Goal: Task Accomplishment & Management: Manage account settings

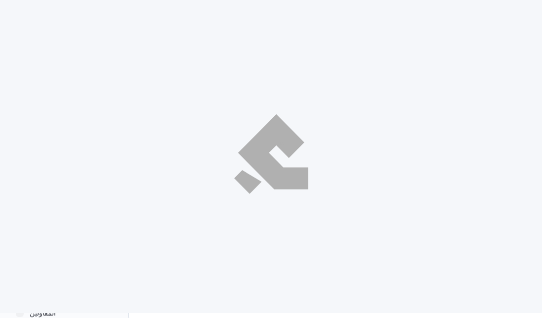
select select "ar"
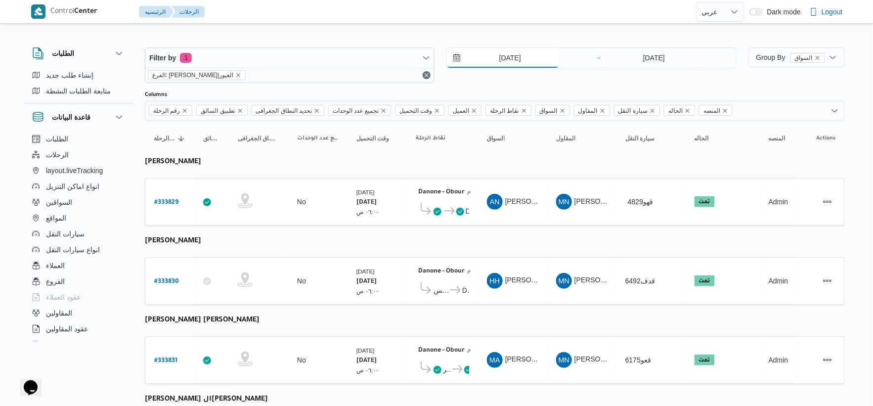
click at [512, 61] on input "[DATE]" at bounding box center [503, 58] width 112 height 20
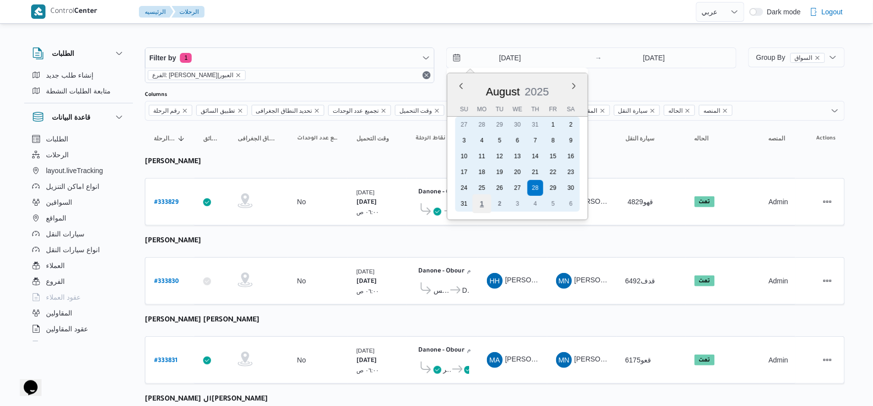
click at [488, 200] on div "1" at bounding box center [482, 203] width 19 height 19
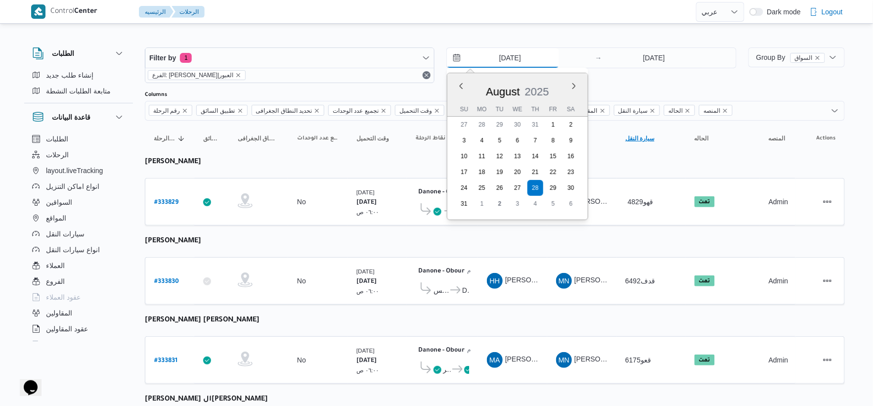
type input "1/9/2025"
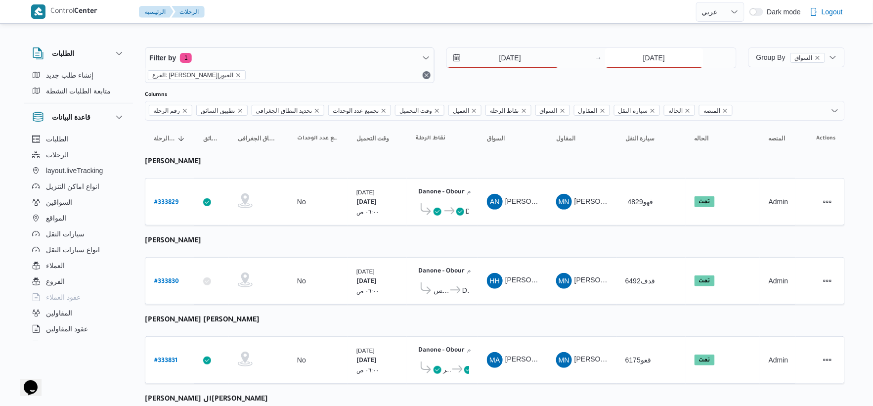
click at [542, 63] on input "[DATE]" at bounding box center [654, 58] width 98 height 20
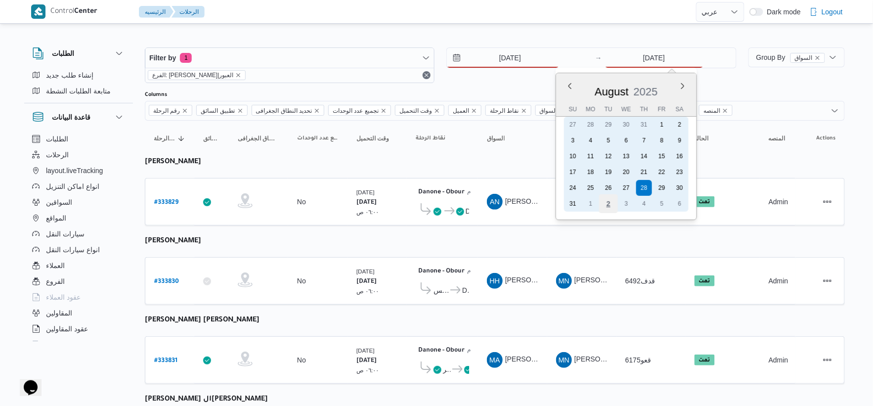
click at [542, 196] on div "2" at bounding box center [608, 203] width 19 height 19
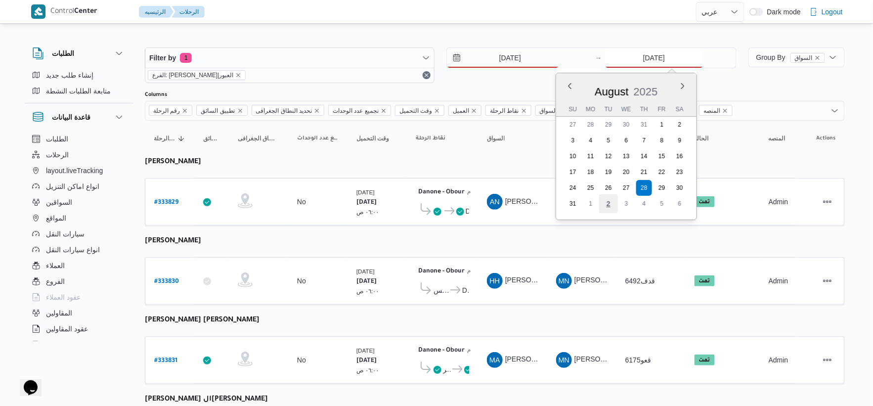
type input "[DATE]"
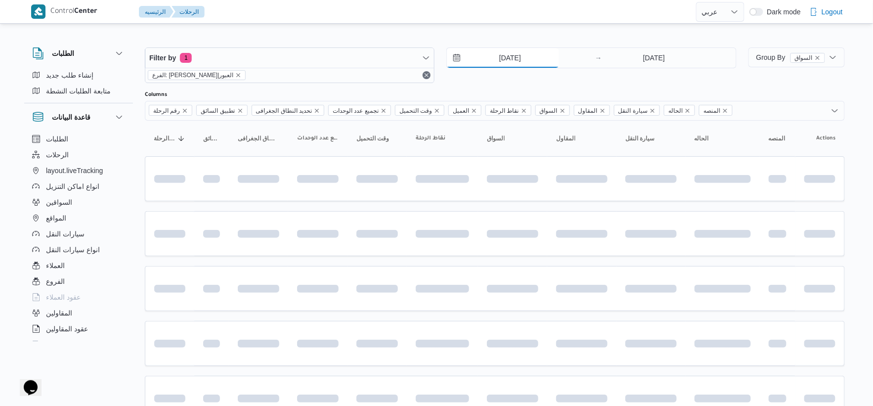
click at [520, 60] on input "1/9/2025" at bounding box center [503, 58] width 112 height 20
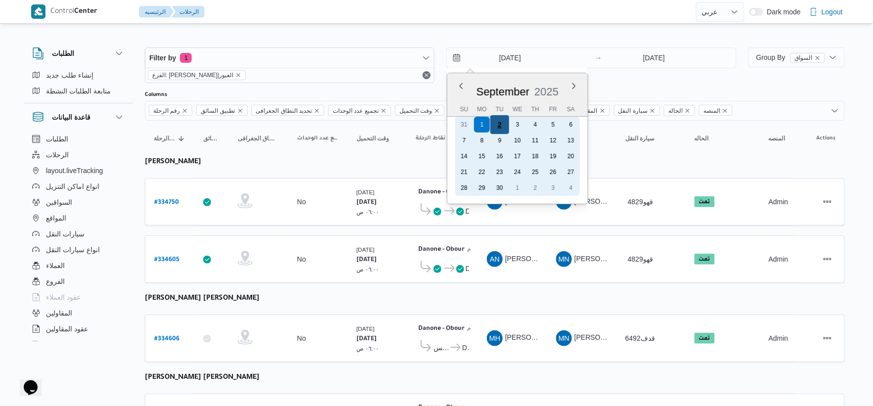
click at [500, 123] on div "2" at bounding box center [499, 124] width 19 height 19
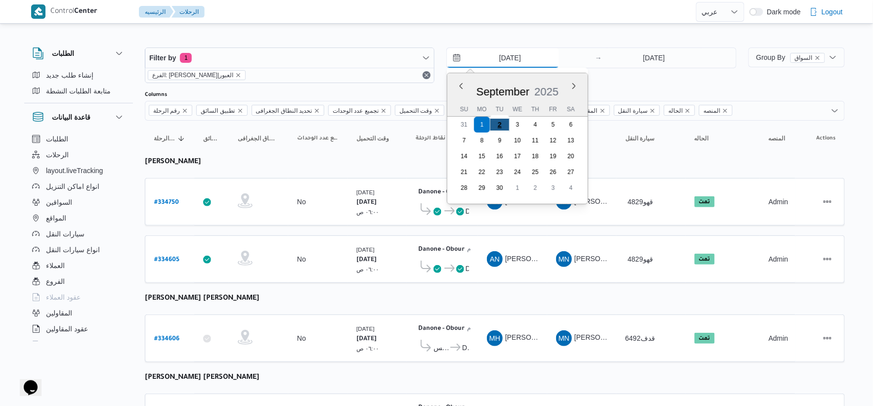
type input "[DATE]"
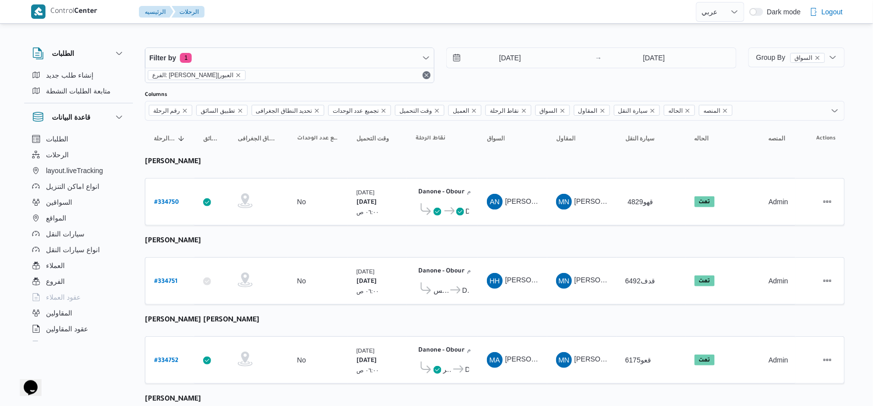
click at [473, 259] on td "نقاط الرحلة Danone - Obour ٠٧:٤٨ م قسم عين شمس Danone - Obour" at bounding box center [442, 280] width 71 height 47
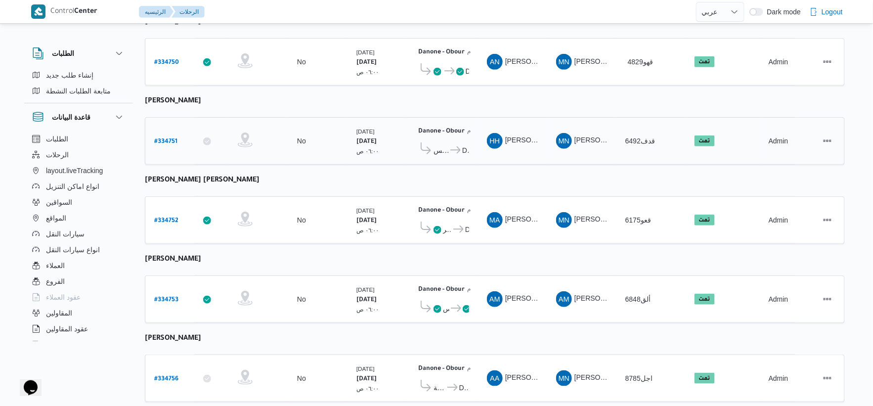
scroll to position [165, 0]
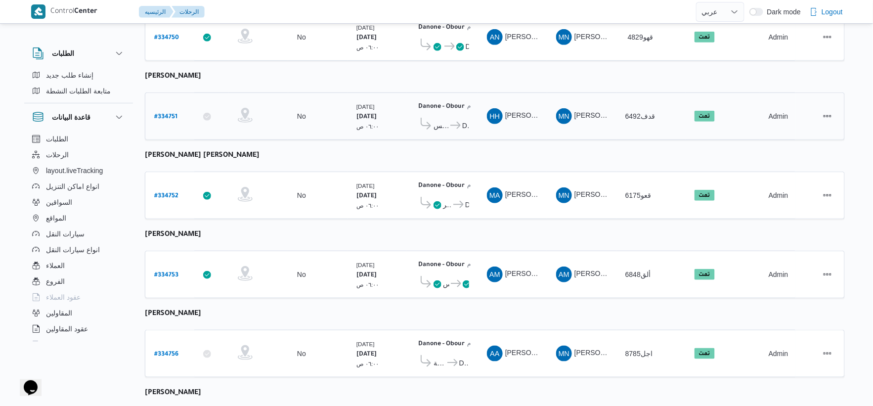
click at [174, 114] on b "# 334751" at bounding box center [165, 117] width 23 height 7
select select "ar"
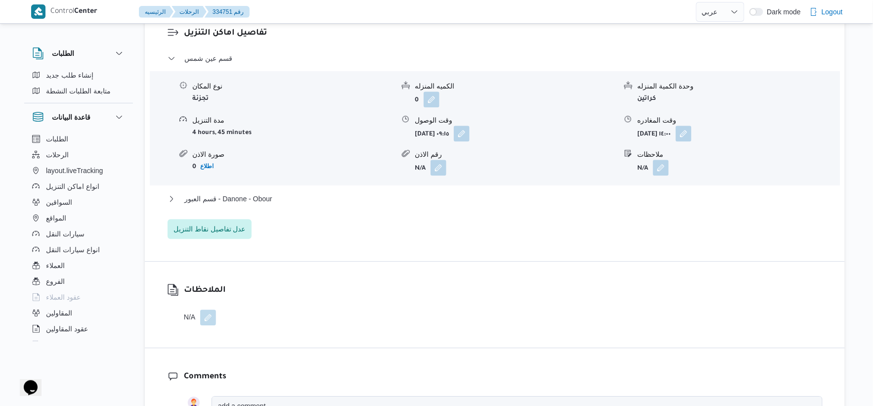
scroll to position [879, 0]
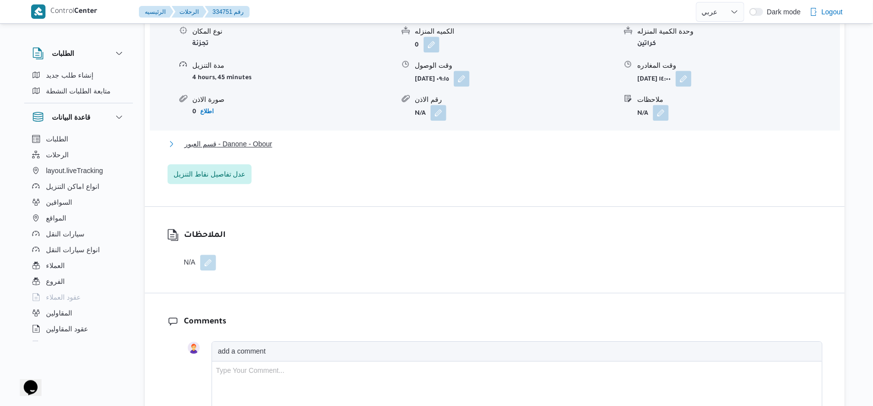
click at [310, 150] on button "قسم العبور - Danone - Obour" at bounding box center [495, 144] width 655 height 12
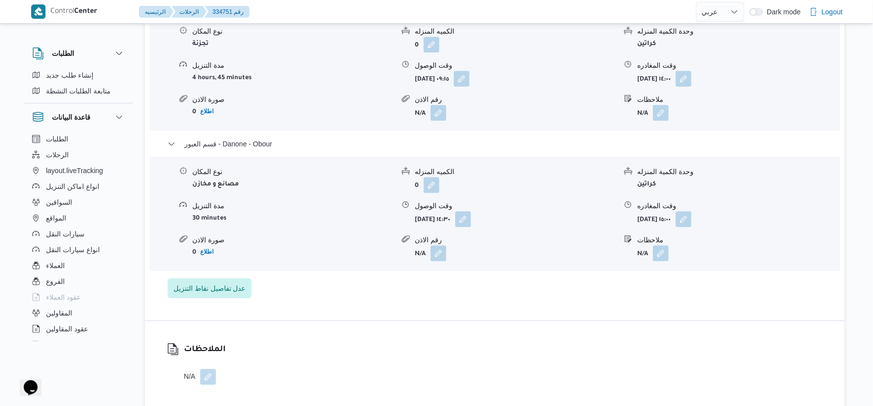
select select "ar"
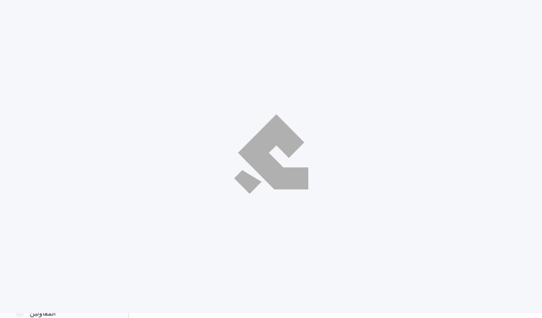
select select "ar"
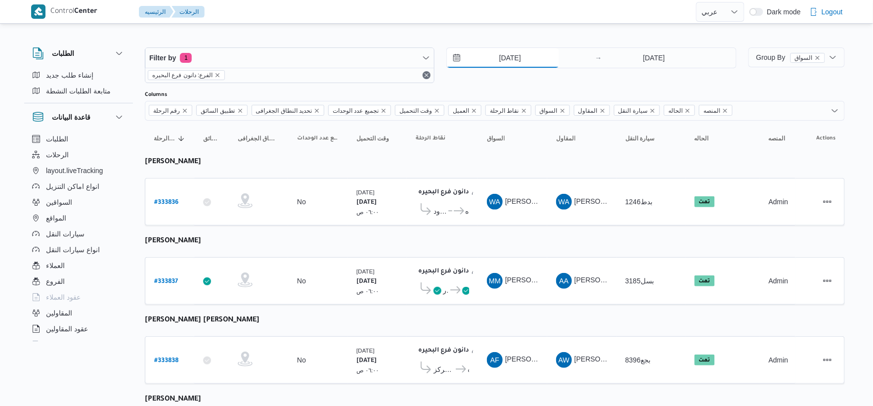
click at [523, 56] on input "[DATE]" at bounding box center [503, 58] width 112 height 20
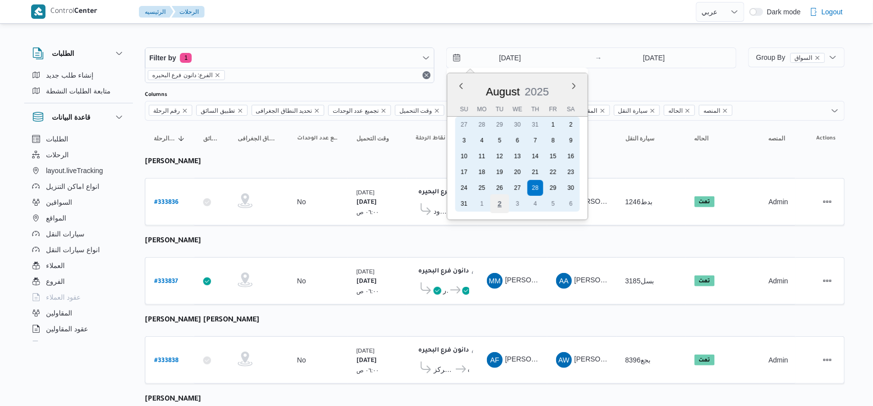
click at [501, 201] on div "2" at bounding box center [499, 203] width 19 height 19
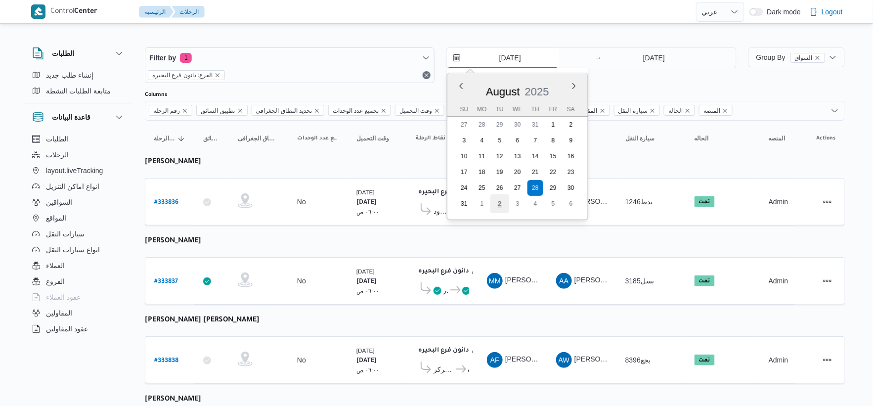
type input "2/9/2025"
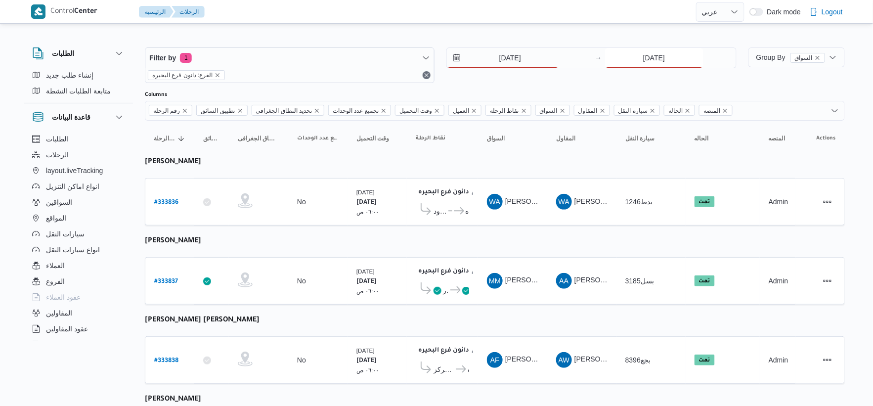
click at [542, 65] on input "[DATE]" at bounding box center [654, 58] width 98 height 20
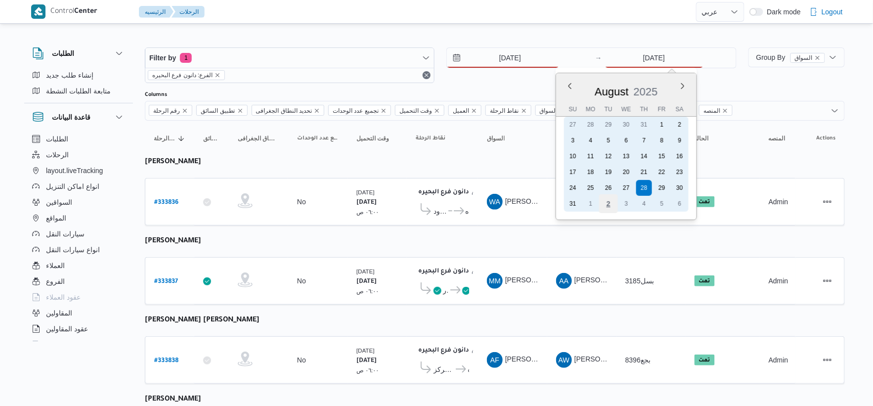
click at [542, 204] on div "2" at bounding box center [608, 203] width 19 height 19
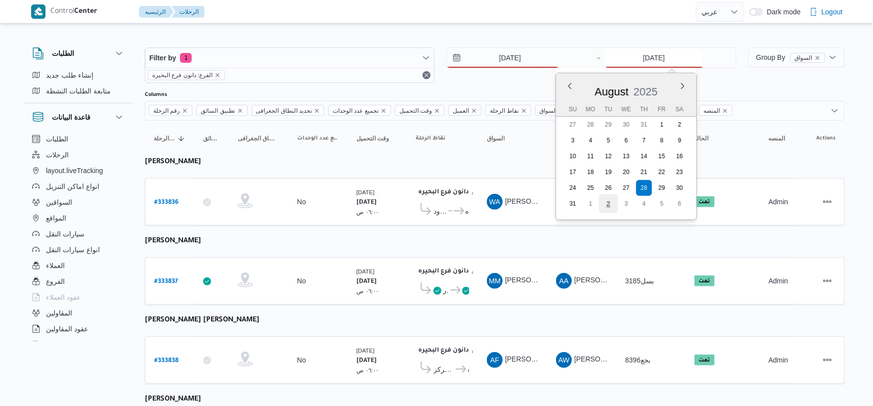
type input "2/9/2025"
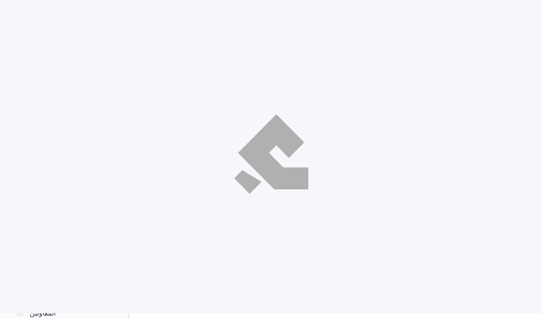
select select "ar"
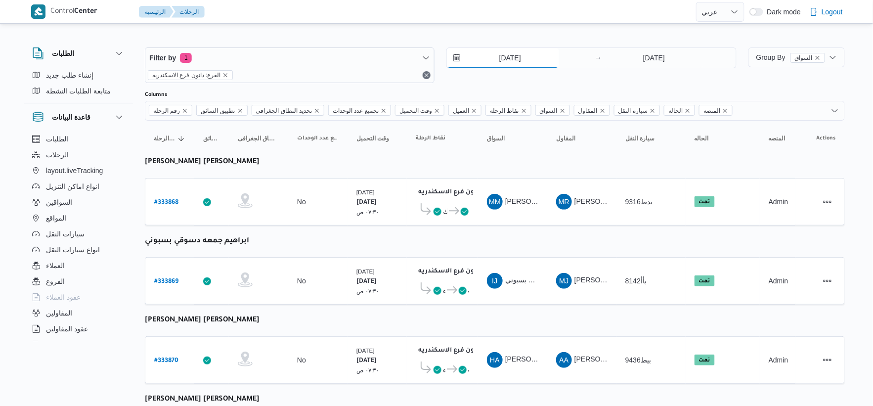
click at [530, 62] on input "[DATE]" at bounding box center [503, 58] width 112 height 20
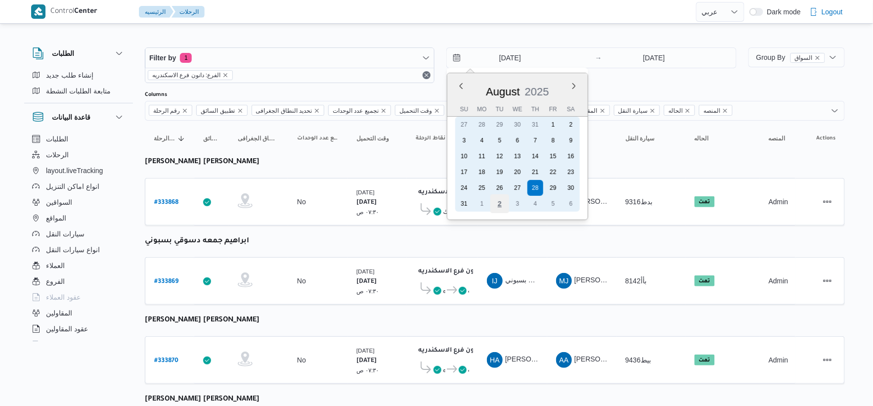
click at [496, 200] on div "2" at bounding box center [499, 203] width 19 height 19
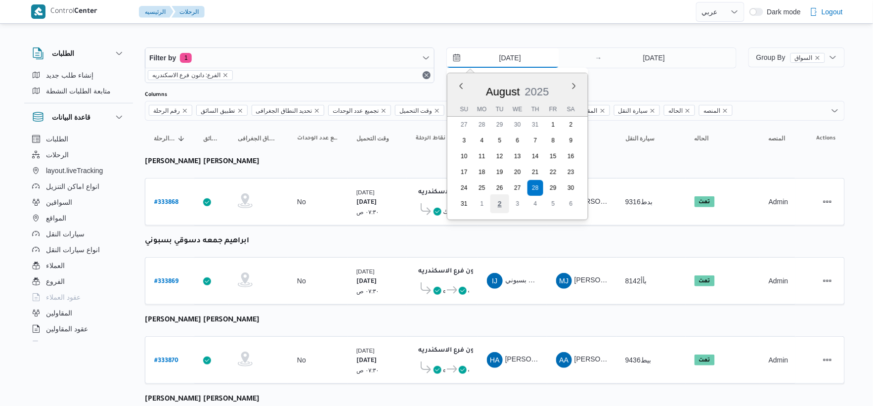
type input "2/9/2025"
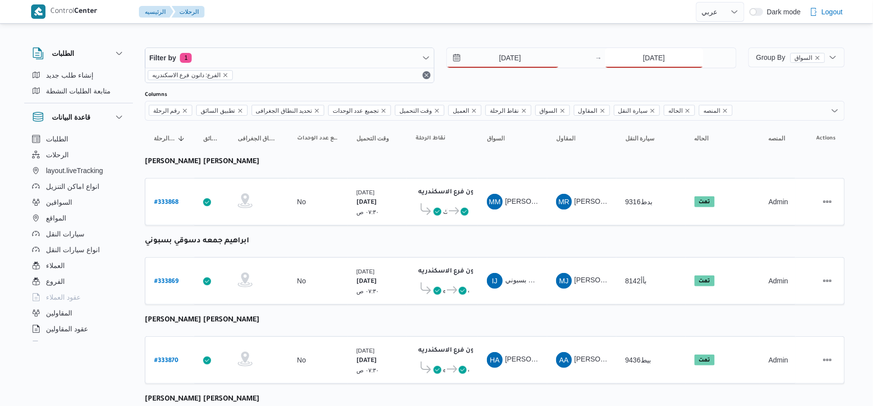
click at [542, 60] on input "[DATE]" at bounding box center [654, 58] width 98 height 20
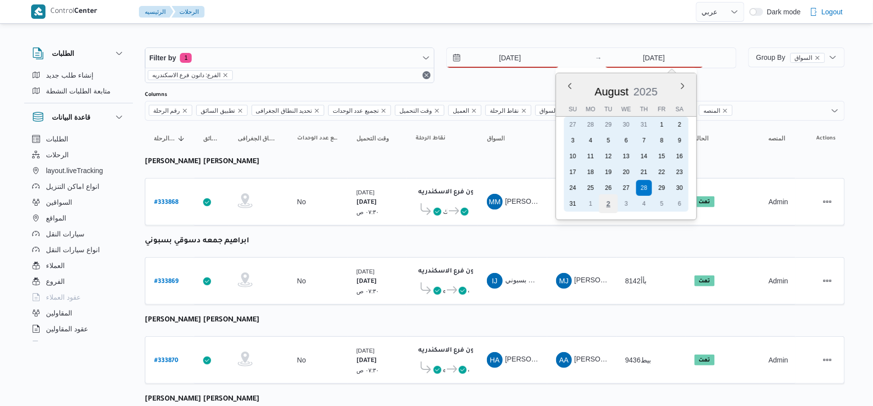
click at [542, 197] on div "2" at bounding box center [608, 203] width 19 height 19
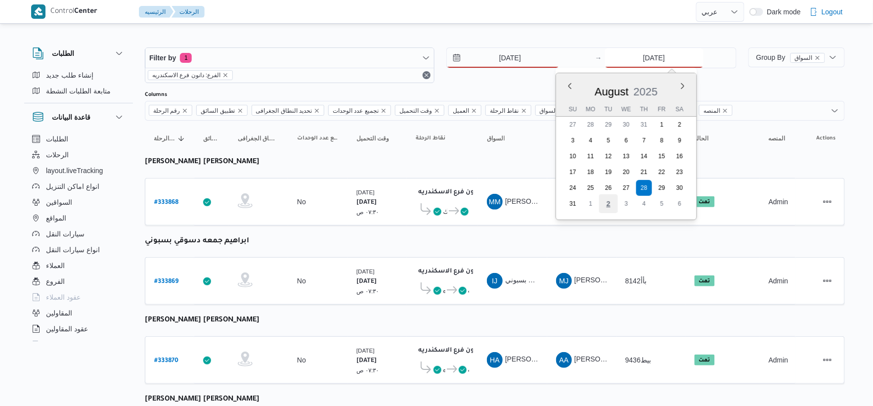
type input "[DATE]"
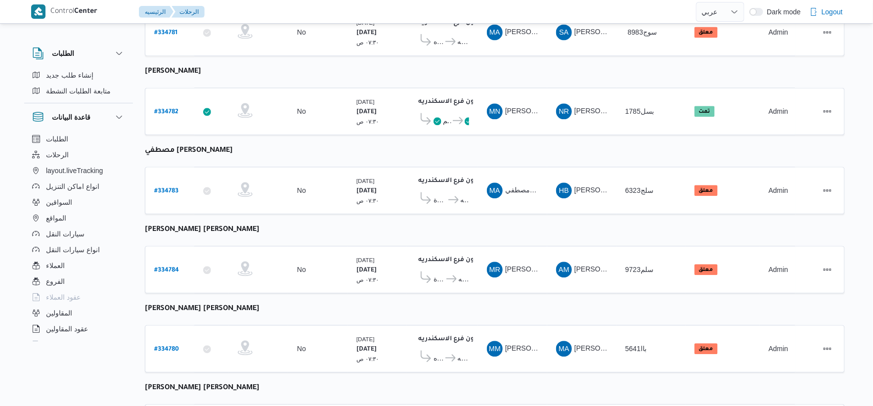
scroll to position [794, 0]
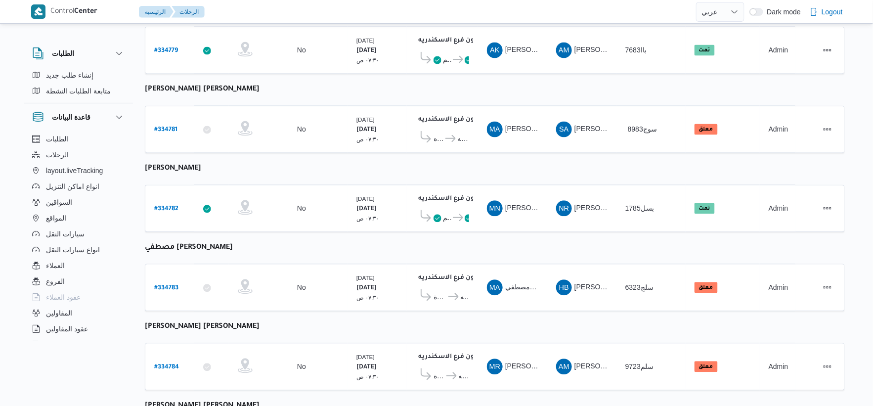
scroll to position [659, 0]
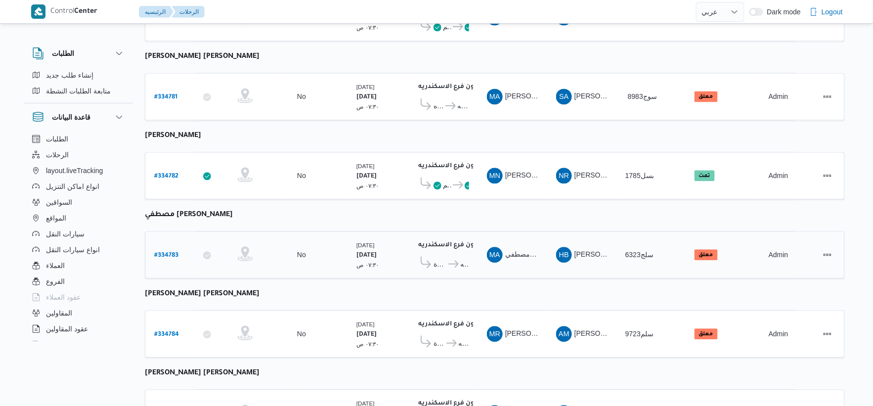
click at [166, 252] on b "# 334783" at bounding box center [166, 255] width 24 height 7
select select "ar"
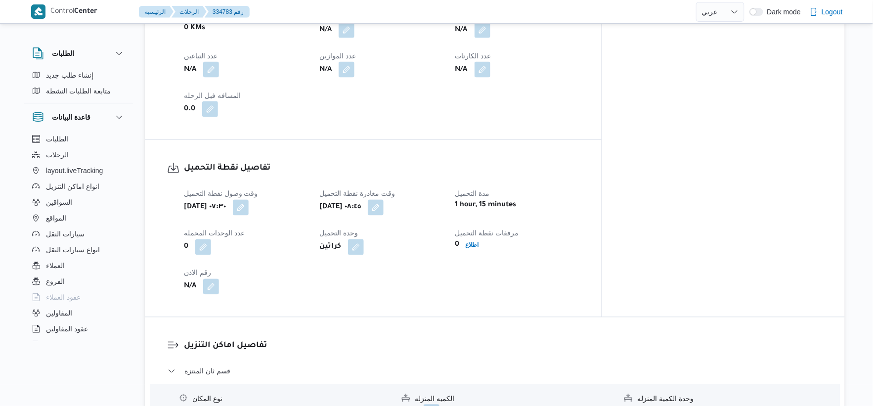
scroll to position [549, 0]
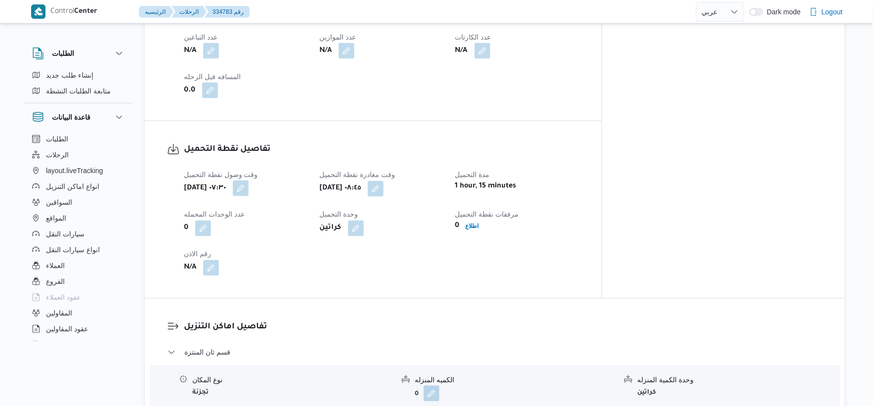
click at [249, 188] on button "button" at bounding box center [241, 188] width 16 height 16
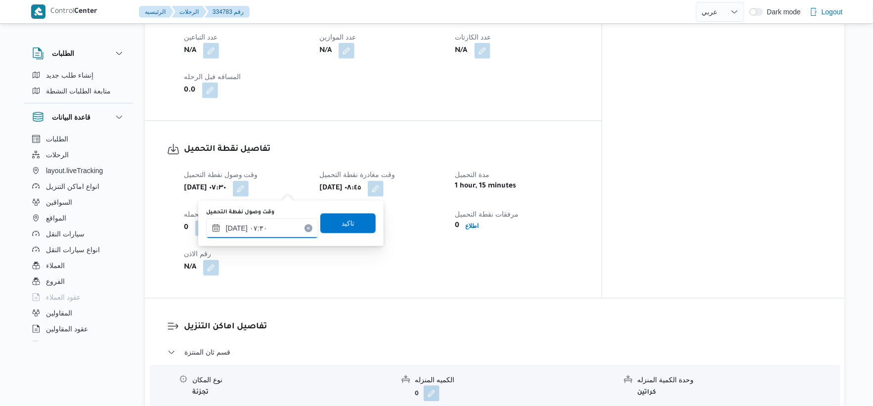
click at [235, 231] on input "٠٢/٠٩/٢٠٢٥ ٠٧:٣٠" at bounding box center [262, 229] width 112 height 20
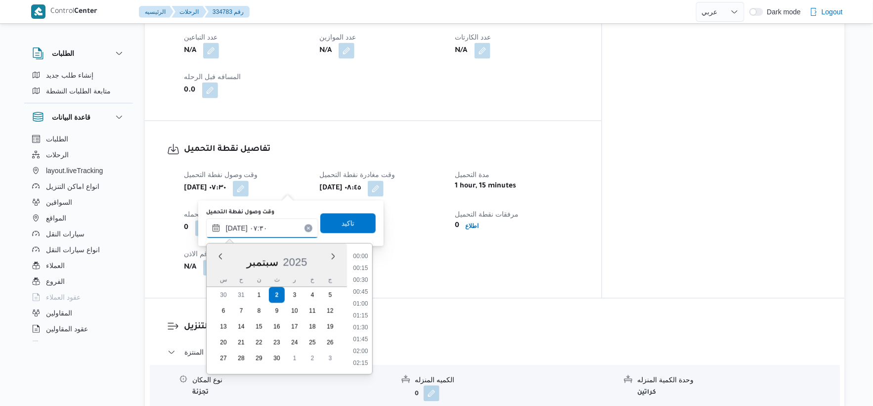
click at [235, 231] on input "٠٢/٠٩/٢٠٢٥ ٠٧:٣٠" at bounding box center [262, 229] width 112 height 20
type input "٠٢/٠٩/٢٠٢٥ ٠٧:٢٠"
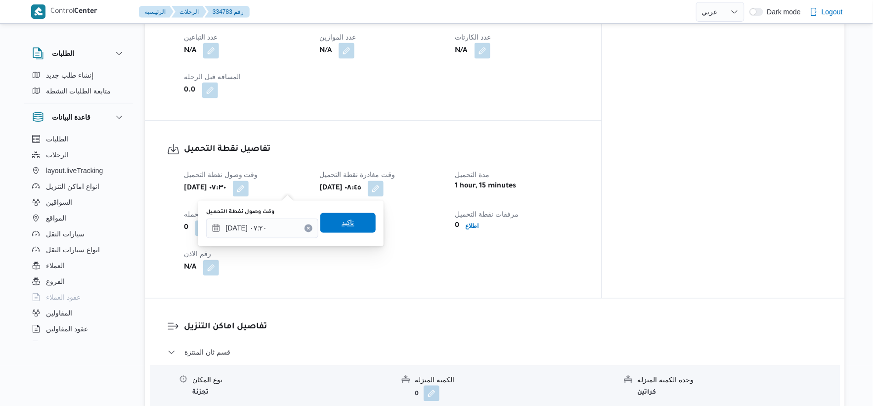
click at [350, 221] on span "تاكيد" at bounding box center [347, 223] width 55 height 20
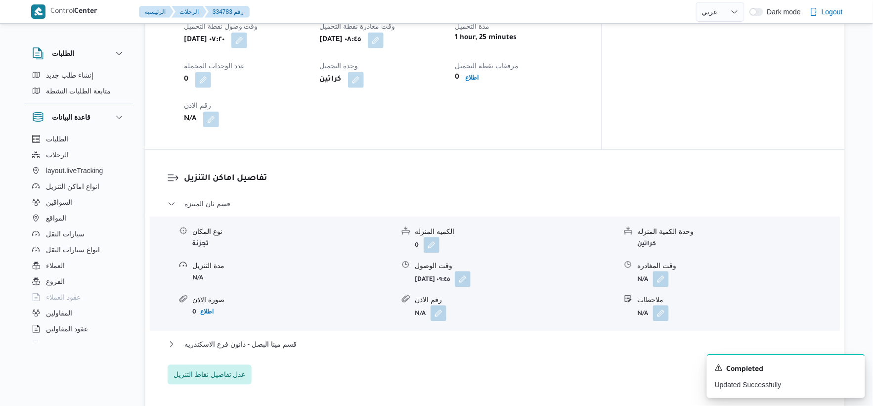
scroll to position [714, 0]
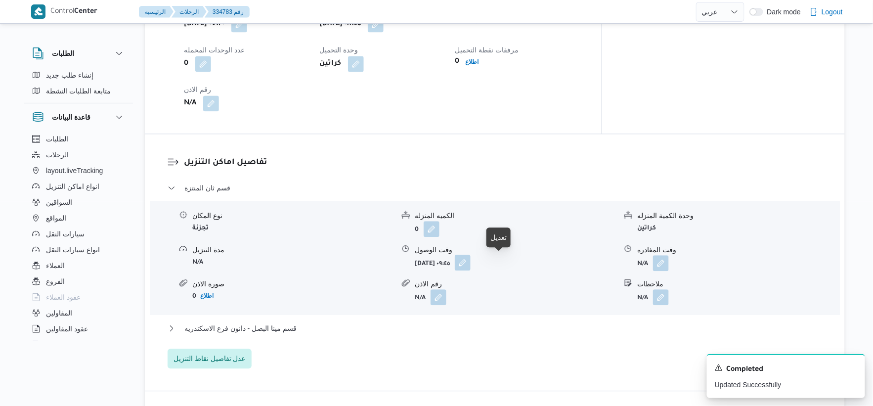
click at [471, 265] on button "button" at bounding box center [463, 263] width 16 height 16
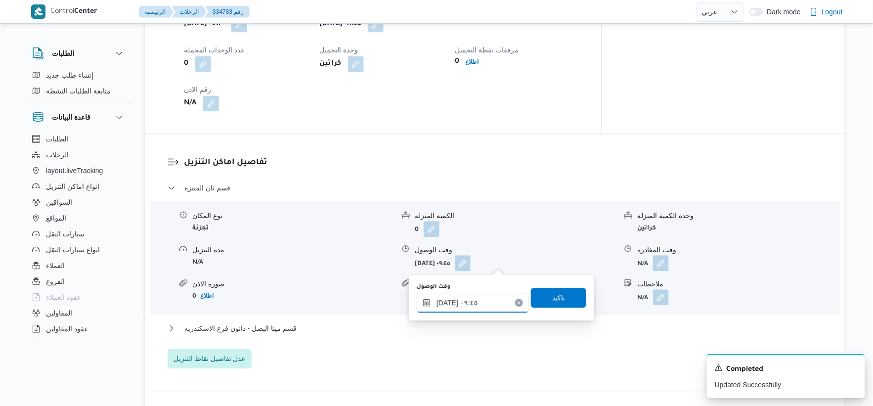
click at [492, 302] on input "٠٢/٠٩/٢٠٢٥ ٠٩:٤٥" at bounding box center [473, 303] width 112 height 20
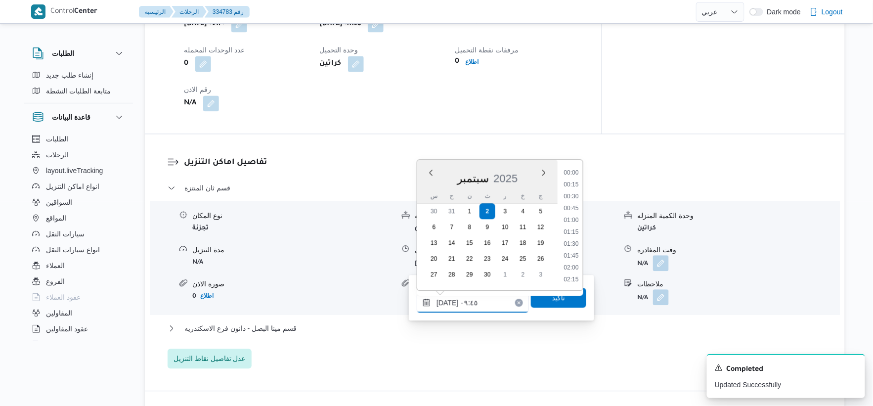
scroll to position [403, 0]
click at [542, 217] on li "09:30" at bounding box center [571, 220] width 23 height 10
type input "٠٢/٠٩/٢٠٢٥ ٠٩:٣٠"
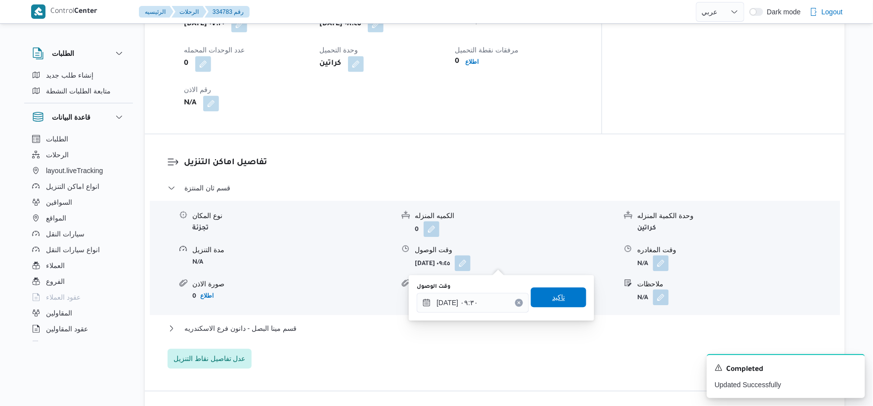
click at [542, 291] on span "تاكيد" at bounding box center [558, 297] width 55 height 20
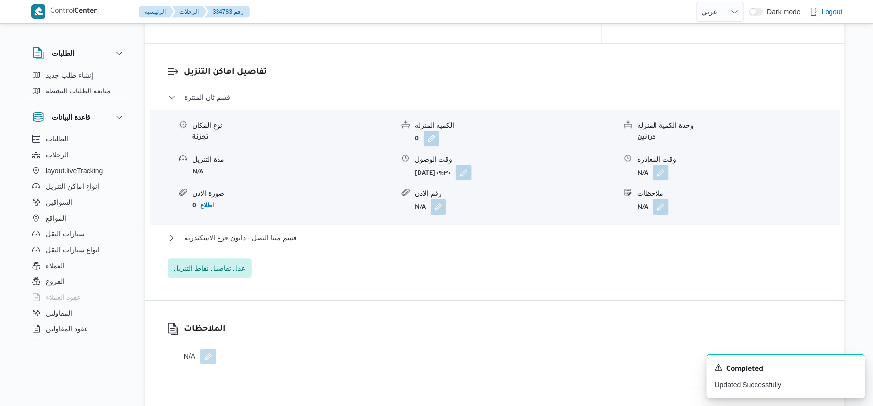
scroll to position [824, 0]
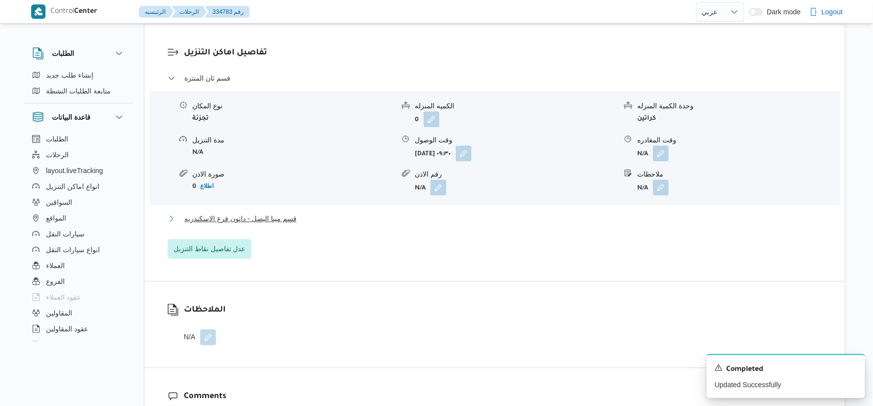
click at [298, 218] on button "قسم مينا البصل - دانون فرع الاسكندريه" at bounding box center [495, 219] width 655 height 12
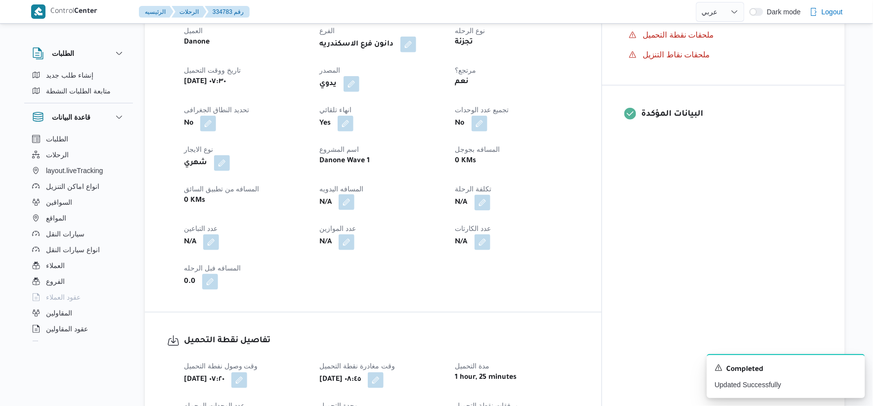
scroll to position [329, 0]
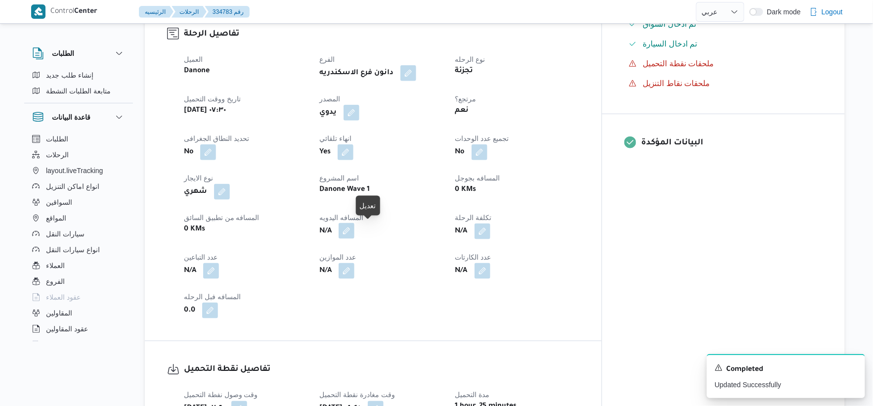
click at [354, 229] on button "button" at bounding box center [347, 231] width 16 height 16
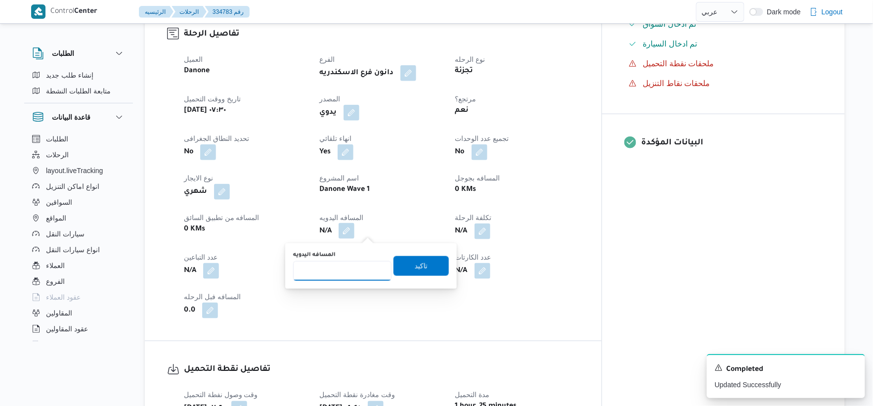
click at [353, 268] on input "المسافه اليدويه" at bounding box center [342, 271] width 98 height 20
type input "80"
click at [447, 269] on div "You are in a dialog. To close this dialog, hit escape. المسافه اليدويه 80 تاكيد" at bounding box center [371, 265] width 172 height 45
click at [415, 265] on span "تاكيد" at bounding box center [421, 266] width 13 height 12
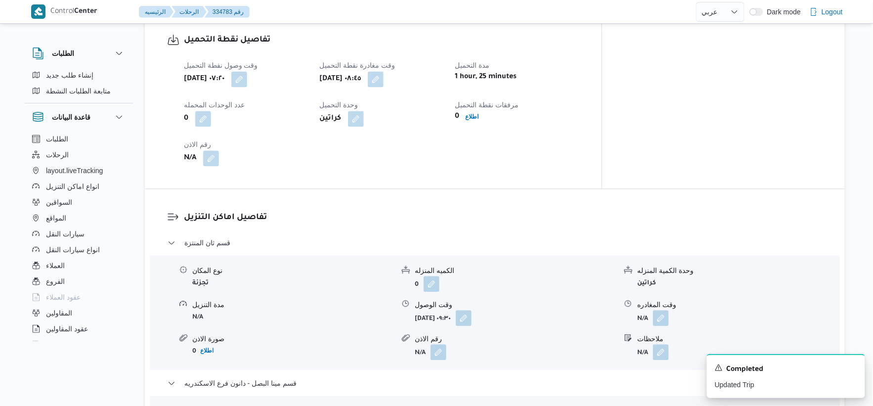
scroll to position [769, 0]
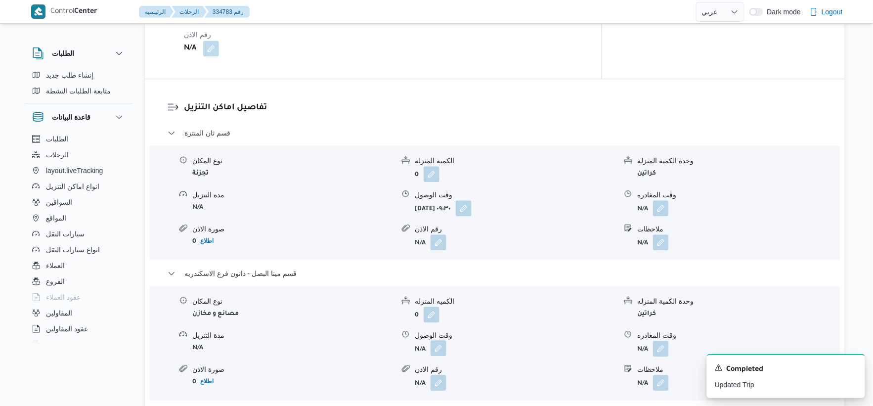
click at [446, 317] on button "button" at bounding box center [439, 348] width 16 height 16
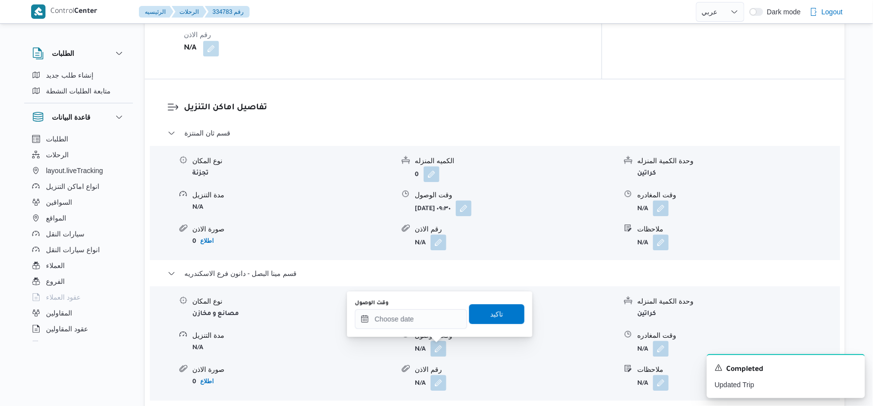
drag, startPoint x: 418, startPoint y: 336, endPoint x: 414, endPoint y: 325, distance: 12.0
click at [417, 317] on div "You are in a dialog. To close this dialog, hit escape. وقت الوصول تاكيد" at bounding box center [439, 313] width 185 height 45
click at [414, 317] on input "وقت الوصول" at bounding box center [411, 319] width 112 height 20
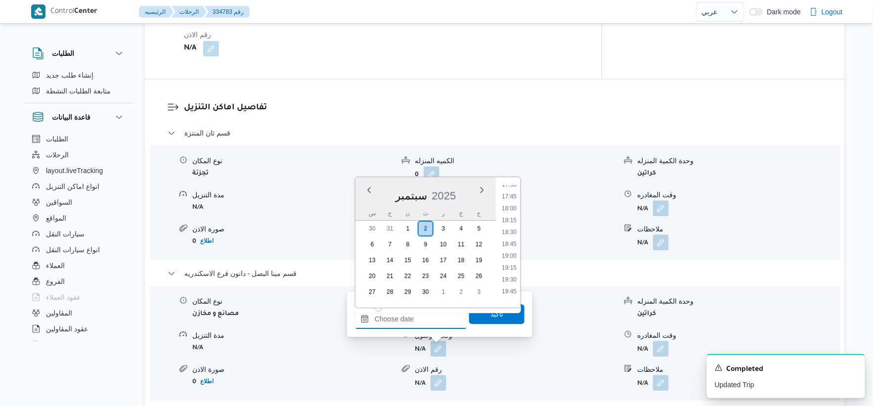
scroll to position [820, 0]
click at [510, 223] on li "18:00" at bounding box center [509, 225] width 23 height 10
type input "٠٢/٠٩/٢٠٢٥ ١٨:٠٠"
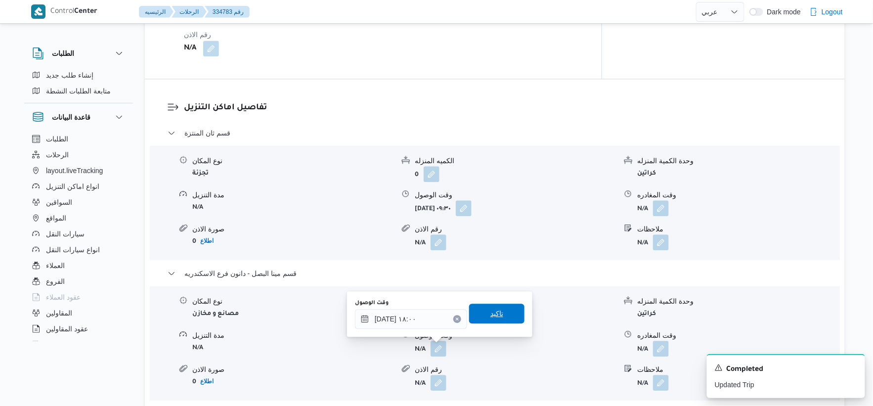
click at [501, 313] on span "تاكيد" at bounding box center [496, 314] width 55 height 20
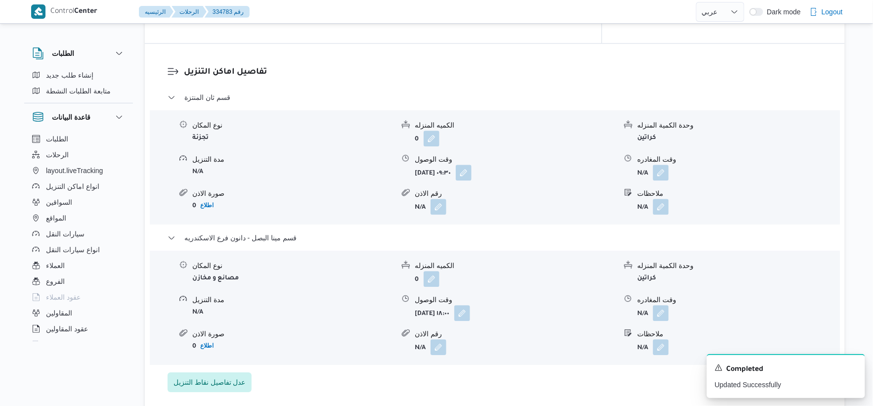
scroll to position [824, 0]
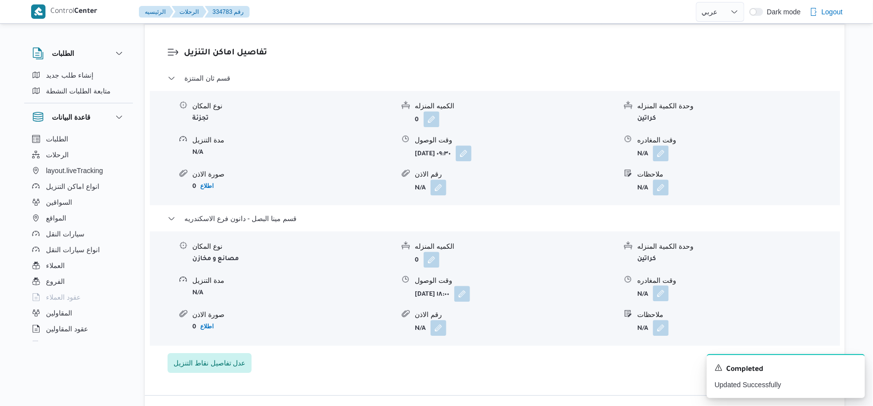
click at [542, 296] on button "button" at bounding box center [661, 293] width 16 height 16
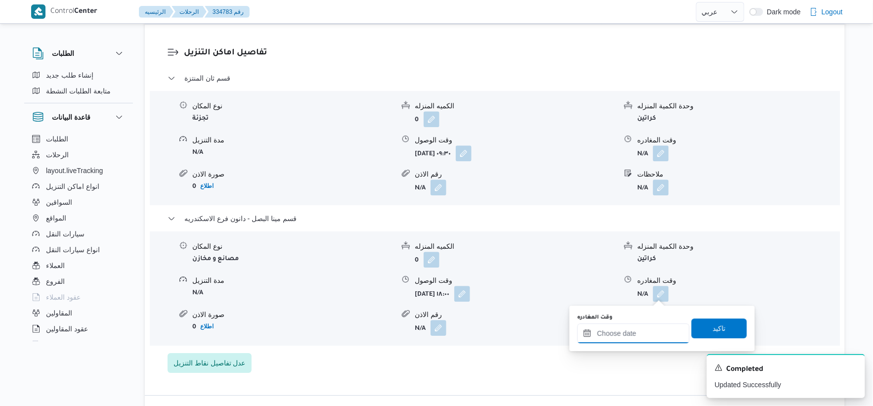
click at [542, 317] on input "وقت المغادره" at bounding box center [633, 333] width 112 height 20
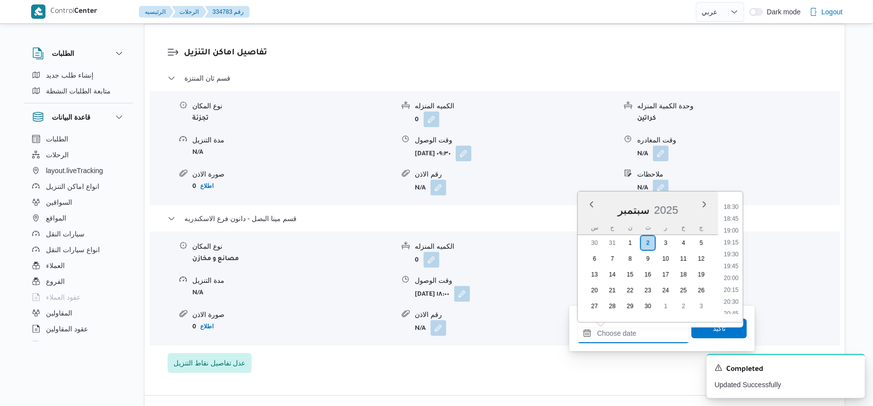
scroll to position [875, 0]
click at [542, 205] on li "18:30" at bounding box center [731, 207] width 23 height 10
type input "٠٢/٠٩/٢٠٢٥ ١٨:٣٠"
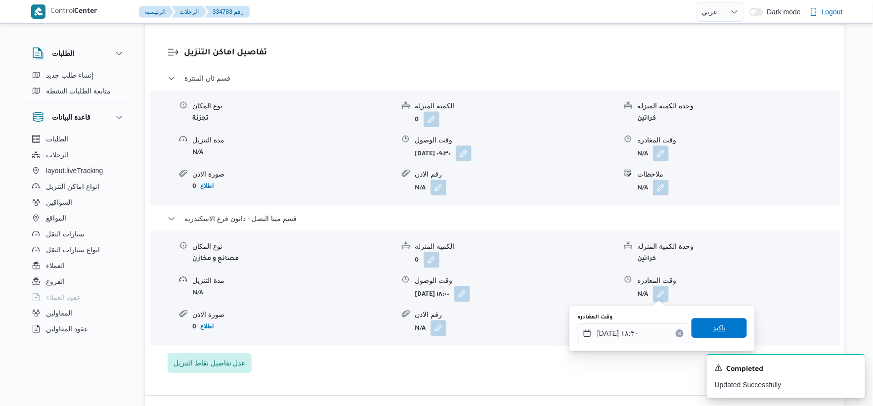
click at [542, 317] on span "تاكيد" at bounding box center [719, 328] width 55 height 20
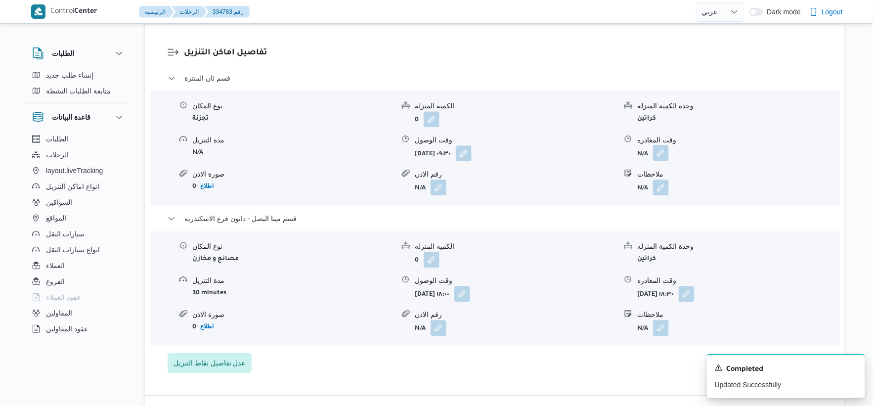
click at [542, 156] on button "button" at bounding box center [661, 153] width 16 height 16
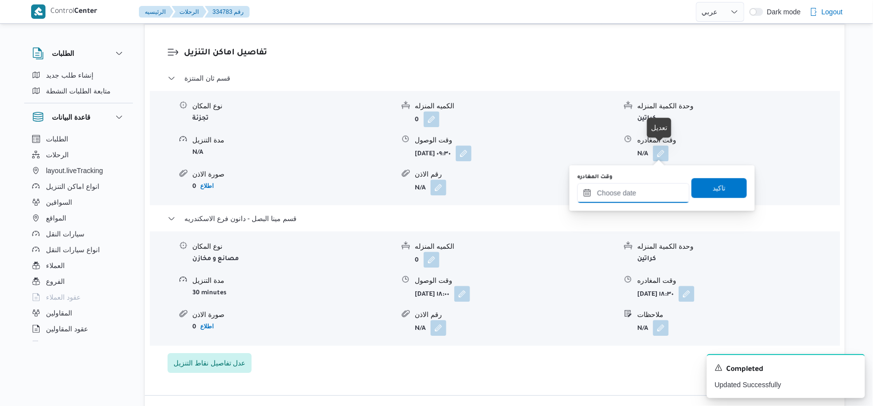
click at [542, 196] on input "وقت المغادره" at bounding box center [633, 193] width 112 height 20
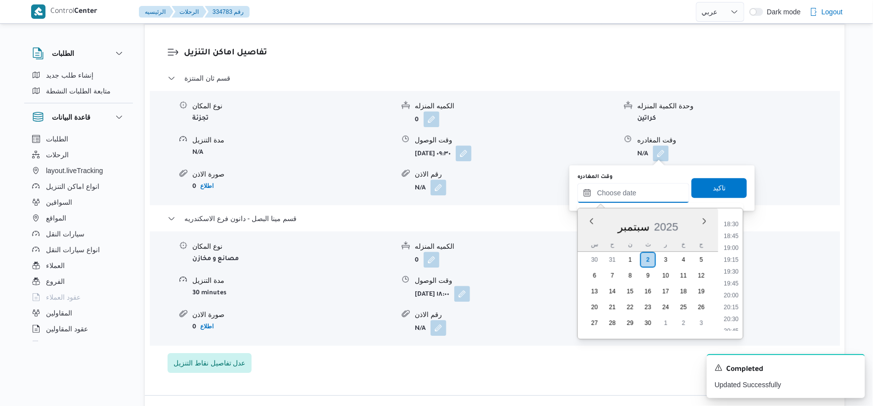
scroll to position [820, 0]
click at [542, 229] on li "17:30" at bounding box center [731, 232] width 23 height 10
type input "٠٢/٠٩/٢٠٢٥ ١٧:٣٠"
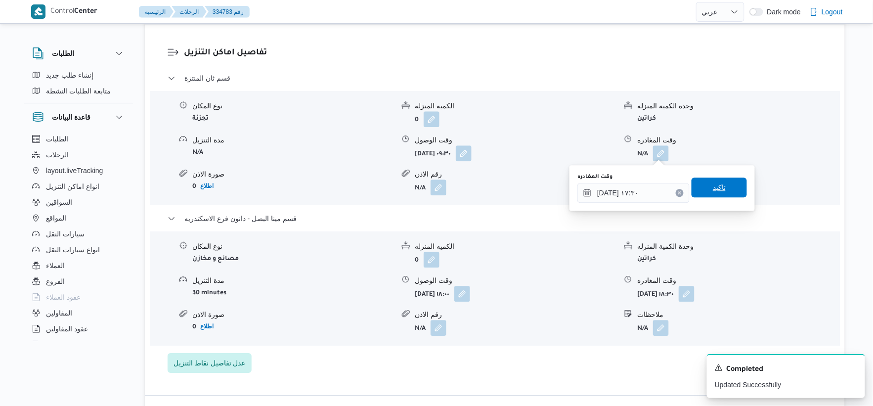
click at [542, 186] on span "تاكيد" at bounding box center [719, 187] width 55 height 20
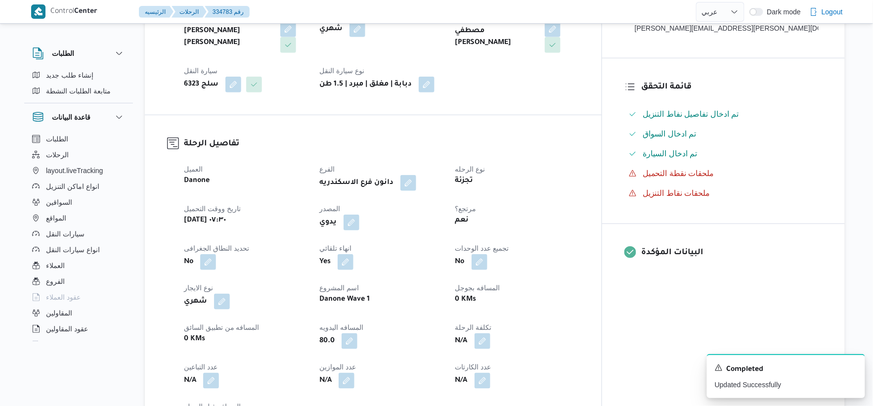
scroll to position [0, 0]
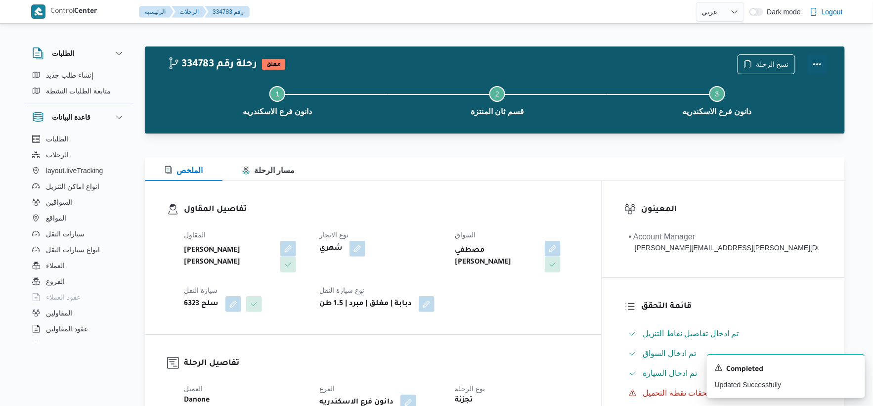
click at [542, 64] on button "Actions" at bounding box center [817, 64] width 20 height 20
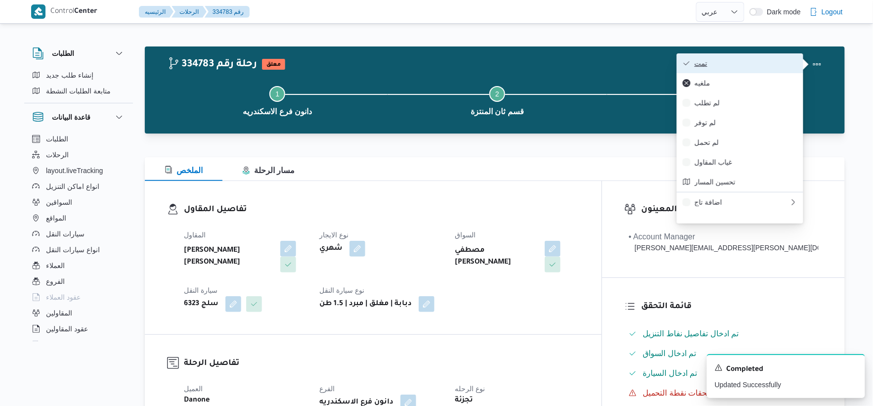
click at [542, 57] on button "تمت" at bounding box center [740, 63] width 127 height 20
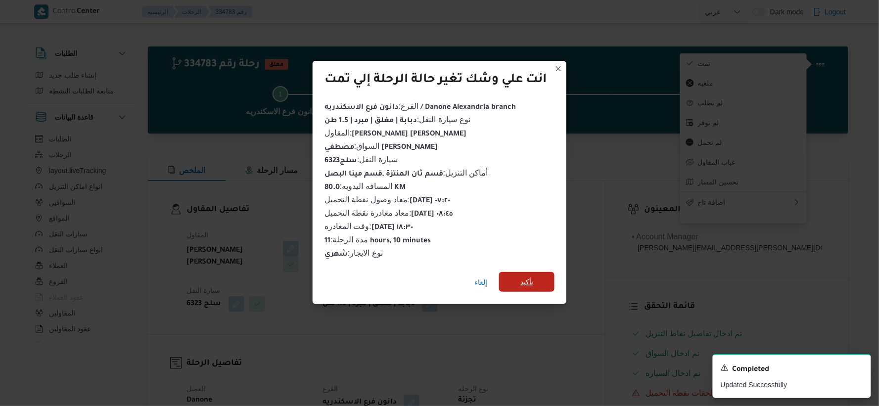
click at [528, 276] on span "تأكيد" at bounding box center [526, 282] width 13 height 12
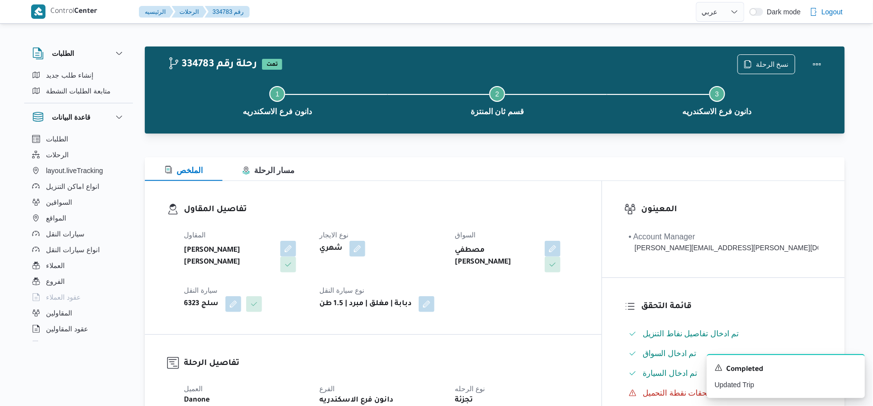
select select "ar"
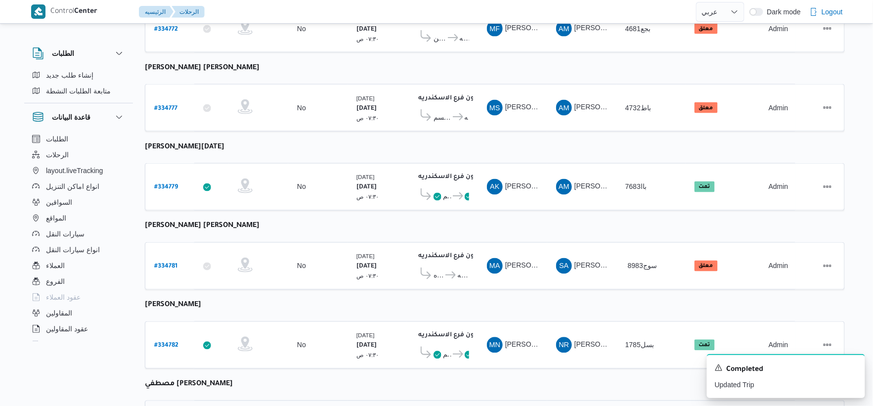
scroll to position [650, 0]
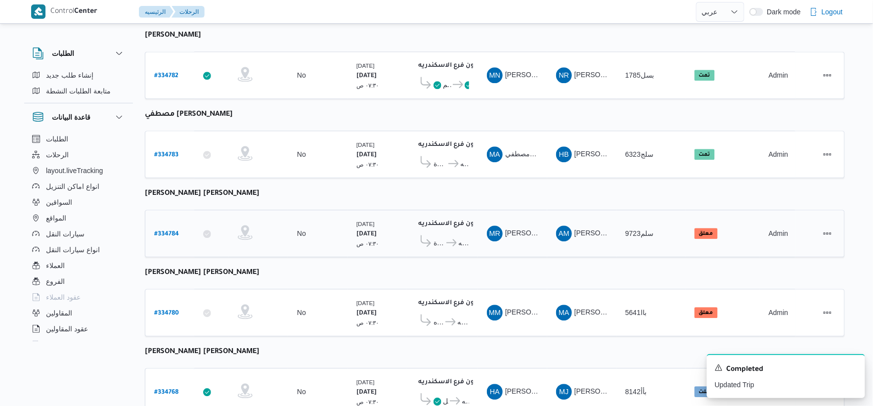
click at [170, 231] on b "# 334784" at bounding box center [166, 234] width 25 height 7
select select "ar"
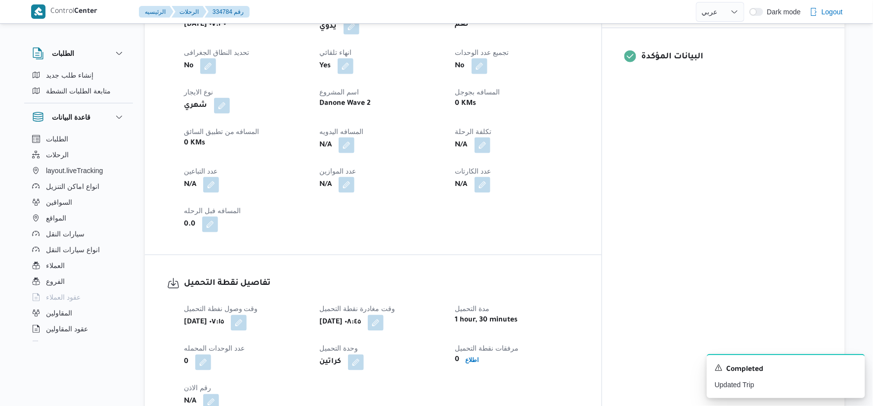
scroll to position [375, 0]
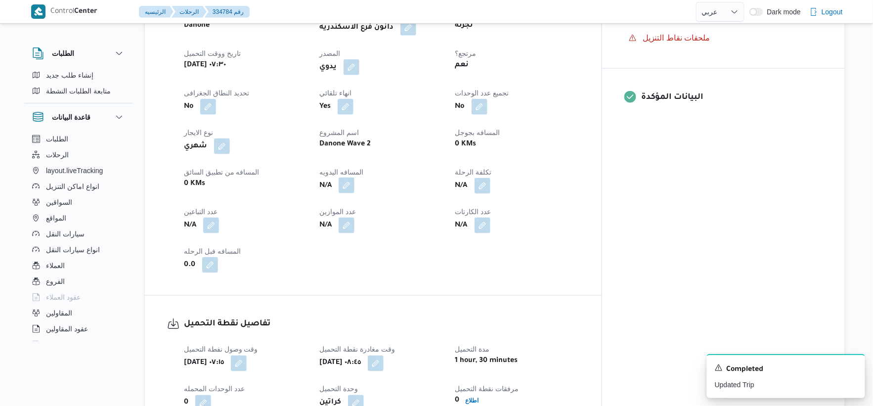
click at [354, 184] on button "button" at bounding box center [347, 185] width 16 height 16
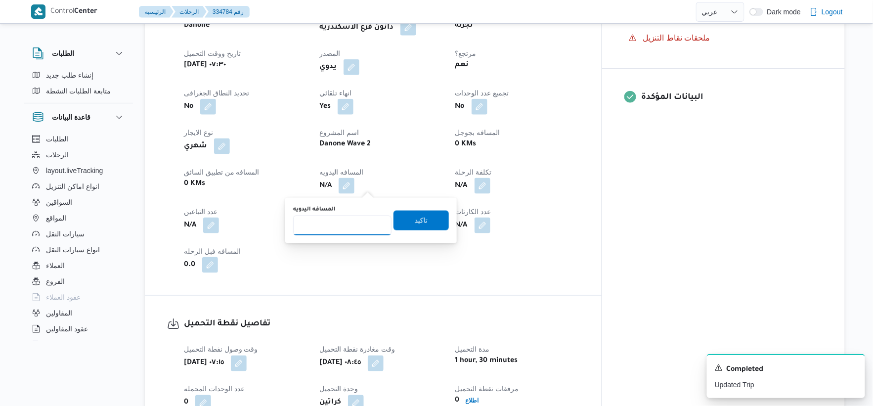
click at [335, 231] on input "المسافه اليدويه" at bounding box center [342, 226] width 98 height 20
type input "61"
click at [422, 219] on span "تاكيد" at bounding box center [421, 220] width 55 height 20
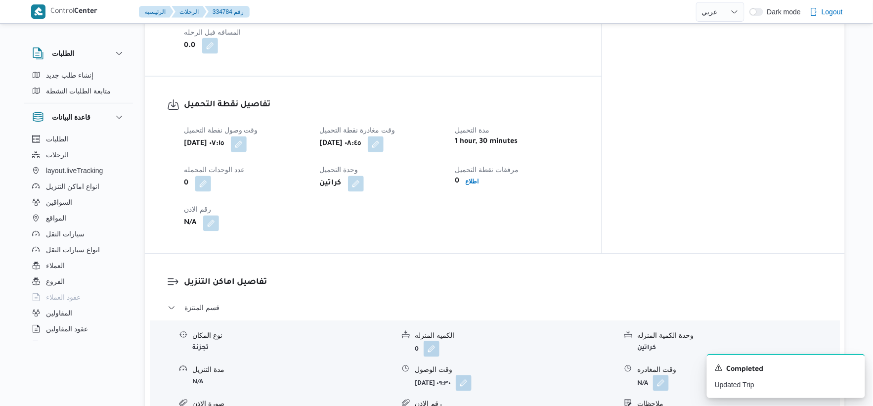
scroll to position [595, 0]
click at [384, 140] on button "button" at bounding box center [376, 143] width 16 height 16
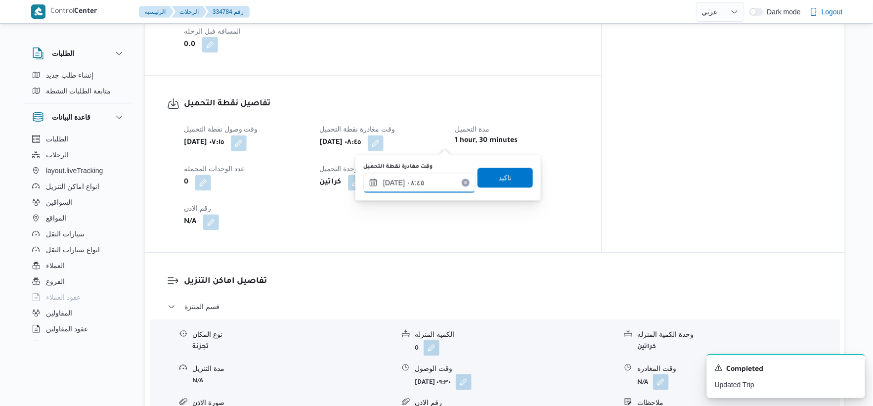
click at [436, 181] on input "[DATE] ٠٨:٤٥" at bounding box center [419, 183] width 112 height 20
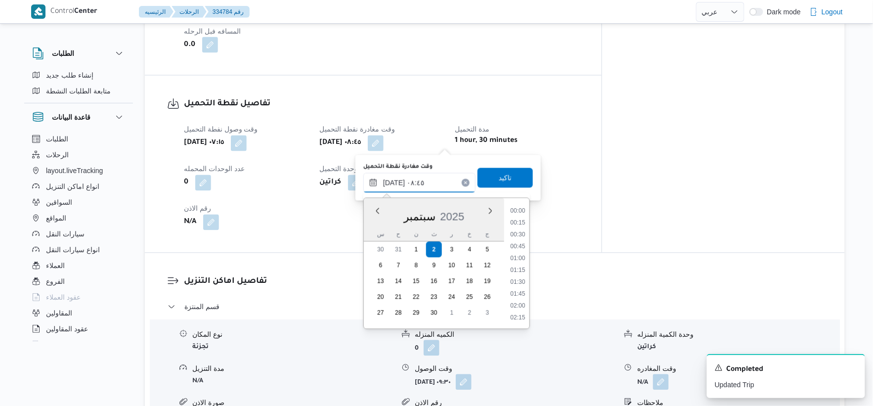
scroll to position [356, 0]
click at [288, 249] on div "تفاصيل نقطة التحميل وقت وصول نفطة التحميل ثلاثاء ٢ سبتمبر ٢٠٢٥ ٠٧:١٥ وقت مغادرة…" at bounding box center [373, 164] width 457 height 177
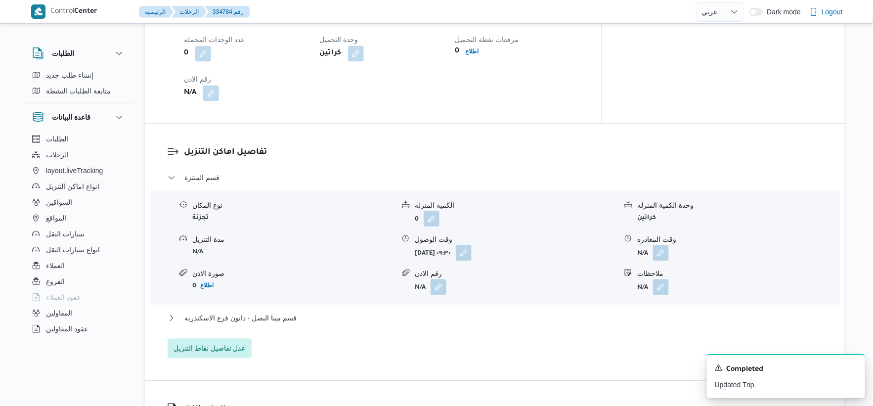
scroll to position [595, 0]
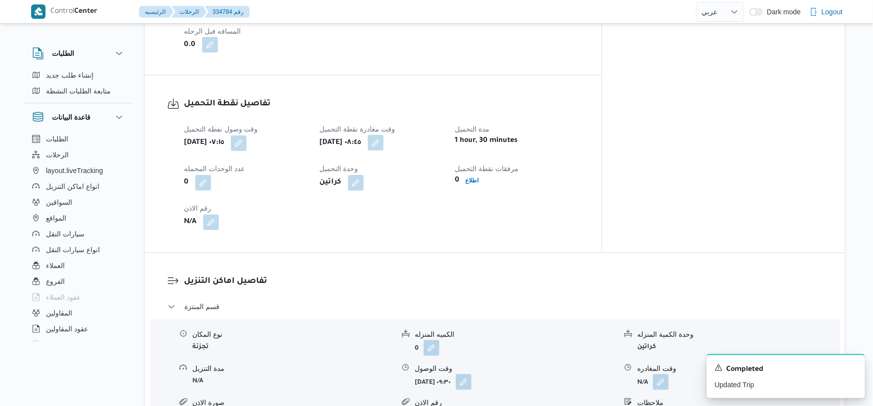
click at [384, 145] on button "button" at bounding box center [376, 143] width 16 height 16
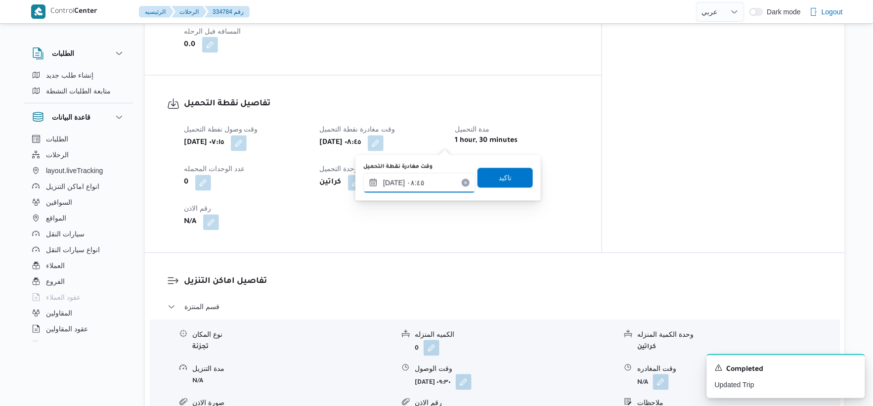
click at [435, 181] on input "[DATE] ٠٨:٤٥" at bounding box center [419, 183] width 112 height 20
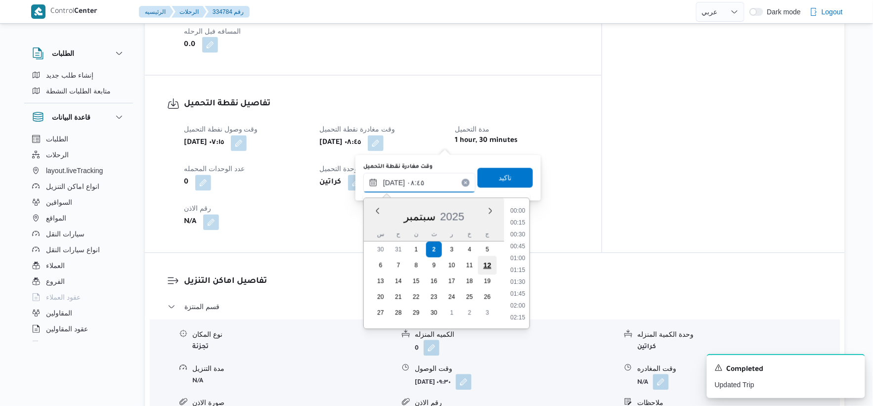
scroll to position [356, 0]
click at [521, 258] on li "08:30" at bounding box center [517, 259] width 23 height 10
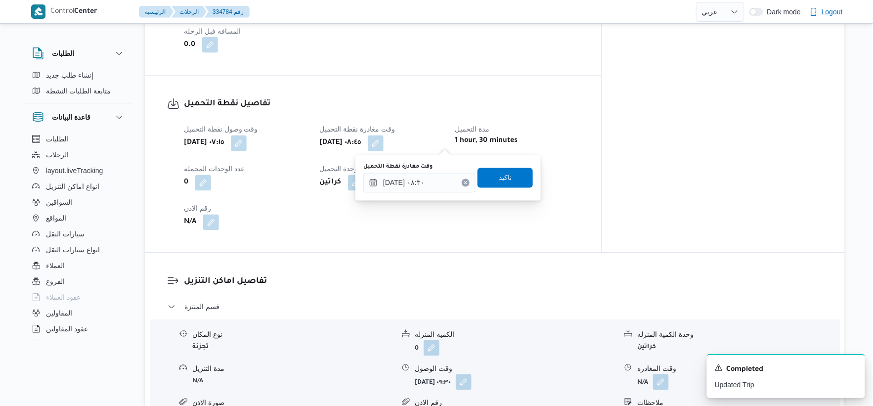
type input "[DATE] ٠٨:٤٥"
click at [513, 234] on div "وقت وصول نفطة التحميل ثلاثاء ٢ سبتمبر ٢٠٢٥ ٠٧:١٥ وقت مغادرة نقطة التحميل ثلاثاء…" at bounding box center [381, 177] width 407 height 119
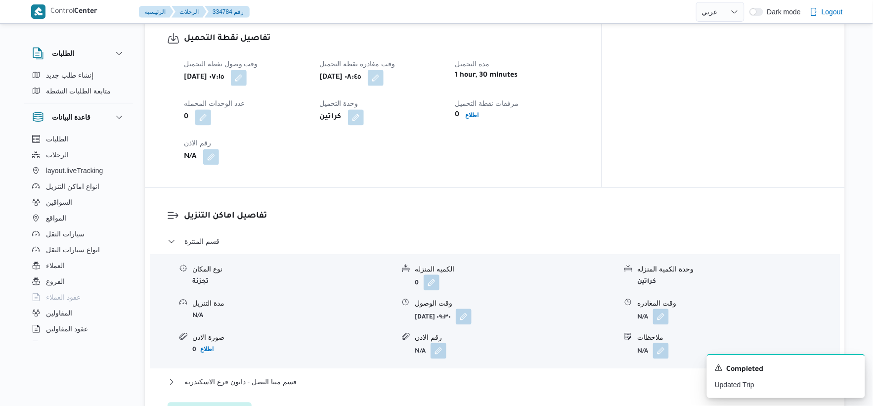
scroll to position [814, 0]
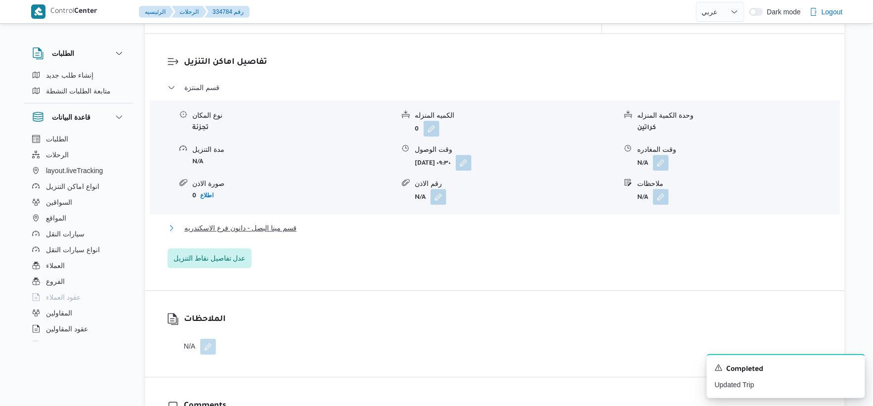
click at [282, 228] on span "قسم مينا البصل - دانون فرع الاسكندريه" at bounding box center [240, 228] width 112 height 12
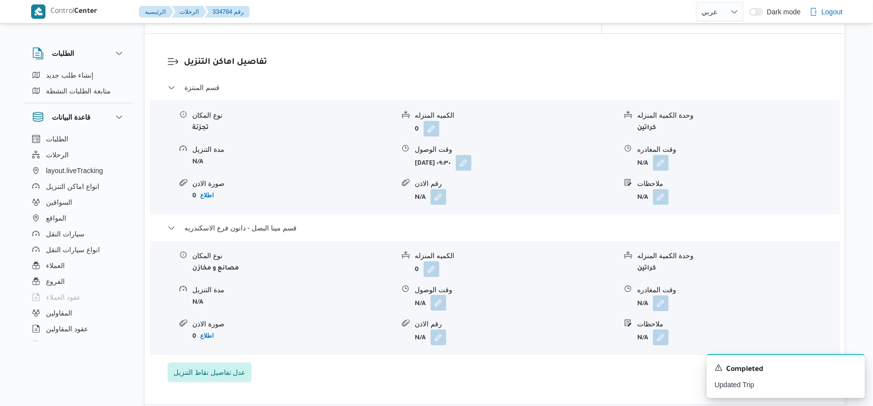
click at [436, 304] on button "button" at bounding box center [439, 303] width 16 height 16
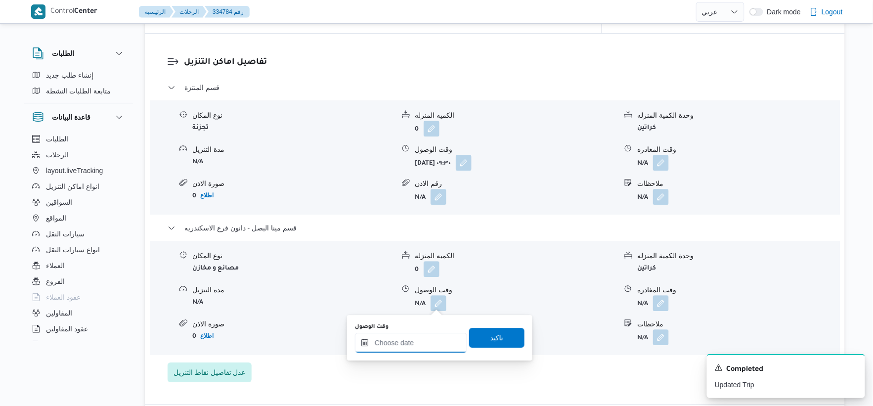
click at [425, 317] on input "وقت الوصول" at bounding box center [411, 343] width 112 height 20
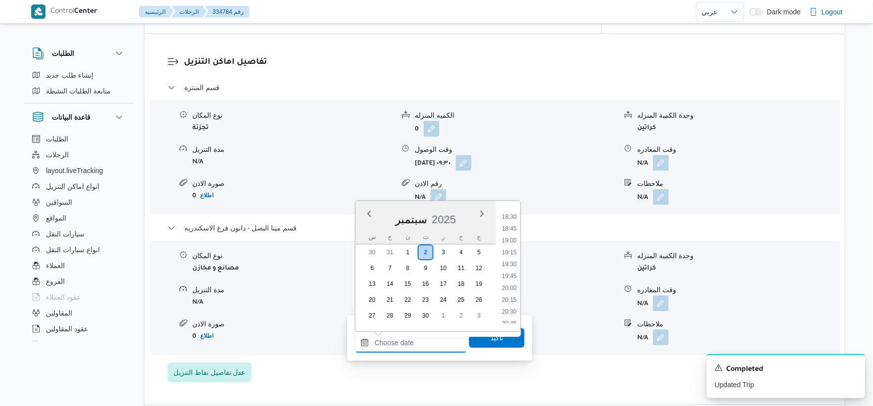
scroll to position [820, 0]
click at [513, 268] on li "18:30" at bounding box center [509, 272] width 23 height 10
type input "٠٢/٠٩/٢٠٢٥ ١٨:٣٠"
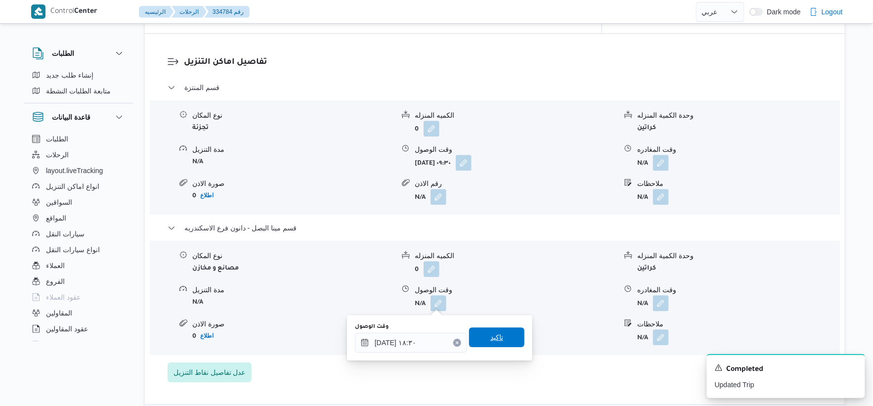
click at [502, 317] on span "تاكيد" at bounding box center [496, 337] width 55 height 20
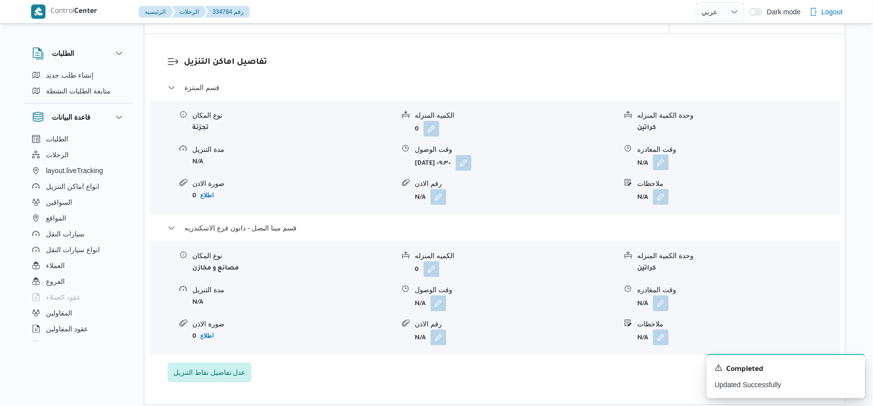
click at [542, 162] on button "button" at bounding box center [661, 162] width 16 height 16
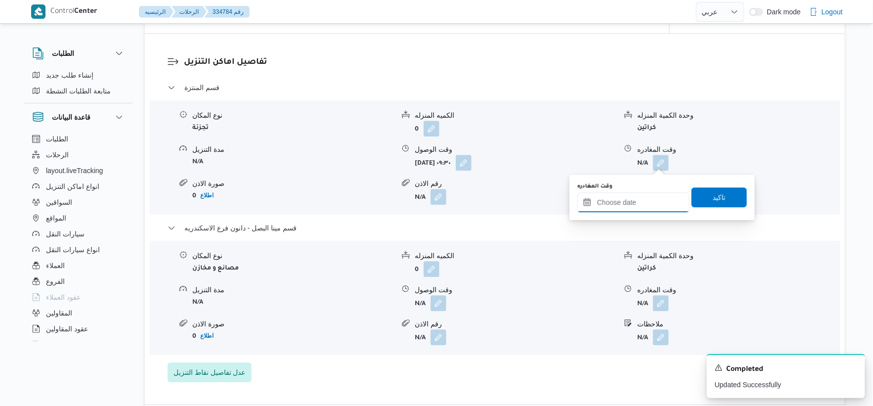
click at [542, 202] on input "وقت المغادره" at bounding box center [633, 202] width 112 height 20
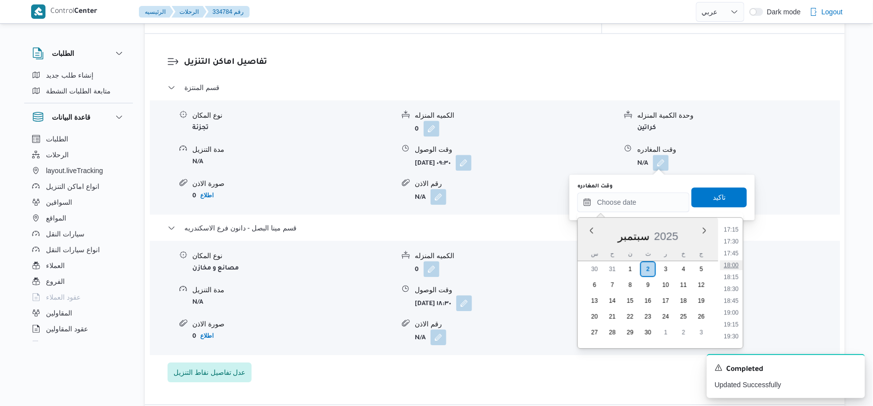
click at [542, 266] on li "18:00" at bounding box center [731, 265] width 23 height 10
type input "٠٢/٠٩/٢٠٢٥ ١٨:٠٠"
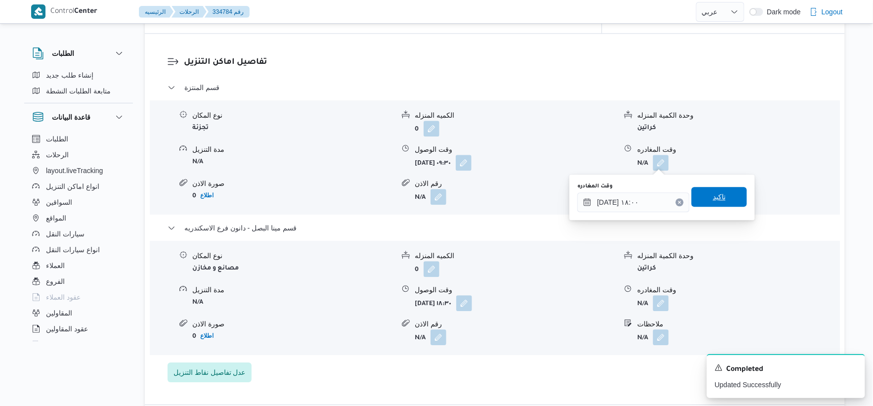
click at [542, 206] on span "تاكيد" at bounding box center [719, 197] width 55 height 20
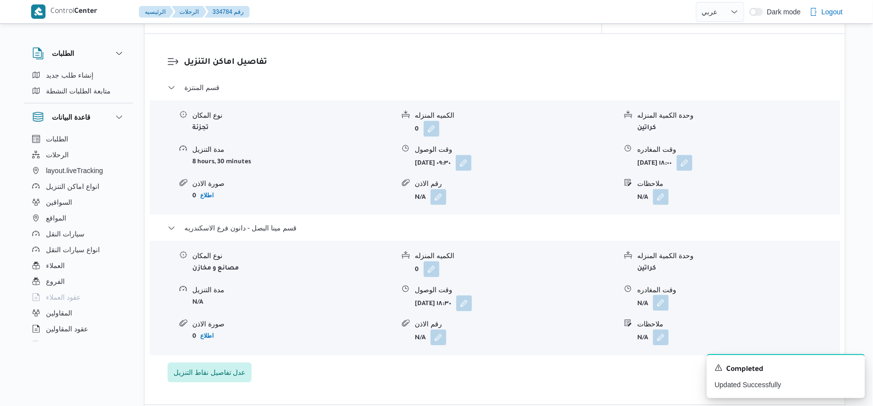
click at [542, 299] on button "button" at bounding box center [661, 303] width 16 height 16
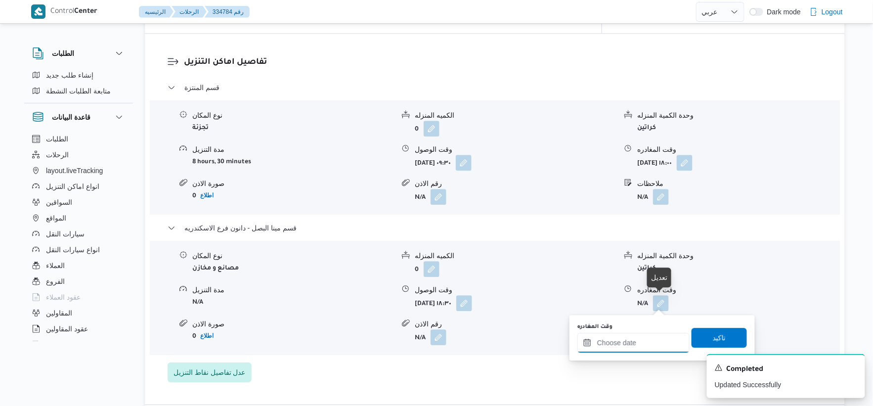
click at [542, 317] on div at bounding box center [633, 343] width 112 height 20
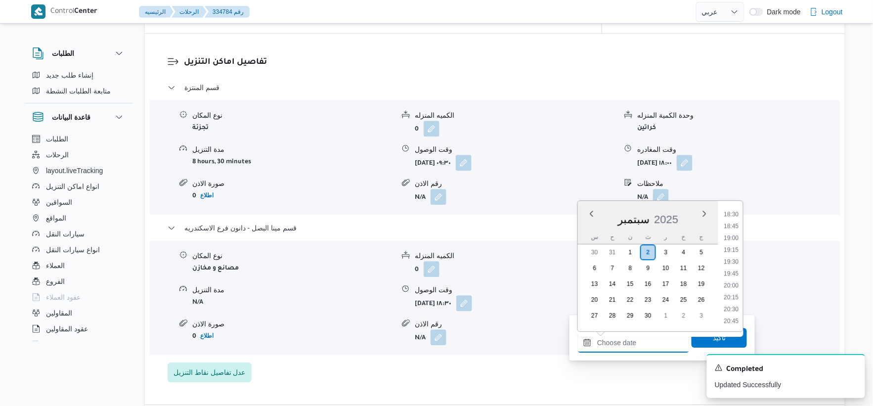
scroll to position [875, 0]
click at [542, 225] on li "18:45" at bounding box center [731, 228] width 23 height 10
type input "٠٢/٠٩/٢٠٢٥ ١٨:٤٥"
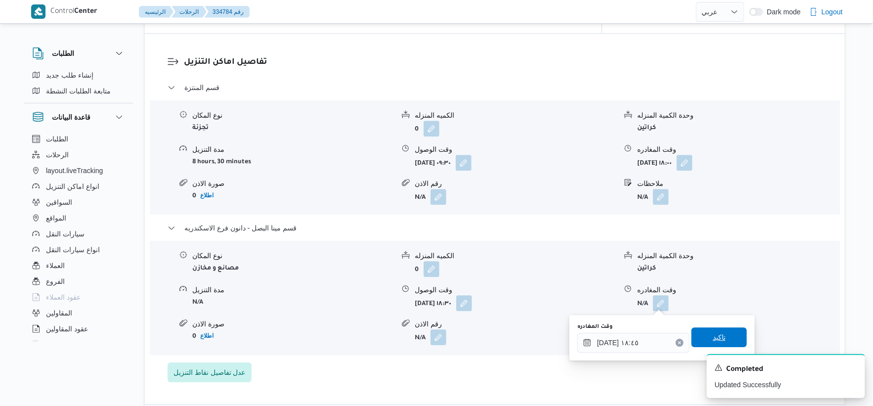
click at [542, 317] on span "تاكيد" at bounding box center [719, 337] width 55 height 20
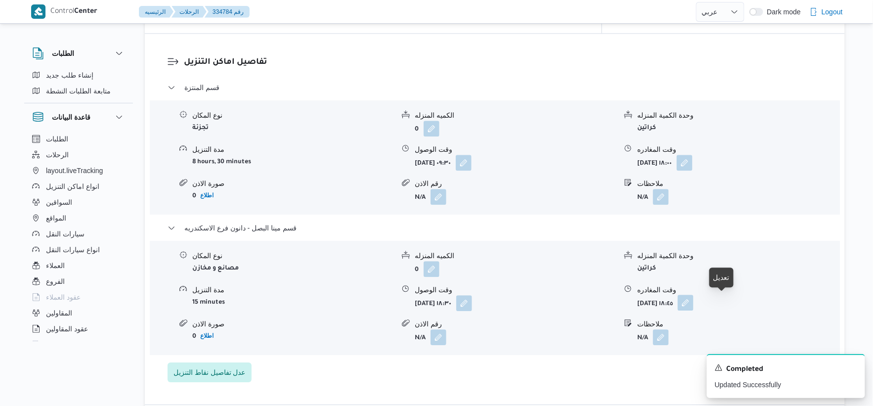
click at [542, 298] on button "button" at bounding box center [686, 303] width 16 height 16
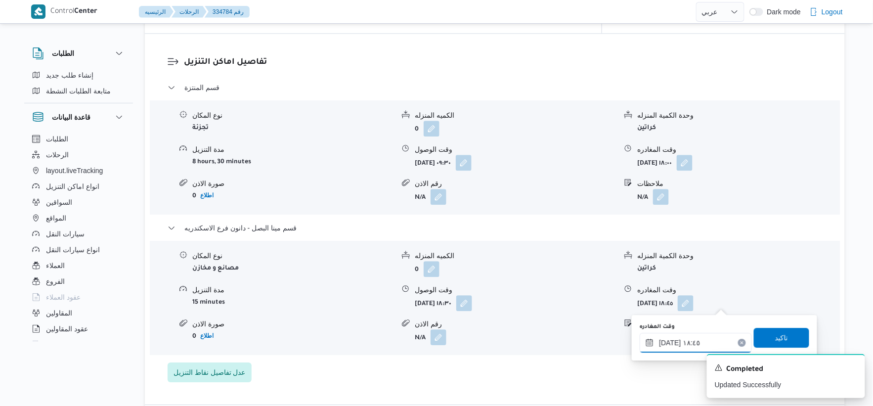
click at [542, 317] on input "٠٢/٠٩/٢٠٢٥ ١٨:٤٥" at bounding box center [696, 343] width 112 height 20
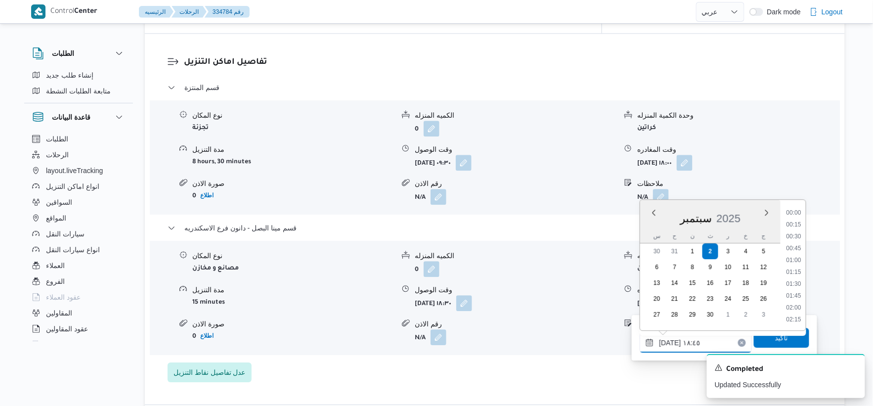
click at [542, 317] on input "٠٢/٠٩/٢٠٢٥ ١٨:٤٥" at bounding box center [696, 343] width 112 height 20
type input "٠٢/٠٩/٢٠٢٥ ١٨:٤٨"
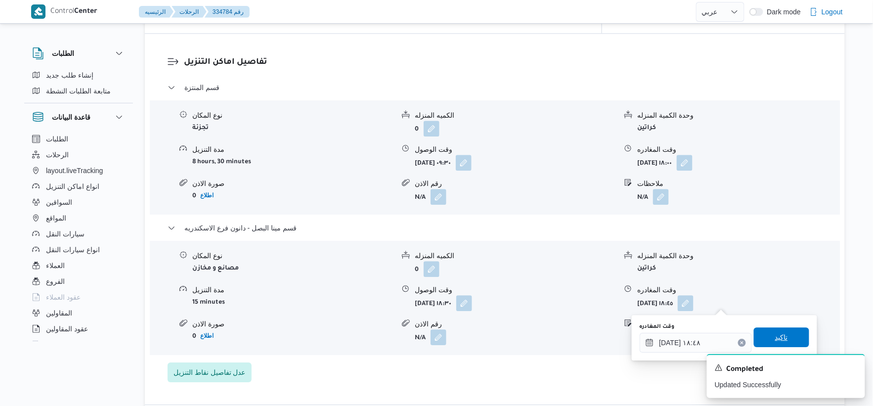
click at [542, 317] on span "تاكيد" at bounding box center [781, 337] width 55 height 20
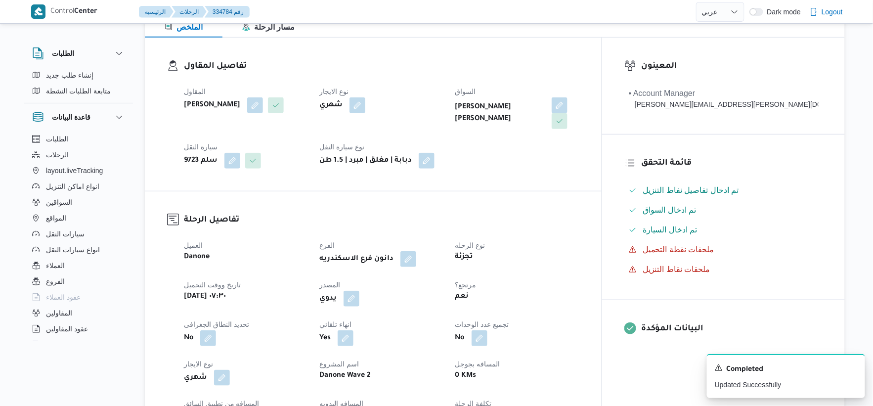
scroll to position [0, 0]
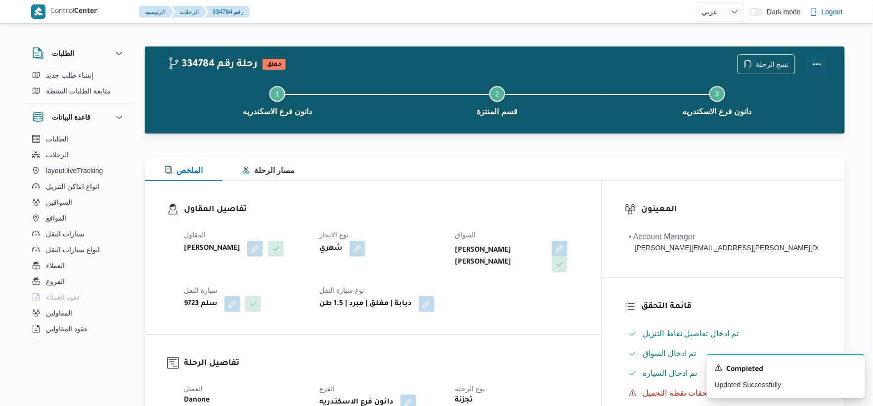
click at [542, 60] on button "Actions" at bounding box center [817, 64] width 20 height 20
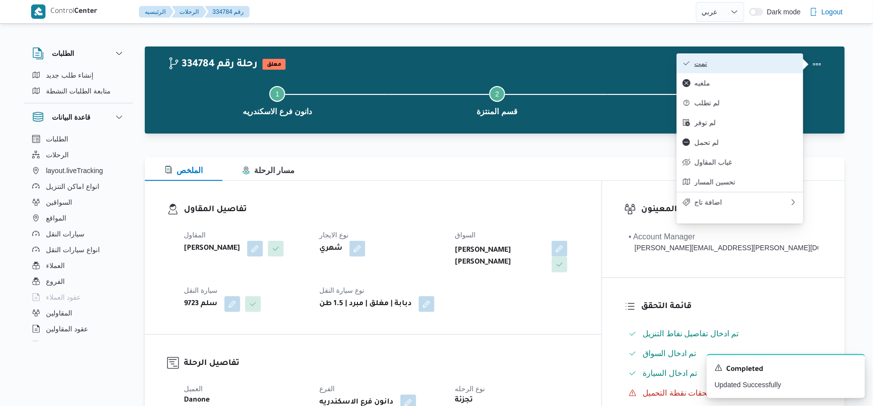
click at [542, 57] on button "تمت" at bounding box center [740, 63] width 127 height 20
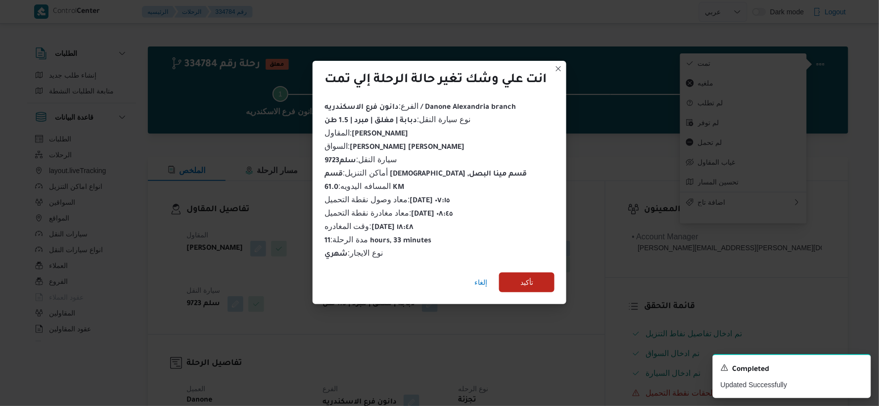
click at [542, 265] on div "إلغاء تأكيد" at bounding box center [439, 285] width 254 height 40
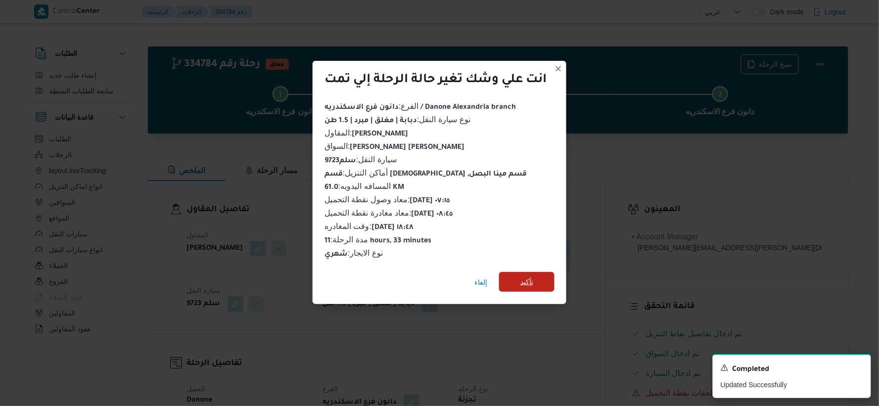
click at [542, 272] on span "تأكيد" at bounding box center [526, 282] width 55 height 20
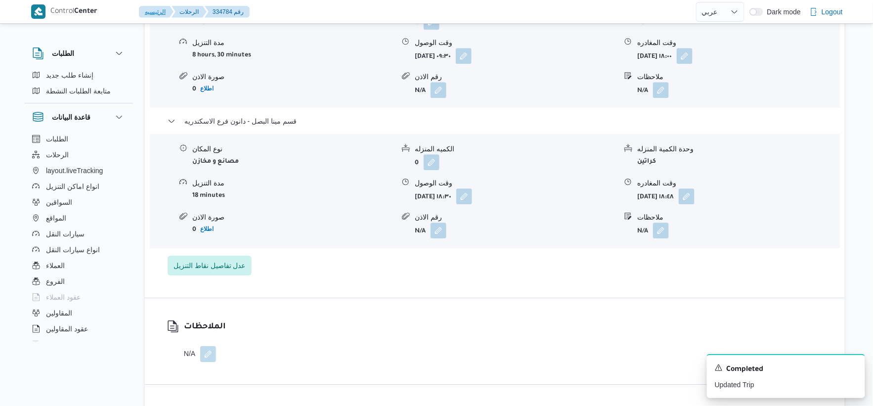
scroll to position [933, 0]
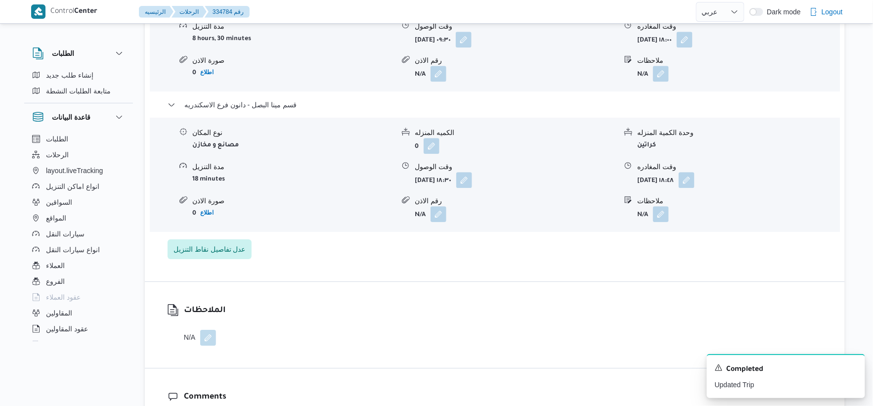
select select "ar"
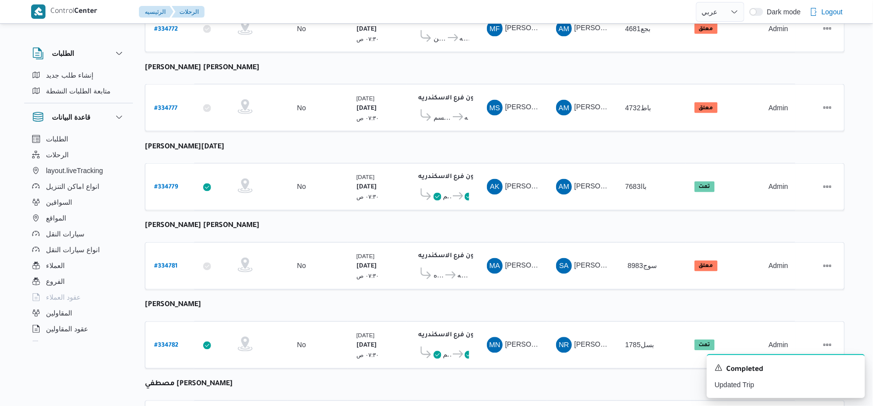
scroll to position [794, 0]
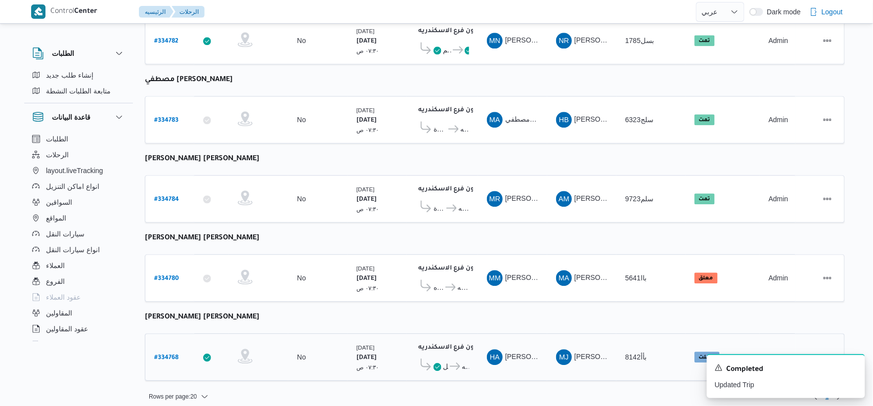
click at [166, 317] on b "# 334768" at bounding box center [166, 357] width 24 height 7
select select "ar"
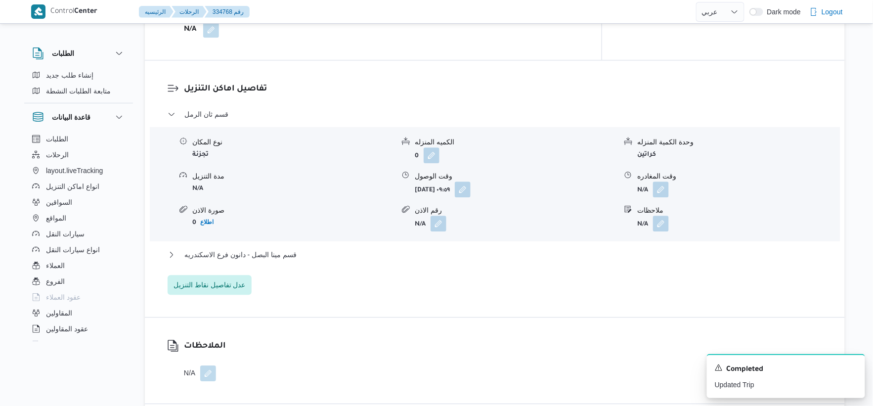
scroll to position [824, 0]
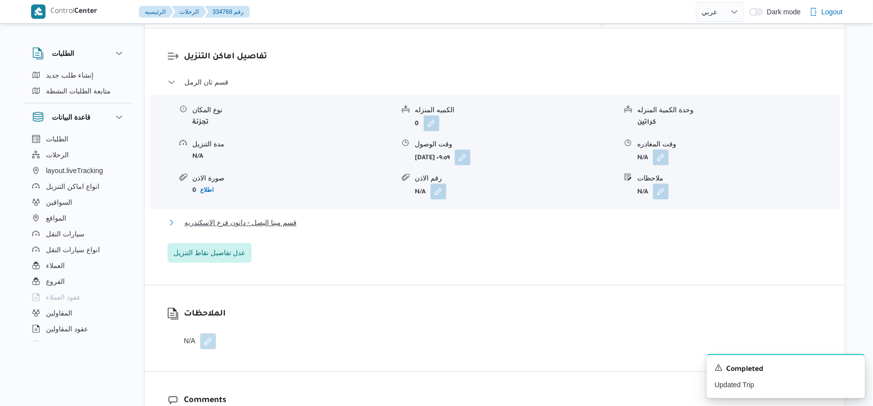
click at [308, 217] on button "قسم مينا البصل - دانون فرع الاسكندريه" at bounding box center [495, 223] width 655 height 12
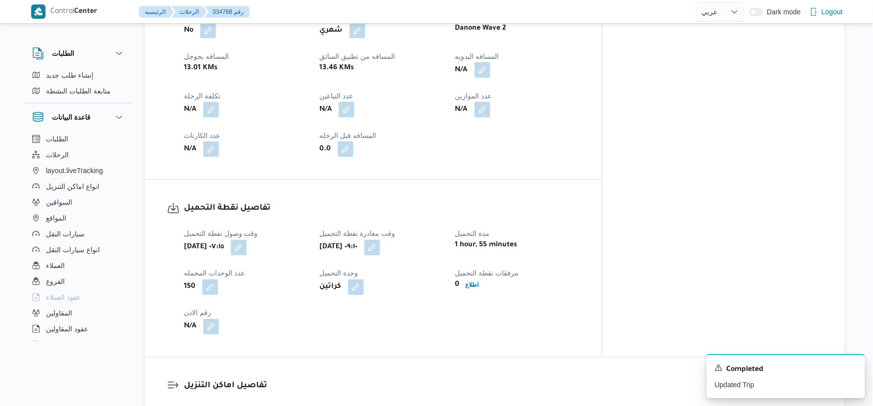
scroll to position [384, 0]
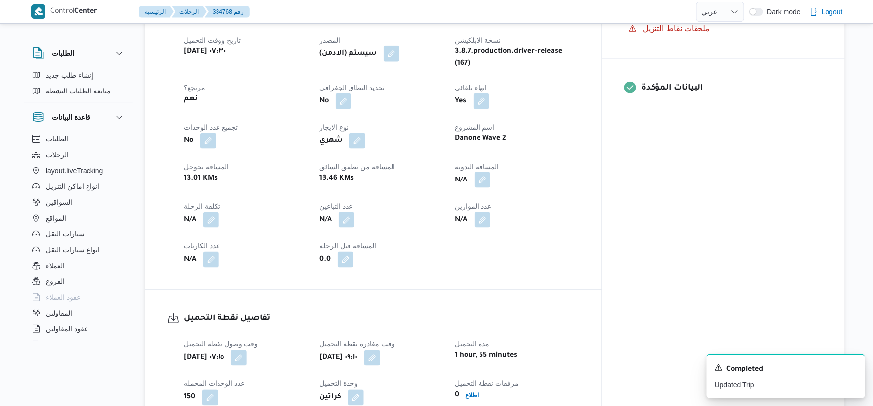
click at [490, 172] on button "button" at bounding box center [483, 180] width 16 height 16
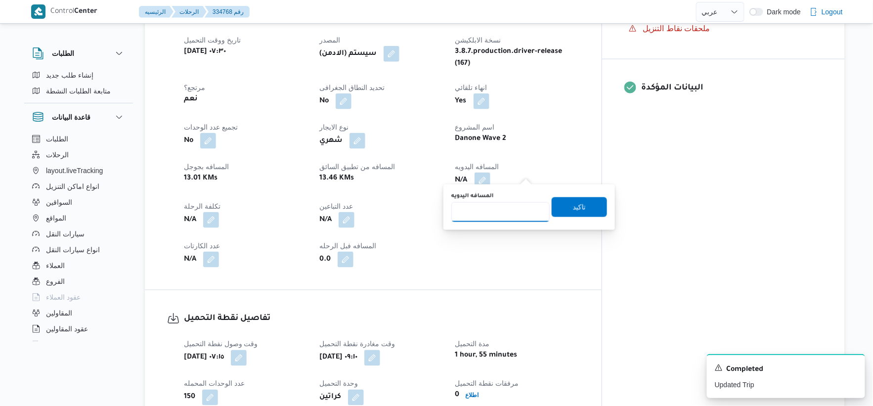
click at [505, 205] on input "المسافه اليدويه" at bounding box center [500, 212] width 98 height 20
type input "53"
click at [542, 204] on span "تاكيد" at bounding box center [579, 207] width 55 height 20
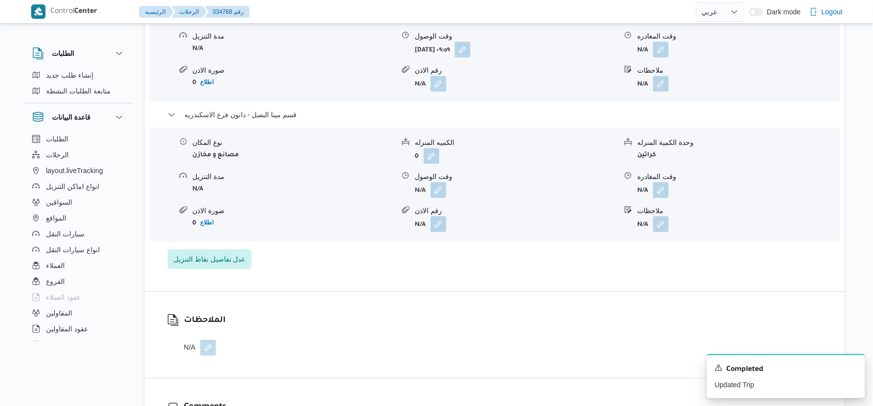
scroll to position [938, 0]
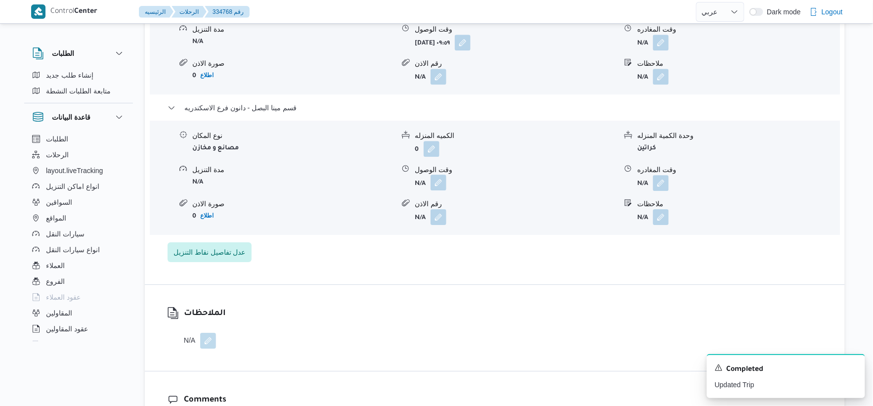
click at [440, 175] on button "button" at bounding box center [439, 183] width 16 height 16
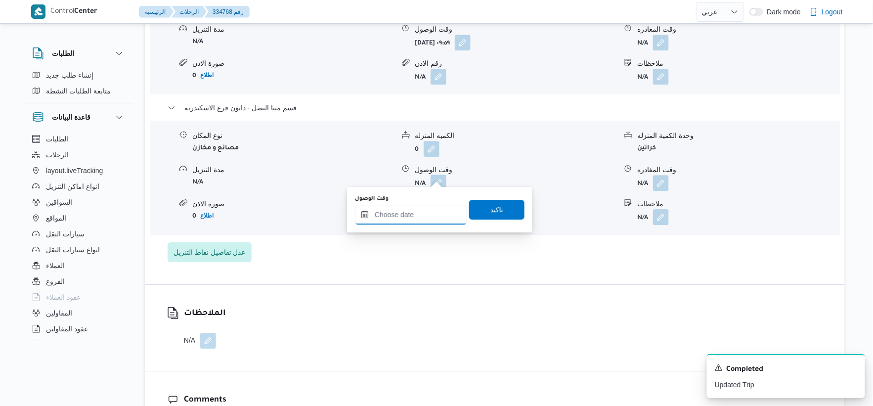
click at [432, 216] on input "وقت الوصول" at bounding box center [411, 215] width 112 height 20
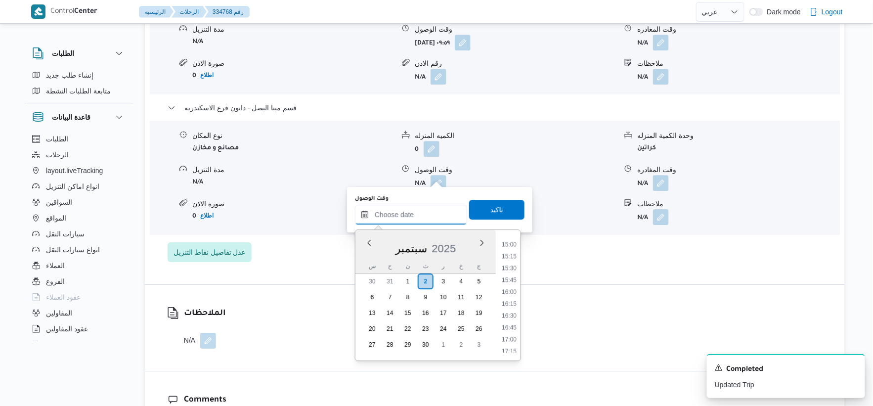
scroll to position [710, 0]
click at [509, 314] on li "16:30" at bounding box center [509, 316] width 23 height 10
type input "٠٢/٠٩/٢٠٢٥ ١٦:٣٠"
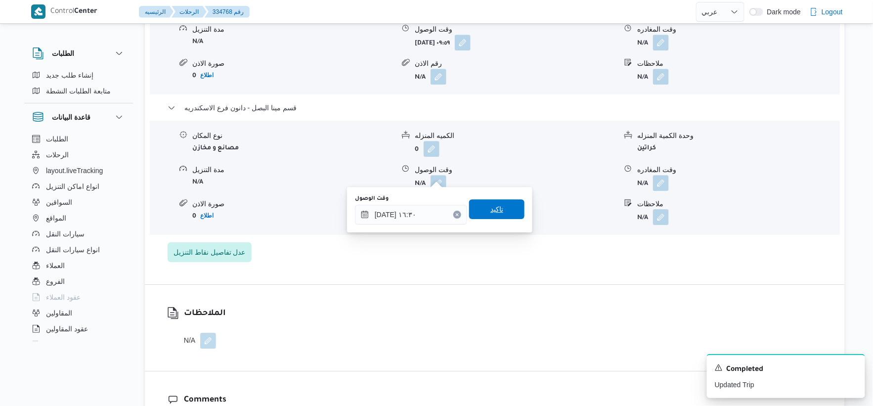
click at [502, 216] on span "تاكيد" at bounding box center [496, 209] width 55 height 20
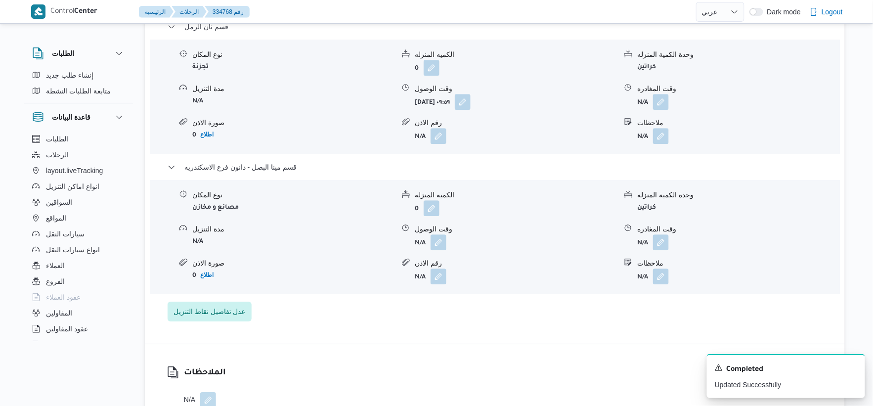
scroll to position [829, 0]
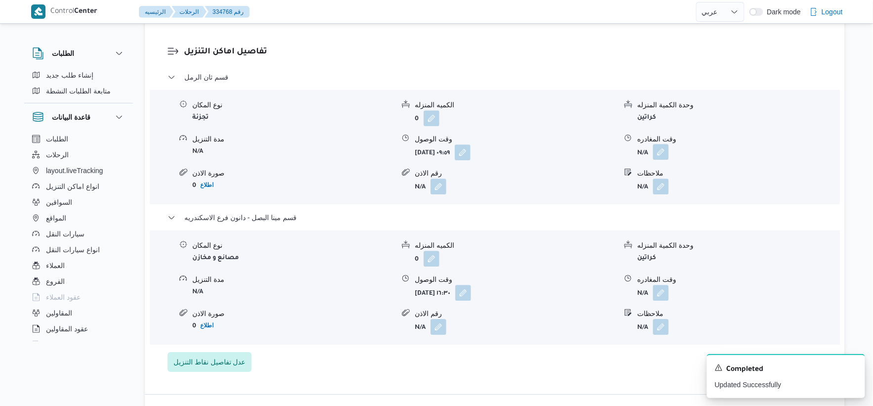
click at [542, 145] on button "button" at bounding box center [661, 152] width 16 height 16
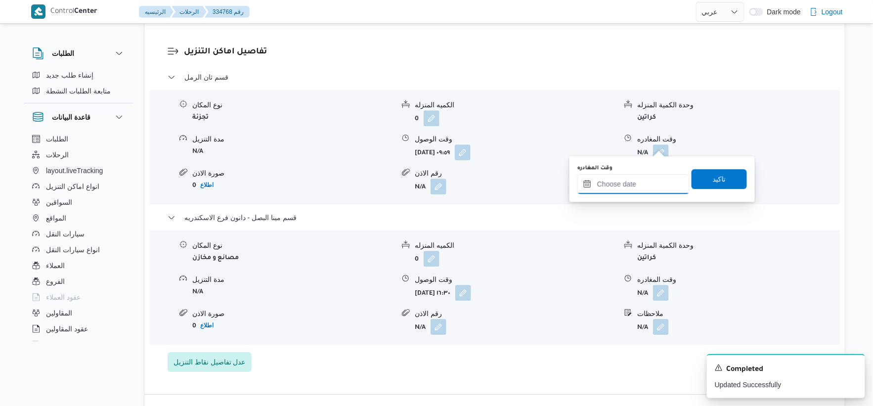
click at [542, 186] on input "وقت المغادره" at bounding box center [633, 184] width 112 height 20
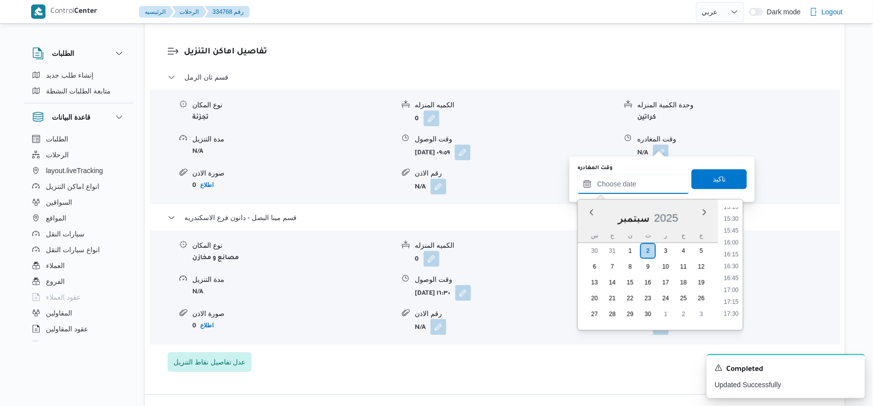
scroll to position [710, 0]
click at [542, 258] on li "16:00" at bounding box center [731, 262] width 23 height 10
type input "[DATE] ١٦:٠٠"
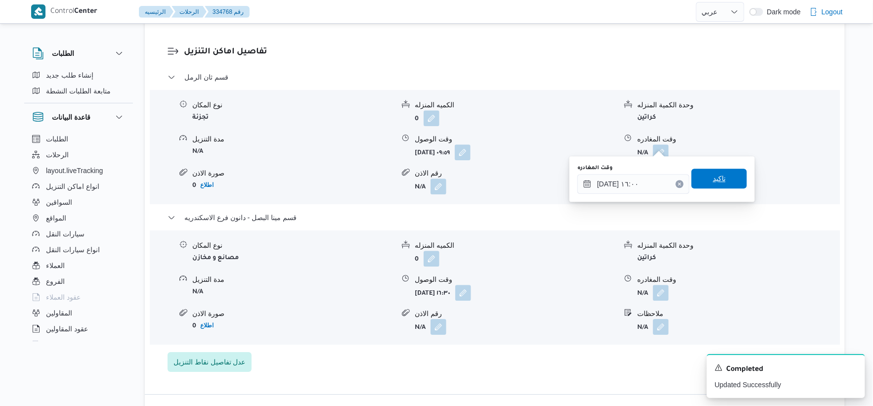
click at [542, 172] on span "تاكيد" at bounding box center [719, 179] width 55 height 20
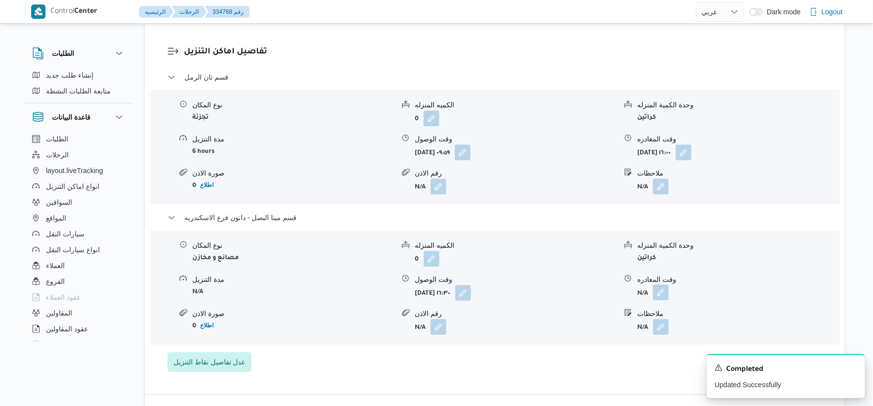
click at [542, 284] on button "button" at bounding box center [661, 292] width 16 height 16
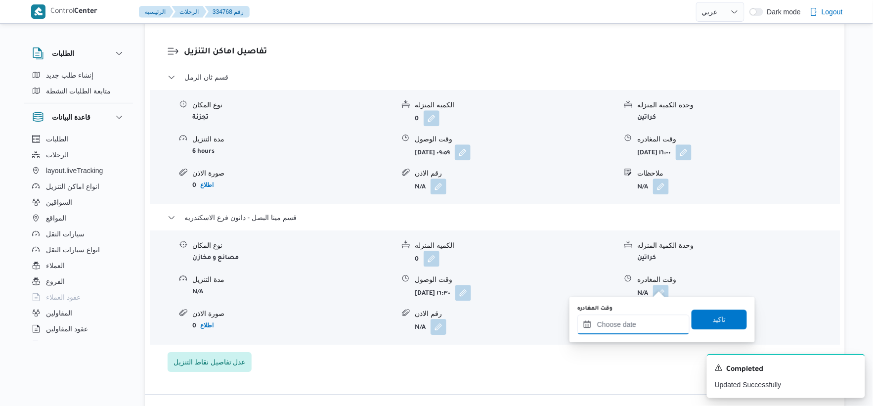
click at [542, 317] on input "وقت المغادره" at bounding box center [633, 324] width 112 height 20
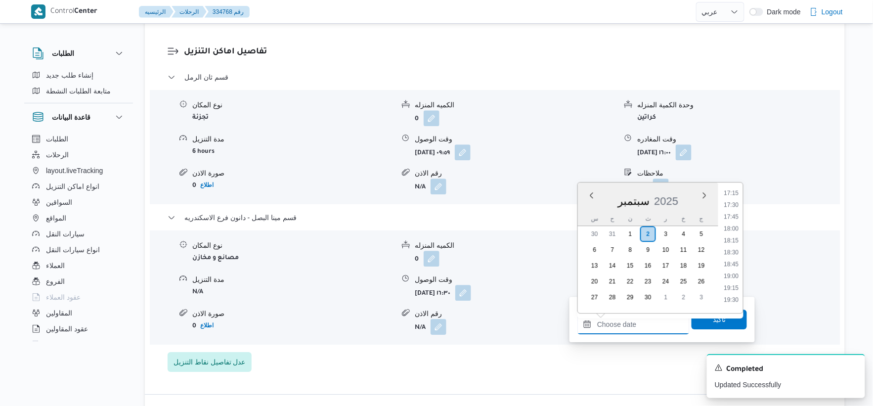
scroll to position [820, 0]
click at [542, 205] on li "17:30" at bounding box center [731, 206] width 23 height 10
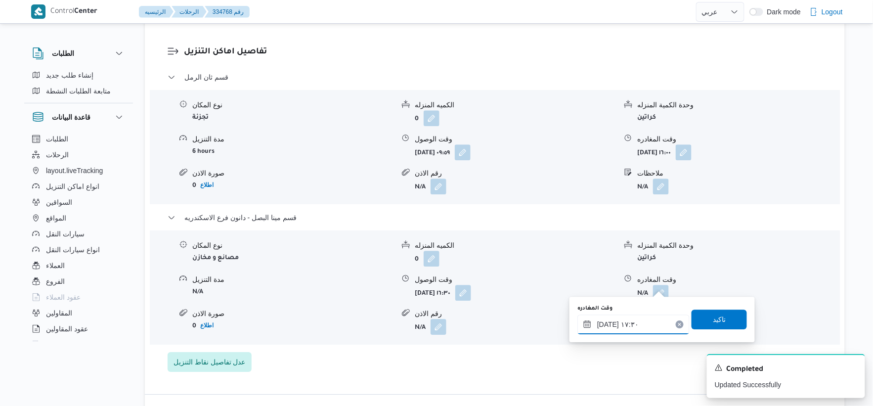
click at [542, 317] on input "٠٢/٠٩/٢٠٢٥ ١٧:٣٠" at bounding box center [633, 324] width 112 height 20
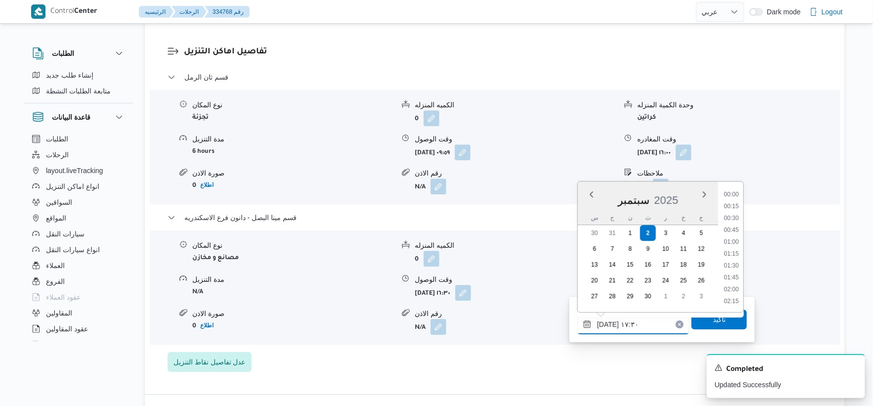
click at [542, 317] on input "٠٢/٠٩/٢٠٢٥ ١٧:٣٠" at bounding box center [633, 324] width 112 height 20
type input "٠٢/٠٩/٢٠٢٥ ١٧:١٠"
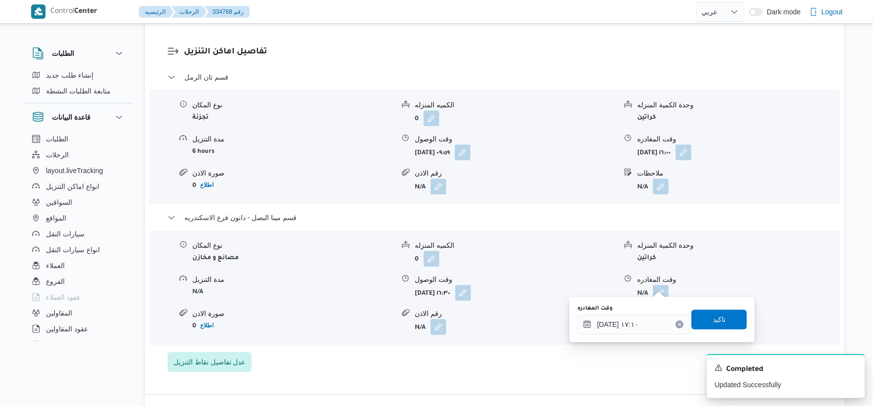
click at [542, 317] on div "وقت المغادره ٠٢/٠٩/٢٠٢٥ ١٧:١٠ تاكيد" at bounding box center [662, 320] width 172 height 32
click at [542, 317] on span "تاكيد" at bounding box center [719, 319] width 55 height 20
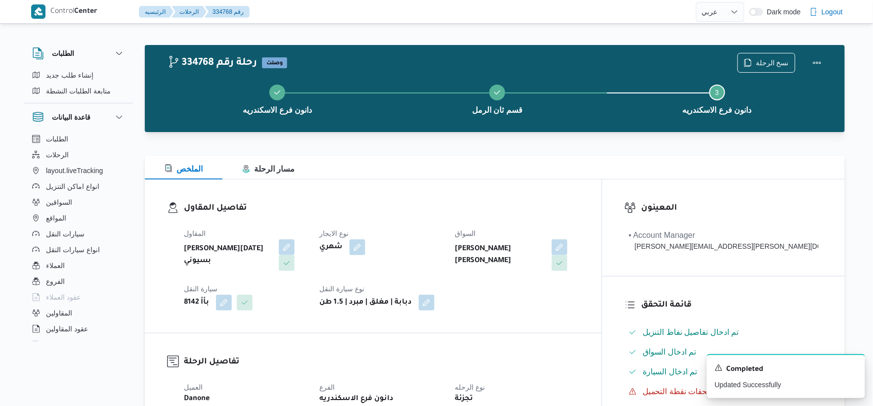
scroll to position [0, 0]
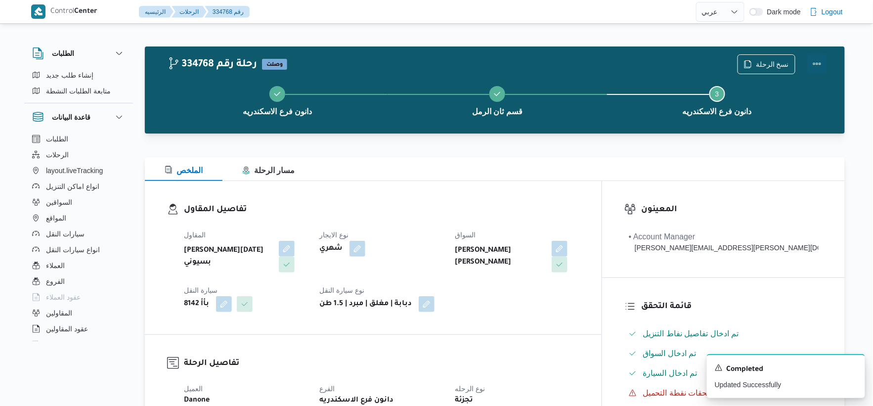
click at [542, 63] on button "Actions" at bounding box center [817, 64] width 20 height 20
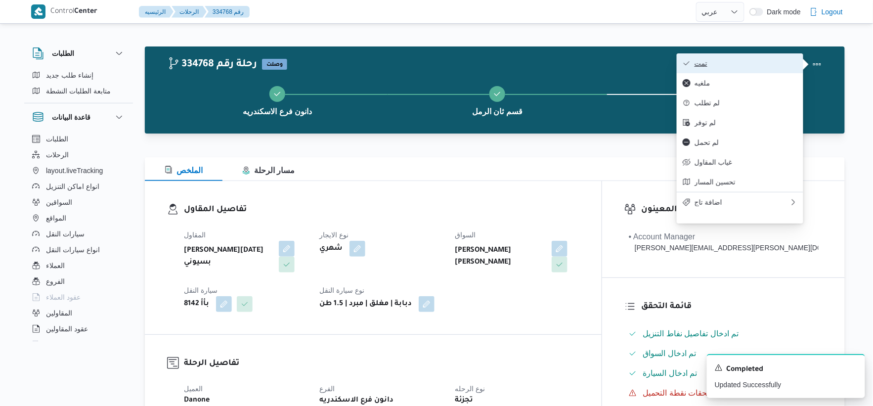
click at [542, 63] on span "تمت" at bounding box center [746, 63] width 103 height 8
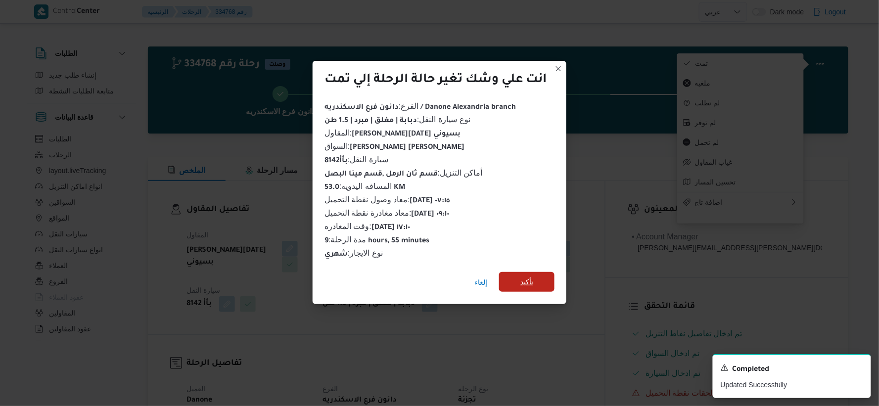
click at [532, 276] on span "تأكيد" at bounding box center [526, 282] width 13 height 12
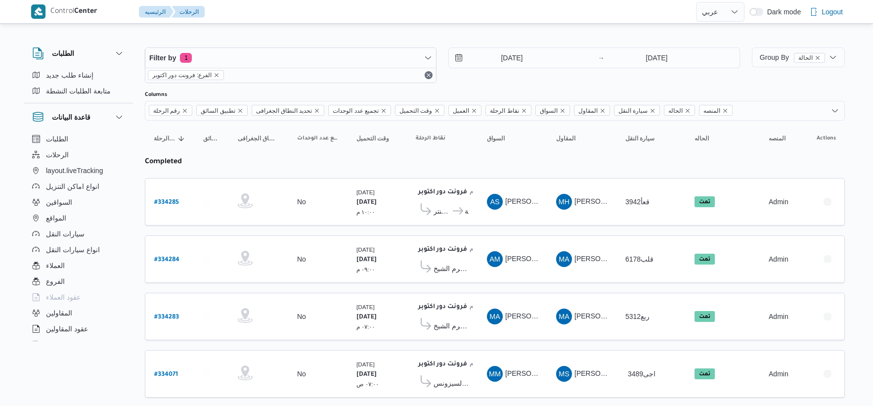
select select "ar"
click at [524, 52] on input "[DATE]" at bounding box center [505, 58] width 112 height 20
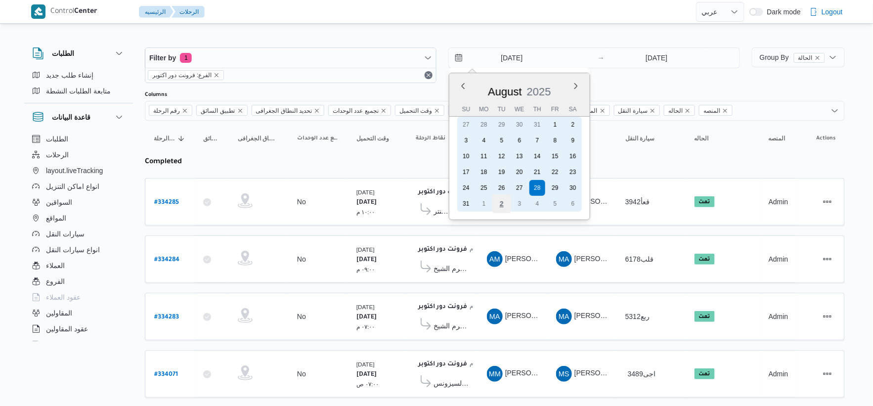
click at [508, 201] on div "2" at bounding box center [501, 203] width 19 height 19
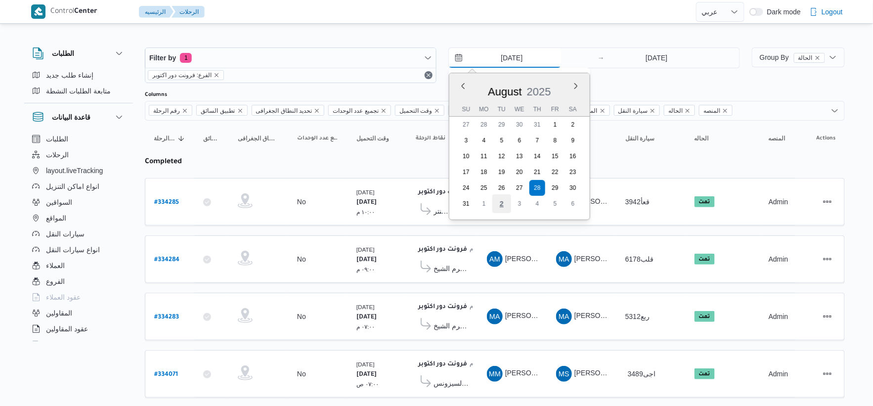
type input "2/9/2025"
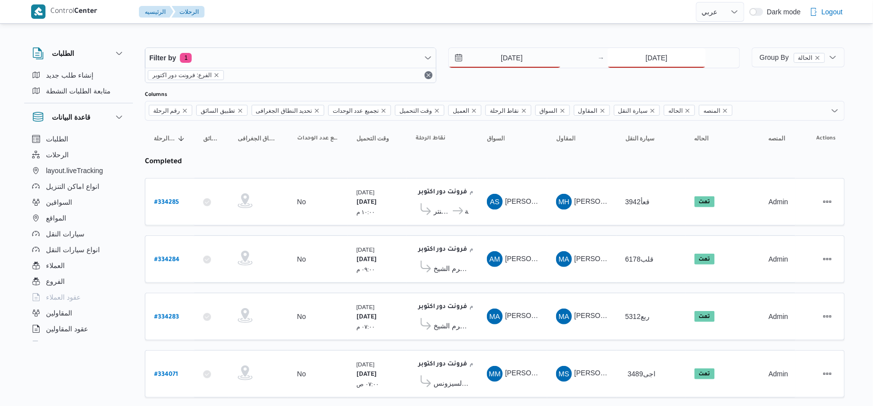
click at [694, 67] on input "28/8/2025" at bounding box center [657, 58] width 98 height 20
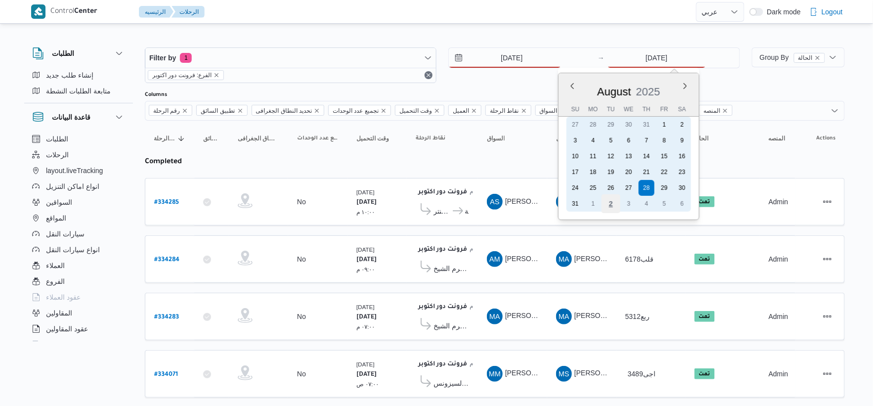
click at [608, 203] on div "2" at bounding box center [611, 203] width 19 height 19
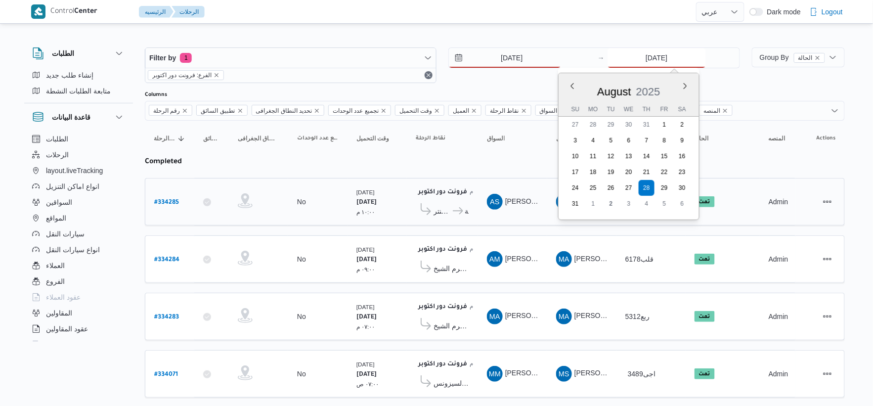
type input "[DATE]"
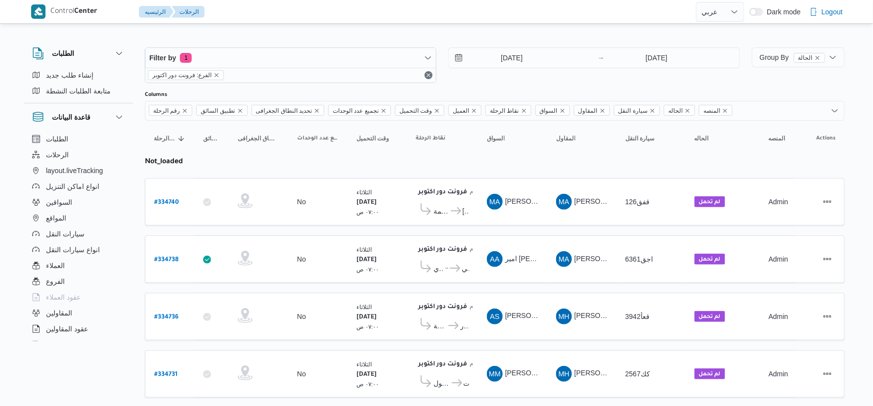
click at [599, 228] on table "رقم الرحلة Click to sort in ascending order تطبيق السائق Click to sort in ascen…" at bounding box center [495, 264] width 700 height 287
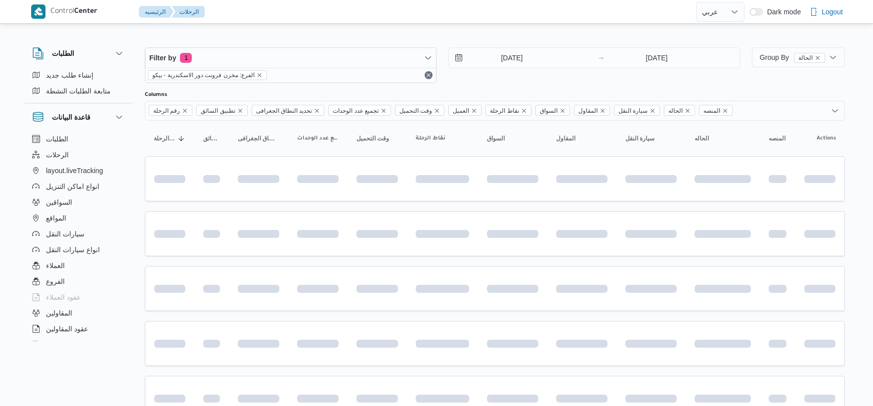
select select "ar"
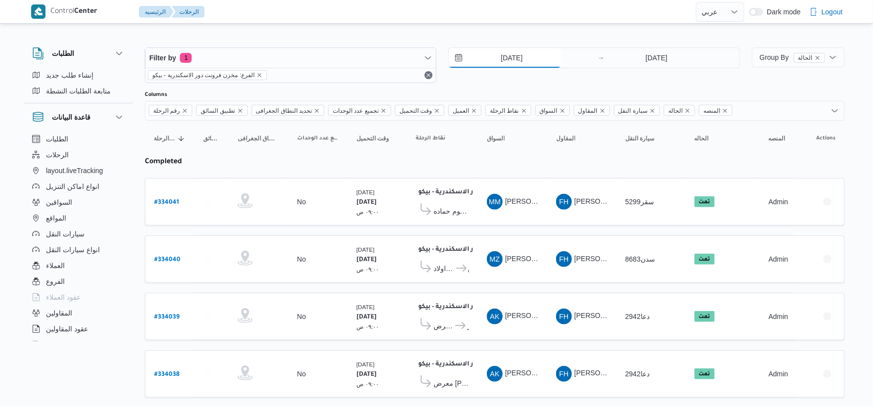
click at [520, 60] on input "[DATE]" at bounding box center [505, 58] width 112 height 20
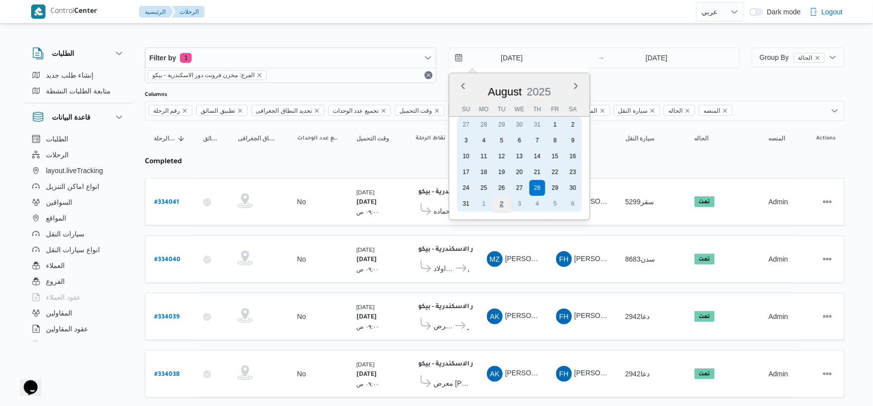
click at [501, 201] on div "2" at bounding box center [501, 203] width 19 height 19
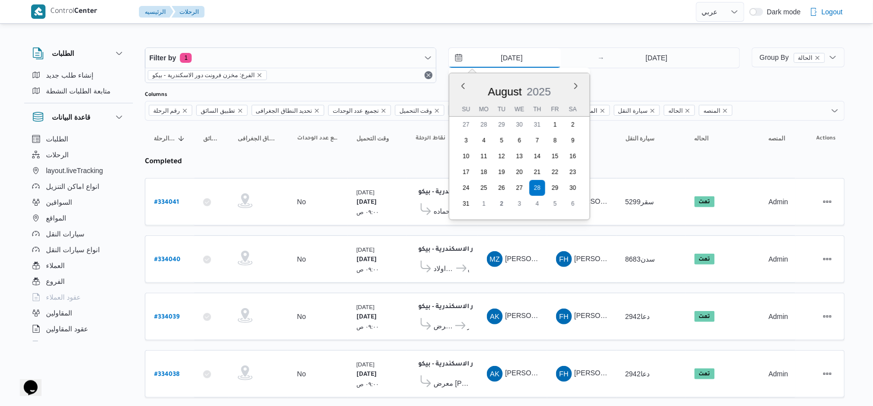
type input "[DATE]"
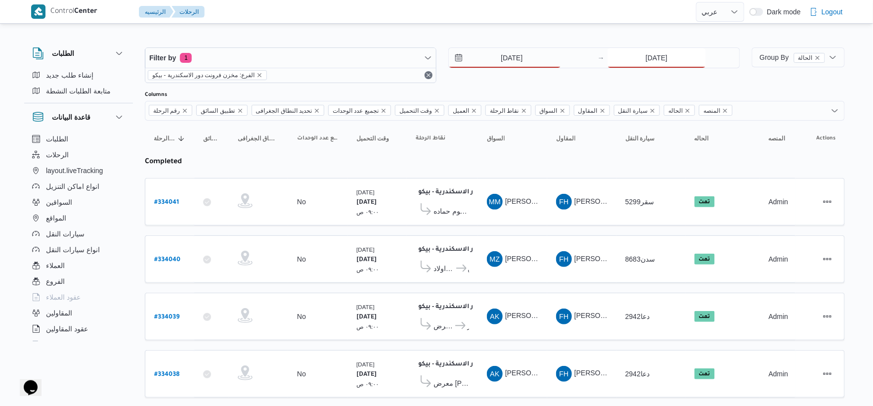
click at [665, 62] on input "[DATE]" at bounding box center [657, 58] width 98 height 20
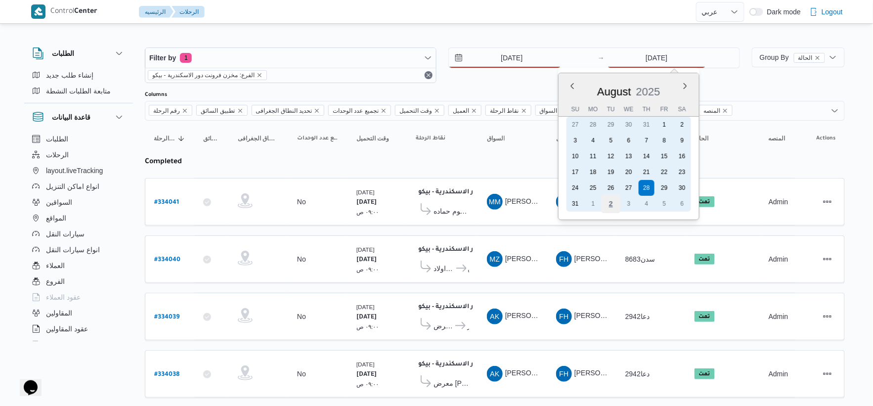
click at [611, 201] on div "2" at bounding box center [611, 203] width 19 height 19
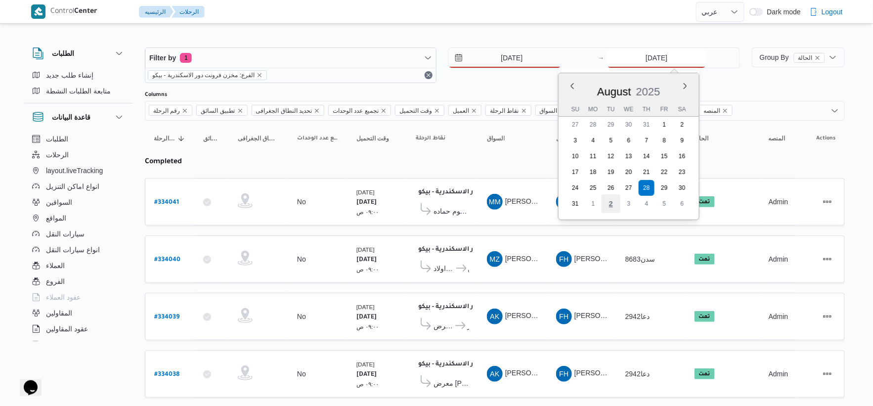
type input "[DATE]"
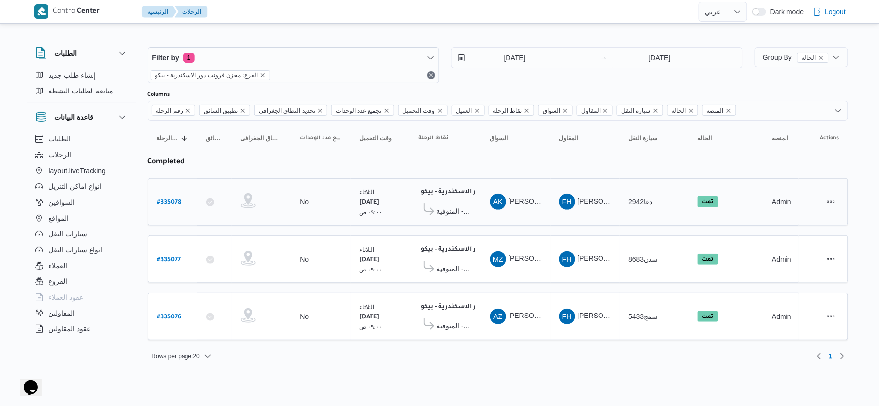
click at [599, 223] on td "المقاول FH فتحى حسن جلال ابو الحسن شركه تربو" at bounding box center [584, 201] width 69 height 47
click at [601, 222] on td "المقاول FH فتحى حسن جلال ابو الحسن شركه تربو" at bounding box center [584, 201] width 69 height 47
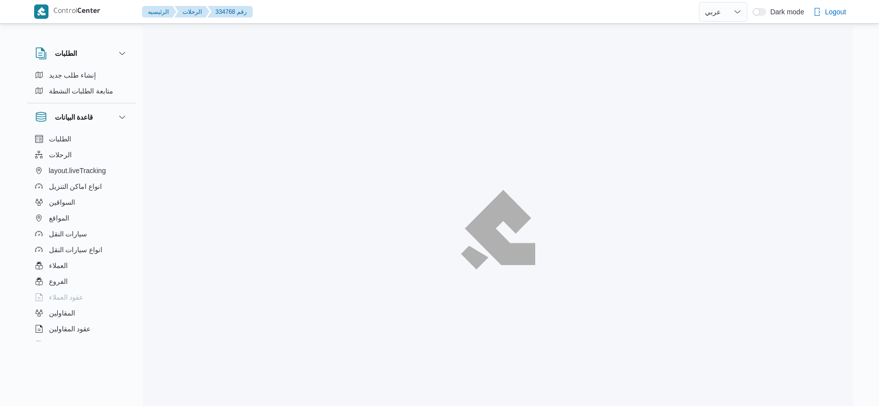
select select "ar"
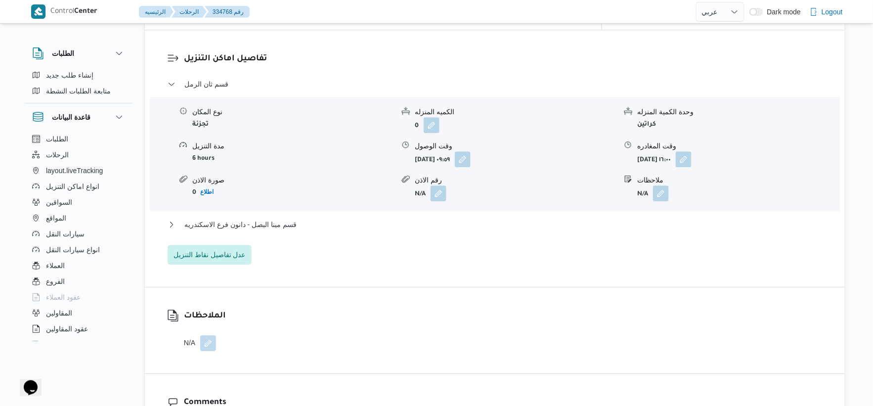
scroll to position [824, 0]
click at [289, 218] on span "قسم مينا البصل - دانون فرع الاسكندريه" at bounding box center [240, 223] width 112 height 12
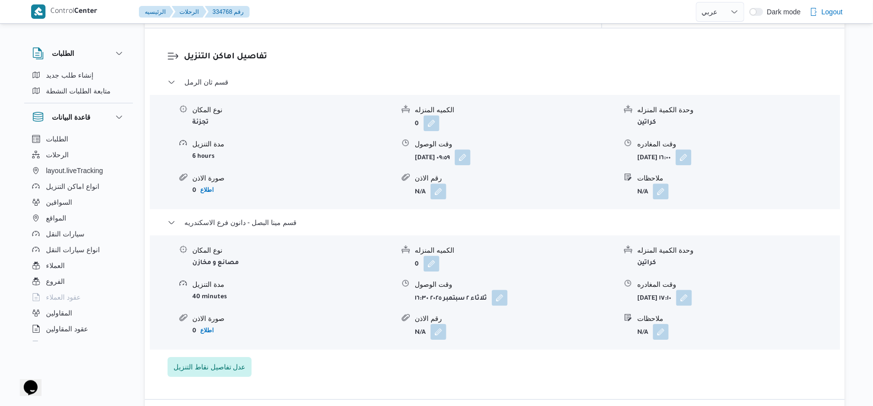
select select "ar"
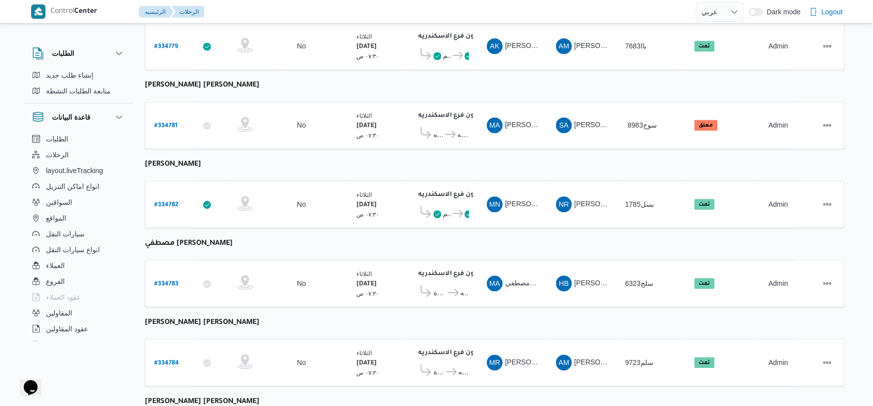
scroll to position [575, 0]
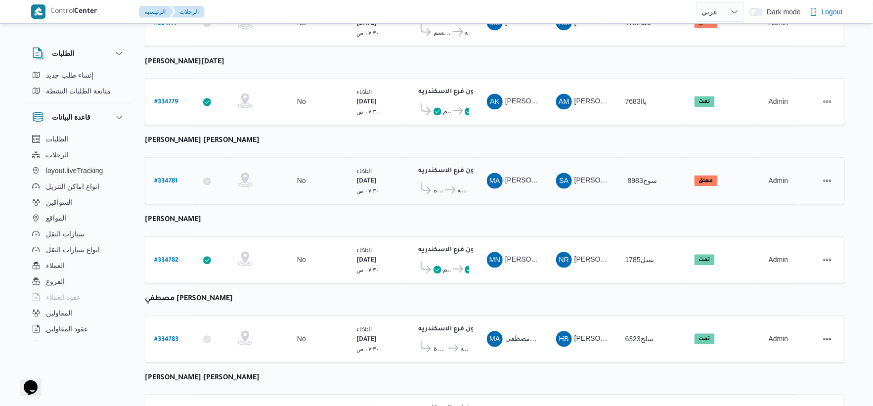
click at [166, 178] on b "# 334781" at bounding box center [165, 181] width 23 height 7
select select "ar"
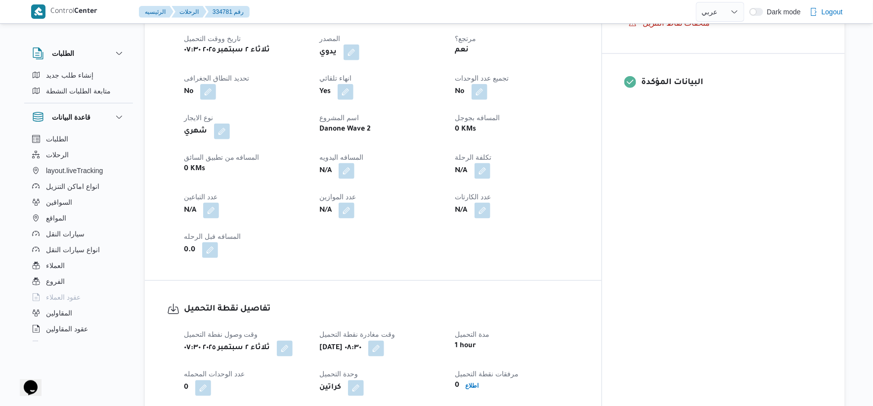
scroll to position [549, 0]
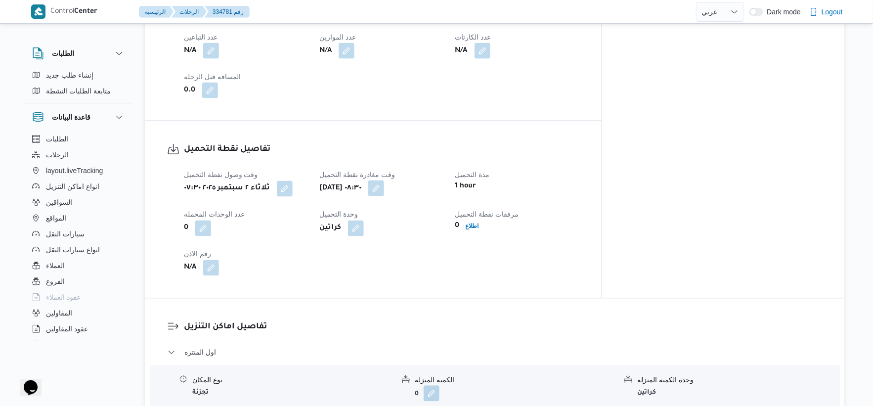
click at [384, 180] on button "button" at bounding box center [376, 188] width 16 height 16
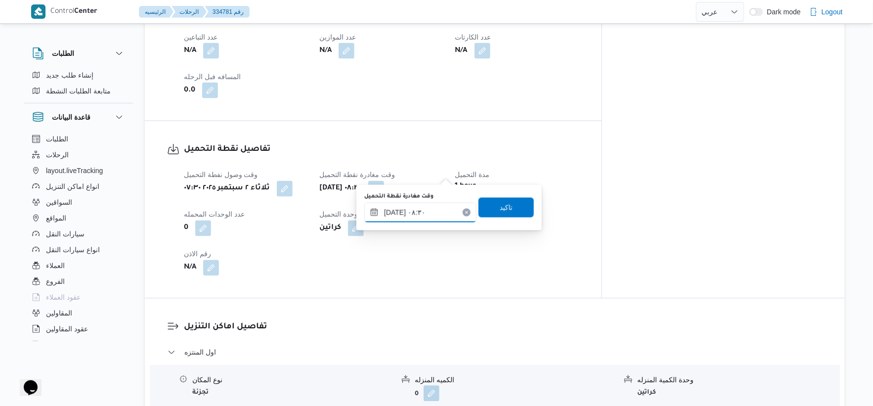
click at [436, 203] on input "٠٢/٠٩/٢٠٢٥ ٠٨:٣٠" at bounding box center [420, 213] width 112 height 20
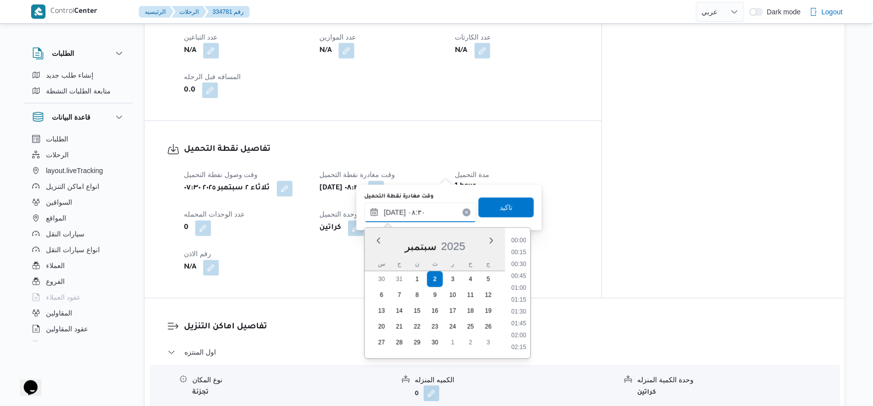
scroll to position [344, 0]
drag, startPoint x: 525, startPoint y: 313, endPoint x: 535, endPoint y: 285, distance: 30.5
click at [525, 311] on li "08:45" at bounding box center [518, 312] width 23 height 10
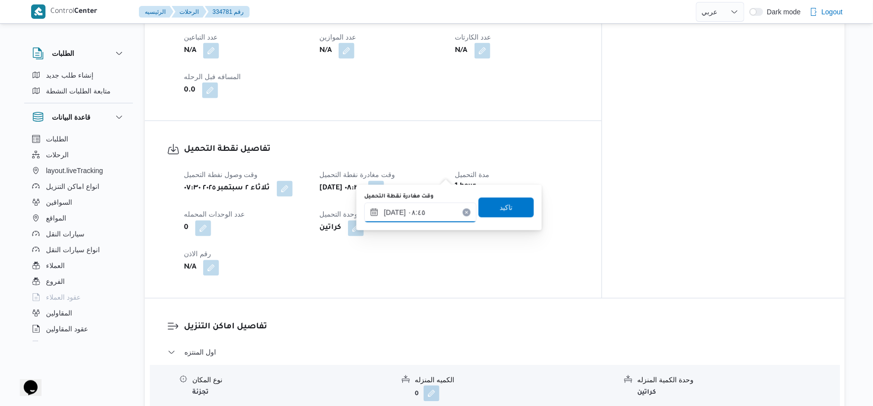
type input "٠٢/٠٩/٢٠٢٥ ٠٨:٤٥"
click at [518, 211] on span "تاكيد" at bounding box center [506, 207] width 55 height 20
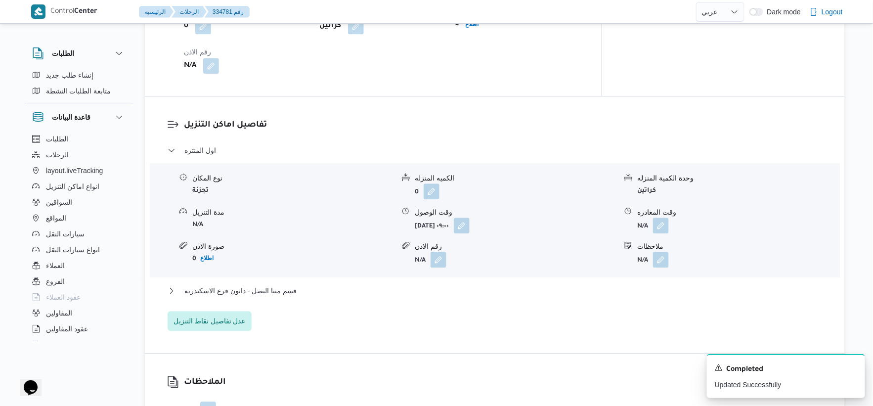
scroll to position [769, 0]
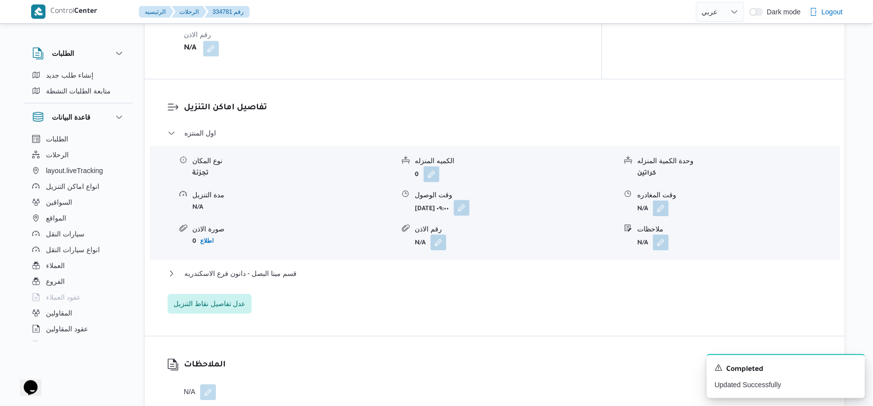
click at [470, 200] on button "button" at bounding box center [462, 208] width 16 height 16
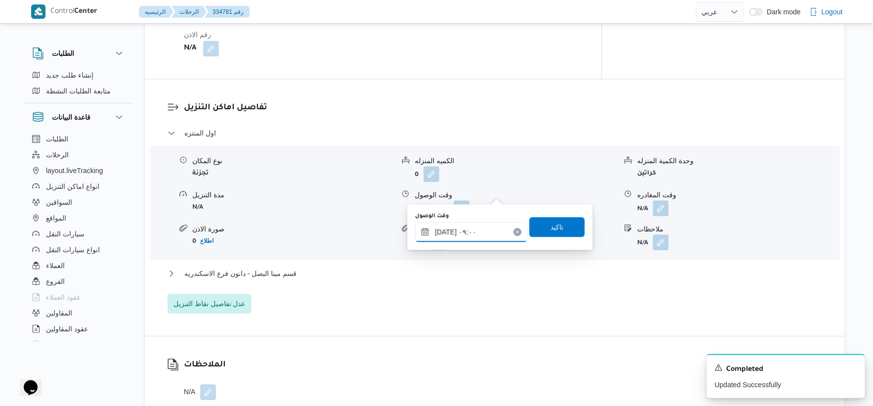
click at [492, 224] on input "[DATE] ٠٩:٠٠" at bounding box center [471, 232] width 112 height 20
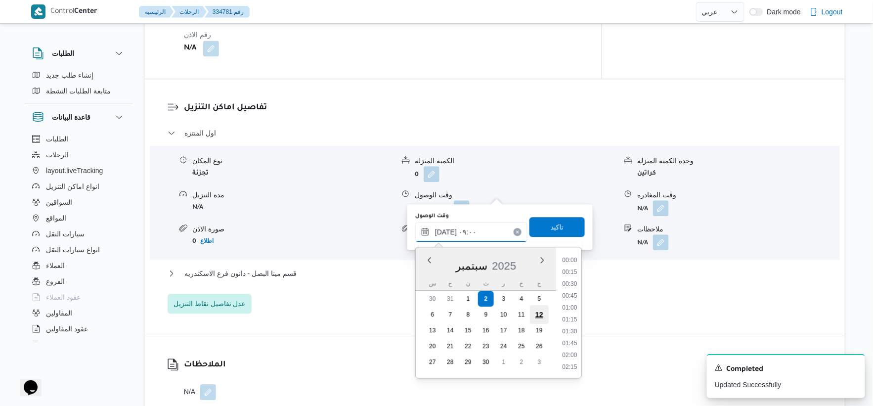
scroll to position [368, 0]
drag, startPoint x: 571, startPoint y: 340, endPoint x: 579, endPoint y: 322, distance: 19.5
click at [571, 339] on li "09:30" at bounding box center [570, 343] width 23 height 10
type input "٠٢/٠٩/٢٠٢٥ ٠٩:٣٠"
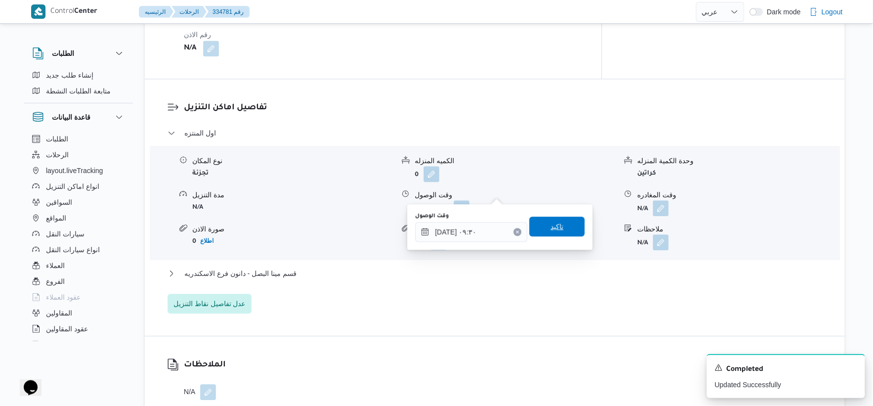
click at [569, 221] on span "تاكيد" at bounding box center [557, 227] width 55 height 20
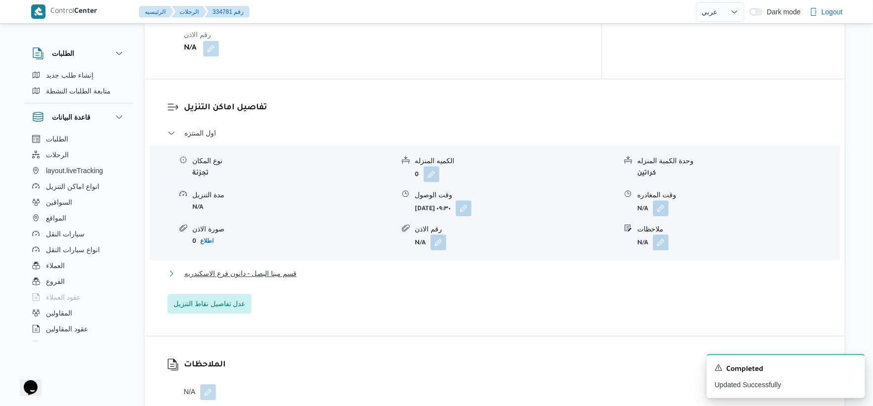
click at [310, 267] on button "قسم مينا البصل - دانون فرع الاسكندريه" at bounding box center [495, 273] width 655 height 12
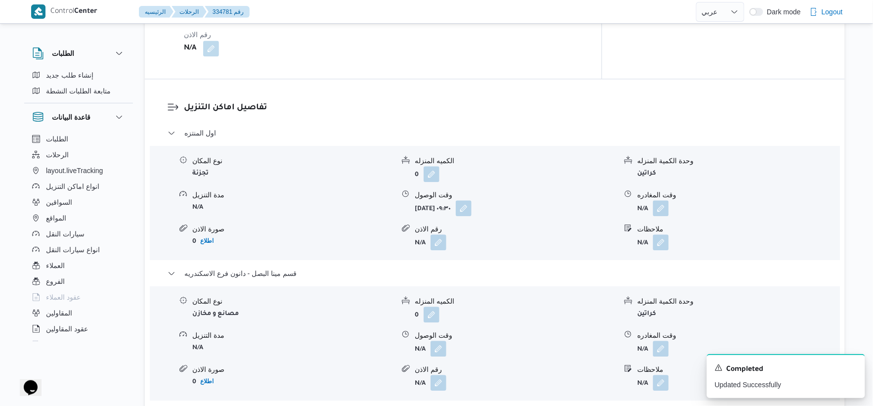
scroll to position [439, 0]
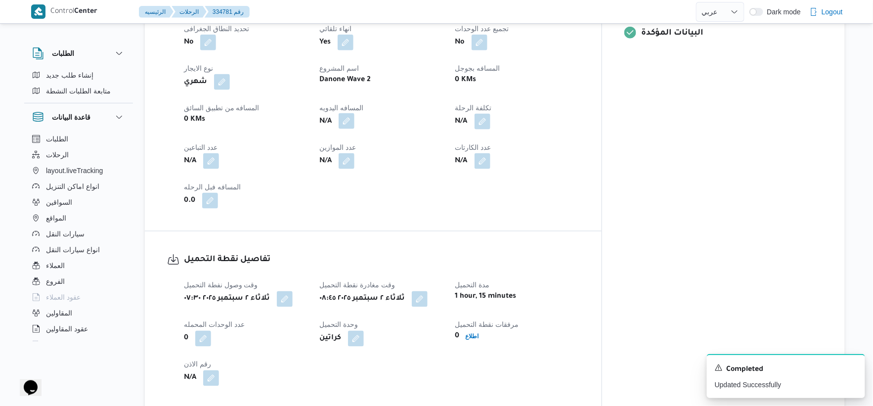
click at [354, 113] on button "button" at bounding box center [347, 121] width 16 height 16
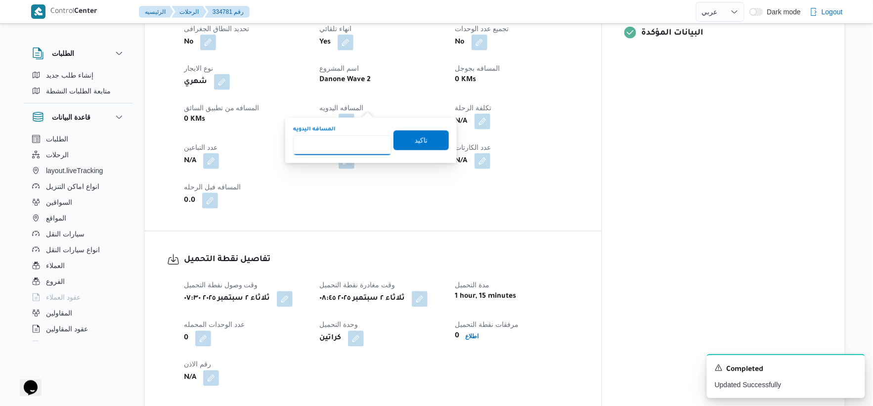
click at [350, 142] on input "المسافه اليدويه" at bounding box center [342, 145] width 98 height 20
type input "45"
click at [417, 144] on span "تاكيد" at bounding box center [421, 140] width 13 height 12
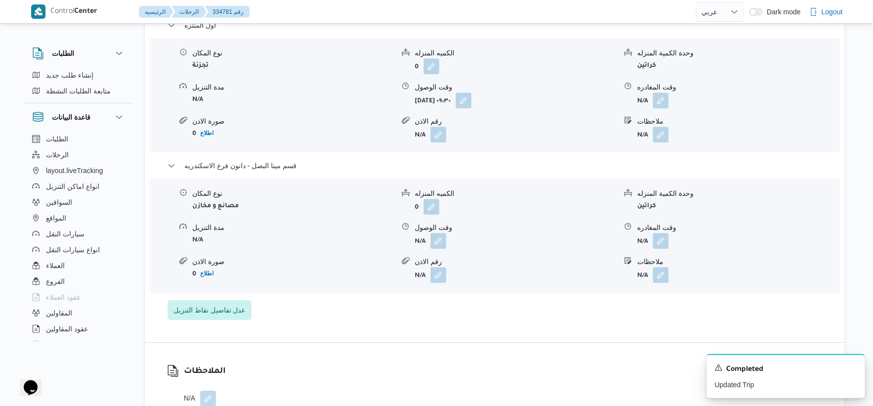
scroll to position [879, 0]
click at [441, 230] on button "button" at bounding box center [439, 238] width 16 height 16
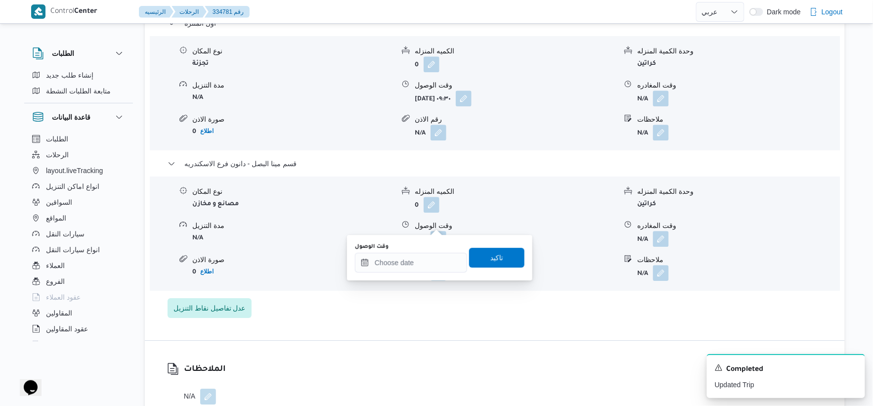
click at [419, 272] on div "وقت الوصول تاكيد" at bounding box center [440, 258] width 172 height 32
click at [439, 265] on input "وقت الوصول" at bounding box center [411, 263] width 112 height 20
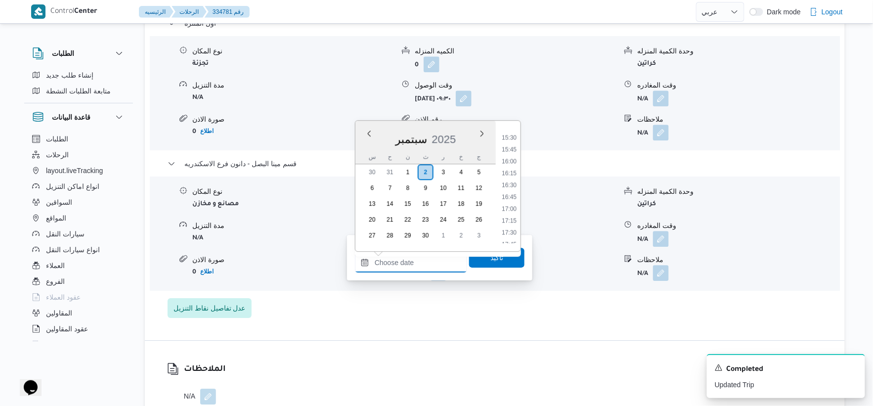
scroll to position [710, 0]
click at [515, 230] on li "17:00" at bounding box center [509, 230] width 23 height 10
type input "٠٢/٠٩/٢٠٢٥ ١٧:٠٠"
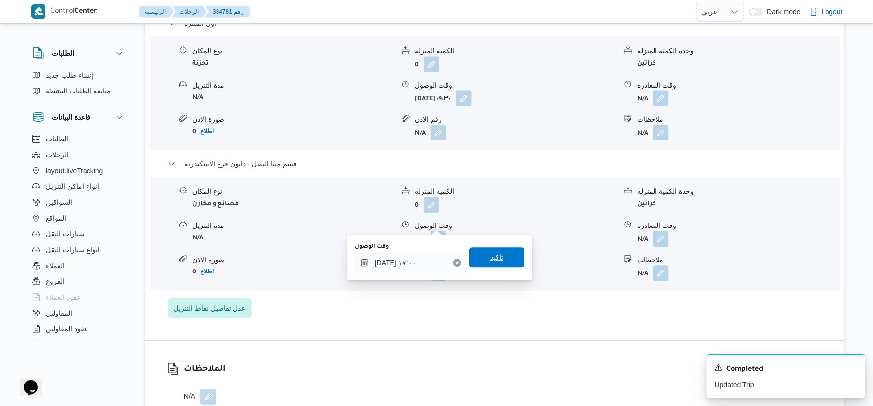
click at [500, 263] on span "تاكيد" at bounding box center [496, 257] width 55 height 20
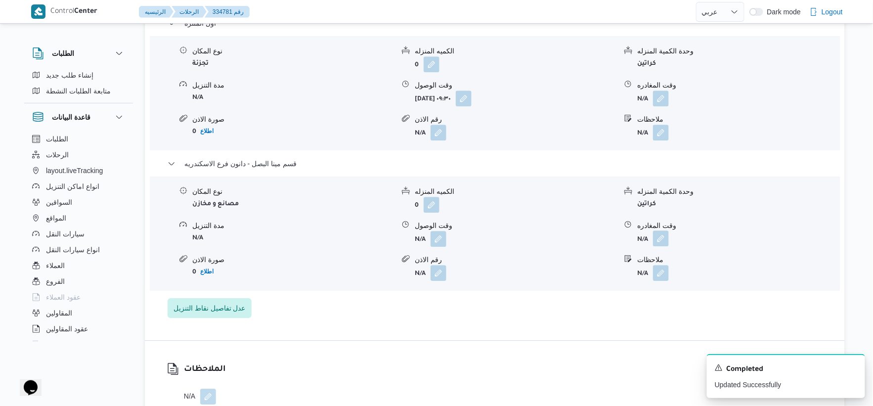
click at [664, 230] on button "button" at bounding box center [661, 238] width 16 height 16
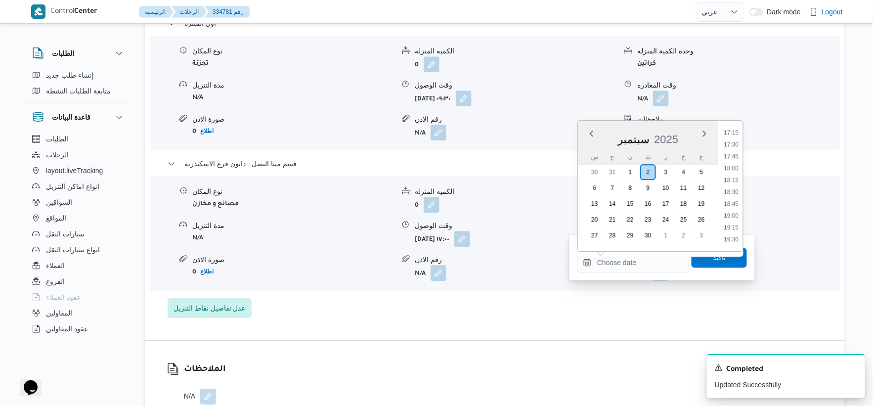
scroll to position [765, 0]
click at [735, 198] on li "17:30" at bounding box center [731, 199] width 23 height 10
type input "[DATE] ١٧:٣٠"
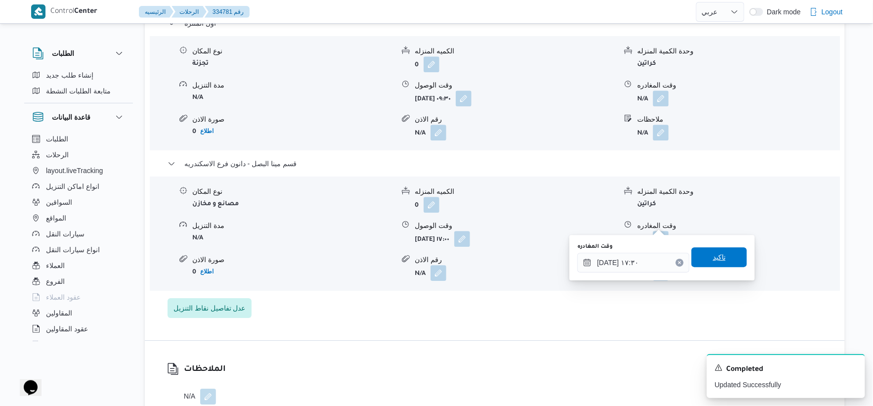
click at [727, 250] on span "تاكيد" at bounding box center [719, 257] width 55 height 20
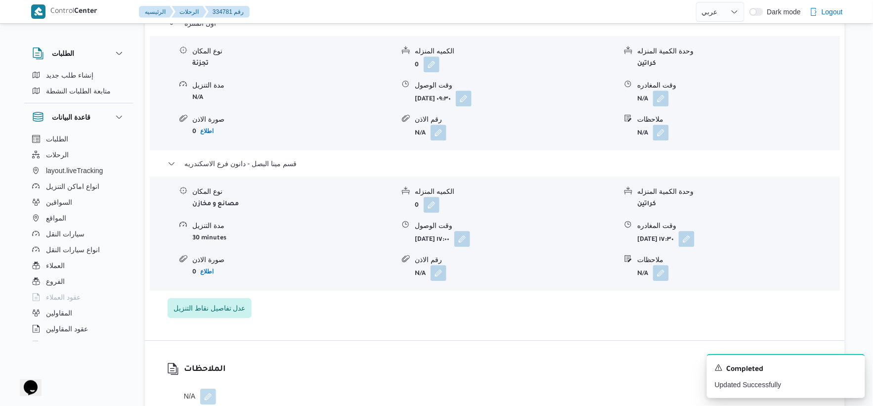
scroll to position [824, 0]
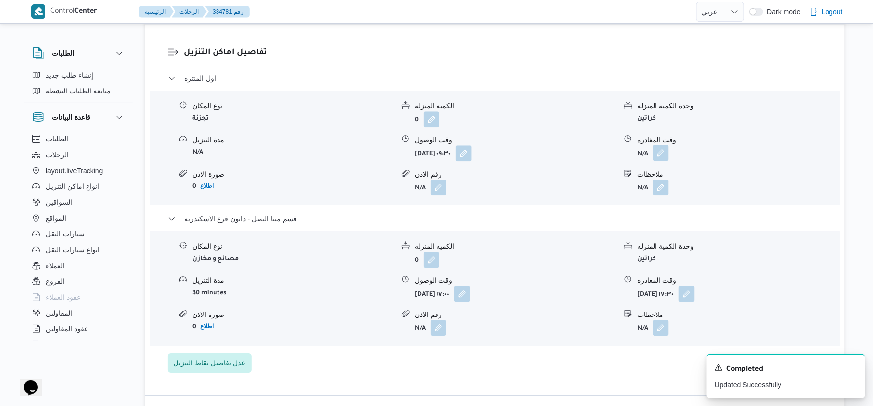
click at [663, 145] on button "button" at bounding box center [661, 153] width 16 height 16
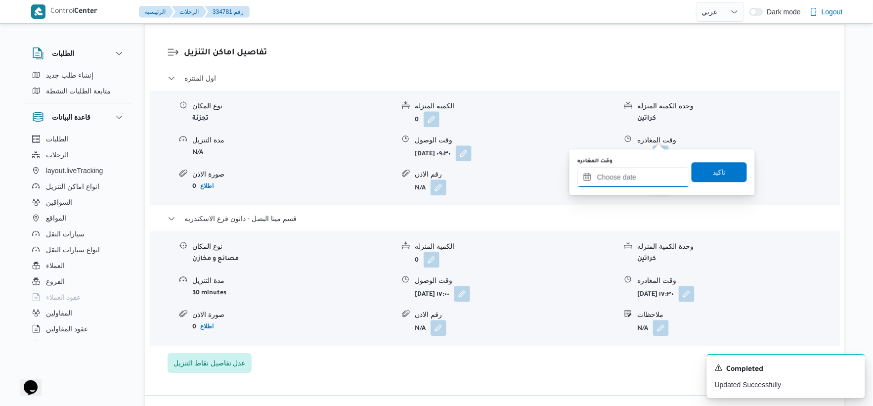
click at [643, 177] on input "وقت المغادره" at bounding box center [633, 177] width 112 height 20
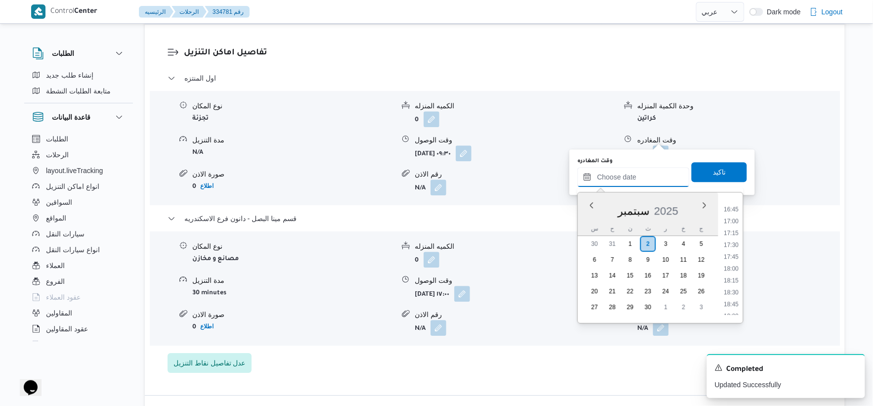
scroll to position [765, 0]
click at [737, 219] on li "16:30" at bounding box center [731, 224] width 23 height 10
type input "[DATE] ١٦:٣٠"
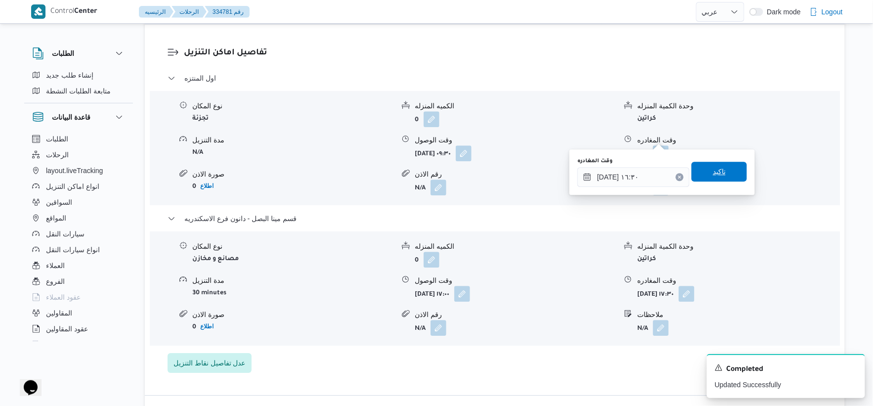
click at [721, 167] on span "تاكيد" at bounding box center [719, 172] width 55 height 20
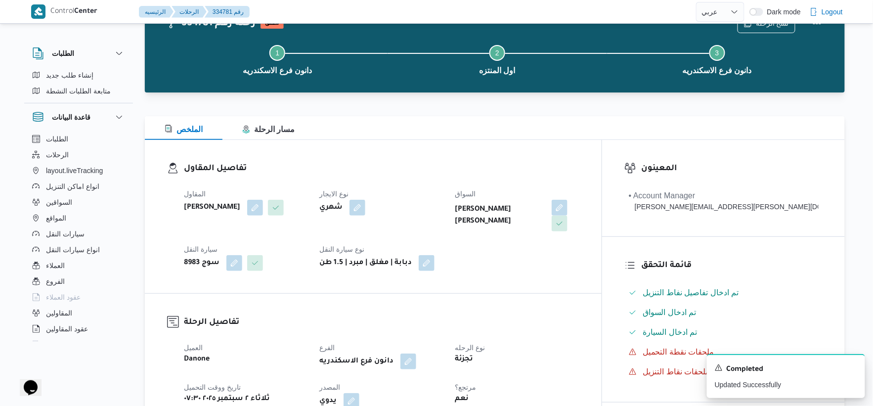
scroll to position [0, 0]
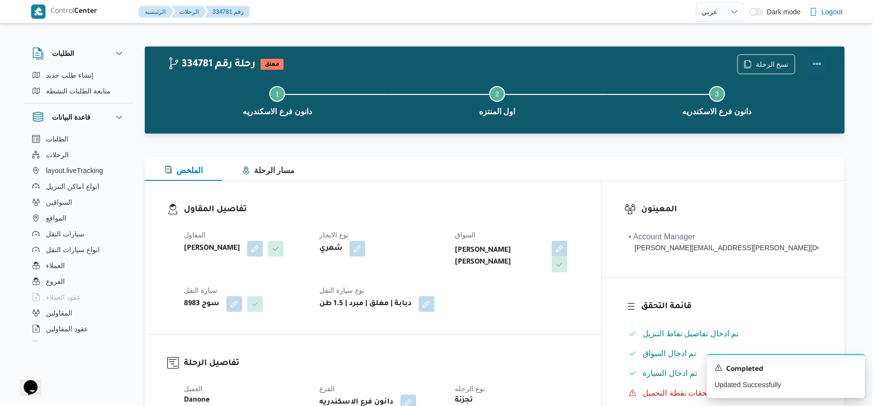
click at [822, 65] on button "Actions" at bounding box center [817, 64] width 20 height 20
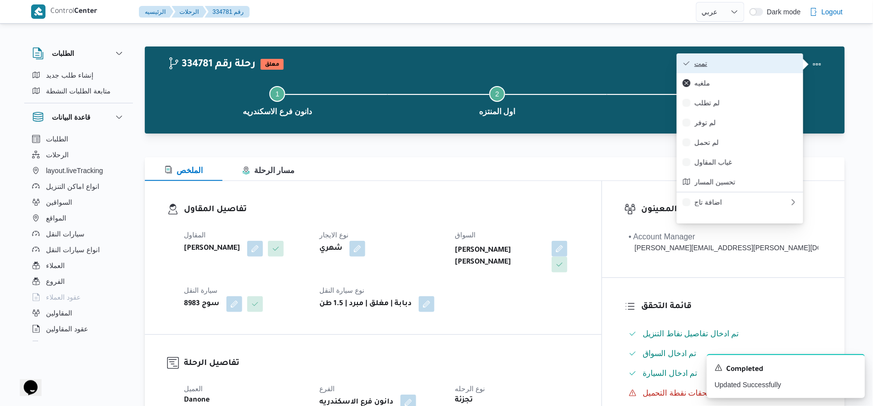
click at [749, 66] on span "تمت" at bounding box center [746, 63] width 103 height 8
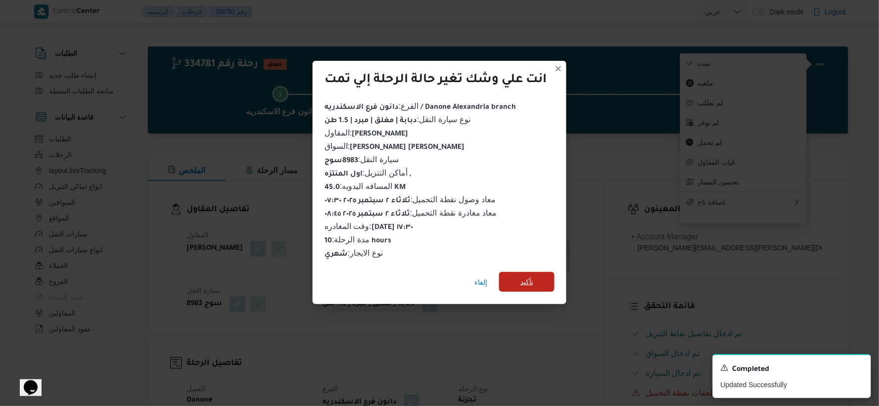
click at [536, 282] on span "تأكيد" at bounding box center [526, 282] width 55 height 20
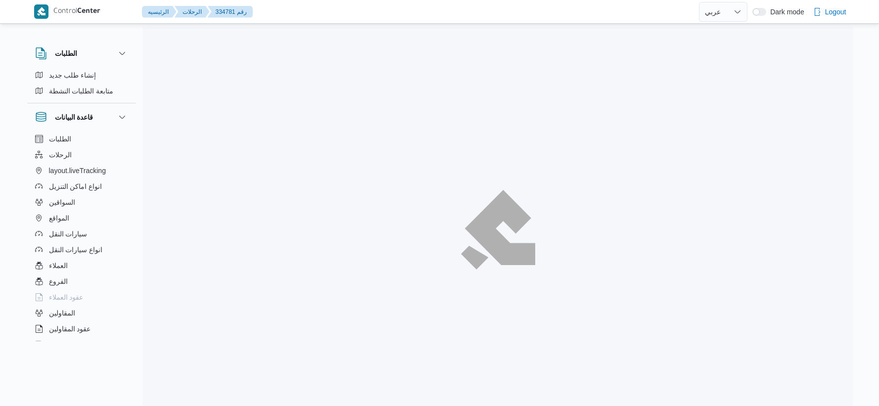
select select "ar"
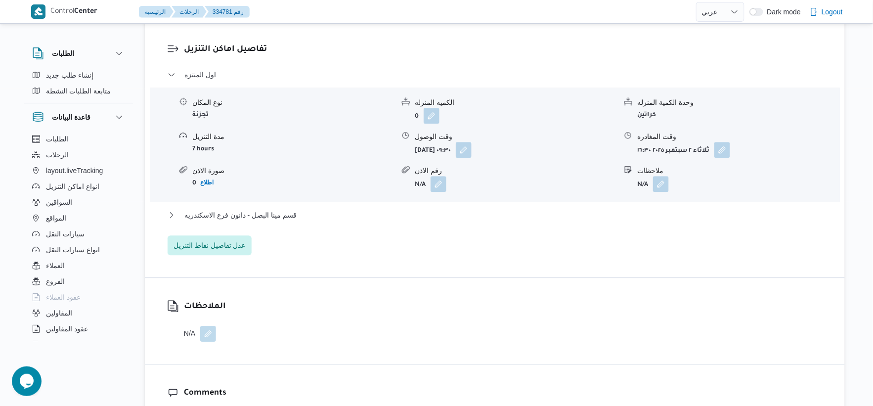
scroll to position [824, 0]
click at [310, 209] on button "قسم مينا البصل - دانون فرع الاسكندريه" at bounding box center [495, 215] width 655 height 12
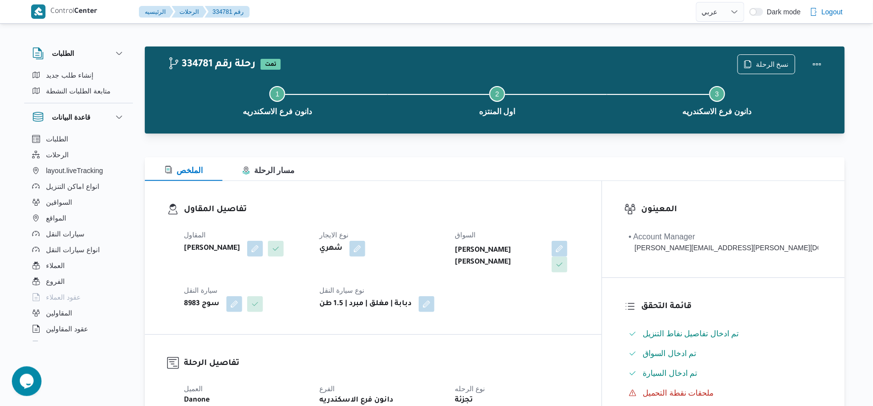
scroll to position [329, 0]
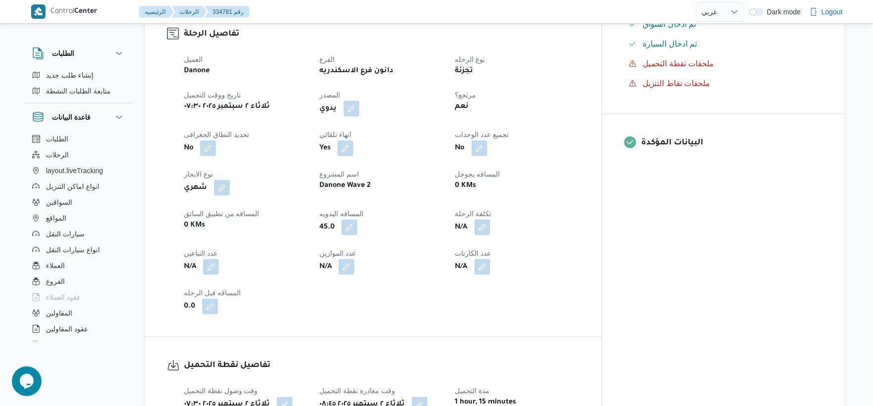
select select "ar"
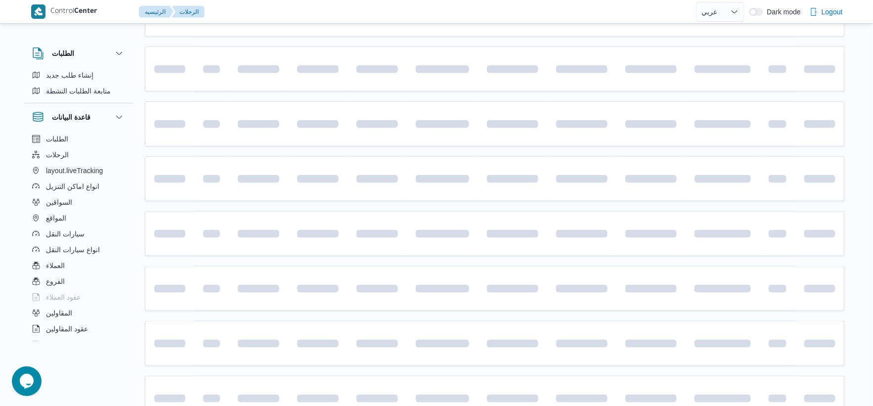
scroll to position [575, 0]
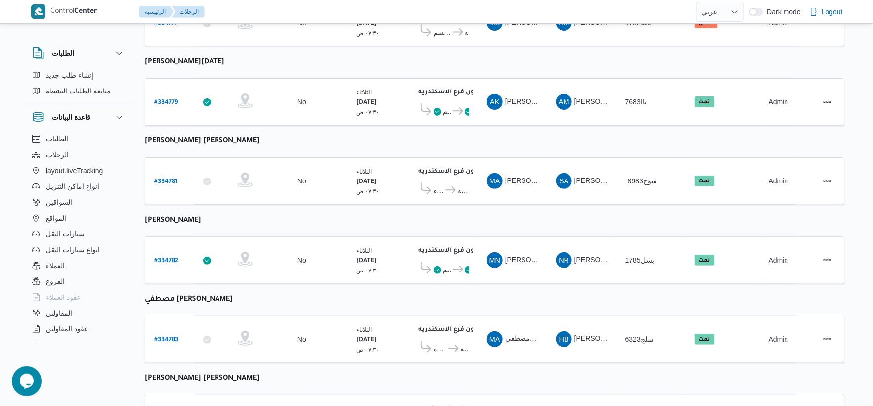
select select "ar"
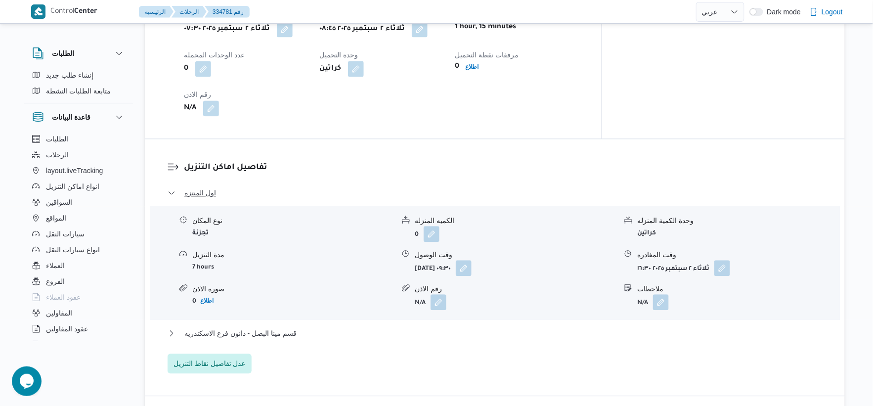
scroll to position [959, 0]
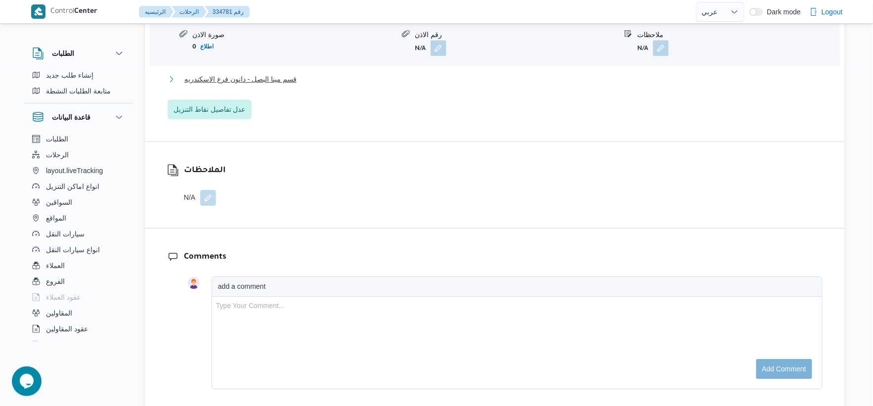
click at [252, 73] on span "قسم مينا البصل - دانون فرع الاسكندريه" at bounding box center [240, 79] width 112 height 12
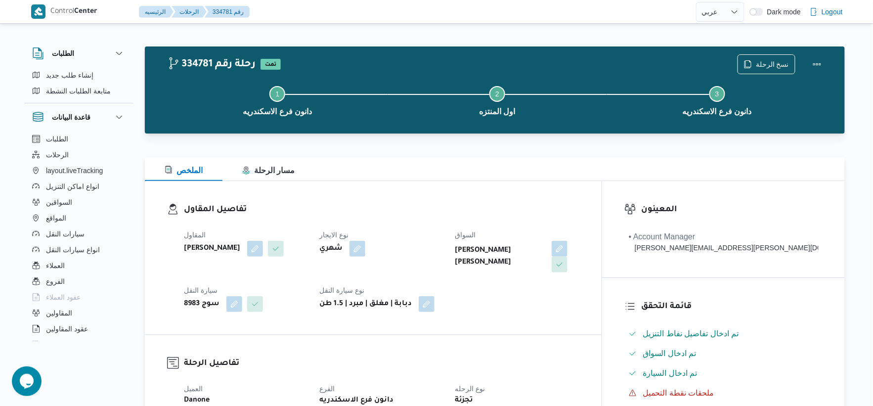
scroll to position [329, 0]
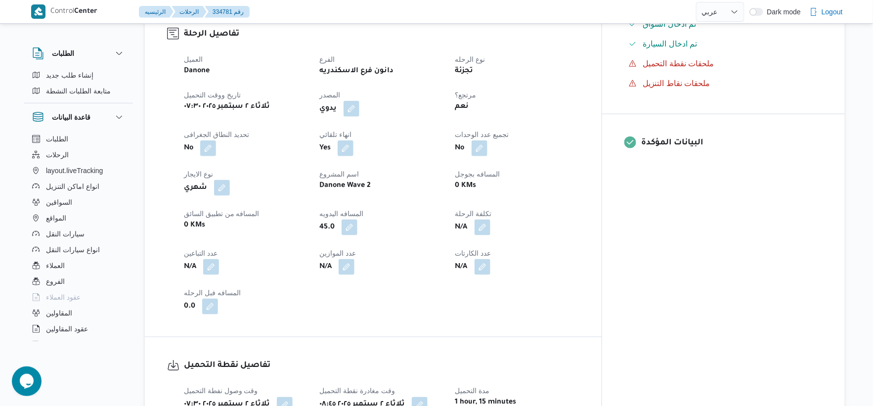
select select "ar"
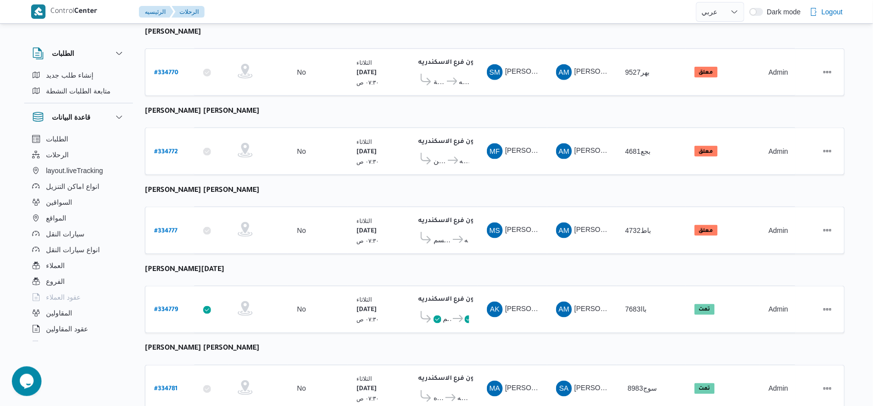
scroll to position [354, 0]
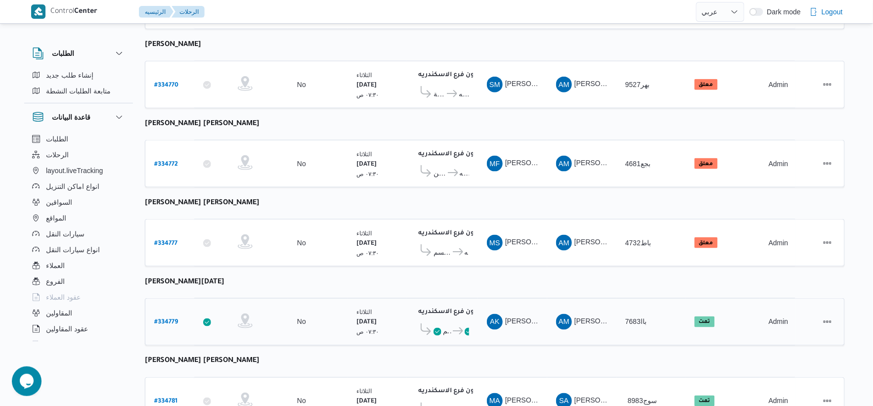
click at [168, 319] on b "# 334779" at bounding box center [166, 322] width 24 height 7
select select "ar"
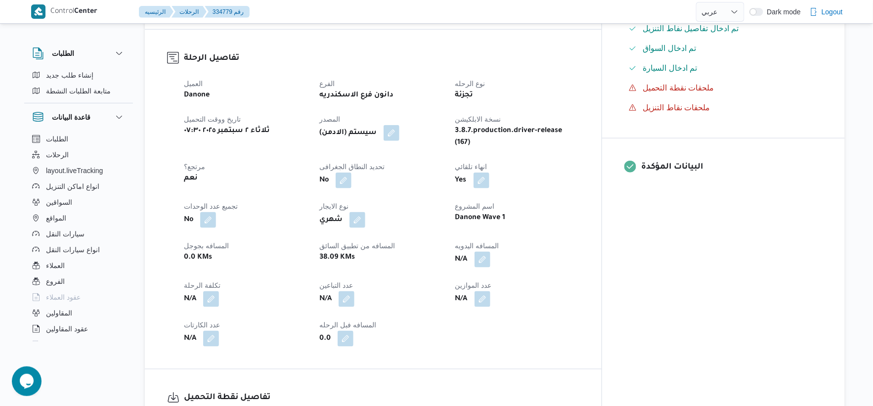
scroll to position [300, 0]
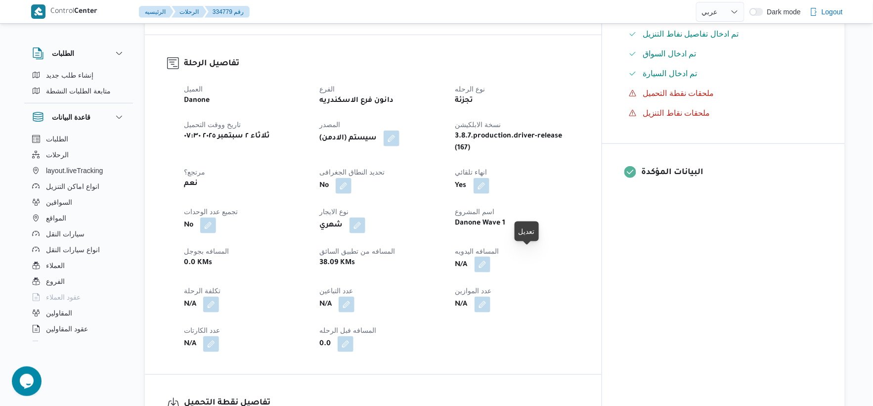
click at [490, 257] on button "button" at bounding box center [483, 265] width 16 height 16
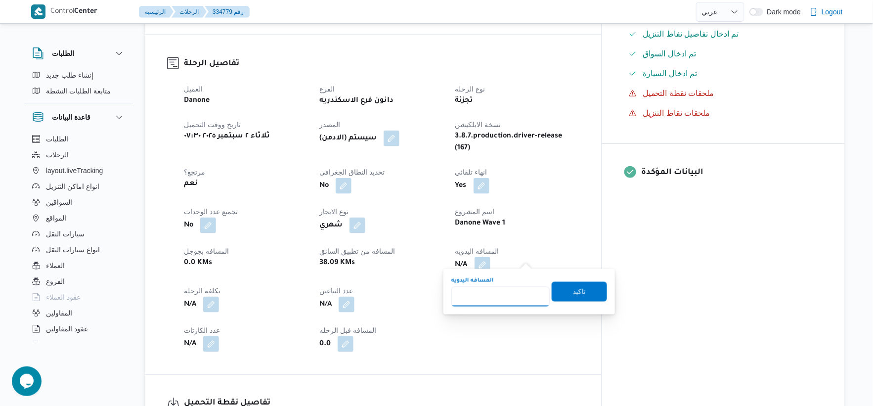
click at [502, 295] on input "المسافه اليدويه" at bounding box center [500, 297] width 98 height 20
type input "39"
click at [585, 289] on span "تاكيد" at bounding box center [579, 291] width 55 height 20
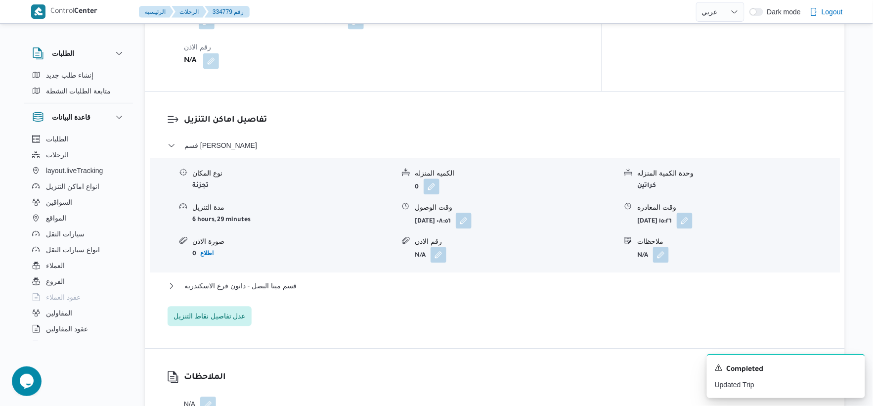
scroll to position [769, 0]
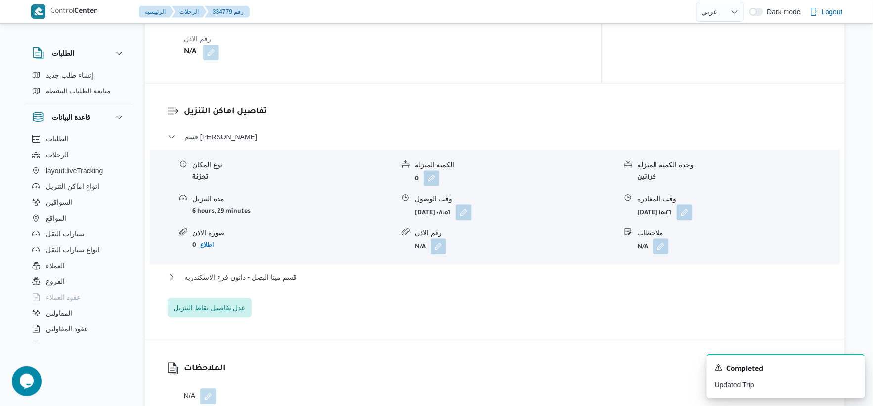
click at [285, 275] on div "قسم مينا البصل - دانون فرع الاسكندريه" at bounding box center [495, 280] width 655 height 19
click at [288, 273] on span "قسم مينا البصل - دانون فرع الاسكندريه" at bounding box center [240, 277] width 112 height 12
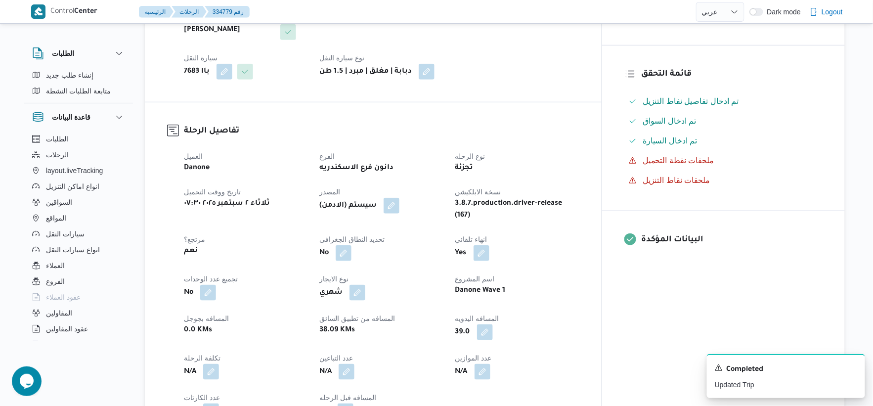
scroll to position [0, 0]
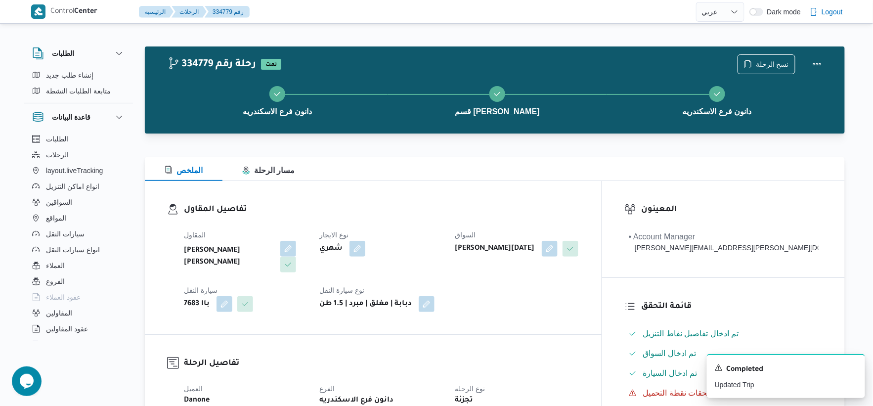
select select "ar"
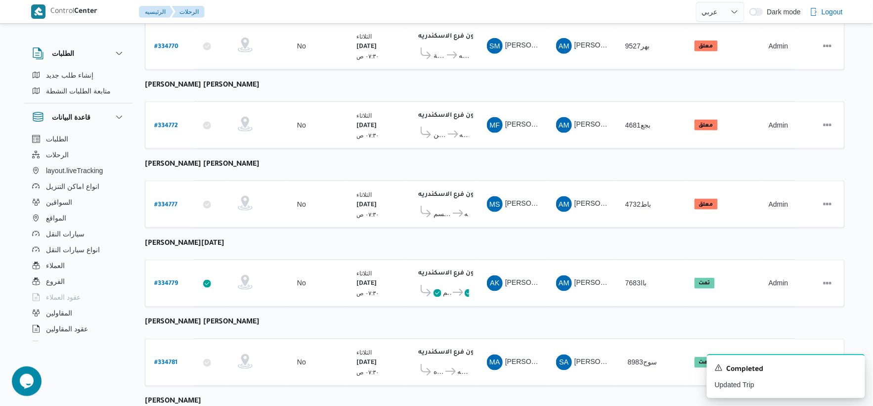
scroll to position [337, 0]
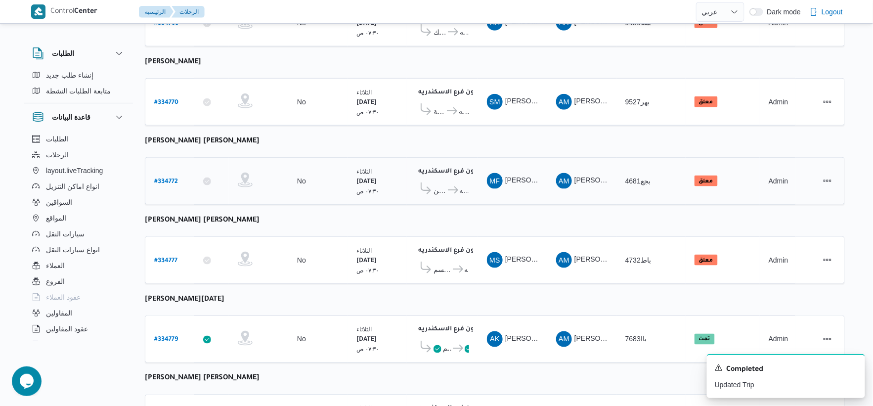
click at [170, 178] on b "# 334772" at bounding box center [166, 181] width 24 height 7
select select "ar"
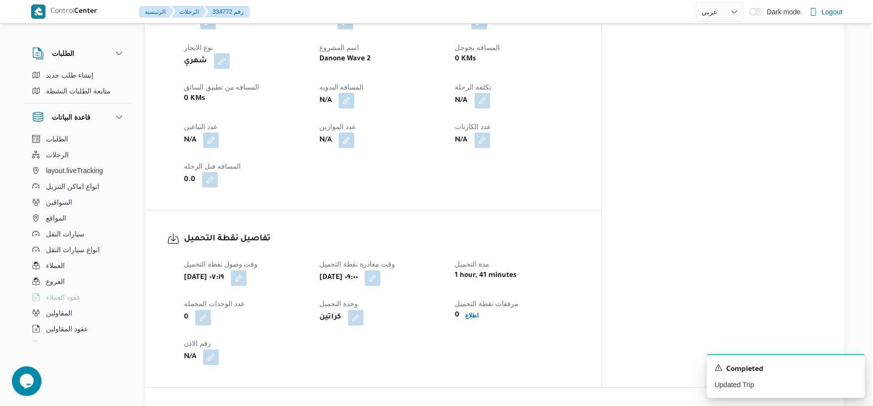
scroll to position [659, 0]
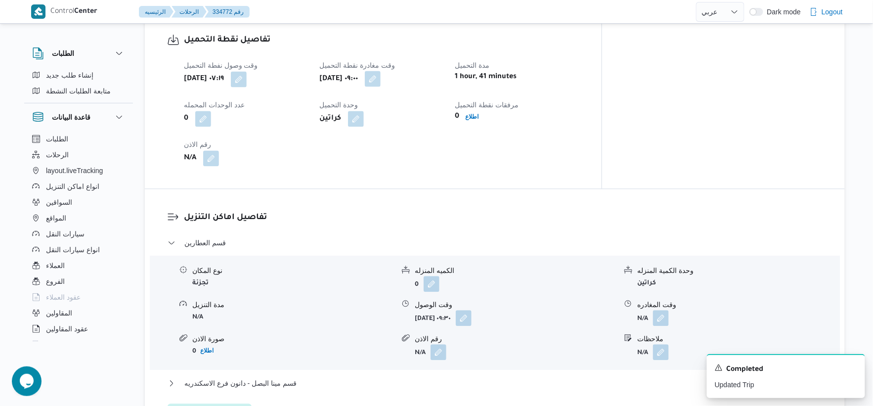
click at [381, 71] on button "button" at bounding box center [373, 79] width 16 height 16
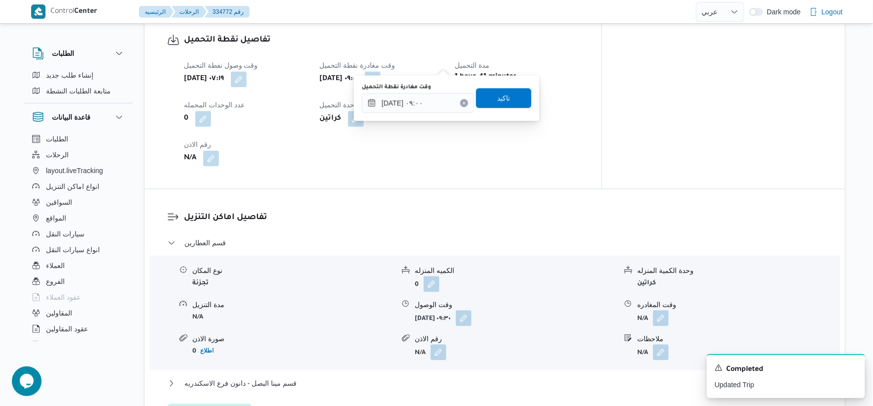
click at [443, 88] on div "وقت مغادرة نقطة التحميل" at bounding box center [418, 87] width 112 height 8
click at [441, 110] on input "[DATE] ٠٩:٠٠" at bounding box center [418, 103] width 112 height 20
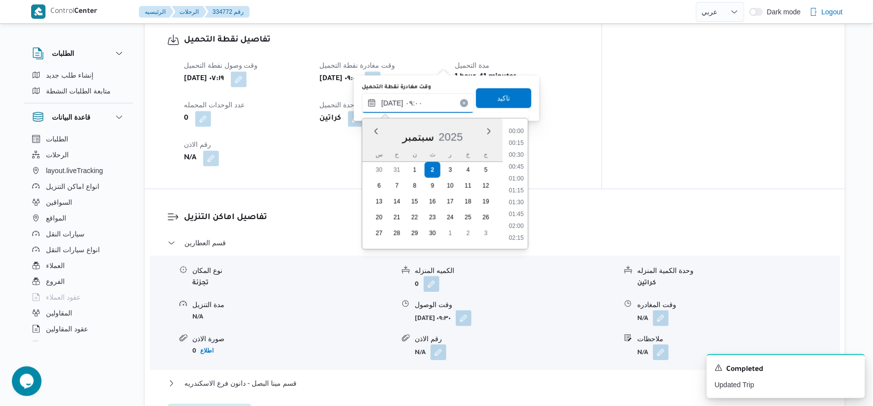
scroll to position [368, 0]
click at [518, 201] on li "09:15" at bounding box center [516, 202] width 23 height 10
type input "٠٢/٠٩/٢٠٢٥ ٠٩:١٥"
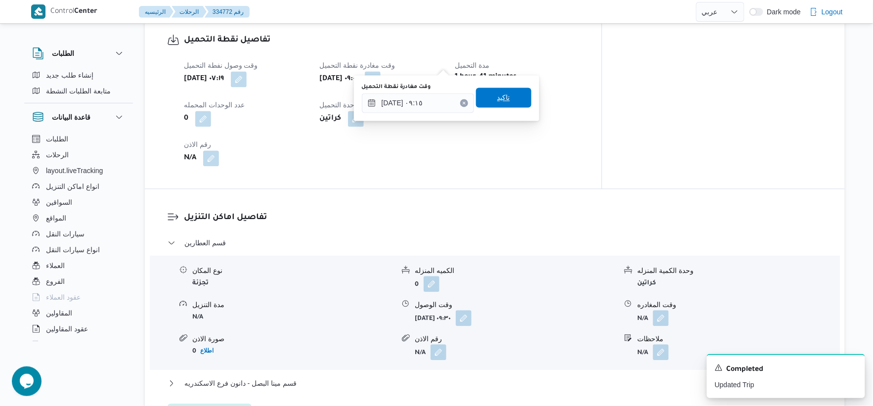
click at [509, 89] on span "تاكيد" at bounding box center [503, 98] width 55 height 20
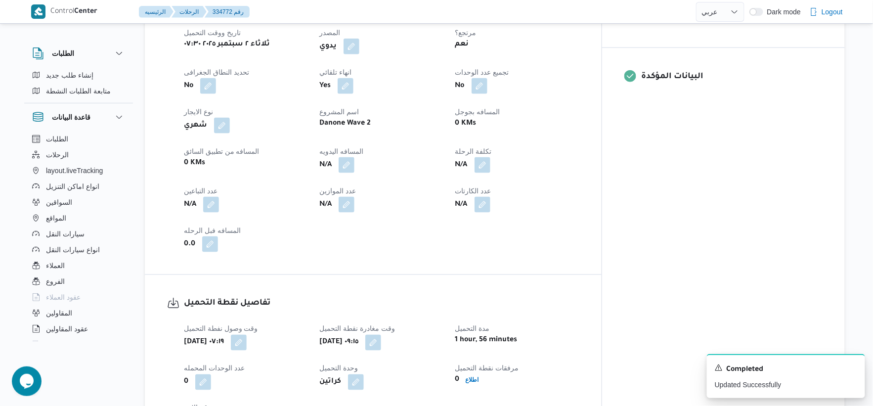
scroll to position [384, 0]
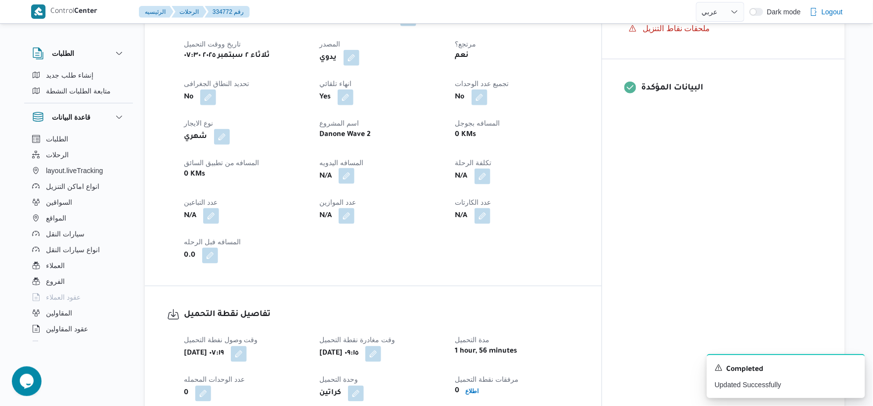
click at [354, 168] on button "button" at bounding box center [347, 176] width 16 height 16
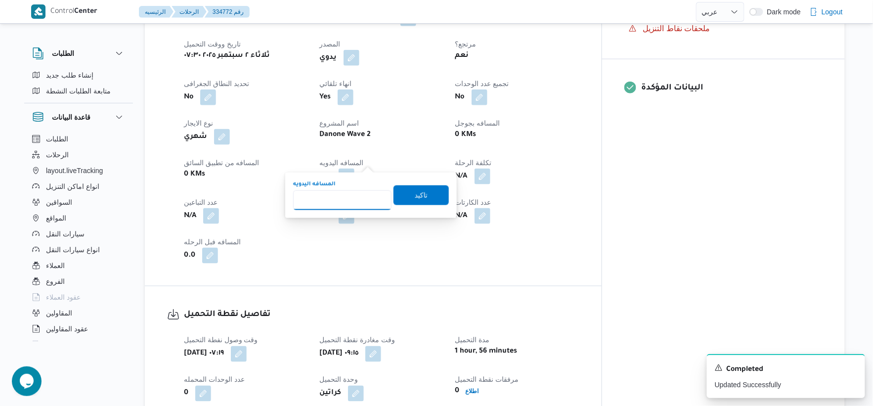
click at [335, 197] on input "المسافه اليدويه" at bounding box center [342, 200] width 98 height 20
type input "34"
click at [421, 189] on span "تاكيد" at bounding box center [421, 195] width 13 height 12
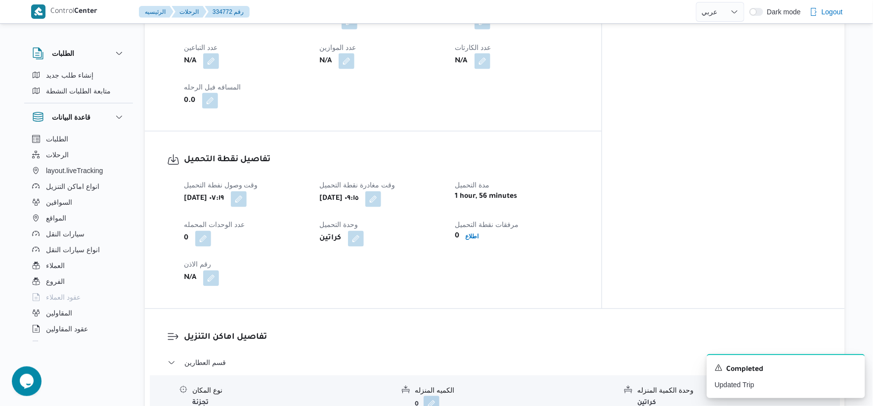
scroll to position [714, 0]
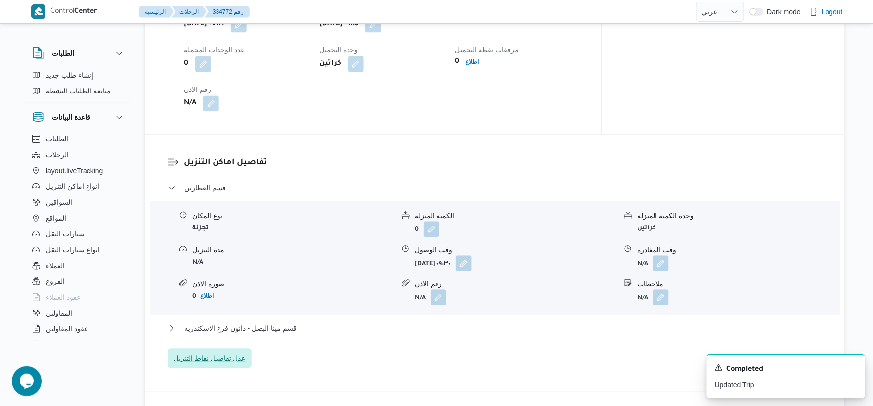
click at [234, 352] on span "عدل تفاصيل نقاط التنزيل" at bounding box center [210, 358] width 72 height 12
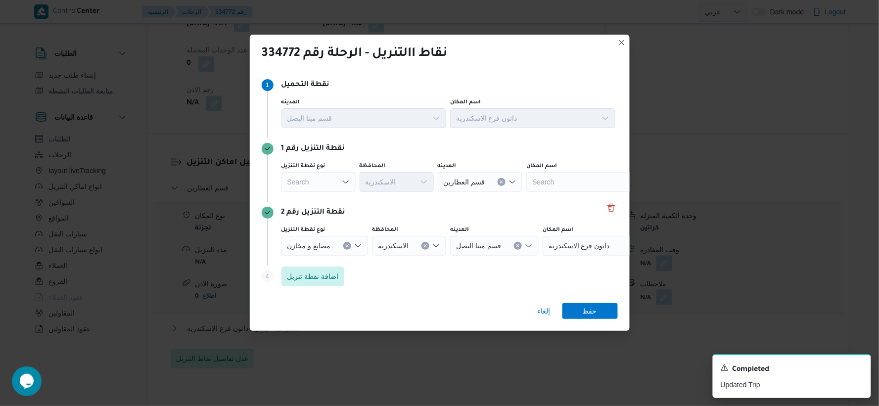
click at [339, 178] on div "Search" at bounding box center [318, 182] width 74 height 20
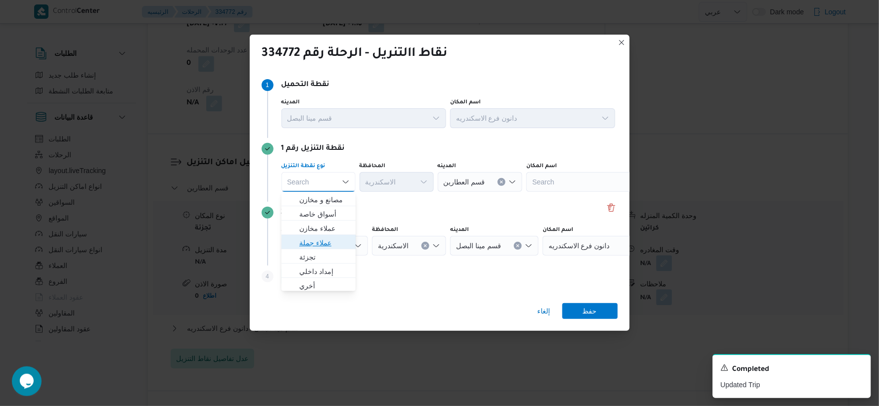
click at [325, 246] on span "عملاء جملة" at bounding box center [324, 243] width 50 height 12
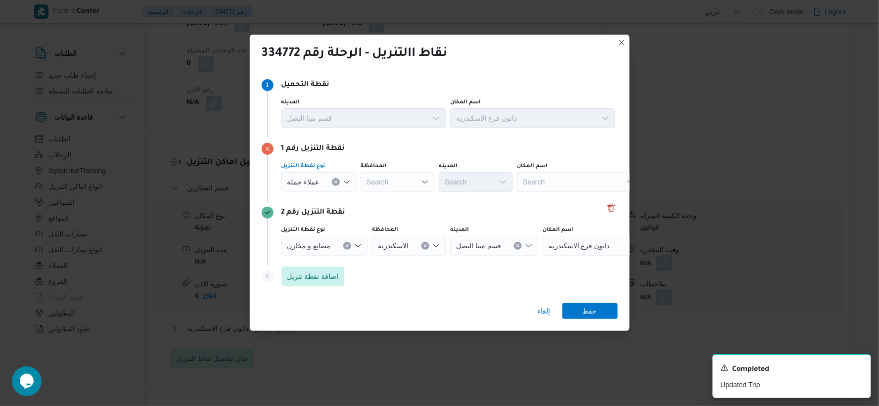
click at [395, 182] on div "Search" at bounding box center [397, 182] width 74 height 20
type input "الاسكندر"
click at [395, 180] on div "الاسكندر الاسكندر Combo box. Selected. الاسكندر. Selected. Combo box input. Sea…" at bounding box center [397, 182] width 74 height 20
click at [396, 194] on span "الاسكندر ية" at bounding box center [402, 200] width 50 height 12
click at [304, 185] on span "عملاء جملة" at bounding box center [303, 181] width 32 height 11
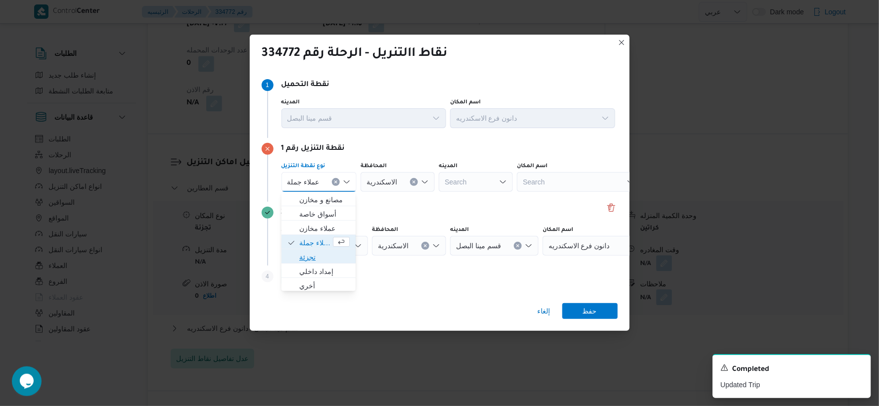
drag, startPoint x: 318, startPoint y: 260, endPoint x: 387, endPoint y: 203, distance: 89.6
click at [317, 260] on span "تجزئة" at bounding box center [324, 257] width 50 height 12
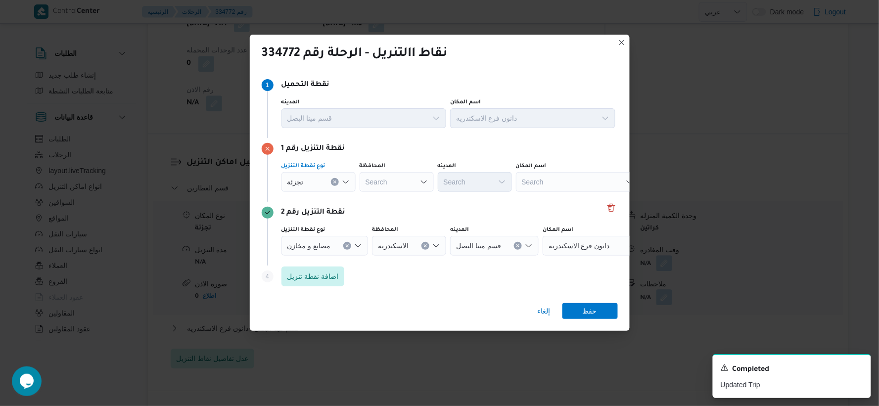
click at [396, 182] on div "Search" at bounding box center [396, 182] width 74 height 20
drag, startPoint x: 401, startPoint y: 195, endPoint x: 453, endPoint y: 195, distance: 52.4
click at [401, 195] on span "الاسكندرية" at bounding box center [402, 200] width 50 height 12
click at [475, 186] on div "Search" at bounding box center [475, 182] width 74 height 20
type input "الر"
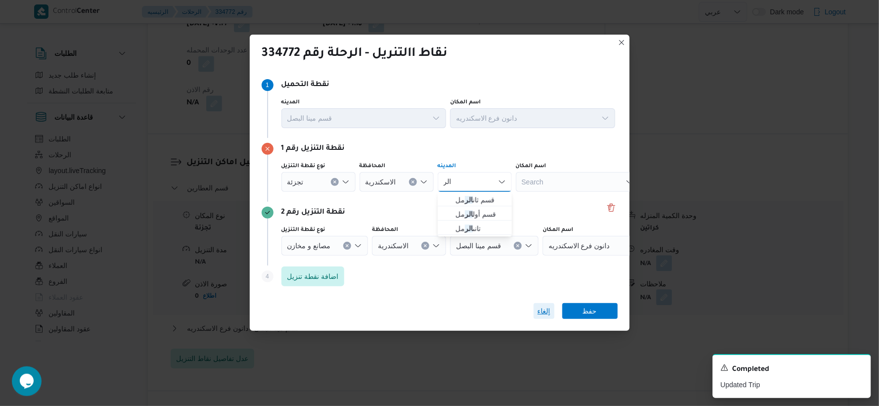
click at [546, 314] on span "إلغاء" at bounding box center [543, 311] width 13 height 12
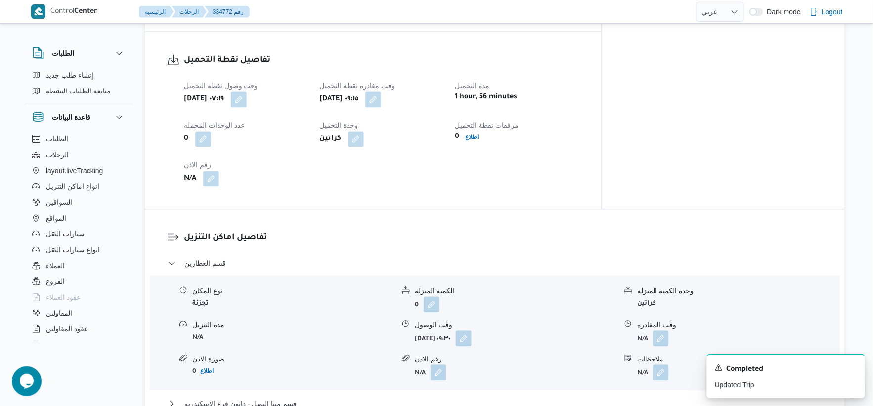
scroll to position [769, 0]
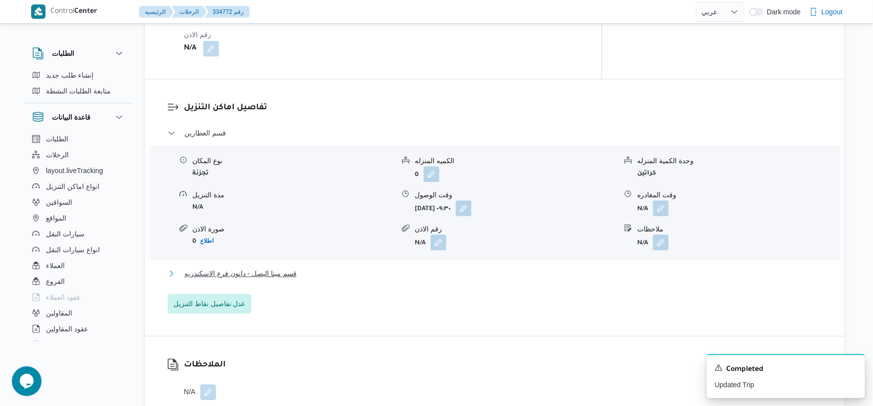
click at [293, 267] on span "قسم مينا البصل - دانون فرع الاسكندريه" at bounding box center [240, 273] width 112 height 12
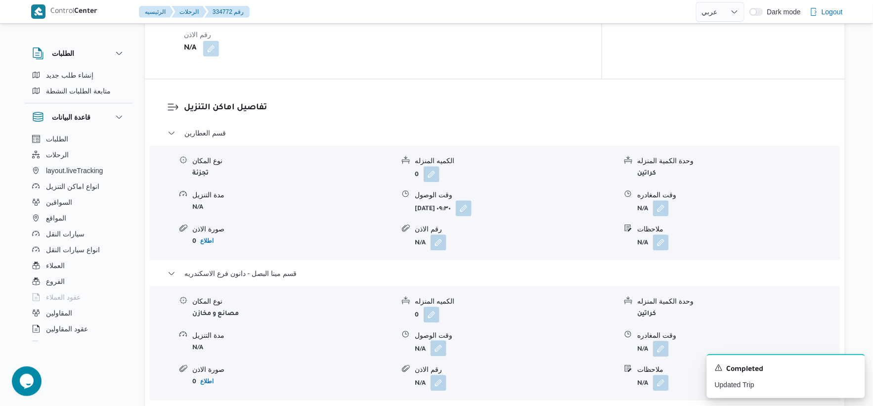
click at [442, 340] on button "button" at bounding box center [439, 348] width 16 height 16
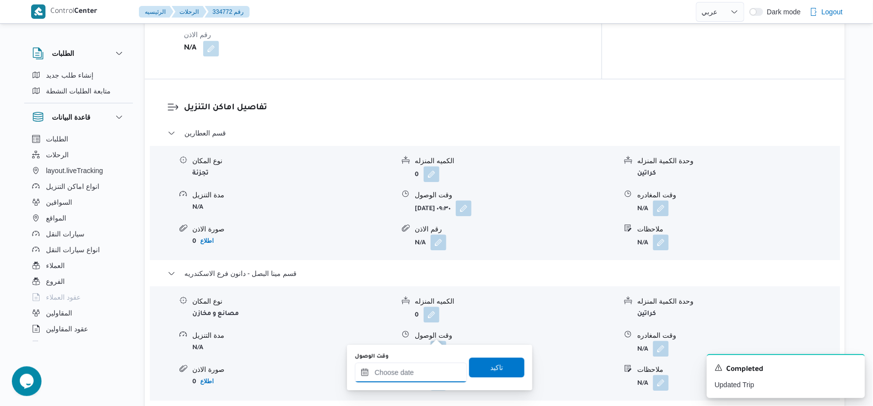
click at [406, 374] on input "وقت الوصول" at bounding box center [411, 372] width 112 height 20
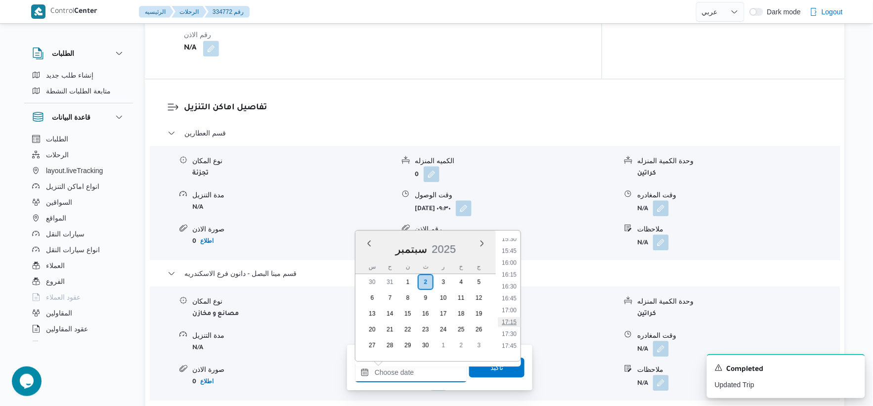
scroll to position [722, 0]
click at [511, 304] on li "16:30" at bounding box center [509, 305] width 23 height 10
type input "[DATE] ١٦:٣٠"
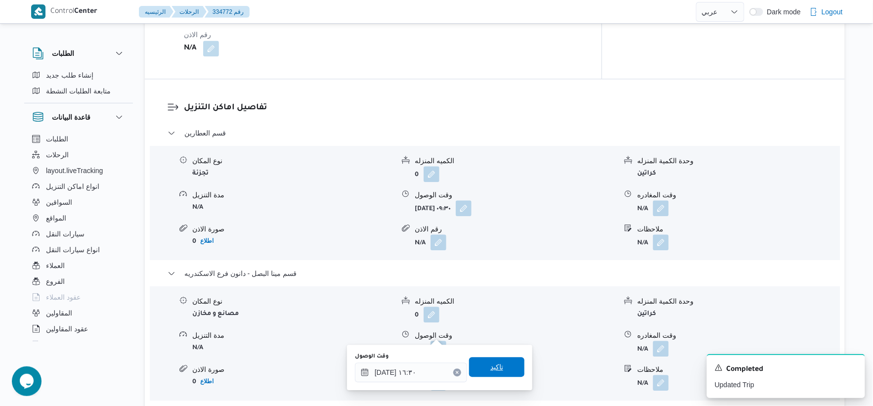
click at [501, 366] on span "تاكيد" at bounding box center [496, 367] width 55 height 20
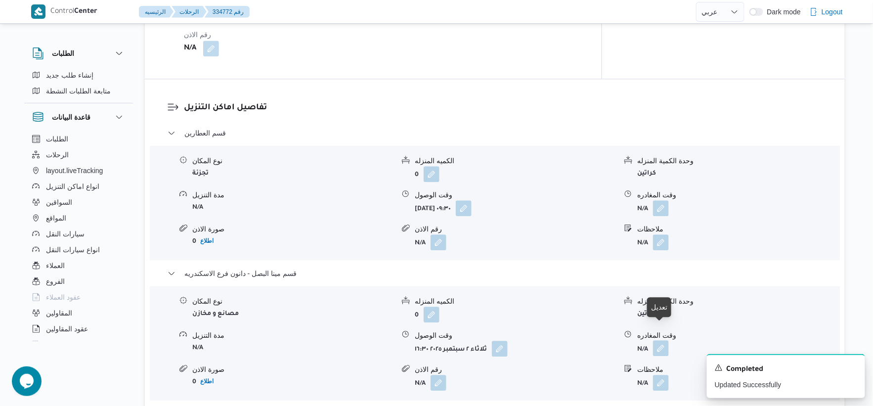
click at [663, 340] on button "button" at bounding box center [661, 348] width 16 height 16
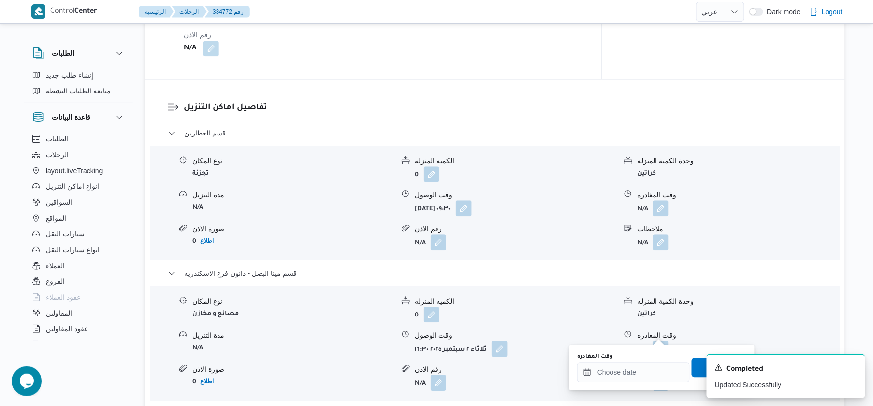
click at [665, 359] on div "وقت المغادره" at bounding box center [633, 357] width 112 height 8
click at [661, 370] on input "وقت المغادره" at bounding box center [633, 372] width 112 height 20
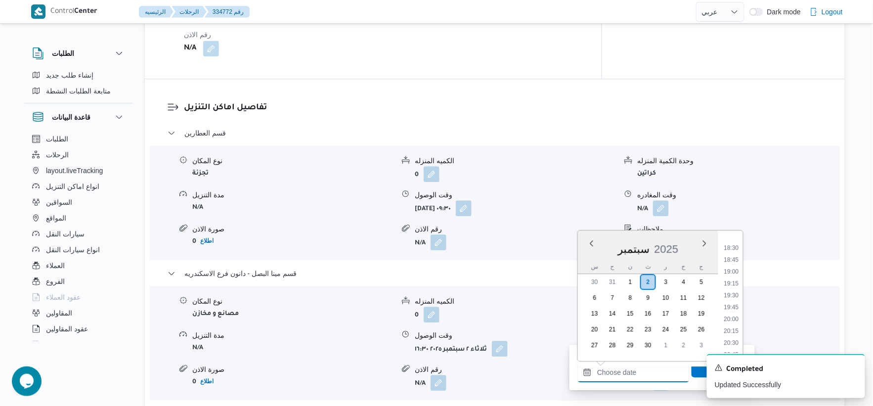
scroll to position [832, 0]
click at [726, 243] on li "17:30" at bounding box center [731, 242] width 23 height 10
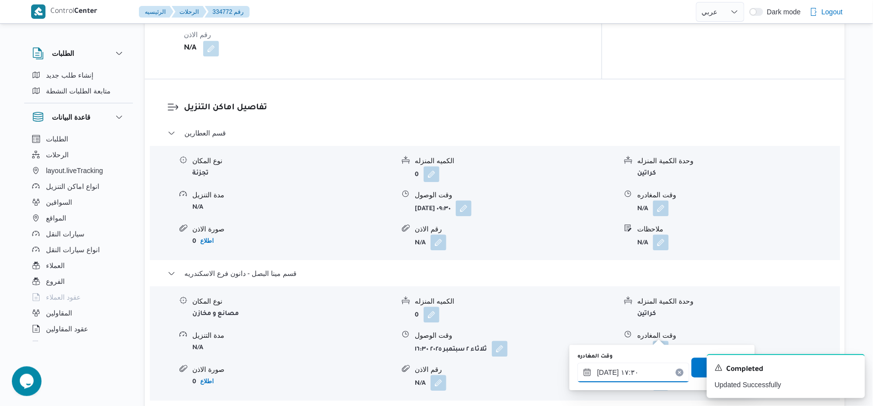
click at [606, 372] on input "[DATE] ١٧:٣٠" at bounding box center [633, 372] width 112 height 20
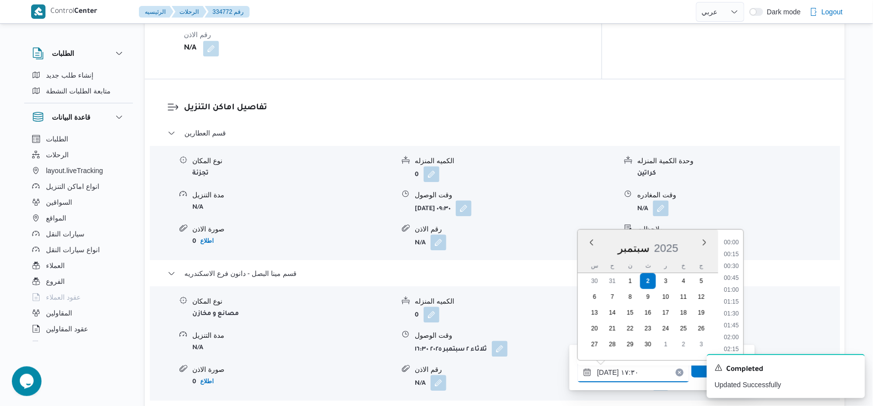
scroll to position [771, 0]
click at [609, 372] on input "[DATE] ١٧:٣٠" at bounding box center [633, 372] width 112 height 20
click at [607, 371] on input "[DATE] ١٧:٣٠" at bounding box center [633, 372] width 112 height 20
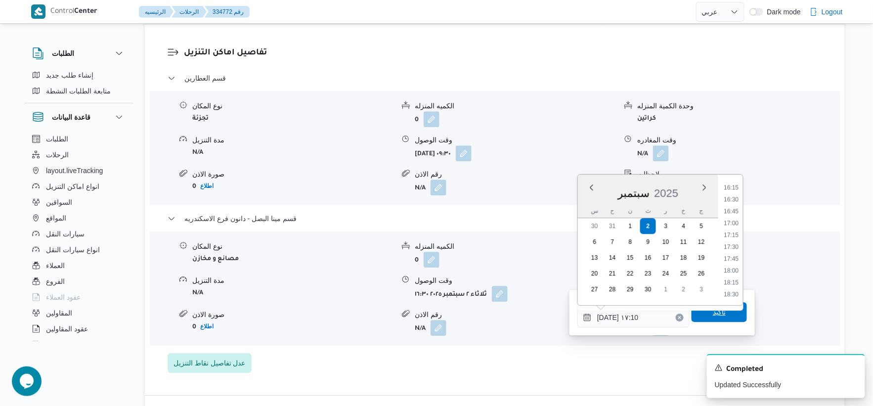
type input "٠٢/٠٩/٢٠٢٥ ١٧:١٠"
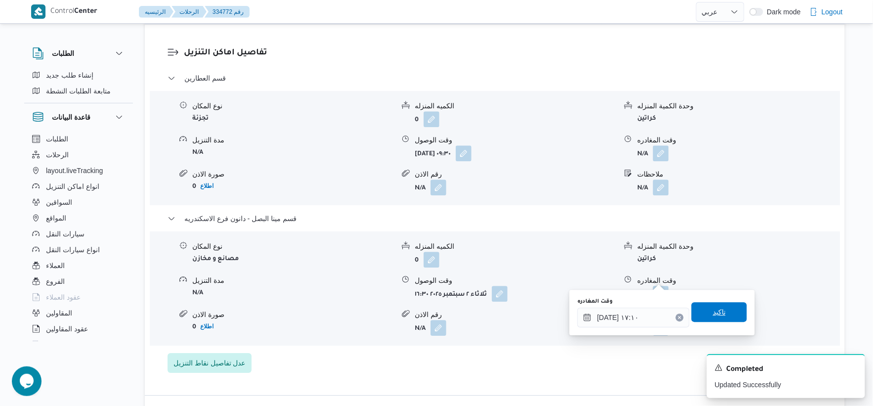
click at [733, 310] on span "تاكيد" at bounding box center [719, 312] width 55 height 20
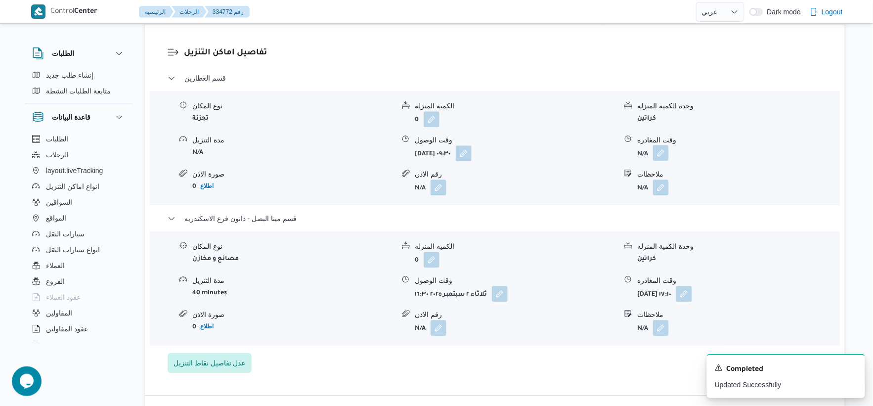
click at [664, 145] on button "button" at bounding box center [661, 153] width 16 height 16
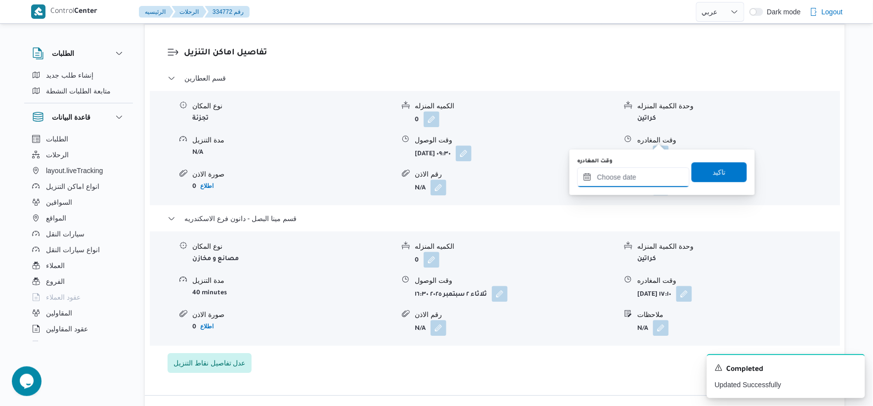
click at [658, 178] on input "وقت المغادره" at bounding box center [633, 177] width 112 height 20
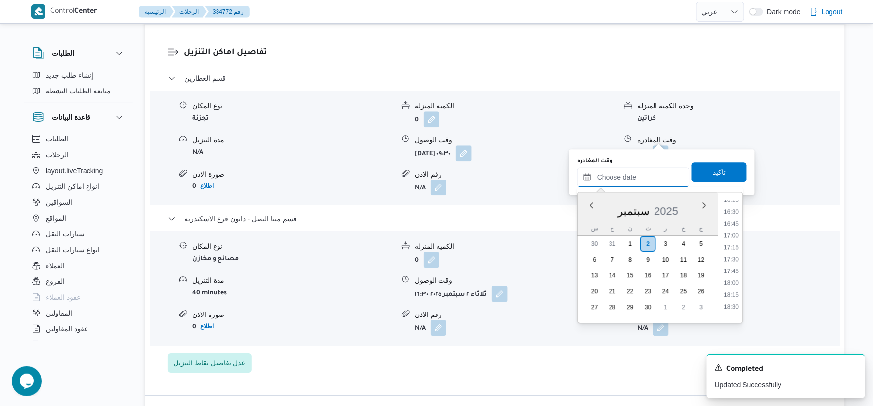
scroll to position [722, 0]
click at [730, 239] on li "16:00" at bounding box center [731, 243] width 23 height 10
type input "٠٢/٠٩/٢٠٢٥ ١٦:٠٠"
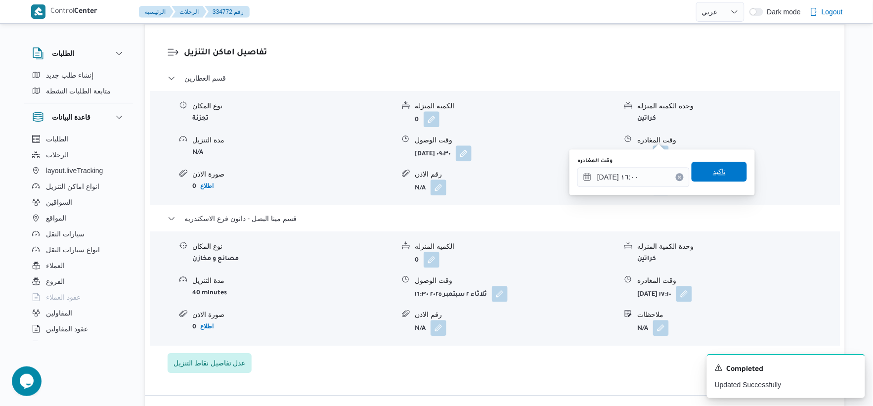
click at [724, 171] on span "تاكيد" at bounding box center [719, 172] width 55 height 20
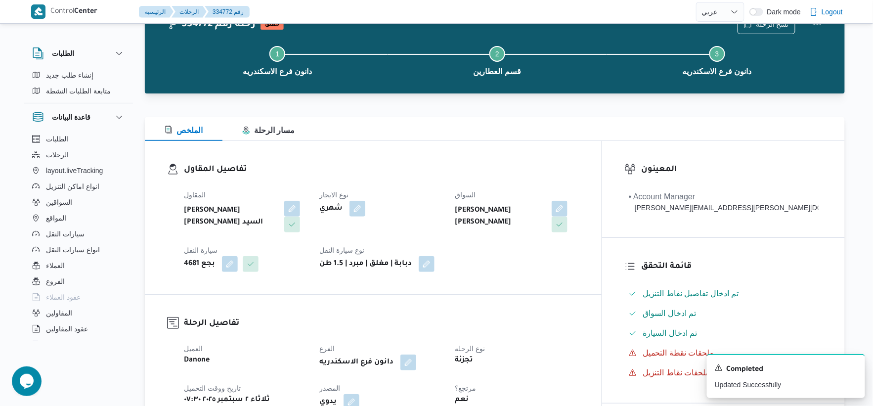
scroll to position [0, 0]
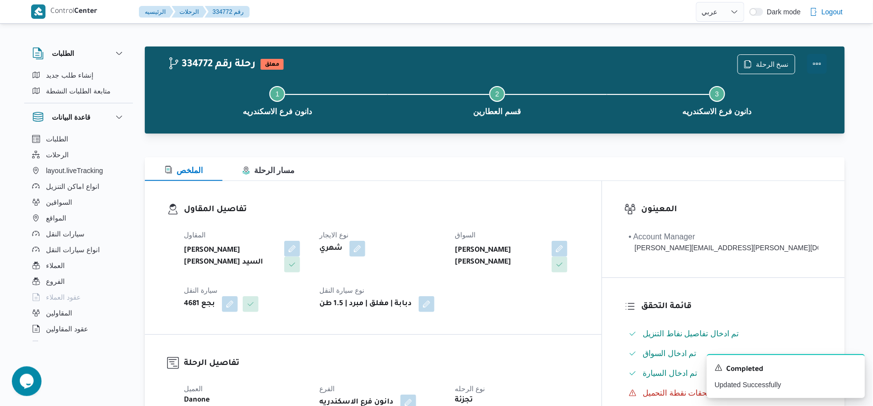
click at [814, 60] on button "Actions" at bounding box center [817, 64] width 20 height 20
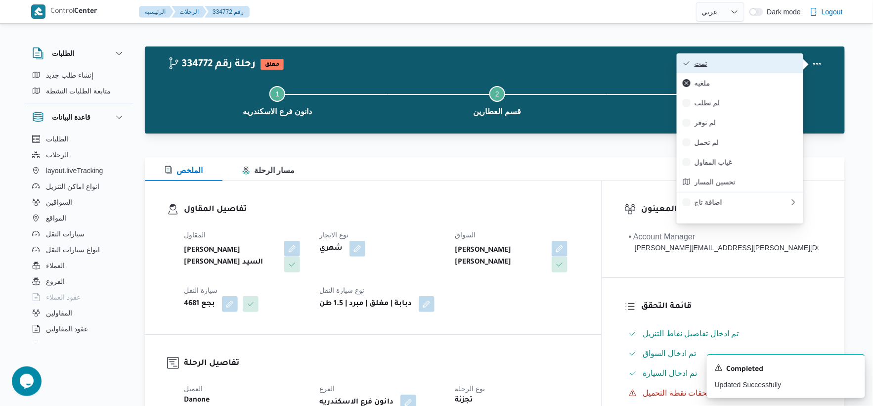
click at [746, 61] on span "تمت" at bounding box center [746, 63] width 103 height 8
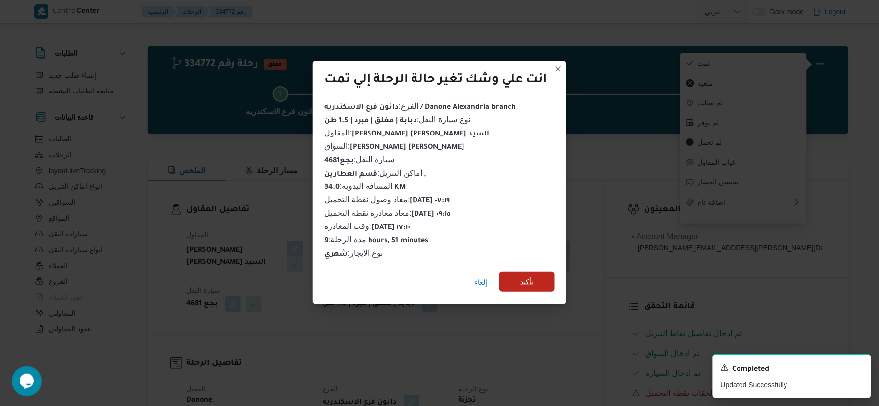
click at [532, 272] on span "تأكيد" at bounding box center [526, 282] width 55 height 20
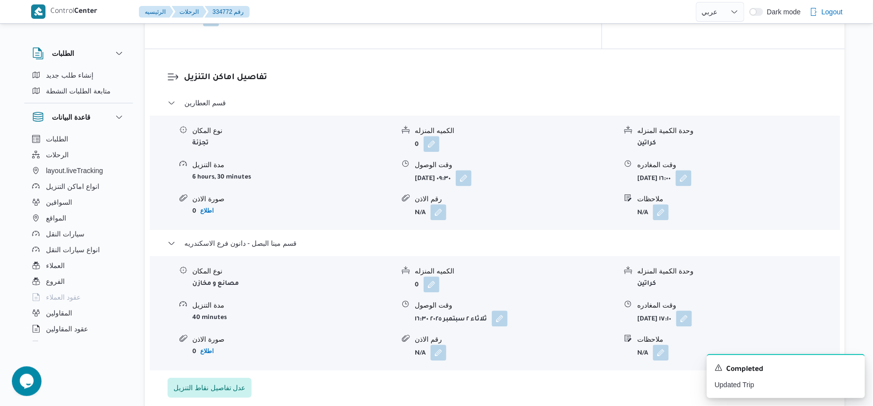
scroll to position [824, 0]
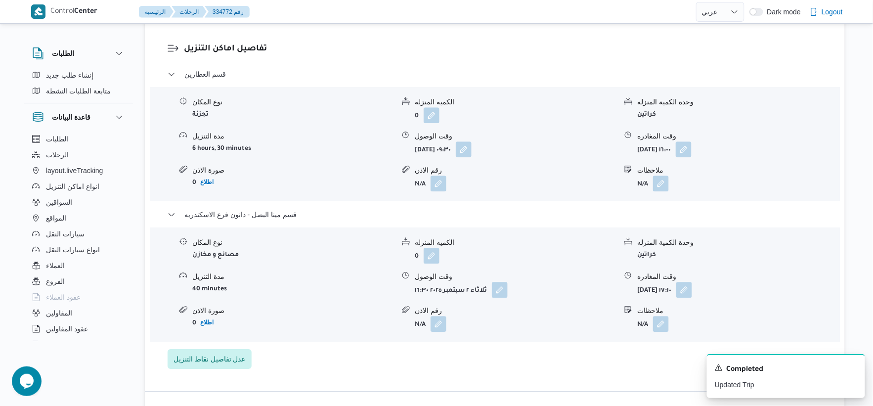
select select "ar"
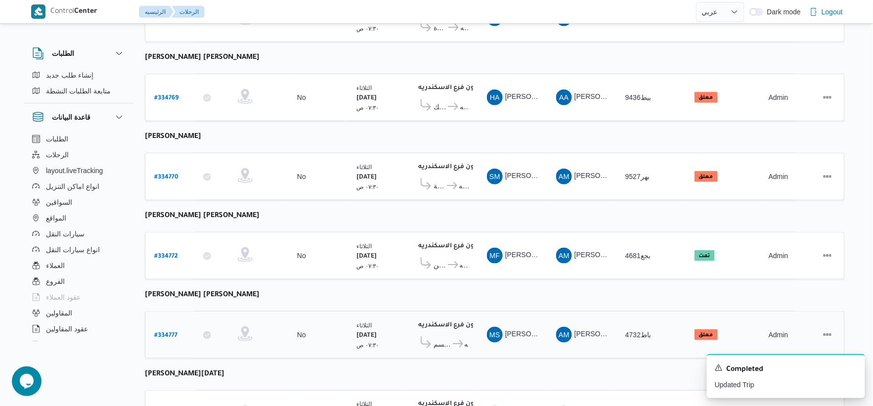
scroll to position [208, 0]
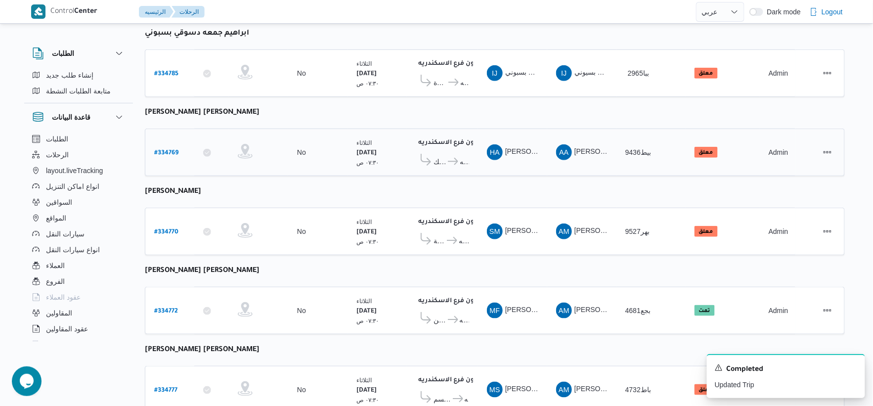
click at [165, 151] on b "# 334769" at bounding box center [166, 153] width 24 height 7
select select "ar"
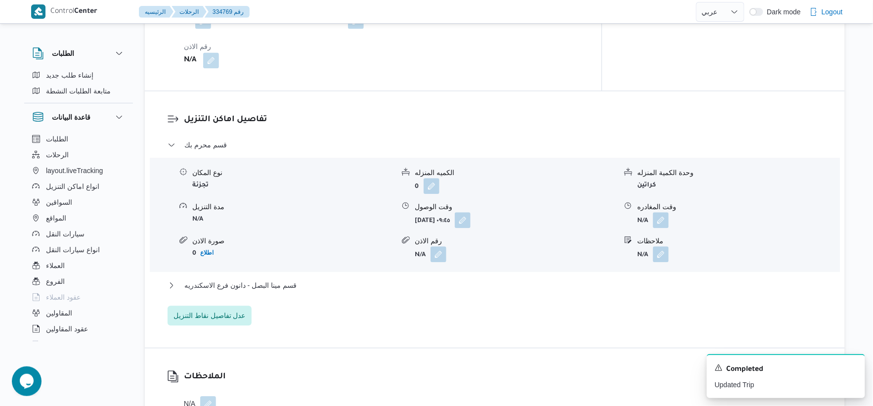
scroll to position [812, 0]
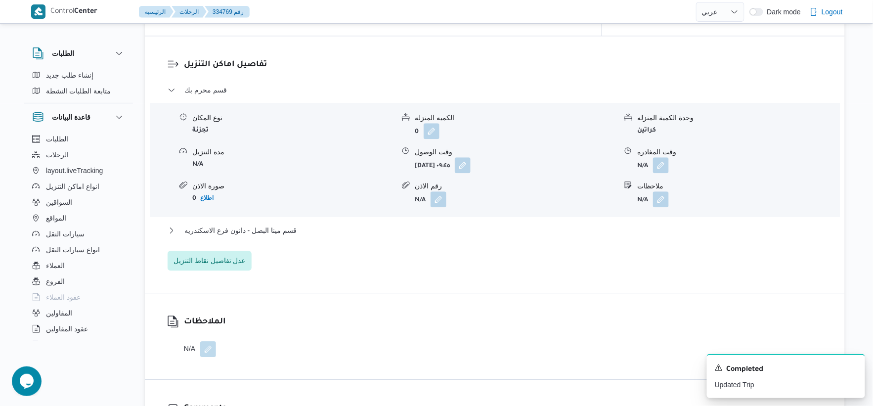
click at [284, 223] on div "قسم محرم بك نوع المكان تجزئة الكميه المنزله 0 وحدة الكمية المنزله كراتين مدة ال…" at bounding box center [495, 177] width 655 height 186
click at [292, 233] on span "قسم مينا البصل - دانون فرع الاسكندريه" at bounding box center [240, 230] width 112 height 12
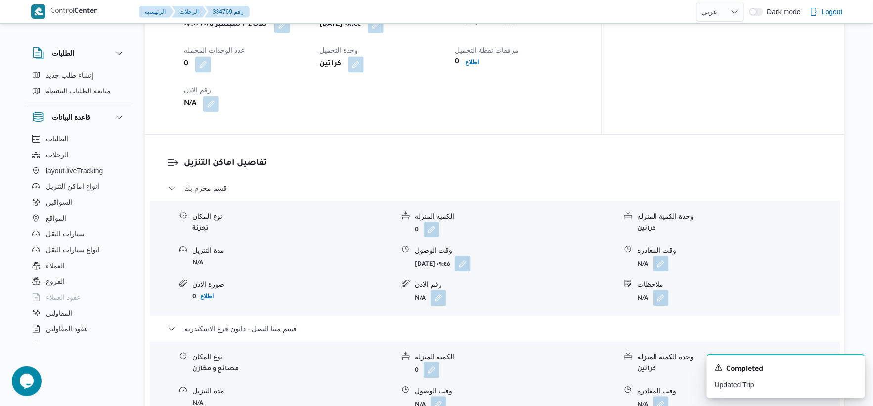
scroll to position [714, 0]
click at [471, 262] on button "button" at bounding box center [463, 263] width 16 height 16
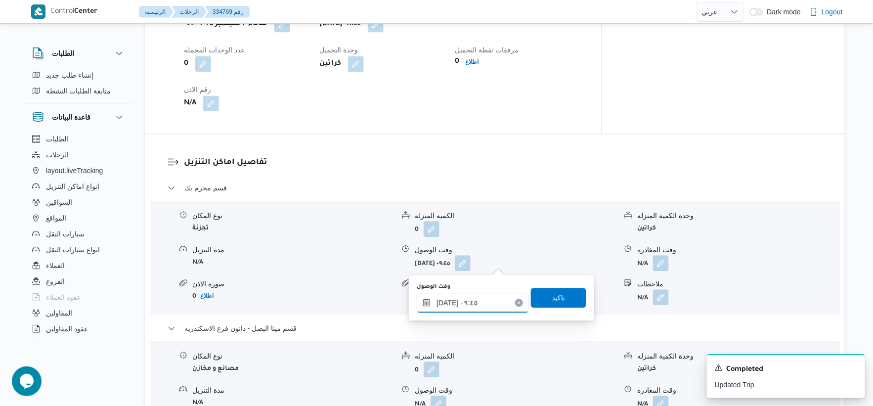
click at [491, 300] on input "٠٢/٠٩/٢٠٢٥ ٠٩:٤٥" at bounding box center [473, 303] width 112 height 20
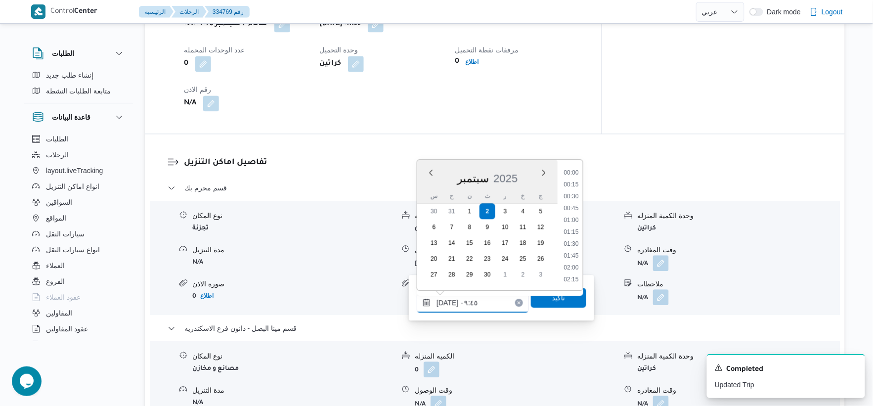
scroll to position [403, 0]
click at [576, 205] on li "09:15" at bounding box center [571, 208] width 23 height 10
type input "[DATE] ٠٩:١٥"
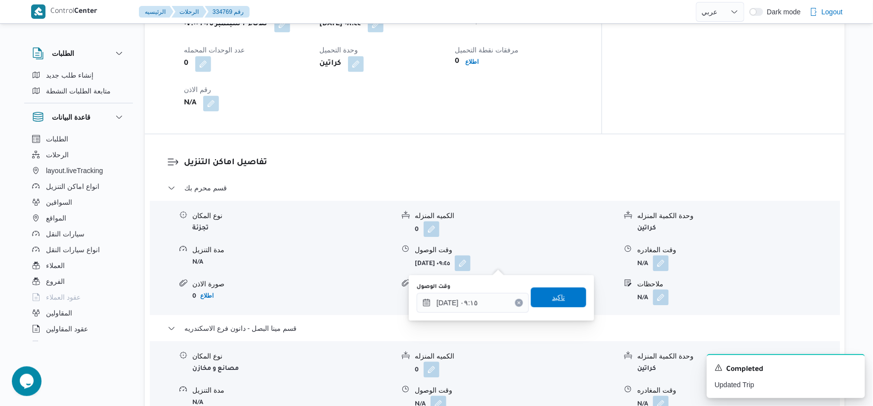
click at [579, 300] on span "تاكيد" at bounding box center [558, 297] width 55 height 20
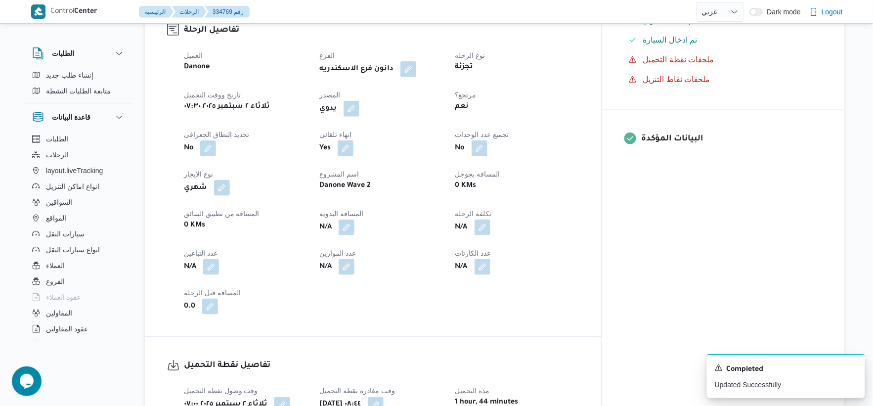
scroll to position [329, 0]
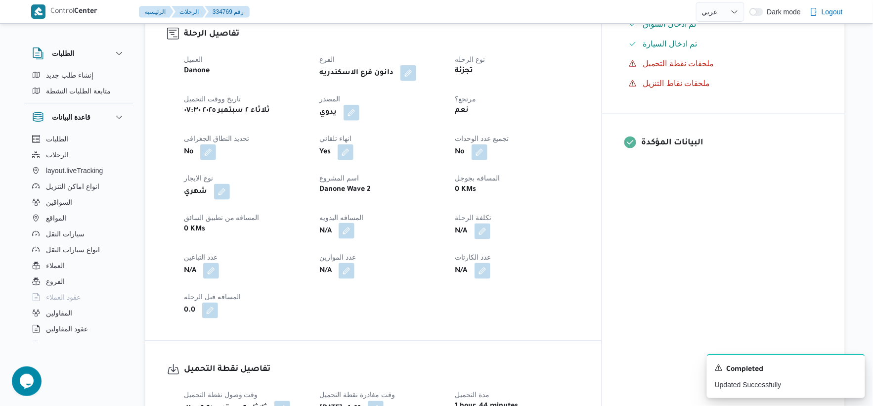
click at [354, 228] on button "button" at bounding box center [347, 231] width 16 height 16
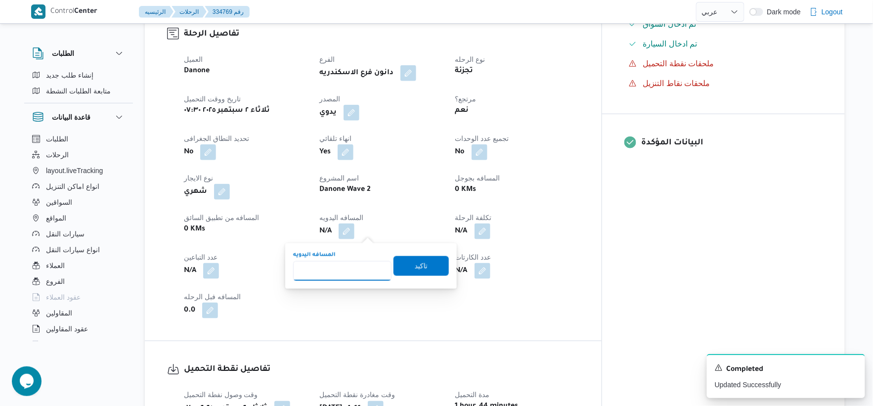
click at [341, 274] on input "المسافه اليدويه" at bounding box center [342, 271] width 98 height 20
type input "17"
click at [417, 267] on span "تاكيد" at bounding box center [421, 266] width 13 height 12
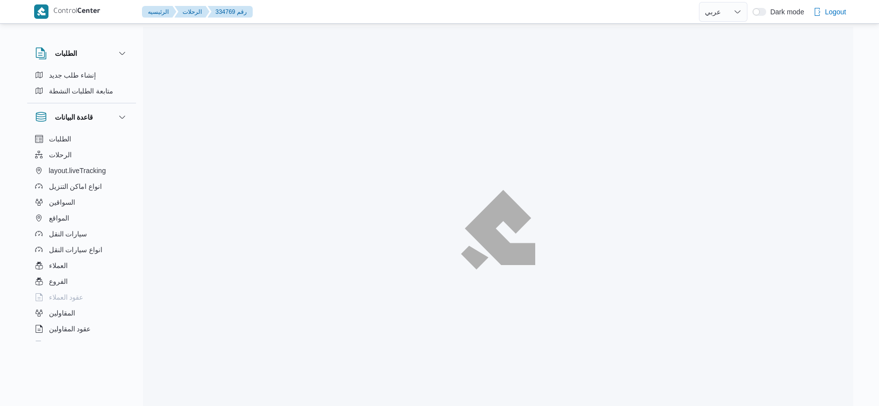
select select "ar"
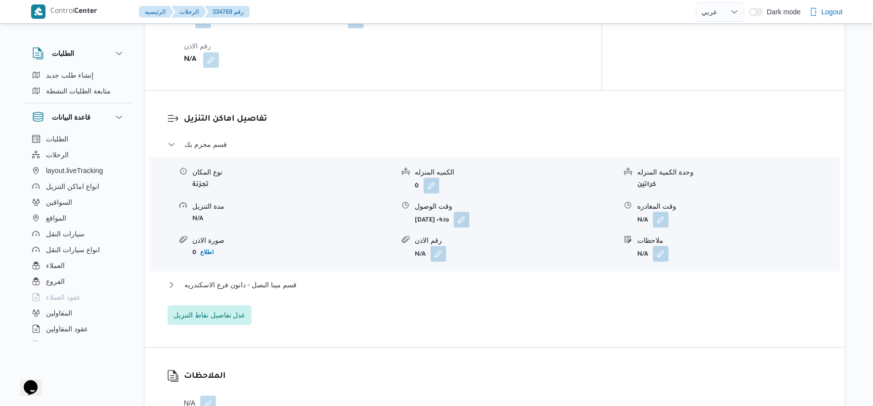
scroll to position [796, 0]
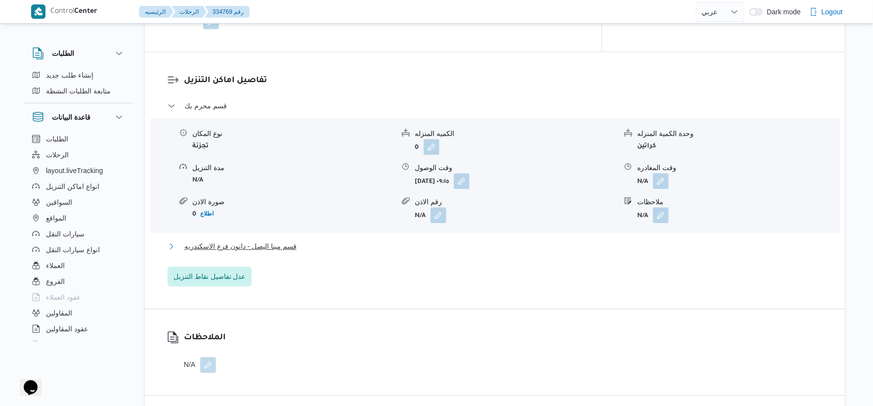
click at [310, 249] on button "قسم مينا البصل - دانون فرع الاسكندريه" at bounding box center [495, 246] width 655 height 12
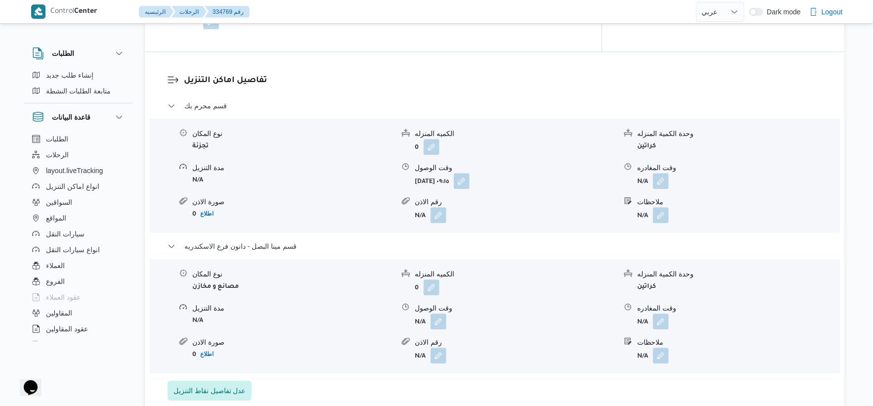
scroll to position [851, 0]
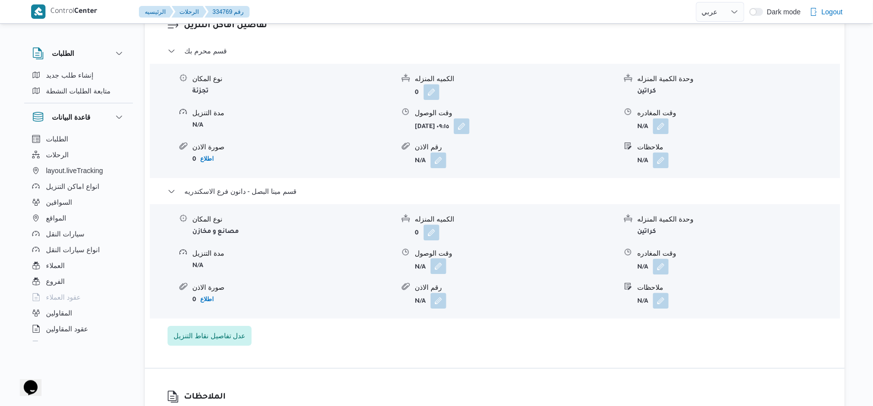
click at [434, 268] on button "button" at bounding box center [439, 266] width 16 height 16
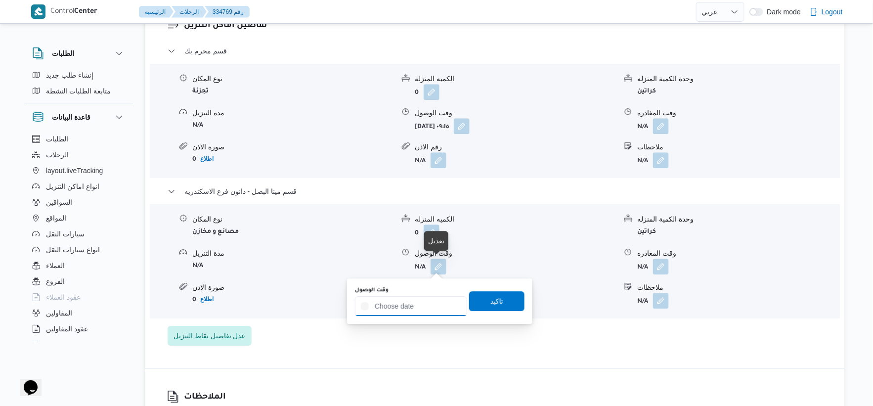
click at [423, 312] on input "وقت الوصول" at bounding box center [411, 306] width 112 height 20
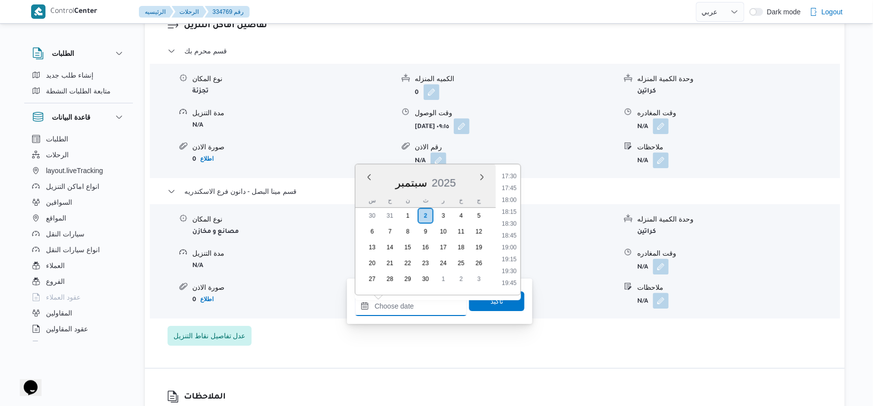
scroll to position [777, 0]
click at [512, 181] on li "16:30" at bounding box center [509, 183] width 23 height 10
type input "[DATE] ١٦:٣٠"
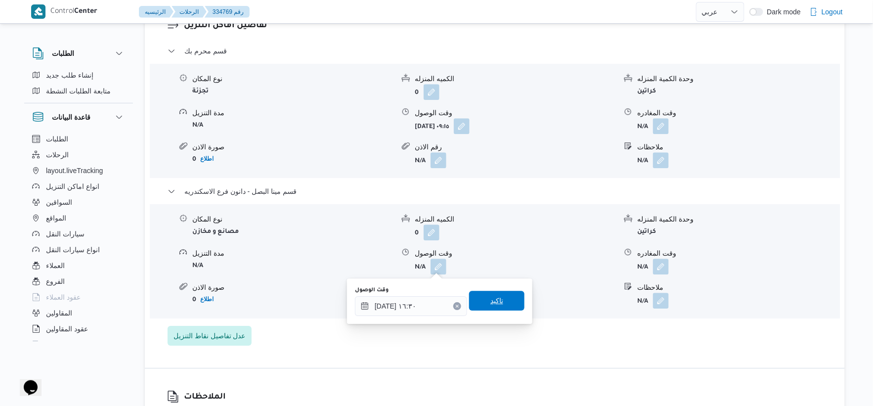
click at [505, 298] on span "تاكيد" at bounding box center [496, 301] width 55 height 20
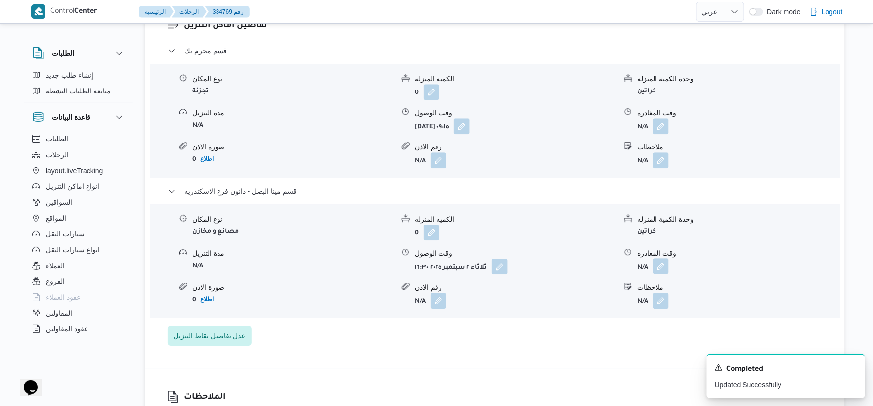
click at [661, 263] on button "button" at bounding box center [661, 266] width 16 height 16
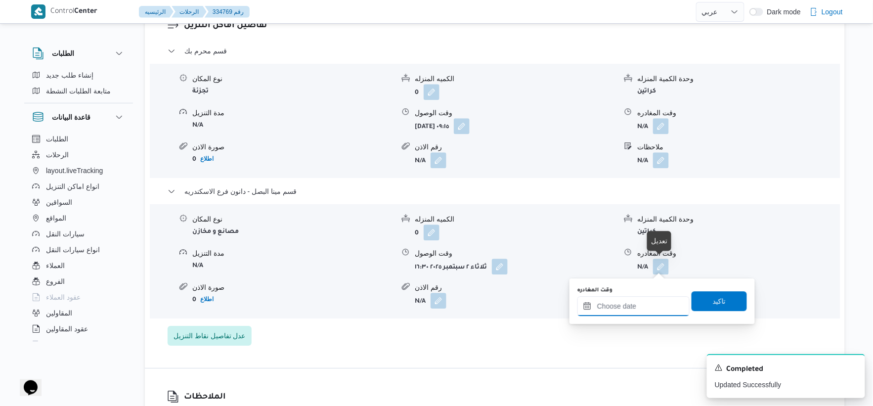
click at [650, 305] on input "وقت المغادره" at bounding box center [633, 306] width 112 height 20
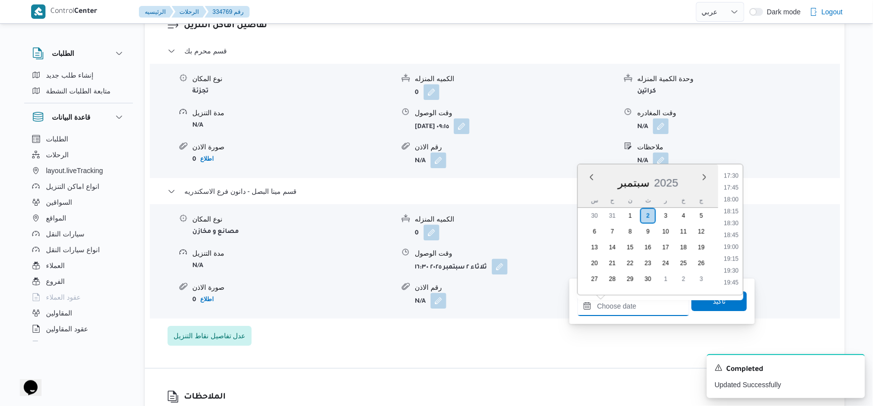
scroll to position [832, 0]
click at [738, 186] on li "17:45" at bounding box center [731, 188] width 23 height 10
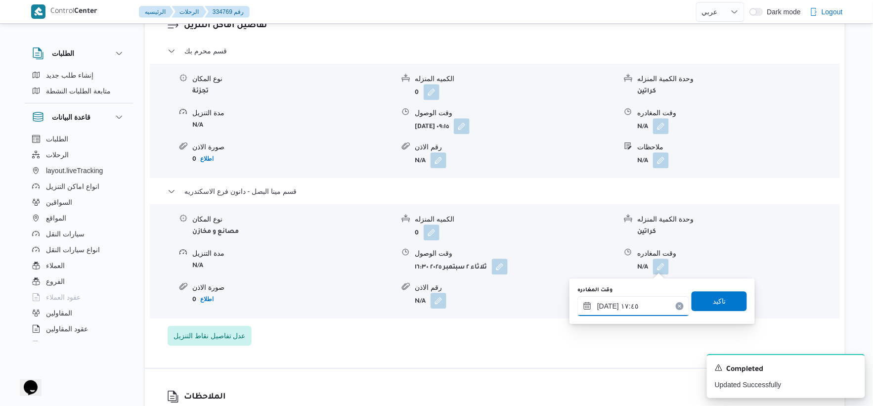
click at [605, 307] on input "٠٢/٠٩/٢٠٢٥ ١٧:٤٥" at bounding box center [633, 306] width 112 height 20
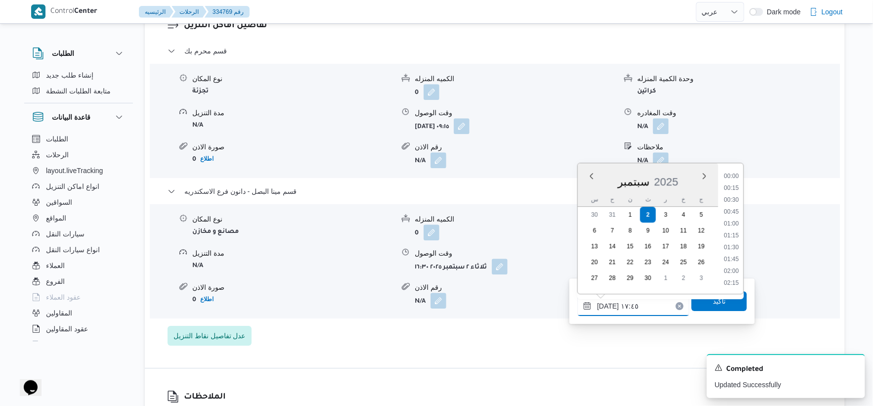
click at [605, 307] on input "٠٢/٠٩/٢٠٢٥ ١٧:٤٥" at bounding box center [633, 306] width 112 height 20
type input "٠٢/٠٩/٢٠٢٥ ١٧:٢٥"
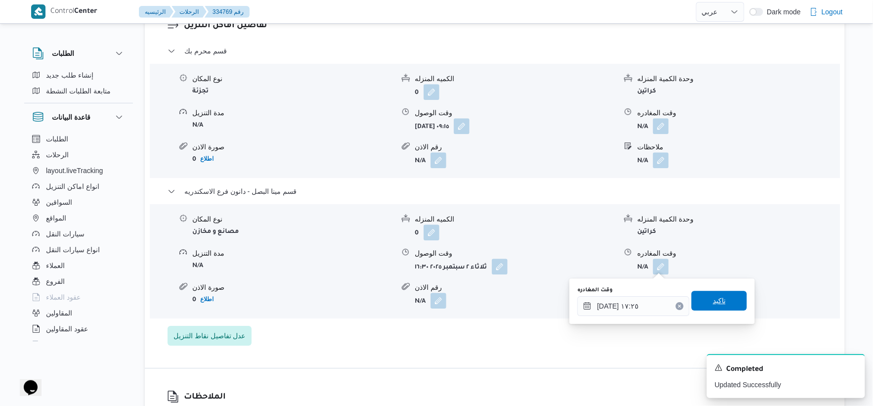
click at [716, 309] on span "تاكيد" at bounding box center [719, 301] width 55 height 20
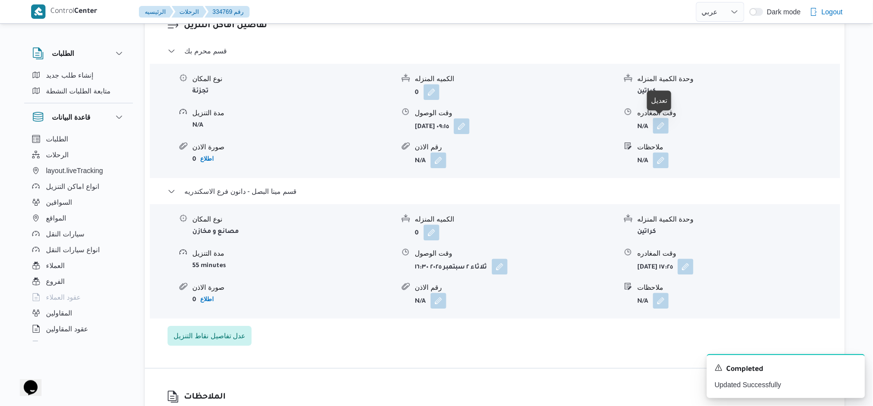
click at [665, 127] on button "button" at bounding box center [661, 126] width 16 height 16
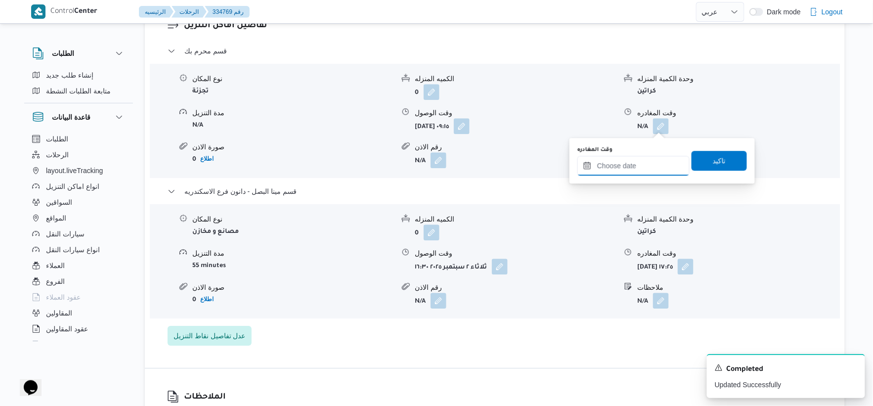
click at [645, 169] on input "وقت المغادره" at bounding box center [633, 166] width 112 height 20
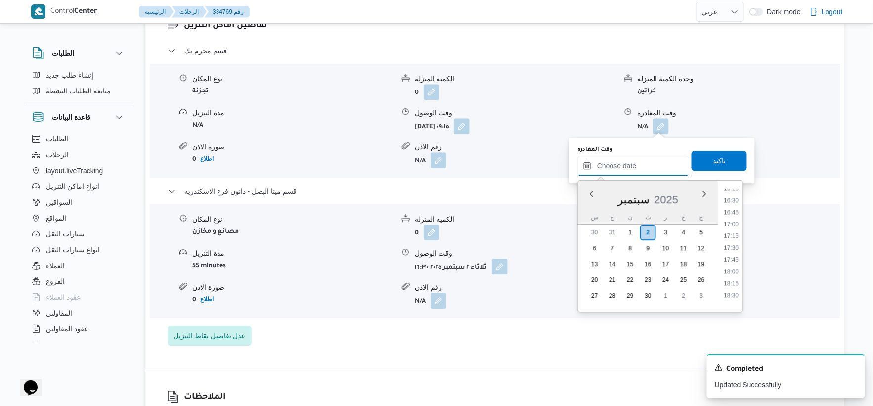
scroll to position [722, 0]
click at [735, 229] on li "16:00" at bounding box center [731, 231] width 23 height 10
type input "[DATE] ١٦:٠٠"
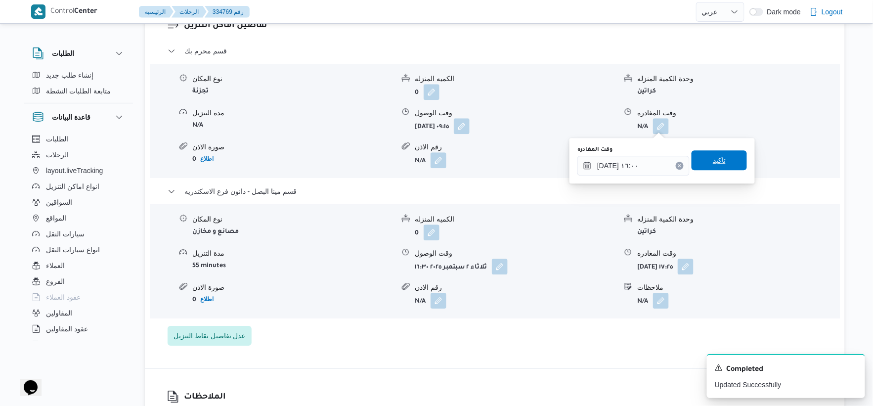
click at [713, 162] on span "تاكيد" at bounding box center [719, 160] width 13 height 12
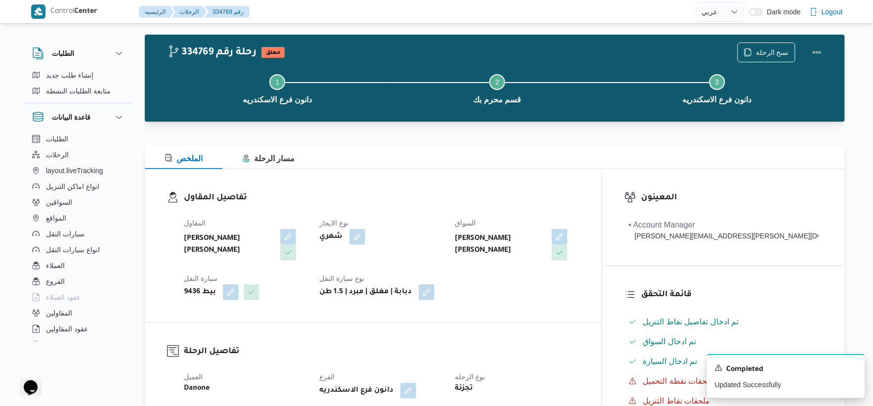
scroll to position [0, 0]
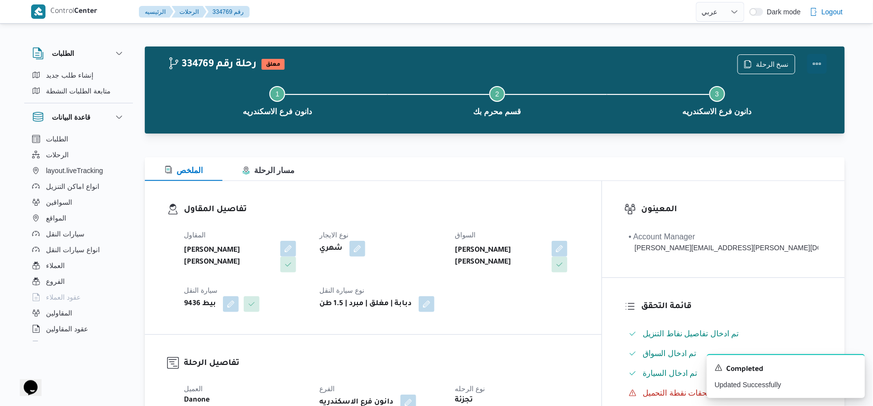
click at [819, 57] on button "Actions" at bounding box center [817, 64] width 20 height 20
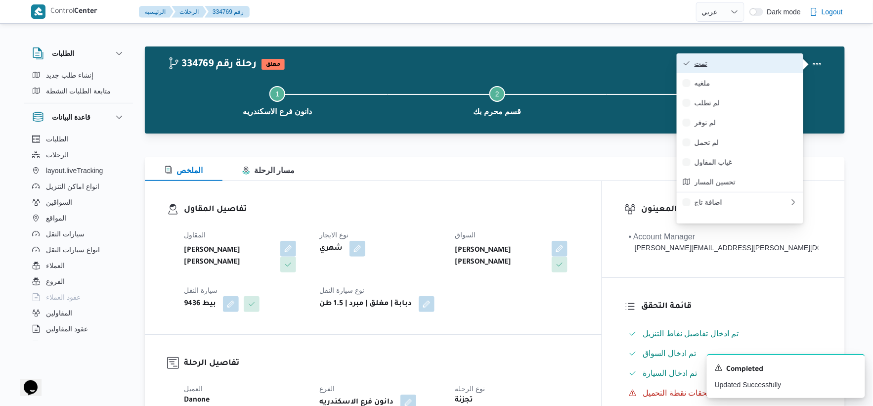
click at [770, 59] on span "تمت" at bounding box center [746, 63] width 103 height 8
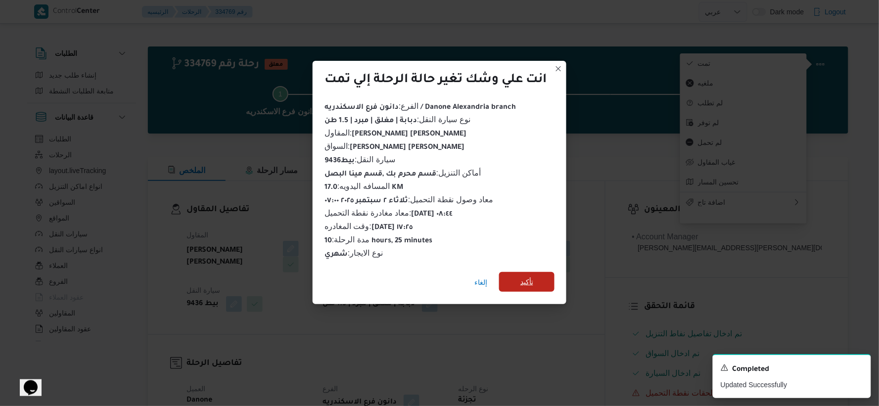
click at [536, 277] on span "تأكيد" at bounding box center [526, 282] width 55 height 20
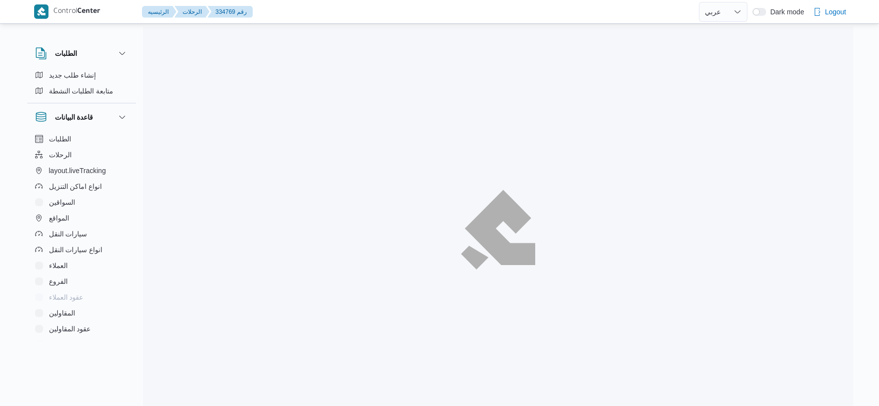
select select "ar"
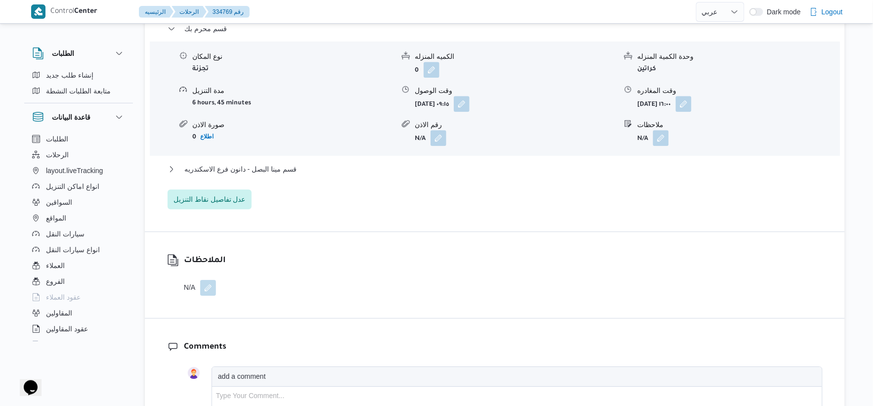
scroll to position [879, 0]
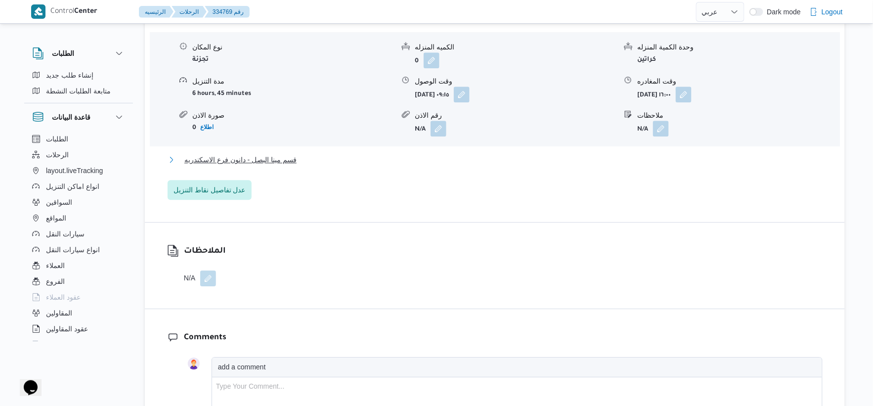
click at [313, 160] on button "قسم مينا البصل - دانون فرع الاسكندريه" at bounding box center [495, 160] width 655 height 12
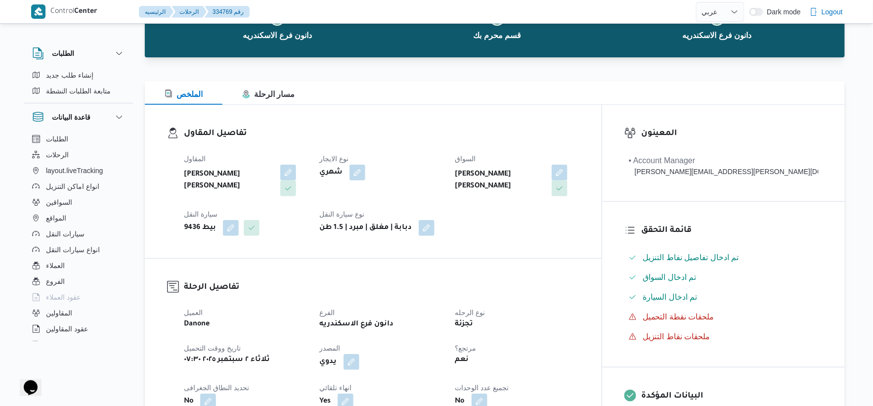
scroll to position [0, 0]
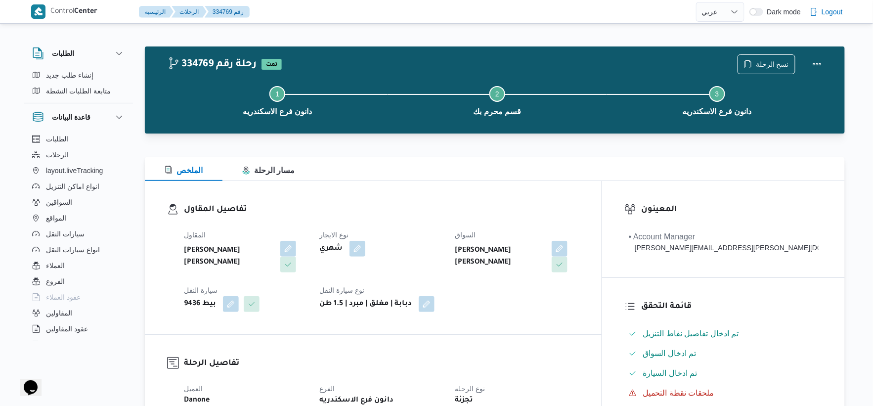
select select "ar"
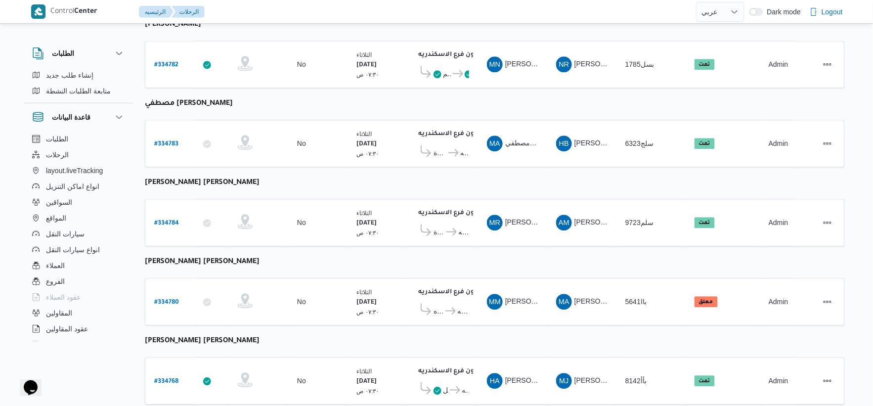
scroll to position [794, 0]
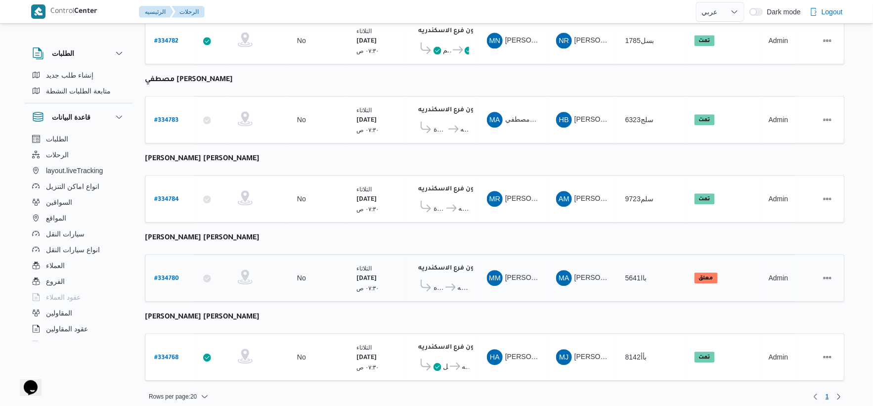
click at [167, 275] on b "# 334780" at bounding box center [166, 278] width 25 height 7
select select "ar"
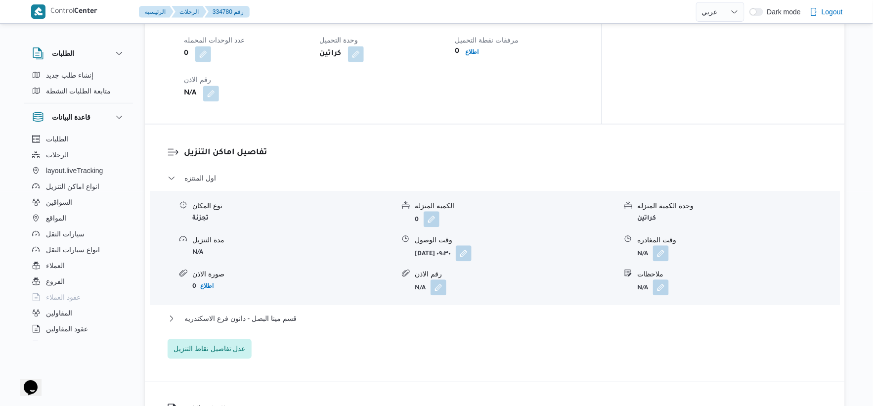
scroll to position [769, 0]
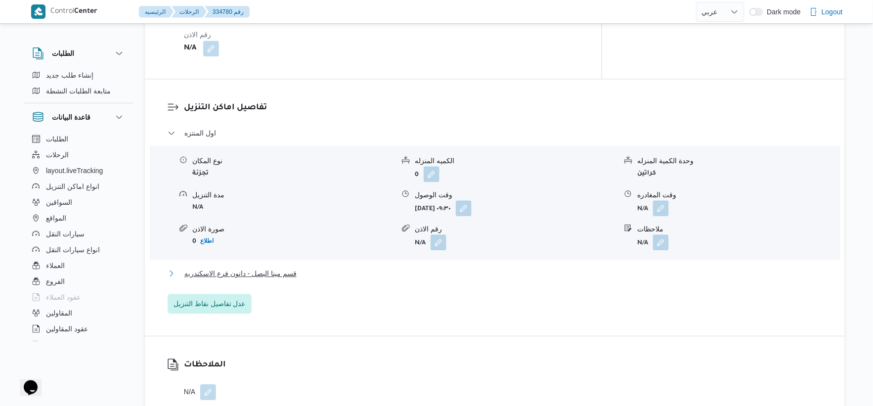
click at [310, 268] on button "قسم مينا البصل - دانون فرع الاسكندريه" at bounding box center [495, 273] width 655 height 12
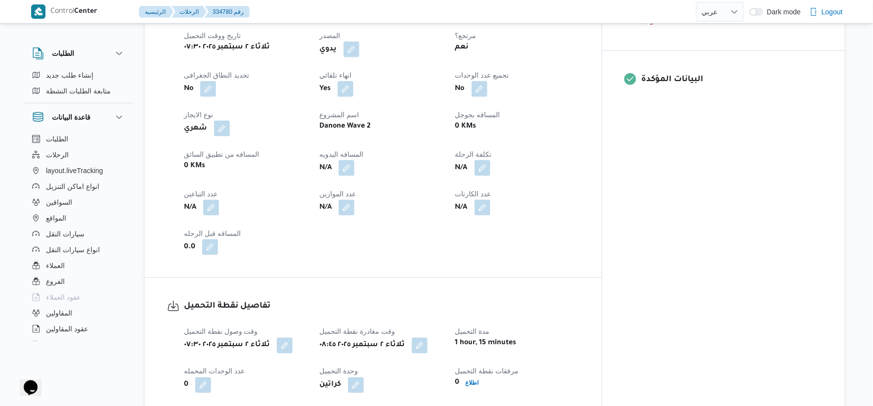
scroll to position [384, 0]
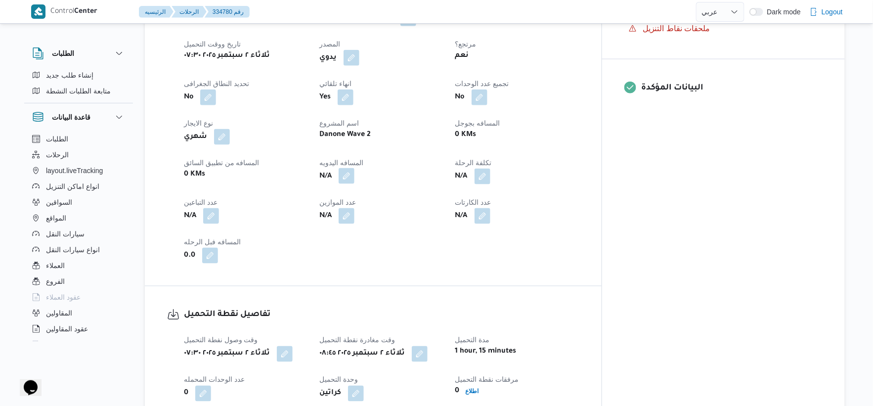
click at [354, 176] on button "button" at bounding box center [347, 176] width 16 height 16
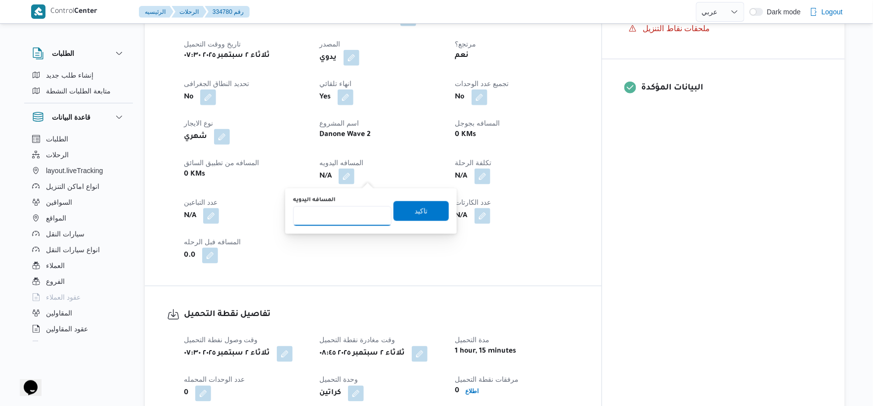
click at [338, 211] on input "المسافه اليدويه" at bounding box center [342, 216] width 98 height 20
type input "70"
click at [434, 211] on span "تاكيد" at bounding box center [421, 211] width 55 height 20
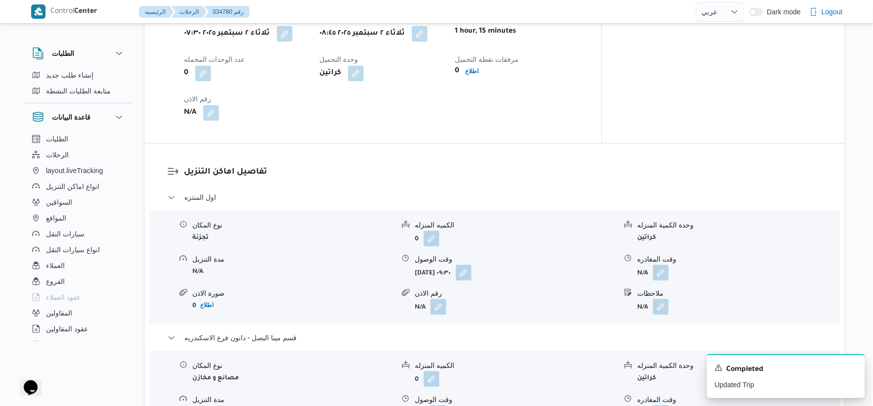
scroll to position [824, 0]
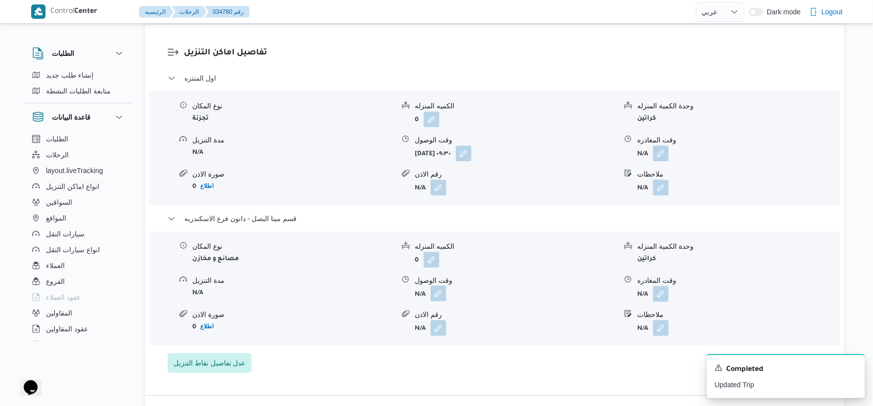
click at [437, 292] on button "button" at bounding box center [439, 293] width 16 height 16
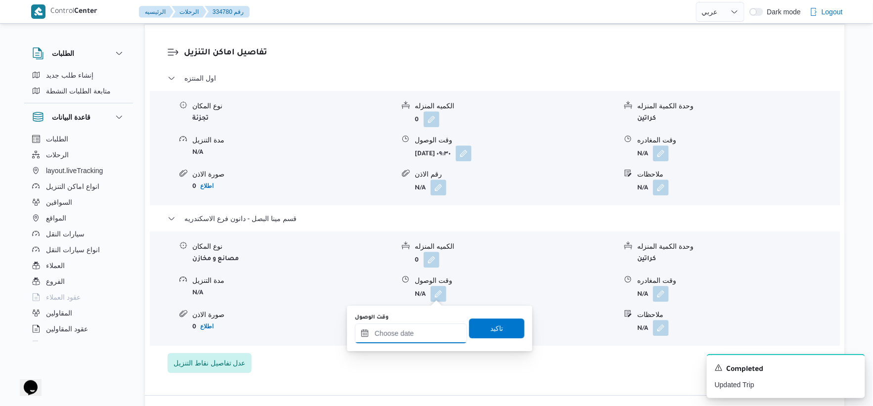
click at [434, 328] on input "وقت الوصول" at bounding box center [411, 333] width 112 height 20
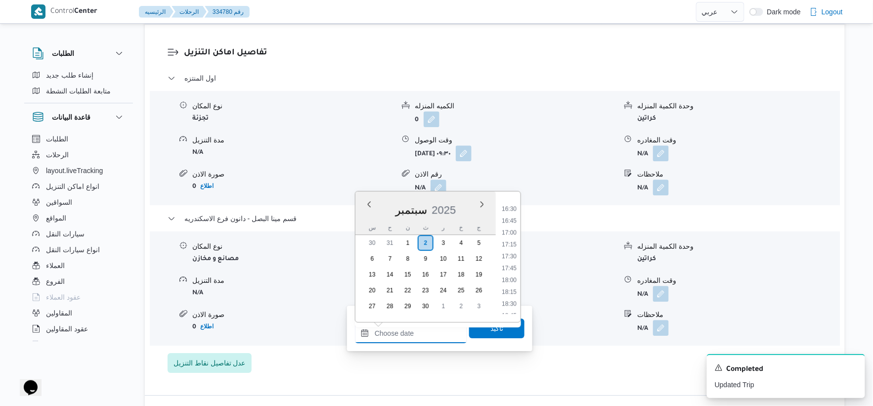
scroll to position [777, 0]
click at [511, 210] on li "16:30" at bounding box center [509, 211] width 23 height 10
type input "٠٢/٠٩/٢٠٢٥ ١٦:٣٠"
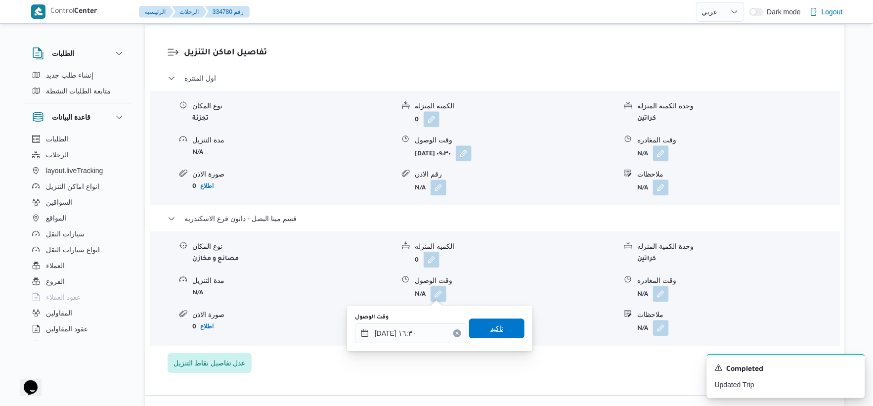
click at [495, 322] on span "تاكيد" at bounding box center [496, 328] width 13 height 12
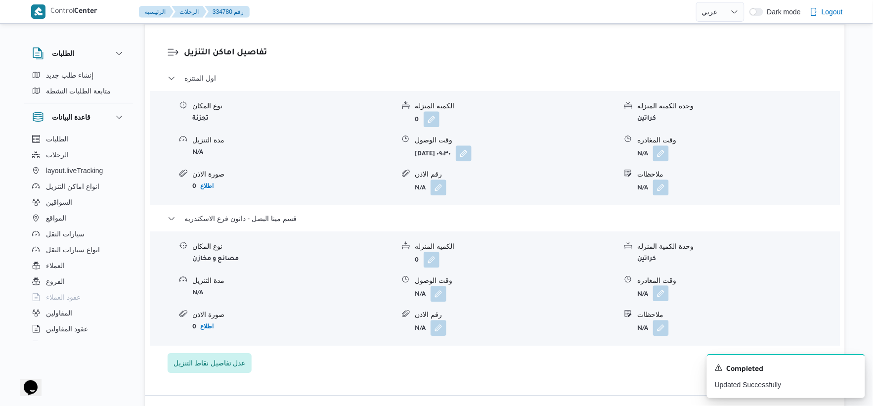
click at [664, 294] on button "button" at bounding box center [661, 293] width 16 height 16
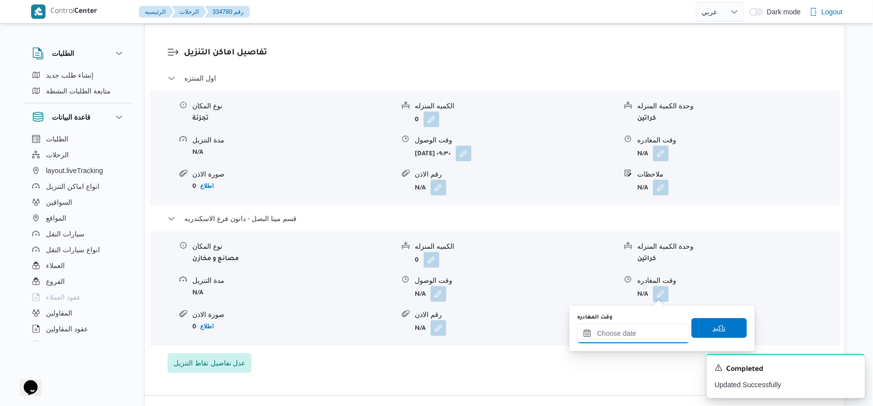
click at [651, 330] on input "وقت المغادره" at bounding box center [633, 333] width 112 height 20
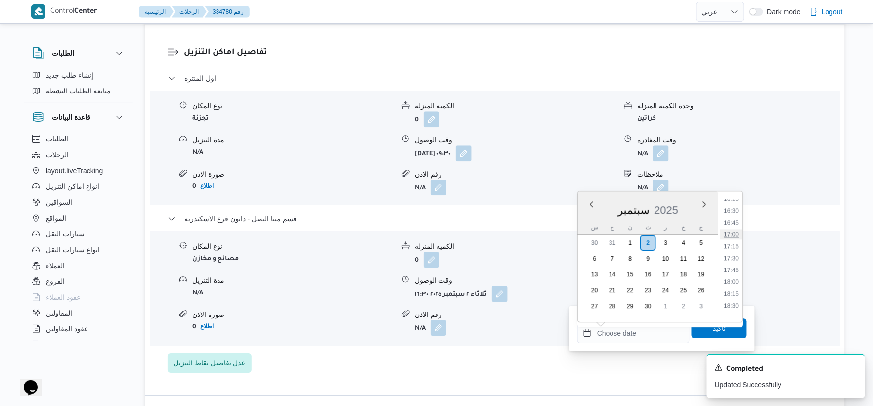
click at [730, 231] on li "17:00" at bounding box center [731, 234] width 23 height 10
type input "٠٢/٠٩/٢٠٢٥ ١٧:٠٠"
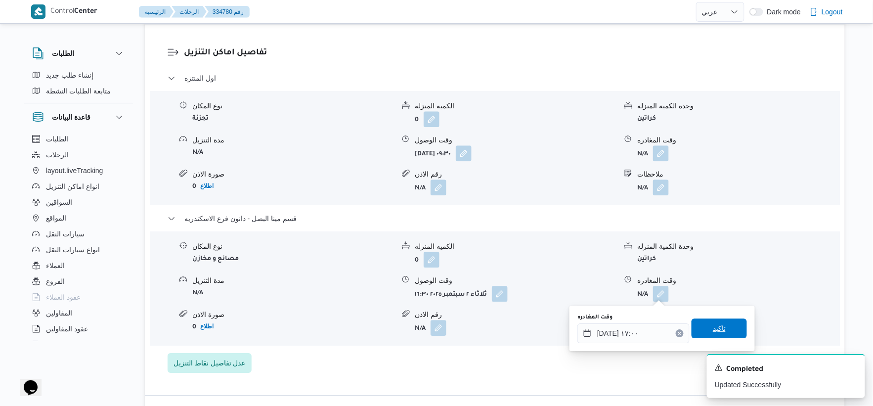
click at [714, 327] on span "تاكيد" at bounding box center [719, 328] width 13 height 12
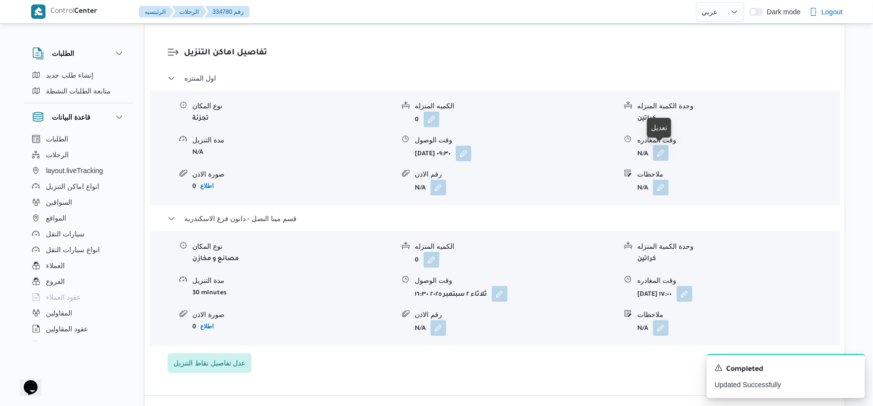
click at [669, 155] on button "button" at bounding box center [661, 153] width 16 height 16
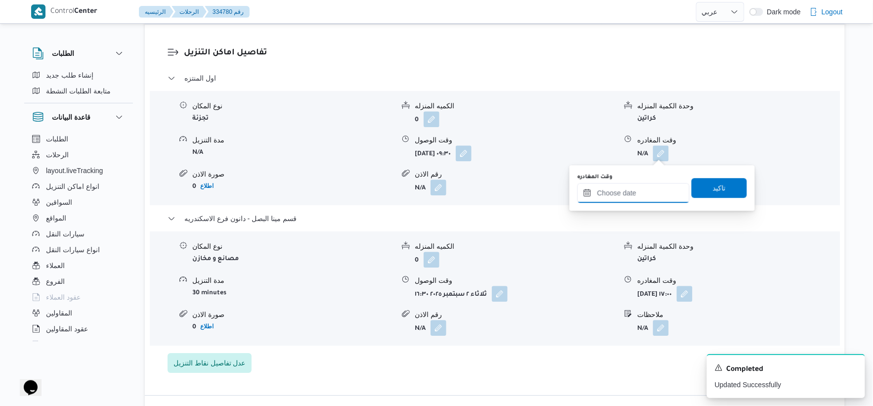
click at [651, 196] on input "وقت المغادره" at bounding box center [633, 193] width 112 height 20
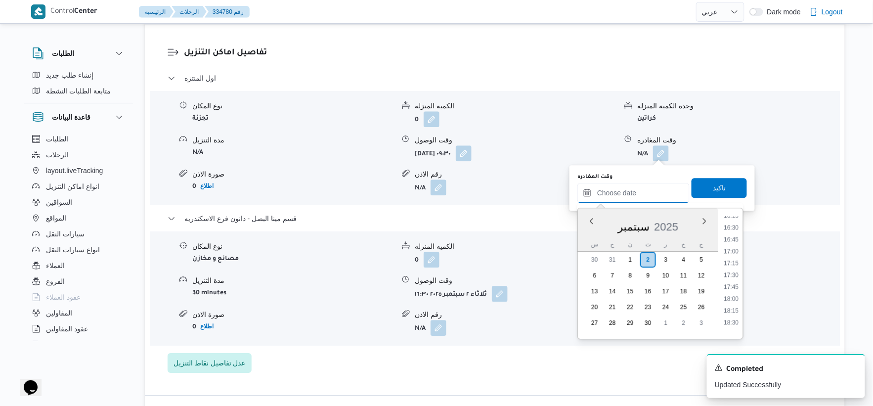
scroll to position [722, 0]
click at [734, 256] on li "16:00" at bounding box center [731, 259] width 23 height 10
type input "٠٢/٠٩/٢٠٢٥ ١٦:٠٠"
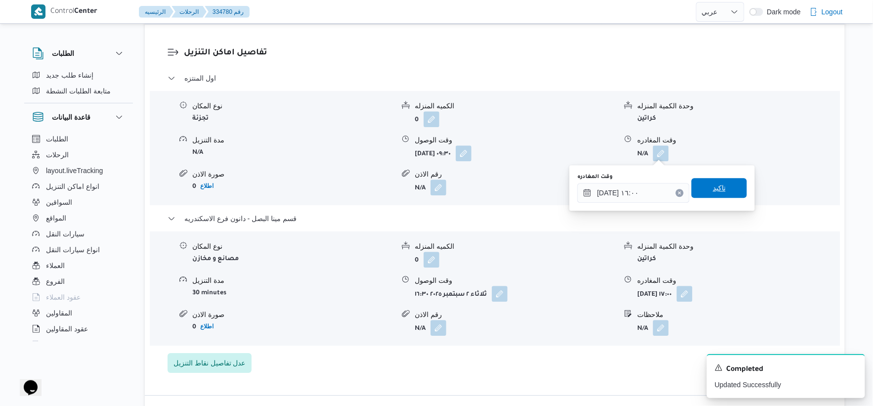
click at [720, 182] on span "تاكيد" at bounding box center [719, 188] width 55 height 20
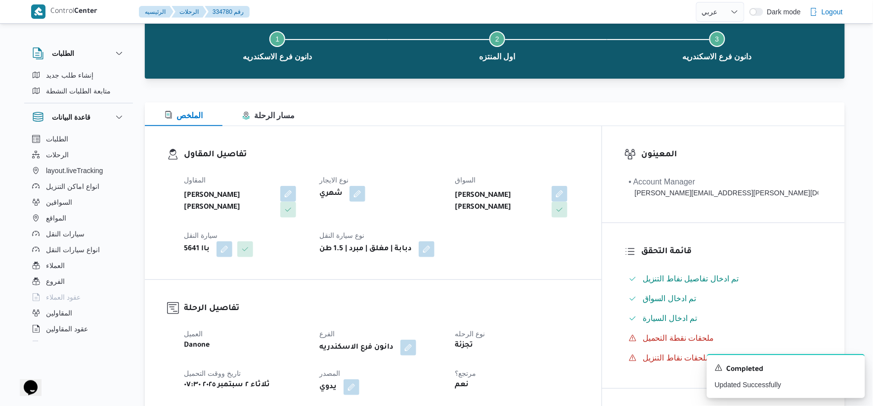
scroll to position [0, 0]
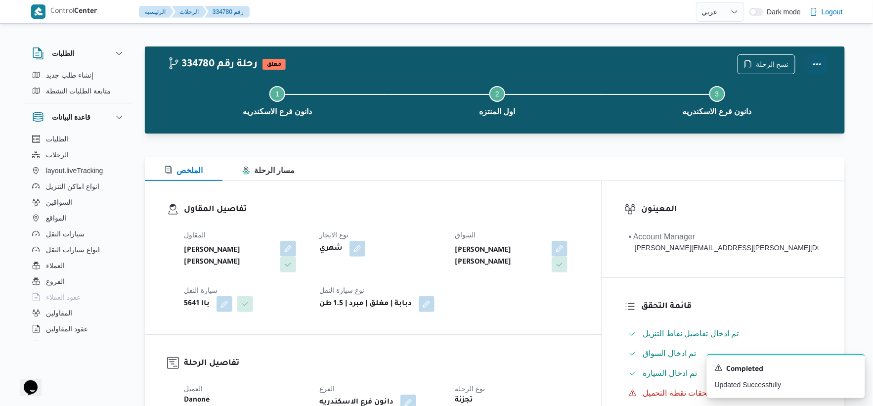
click at [821, 62] on button "Actions" at bounding box center [817, 64] width 20 height 20
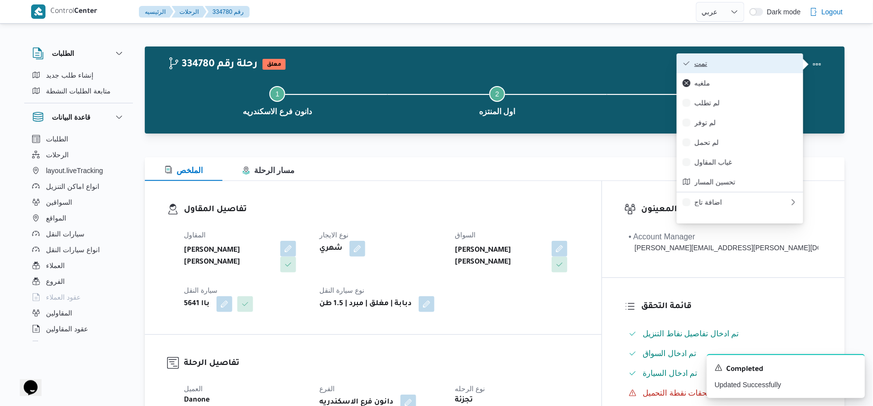
click at [748, 57] on button "تمت" at bounding box center [740, 63] width 127 height 20
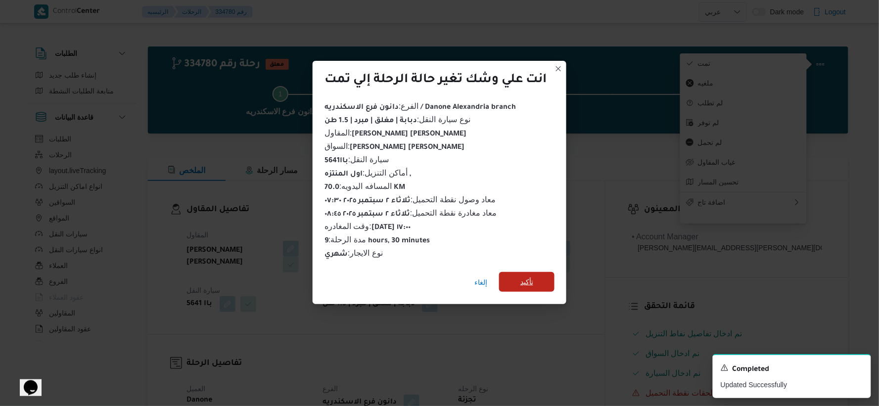
click at [522, 277] on span "تأكيد" at bounding box center [526, 282] width 13 height 12
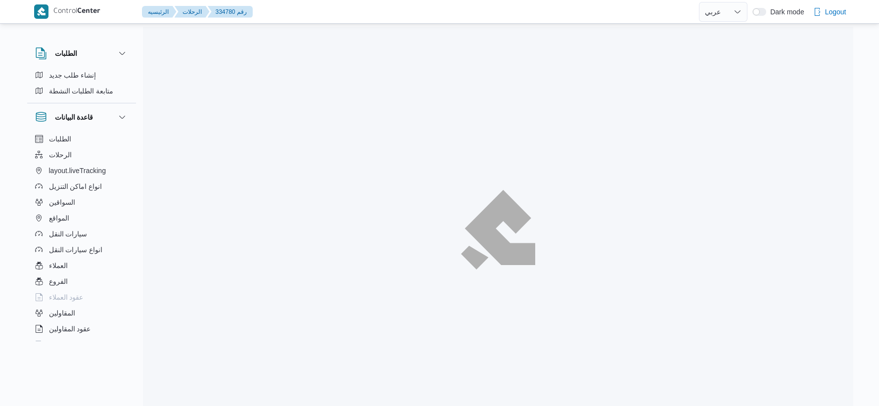
select select "ar"
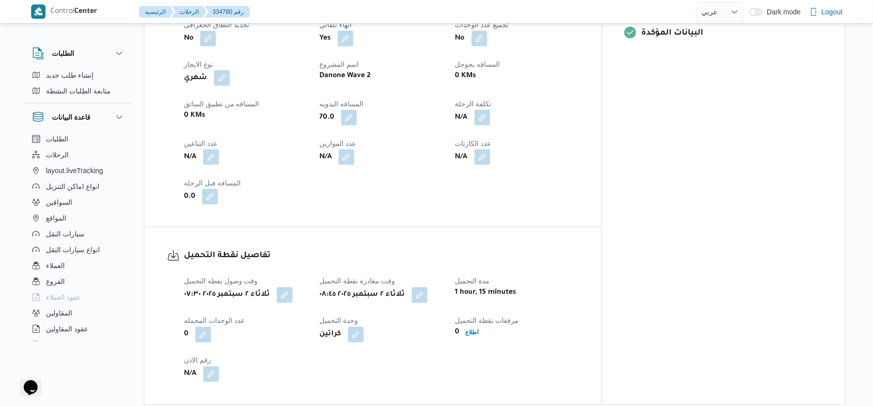
scroll to position [824, 0]
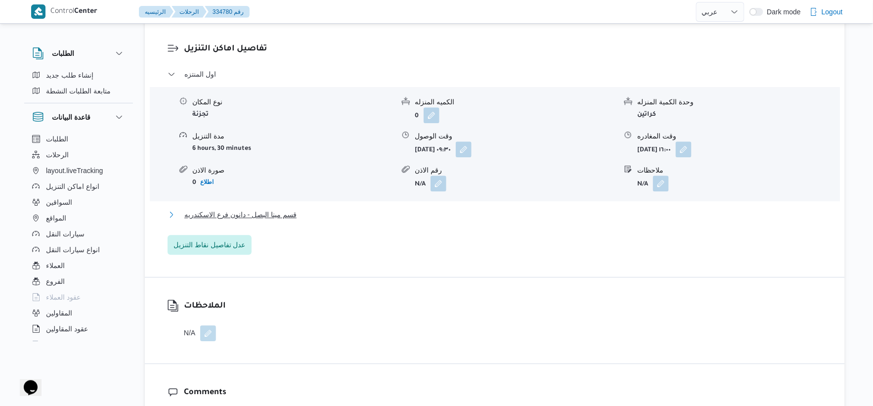
click at [279, 217] on span "قسم مينا البصل - دانون فرع الاسكندريه" at bounding box center [240, 215] width 112 height 12
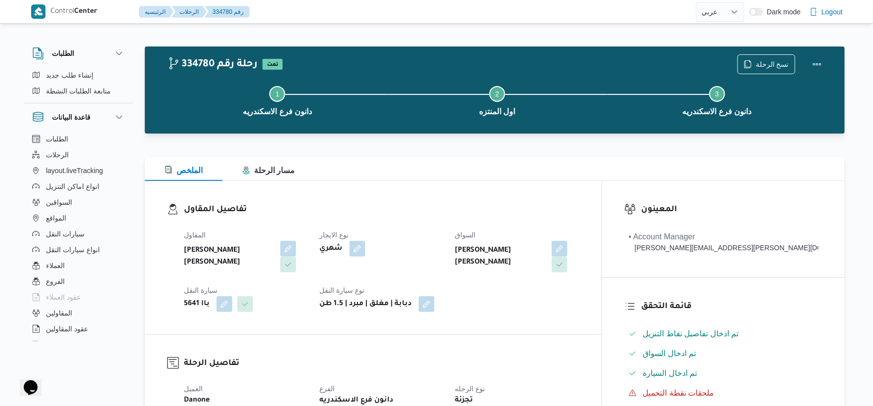
scroll to position [329, 0]
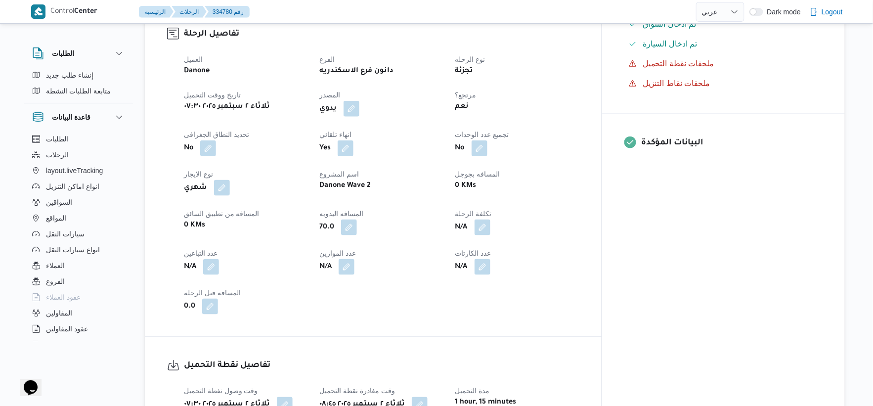
select select "ar"
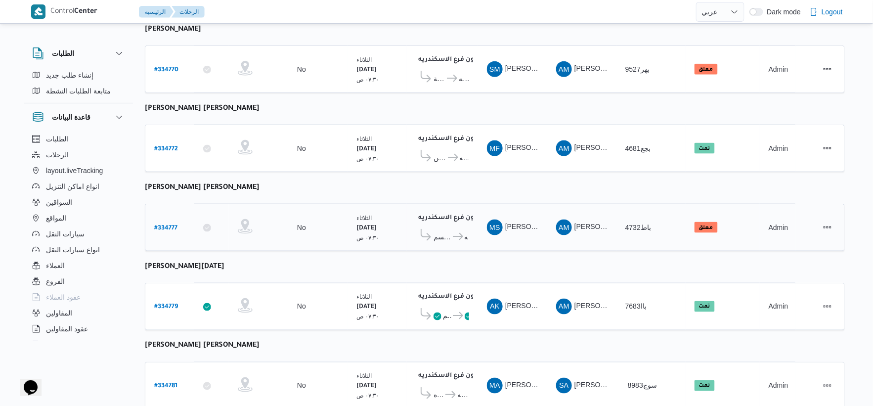
scroll to position [354, 0]
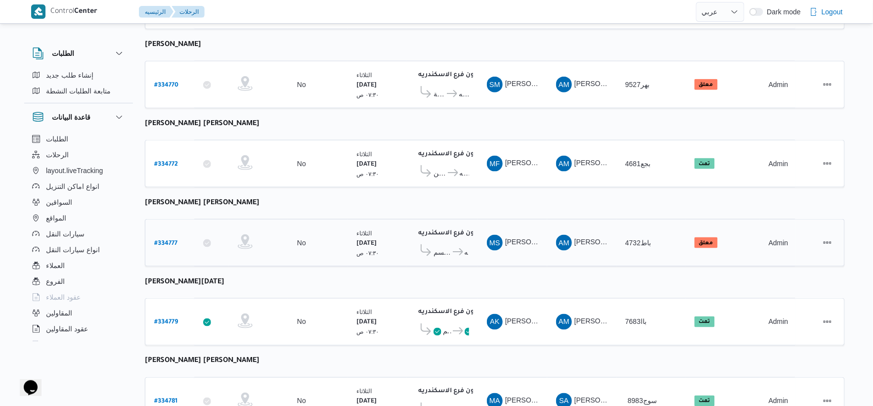
click at [168, 240] on b "# 334777" at bounding box center [165, 243] width 23 height 7
select select "ar"
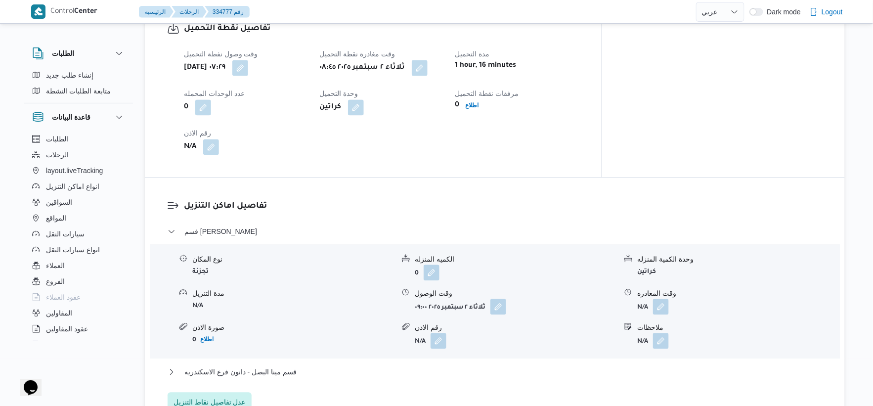
scroll to position [684, 0]
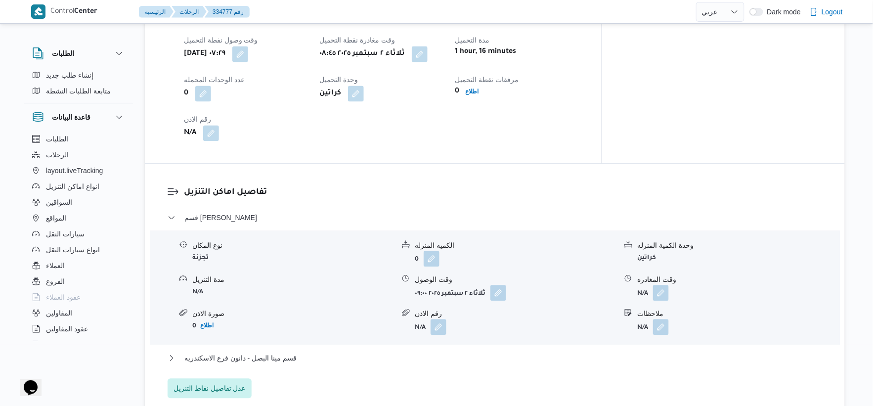
click at [428, 53] on button "button" at bounding box center [420, 54] width 16 height 16
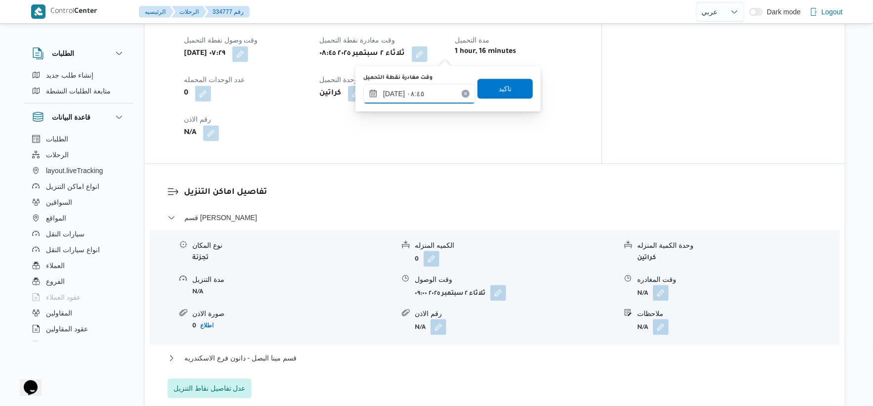
click at [436, 101] on input "[DATE] ٠٨:٤٥" at bounding box center [419, 94] width 112 height 20
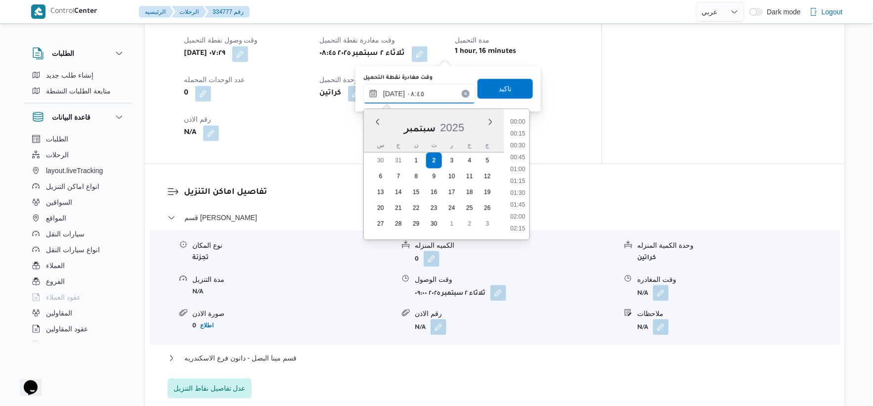
scroll to position [356, 0]
click at [517, 192] on li "09:00" at bounding box center [517, 193] width 23 height 10
type input "[DATE] ٠٩:٠٠"
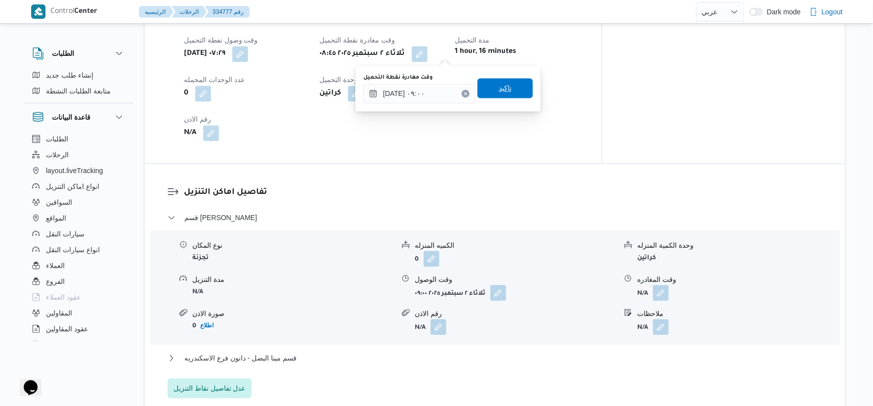
click at [517, 97] on span "تاكيد" at bounding box center [505, 88] width 55 height 20
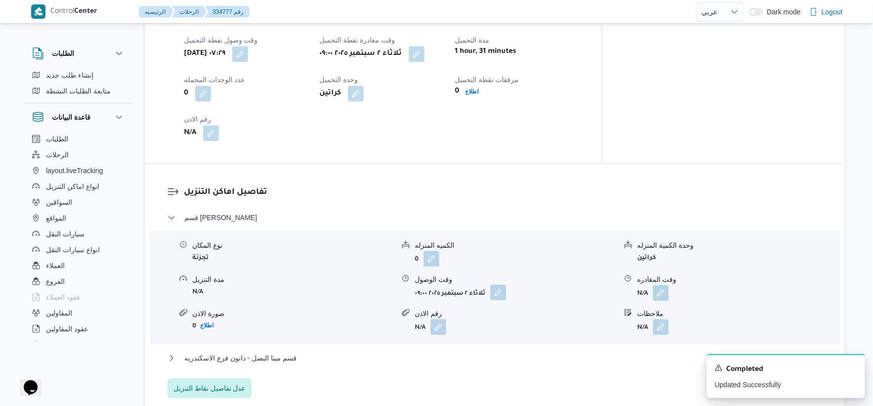
click at [500, 291] on button "button" at bounding box center [498, 292] width 16 height 16
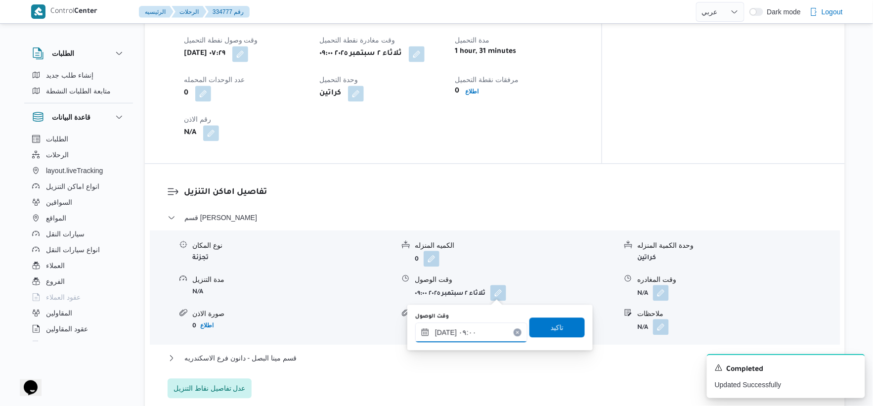
click at [473, 335] on input "[DATE] ٠٩:٠٠" at bounding box center [471, 332] width 112 height 20
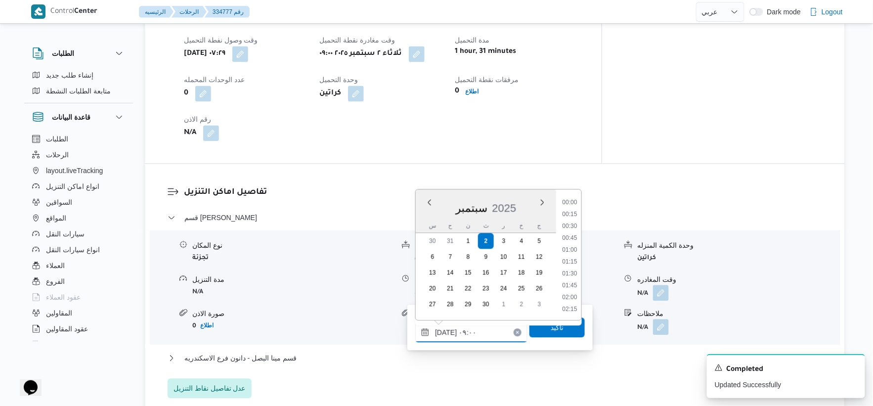
scroll to position [368, 0]
click at [569, 282] on li "09:30" at bounding box center [570, 285] width 23 height 10
type input "[DATE] ٠٩:٣٠"
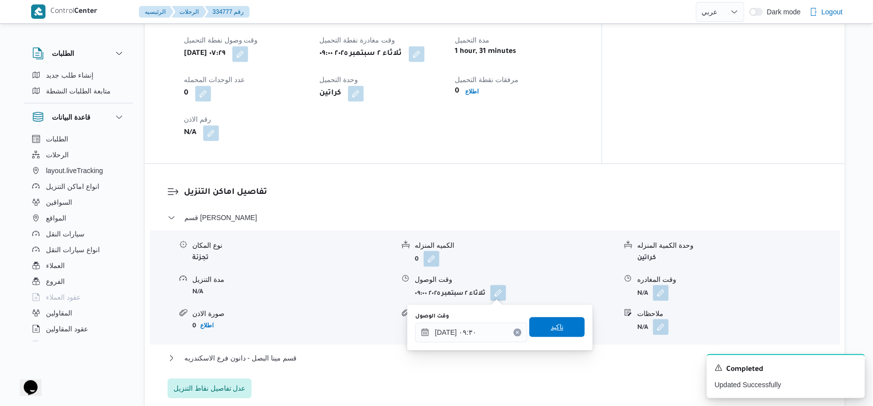
click at [566, 321] on span "تاكيد" at bounding box center [557, 327] width 55 height 20
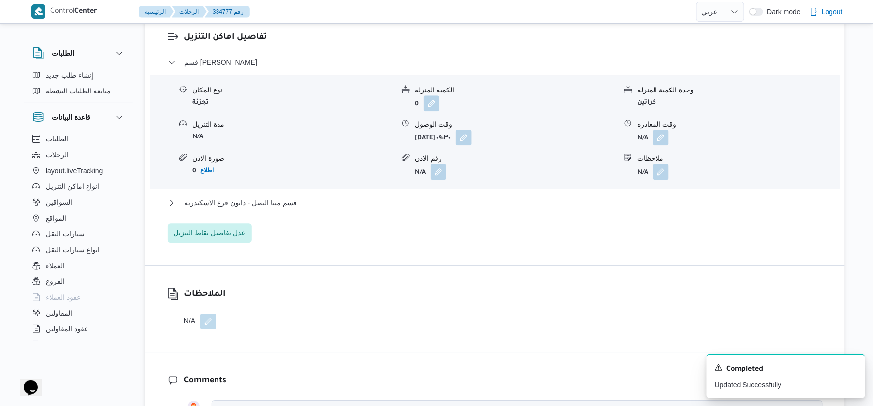
scroll to position [849, 0]
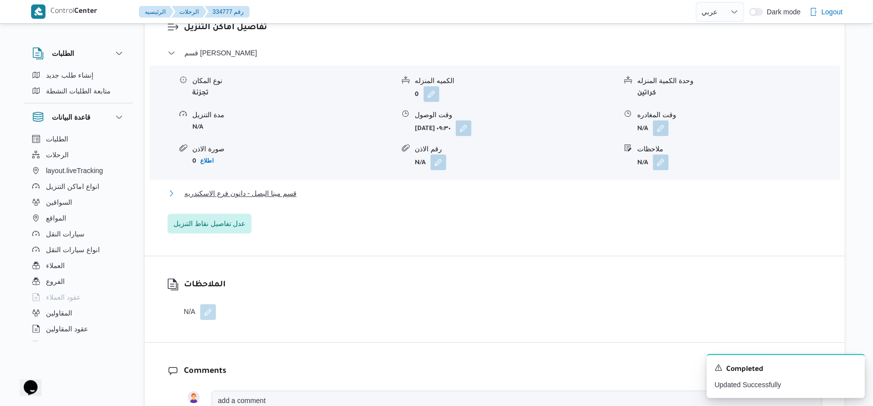
click at [310, 192] on button "قسم مينا البصل - دانون فرع الاسكندريه" at bounding box center [495, 193] width 655 height 12
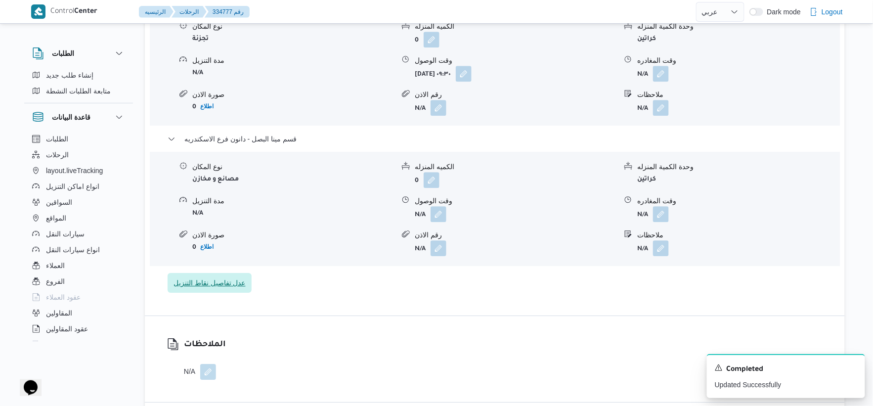
scroll to position [904, 0]
click at [436, 214] on button "button" at bounding box center [439, 213] width 16 height 16
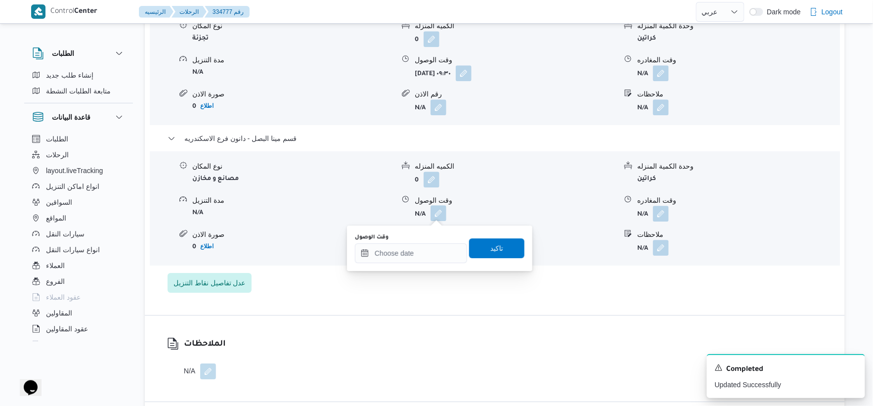
click at [423, 265] on div "You are in a dialog. To close this dialog, hit escape. وقت الوصول تاكيد" at bounding box center [439, 247] width 185 height 45
click at [426, 254] on input "وقت الوصول" at bounding box center [411, 253] width 112 height 20
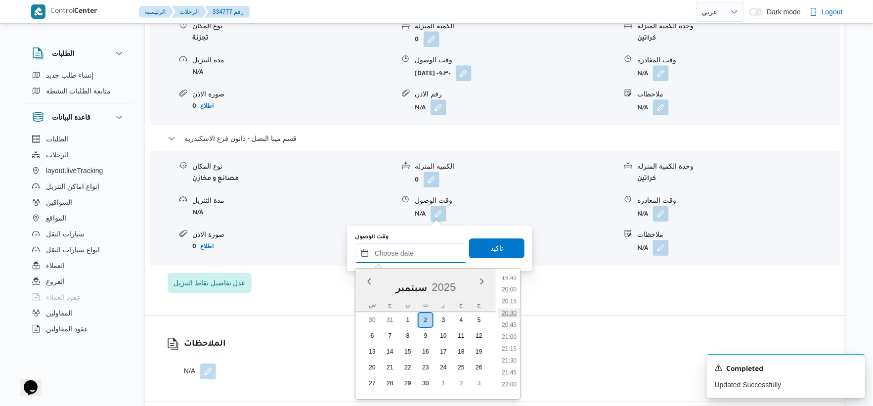
scroll to position [832, 0]
click at [507, 291] on li "17:45" at bounding box center [509, 292] width 23 height 10
type input "[DATE] ١٧:٤٥"
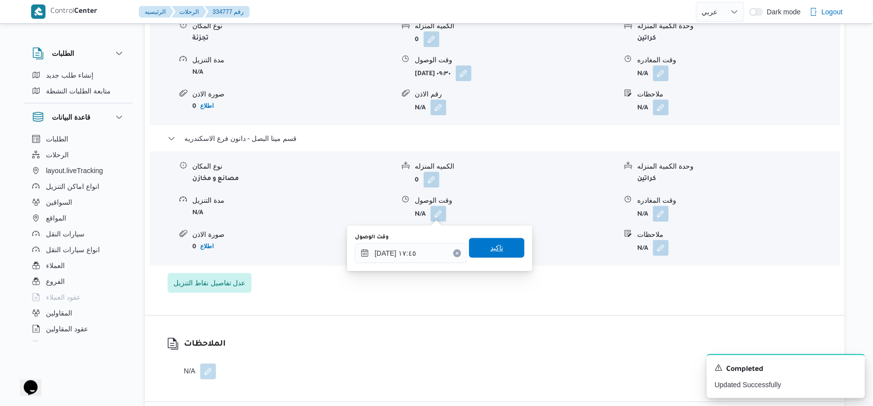
click at [502, 248] on span "تاكيد" at bounding box center [496, 248] width 55 height 20
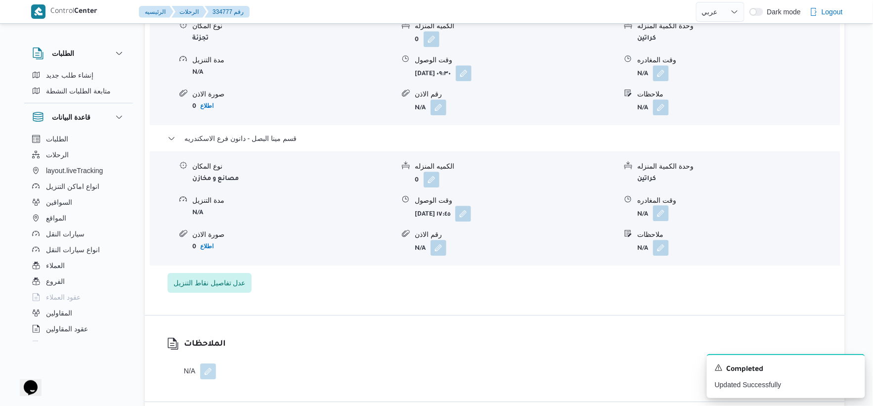
click at [655, 206] on button "button" at bounding box center [661, 213] width 16 height 16
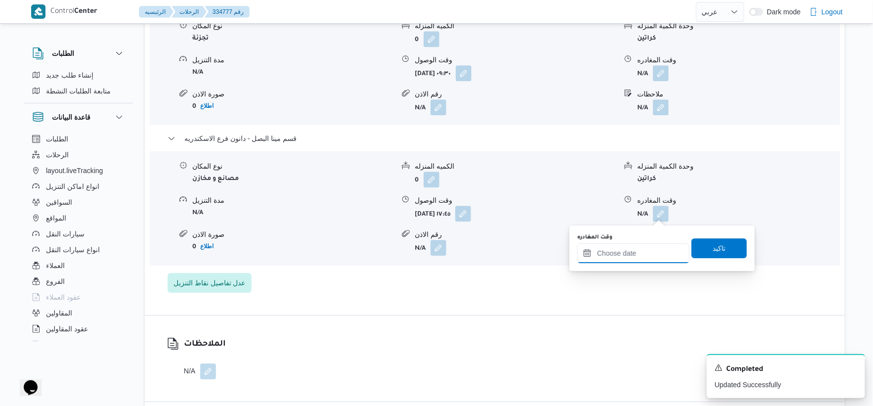
click at [645, 253] on input "وقت المغادره" at bounding box center [633, 253] width 112 height 20
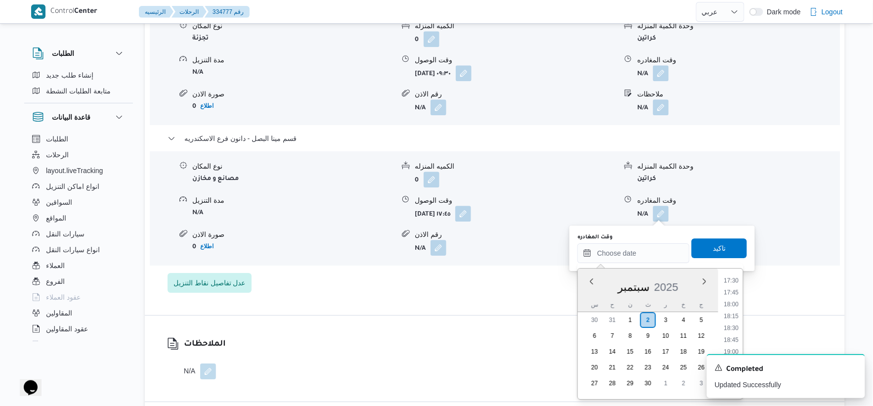
click at [738, 291] on li "17:45" at bounding box center [731, 292] width 23 height 10
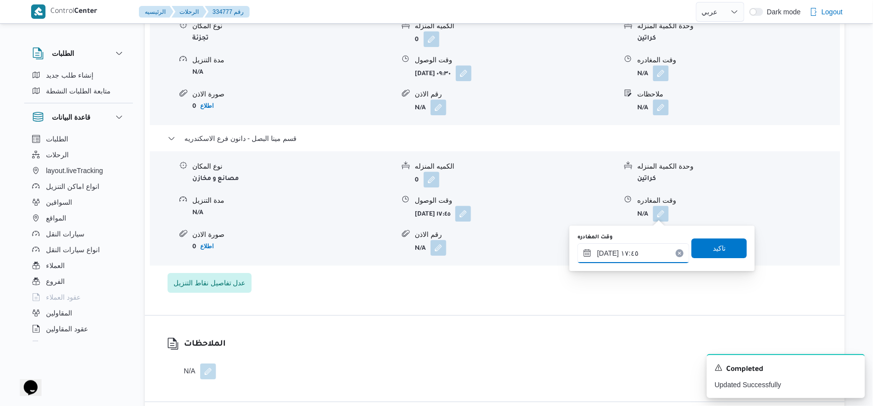
click at [606, 253] on input "[DATE] ١٧:٤٥" at bounding box center [633, 253] width 112 height 20
click at [606, 252] on input "[DATE] ١٧:٤٥" at bounding box center [633, 253] width 112 height 20
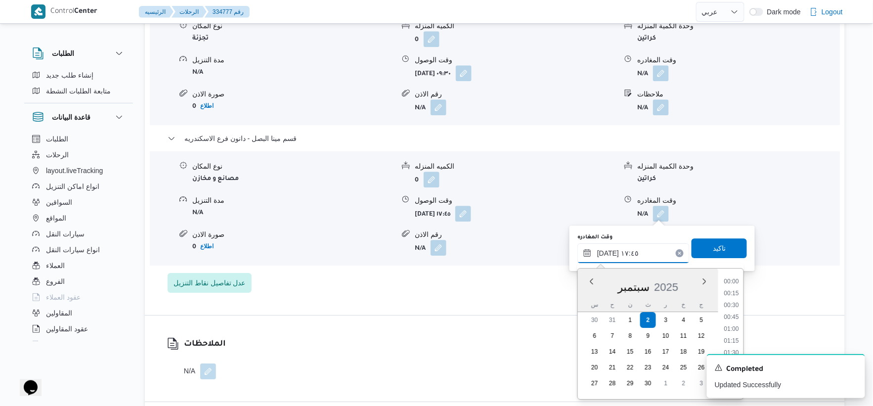
scroll to position [783, 0]
type input "[DATE] ١٧:٥٢"
click at [718, 243] on span "تاكيد" at bounding box center [719, 248] width 13 height 12
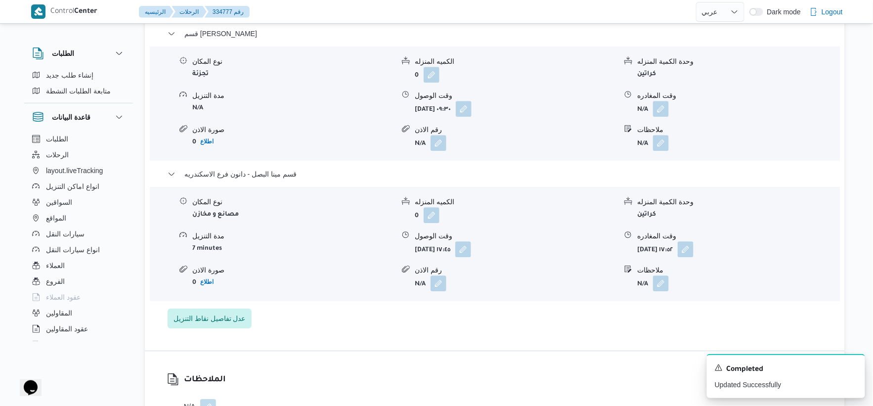
scroll to position [849, 0]
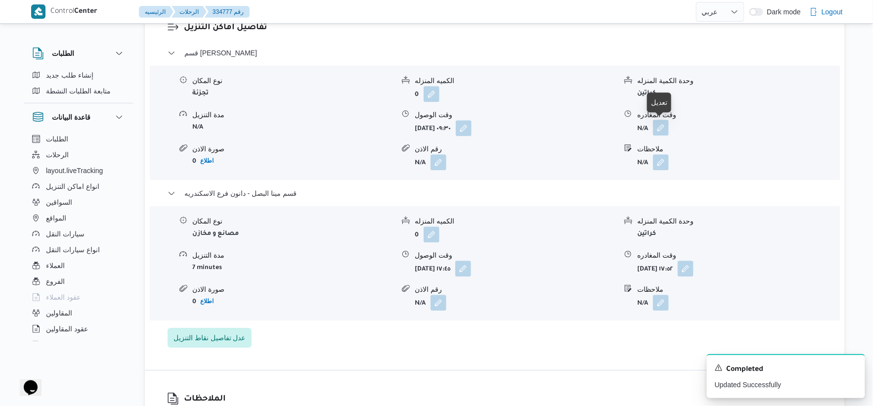
click at [665, 124] on button "button" at bounding box center [661, 128] width 16 height 16
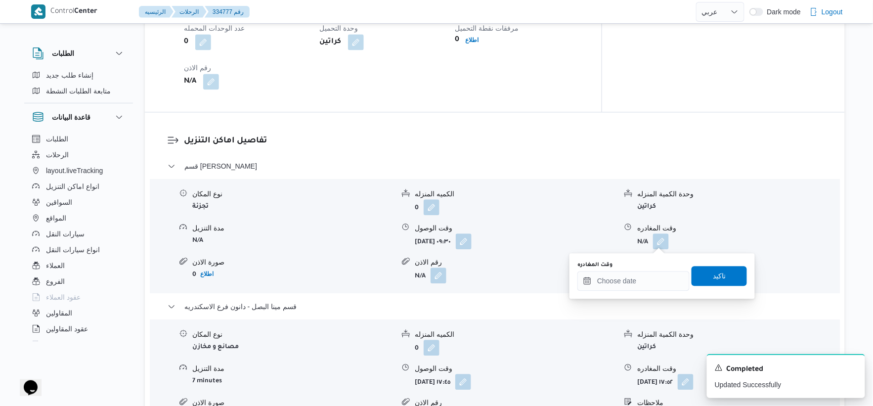
scroll to position [739, 0]
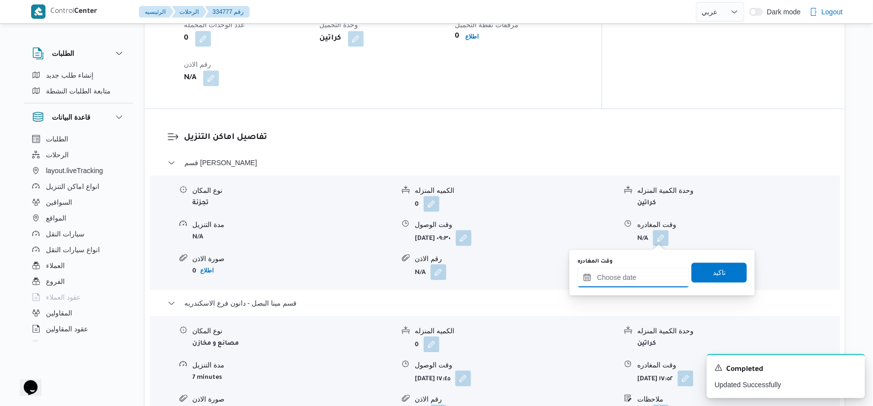
click at [649, 277] on input "وقت المغادره" at bounding box center [633, 277] width 112 height 20
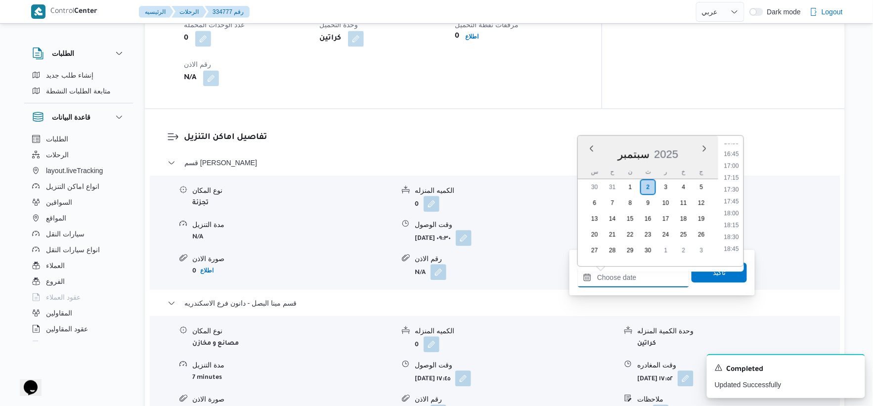
scroll to position [789, 0]
click at [735, 177] on li "17:15" at bounding box center [731, 179] width 23 height 10
type input "[DATE] ١٧:١٥"
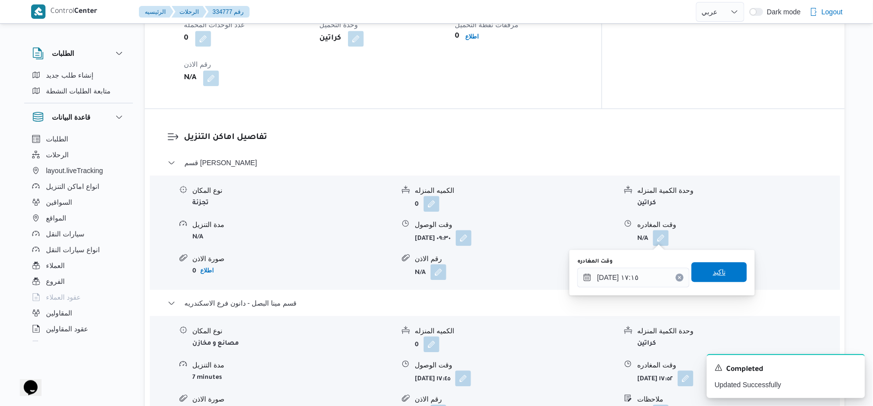
click at [725, 274] on span "تاكيد" at bounding box center [719, 272] width 55 height 20
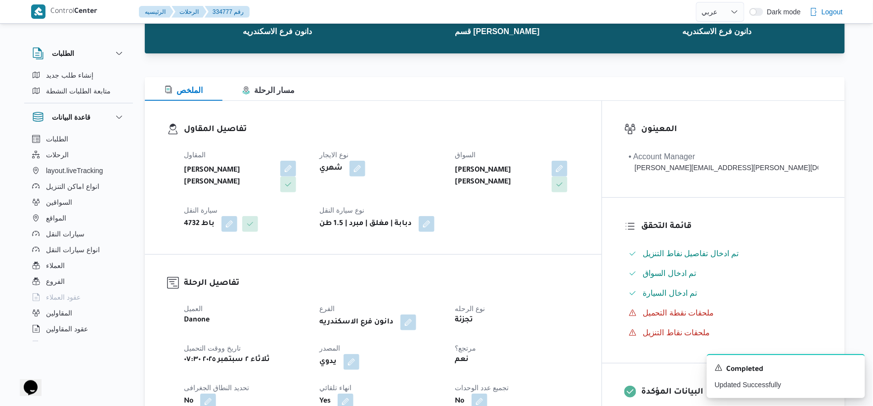
scroll to position [0, 0]
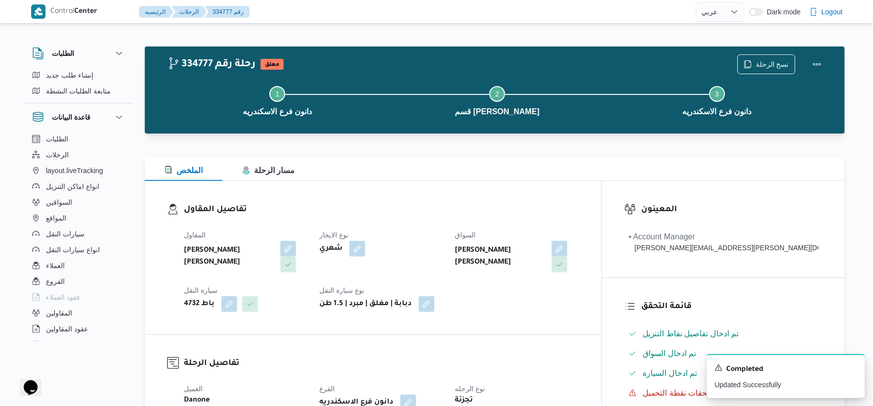
select select "ar"
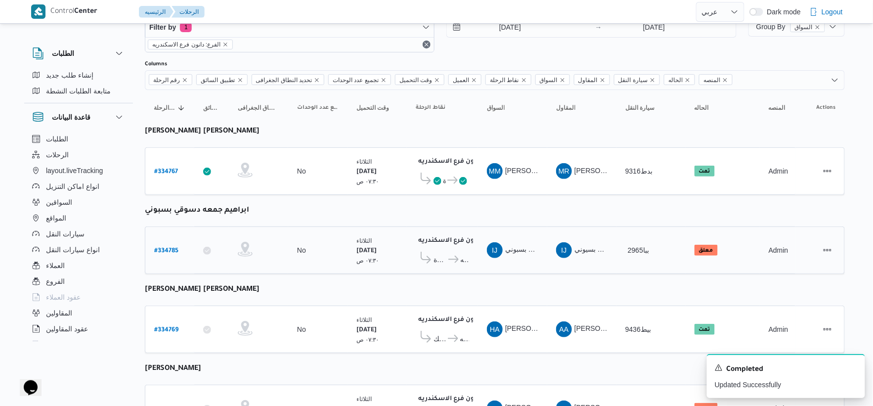
scroll to position [25, 0]
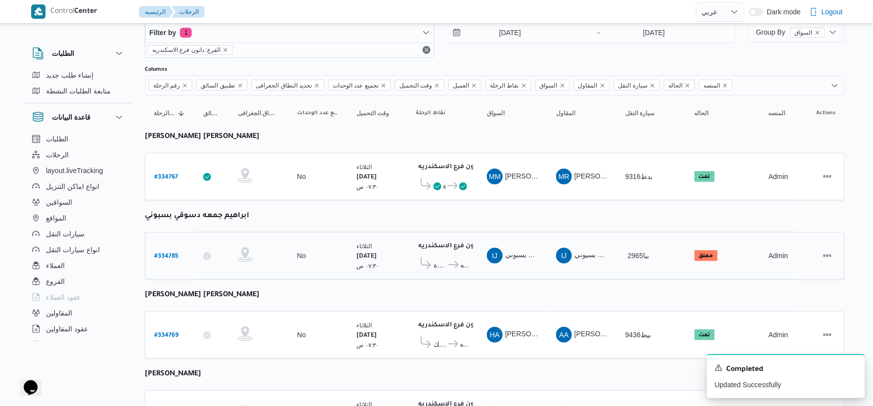
click at [172, 253] on b "# 334785" at bounding box center [166, 256] width 24 height 7
select select "ar"
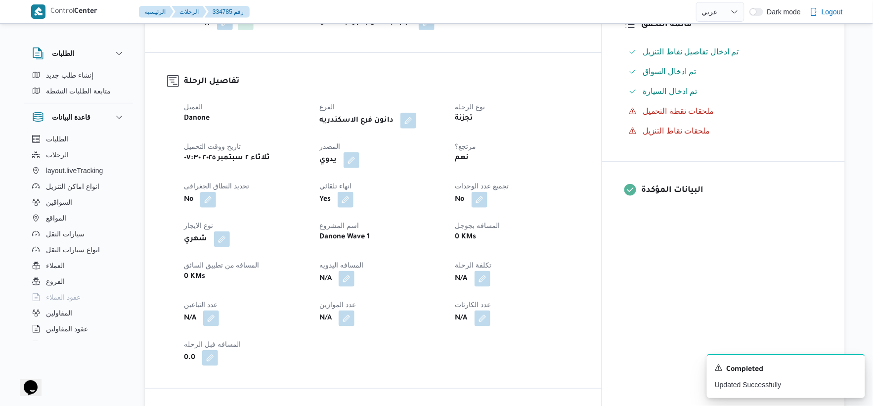
scroll to position [465, 0]
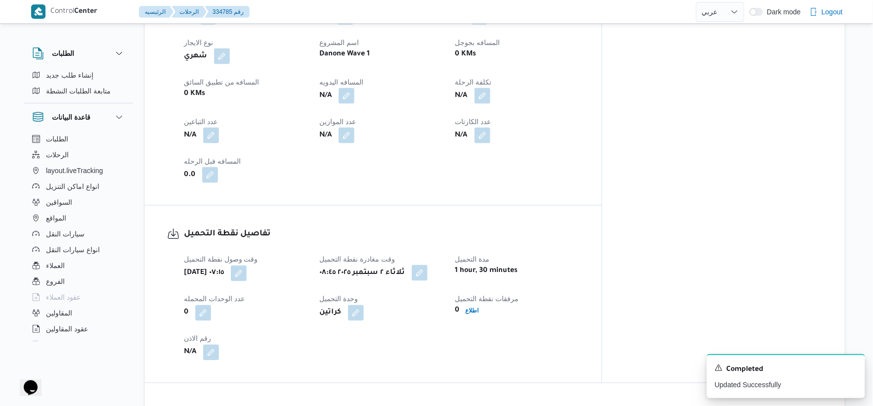
click at [428, 268] on button "button" at bounding box center [420, 273] width 16 height 16
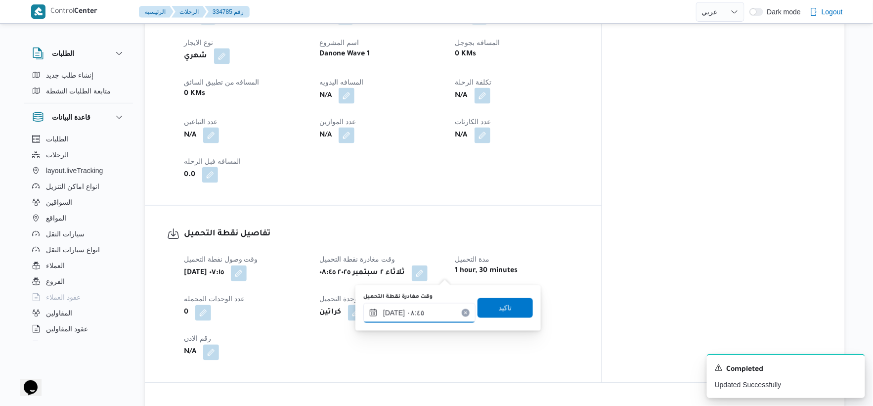
click at [431, 310] on input "٠٢/٠٩/٢٠٢٥ ٠٨:٤٥" at bounding box center [419, 313] width 112 height 20
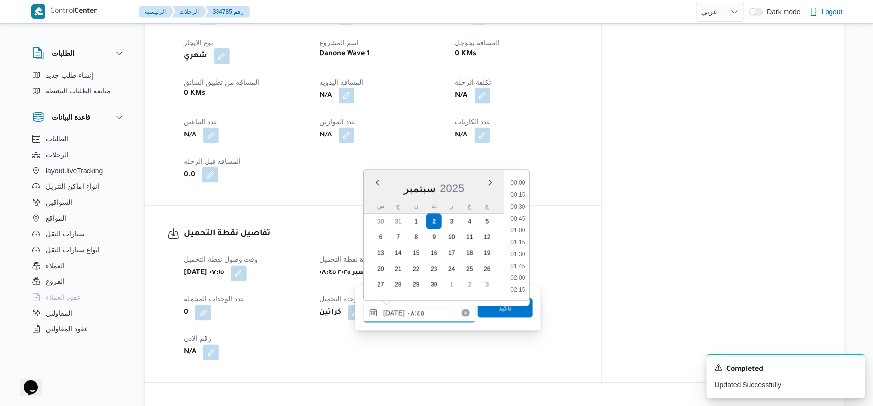
scroll to position [356, 0]
click at [523, 266] on li "09:15" at bounding box center [517, 266] width 23 height 10
type input "٠٢/٠٩/٢٠٢٥ ٠٩:١٥"
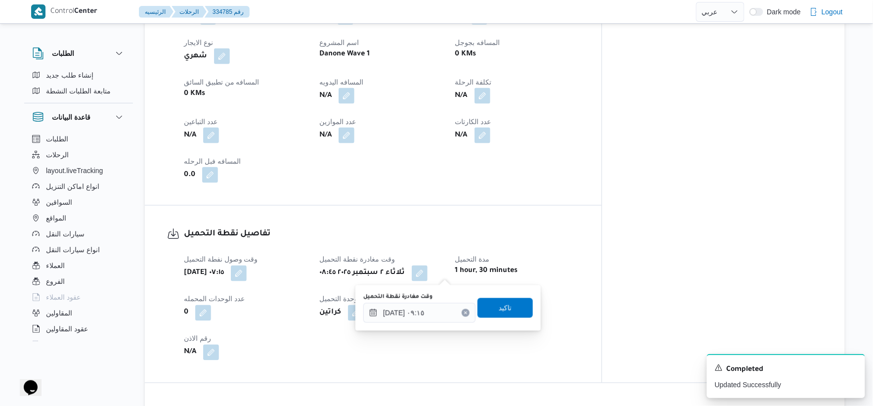
click at [502, 323] on div "وقت مغادرة نقطة التحميل ٠٢/٠٩/٢٠٢٥ ٠٩:١٥ تاكيد" at bounding box center [448, 308] width 172 height 32
click at [502, 307] on span "تاكيد" at bounding box center [505, 308] width 13 height 12
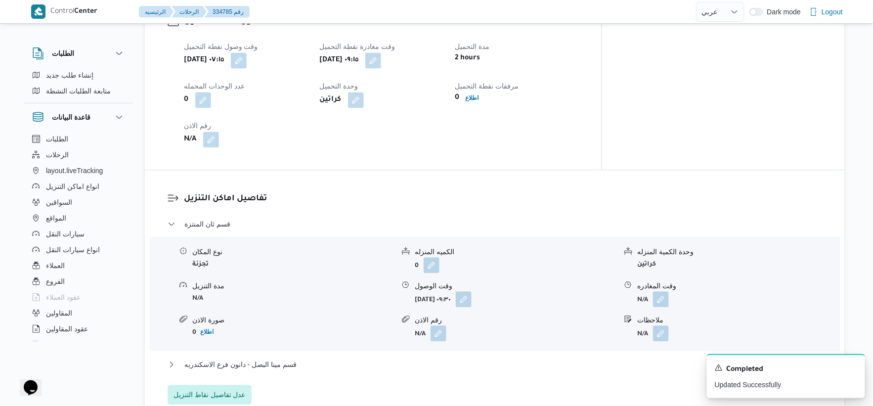
scroll to position [684, 0]
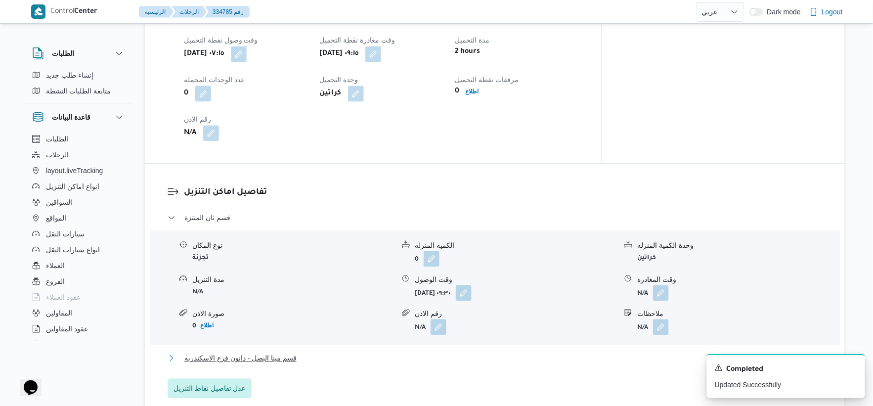
click at [268, 354] on span "قسم مينا البصل - دانون فرع الاسكندريه" at bounding box center [240, 358] width 112 height 12
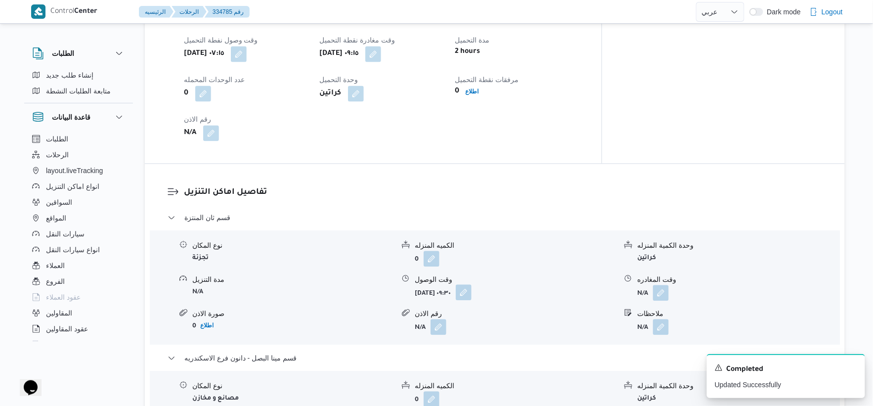
click at [472, 287] on button "button" at bounding box center [464, 292] width 16 height 16
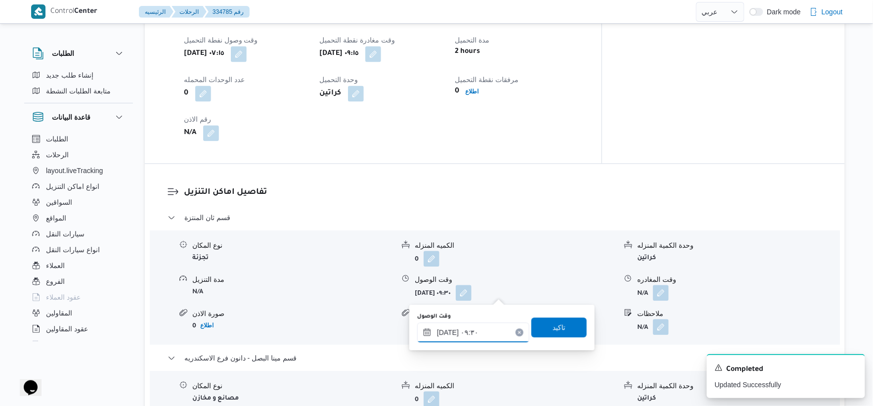
click at [493, 334] on input "٠٢/٠٩/٢٠٢٥ ٠٩:٣٠" at bounding box center [473, 332] width 112 height 20
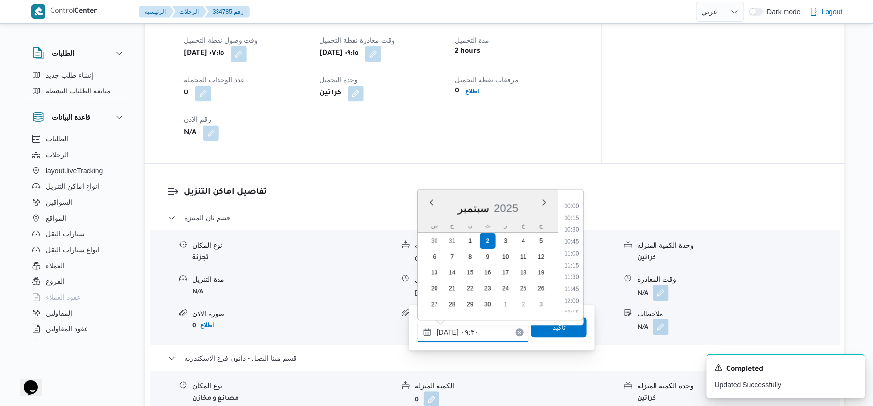
scroll to position [446, 0]
click at [576, 228] on li "10:00" at bounding box center [571, 230] width 23 height 10
type input "٠٢/٠٩/٢٠٢٥ ١٠:٠٠"
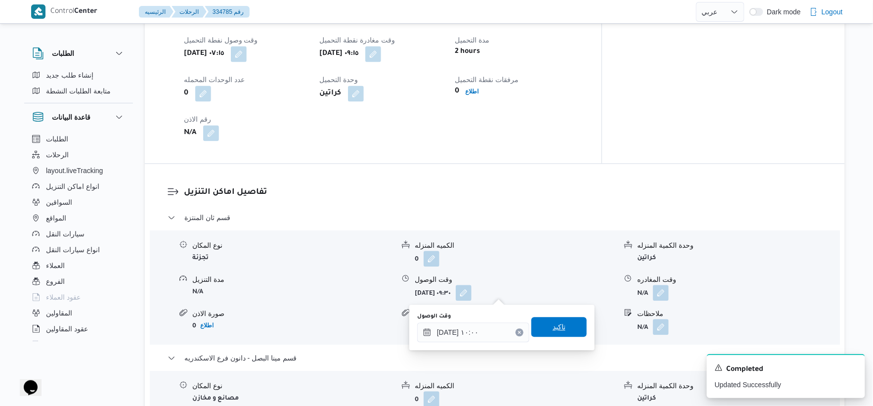
click at [566, 322] on span "تاكيد" at bounding box center [559, 327] width 55 height 20
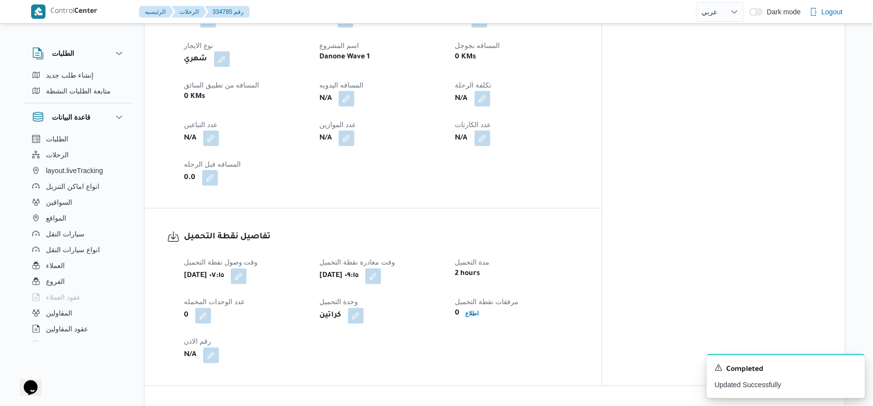
scroll to position [245, 0]
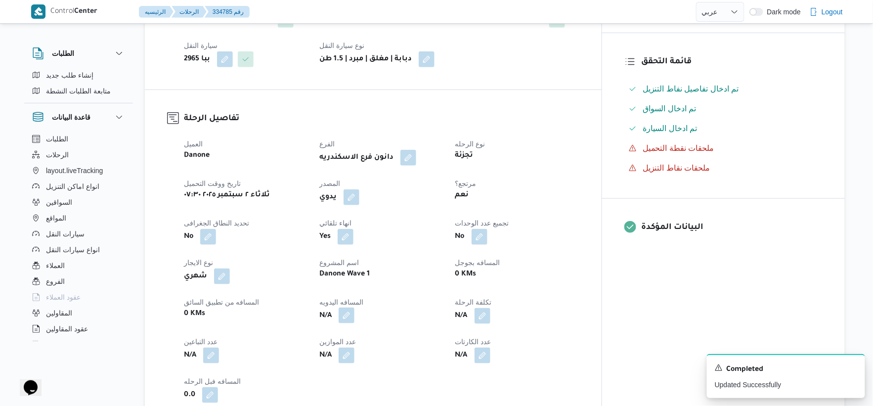
click at [354, 313] on button "button" at bounding box center [347, 316] width 16 height 16
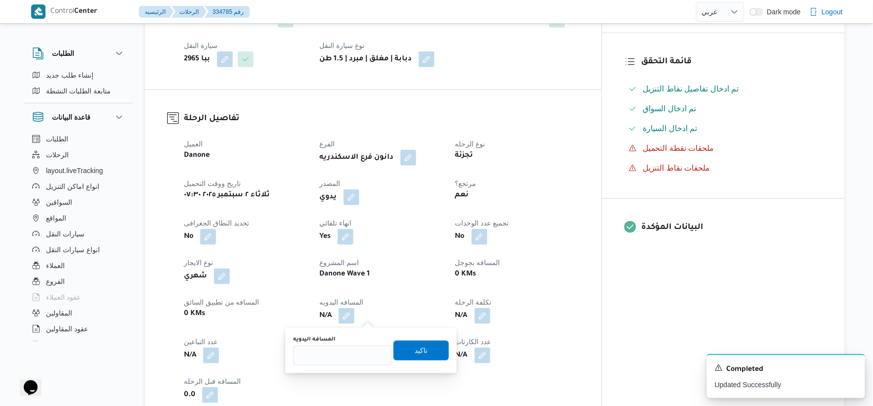
click at [435, 286] on div "العميل Danone الفرع دانون فرع الاسكندريه نوع الرحله تجزئة تاريخ ووقت التحميل ثل…" at bounding box center [381, 270] width 407 height 277
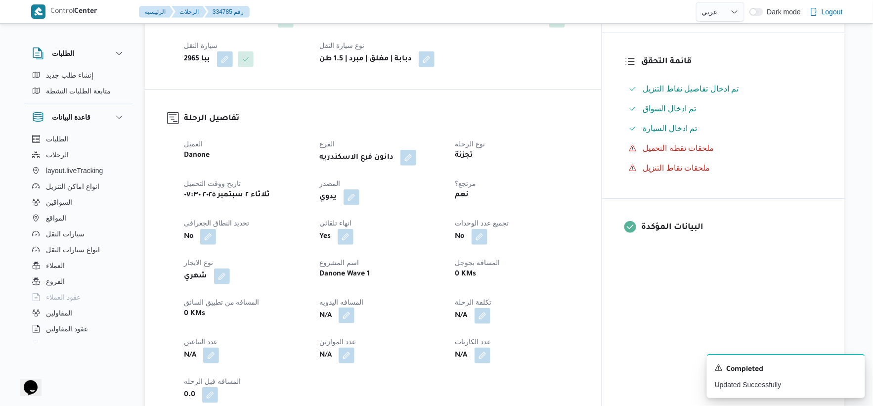
click at [354, 314] on button "button" at bounding box center [347, 316] width 16 height 16
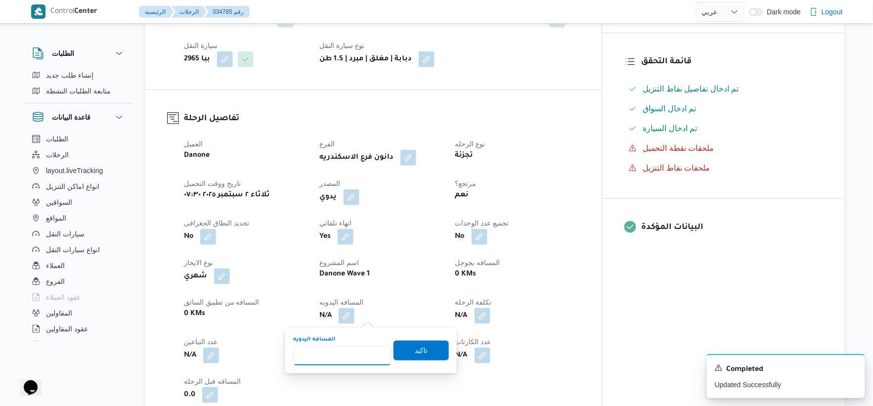
click at [335, 353] on input "المسافه اليدويه" at bounding box center [342, 356] width 98 height 20
type input "39"
click at [421, 352] on span "تاكيد" at bounding box center [421, 350] width 13 height 12
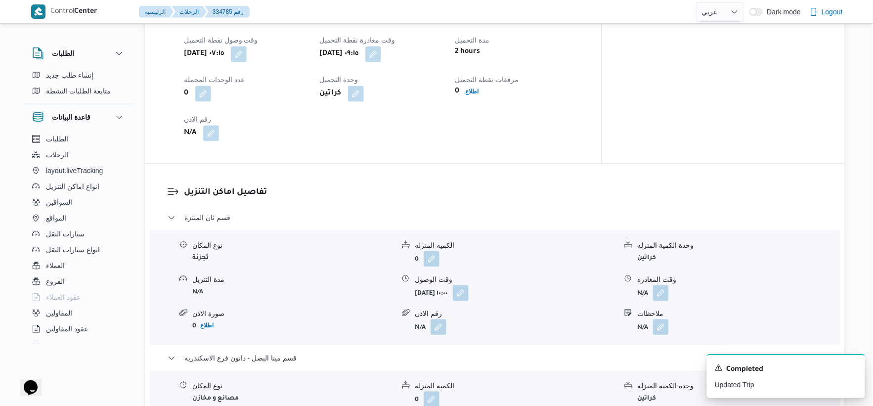
scroll to position [849, 0]
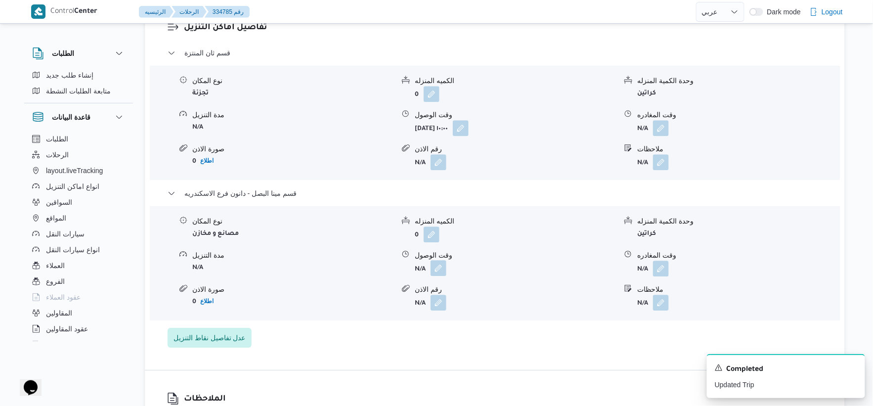
click at [443, 265] on button "button" at bounding box center [439, 268] width 16 height 16
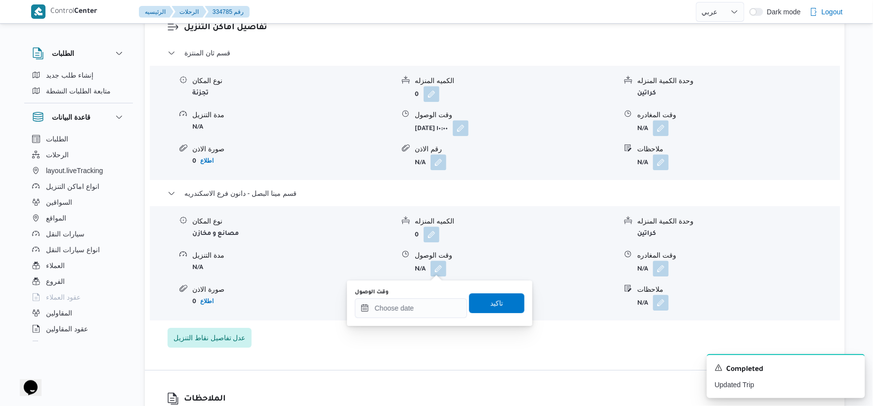
drag, startPoint x: 418, startPoint y: 317, endPoint x: 466, endPoint y: 287, distance: 56.7
click at [418, 316] on div "وقت الوصول تاكيد" at bounding box center [440, 303] width 172 height 32
click at [442, 305] on input "وقت الوصول" at bounding box center [411, 308] width 112 height 20
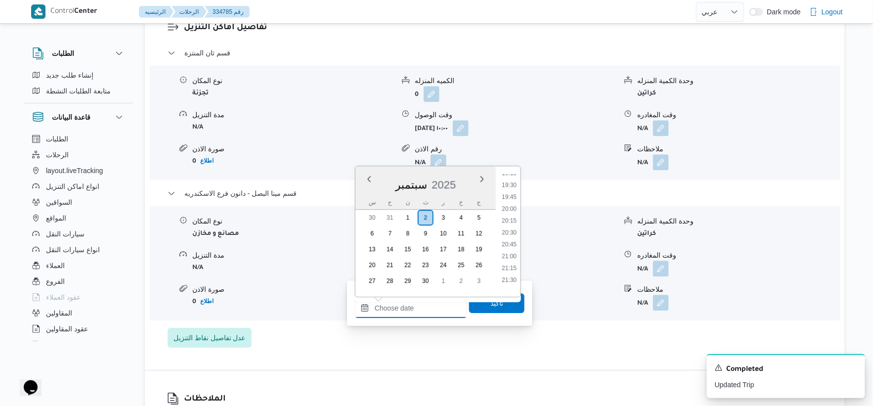
scroll to position [898, 0]
click at [511, 180] on li "19:00" at bounding box center [509, 182] width 23 height 10
type input "[DATE] ١٩:٠٠"
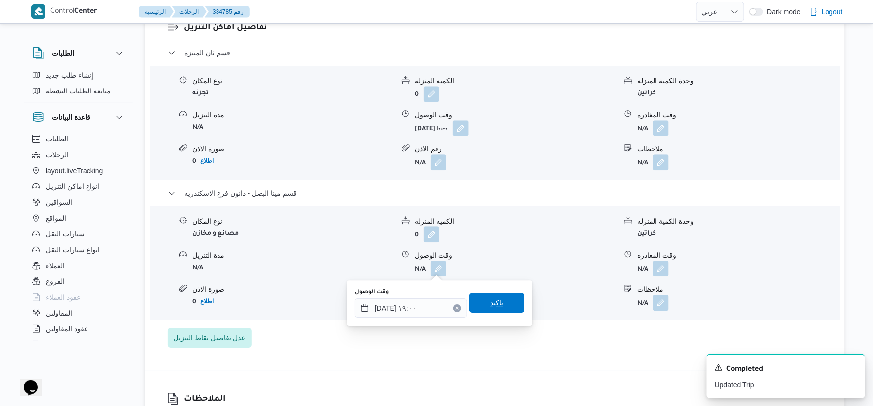
click at [499, 296] on span "تاكيد" at bounding box center [496, 303] width 55 height 20
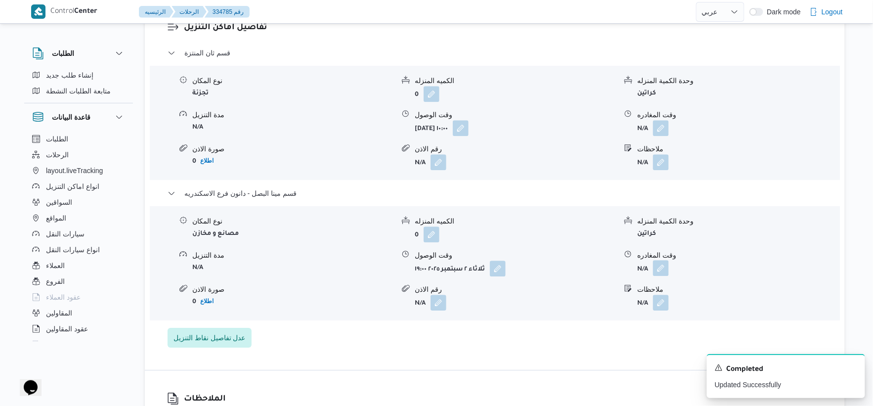
click at [661, 268] on button "button" at bounding box center [661, 268] width 16 height 16
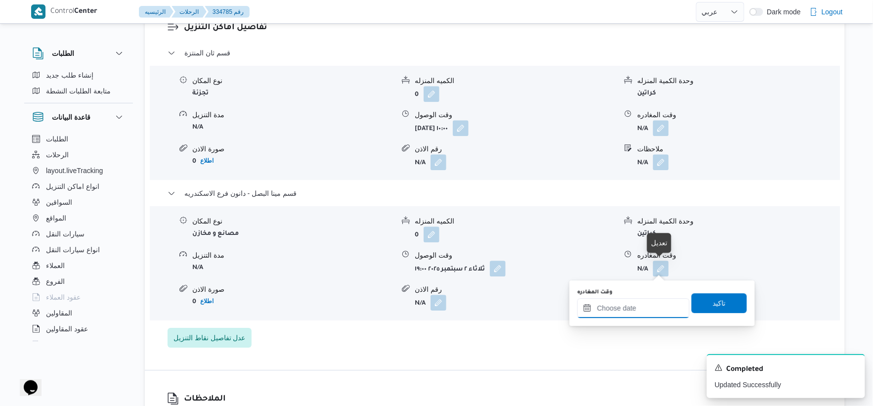
click at [654, 307] on input "وقت المغادره" at bounding box center [633, 308] width 112 height 20
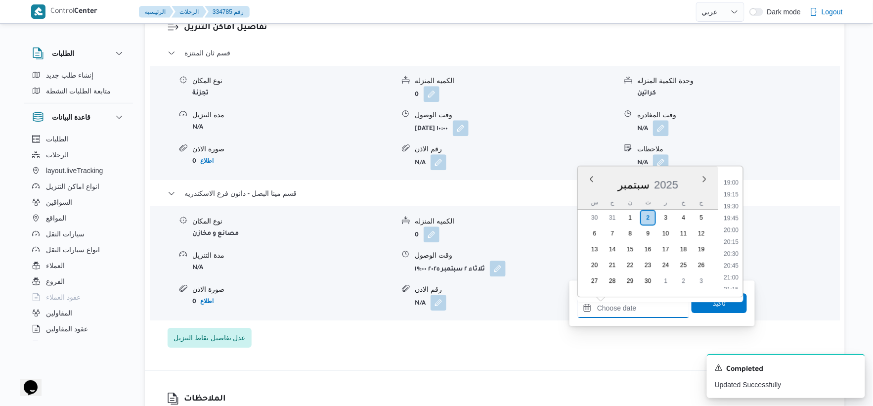
scroll to position [843, 0]
click at [735, 261] on li "19:30" at bounding box center [731, 261] width 23 height 10
type input "٠٢/٠٩/٢٠٢٥ ١٩:٣٠"
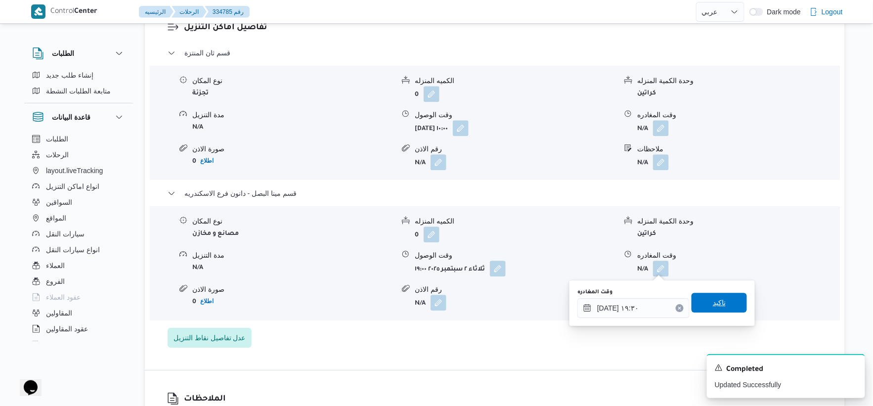
click at [723, 305] on span "تاكيد" at bounding box center [719, 303] width 55 height 20
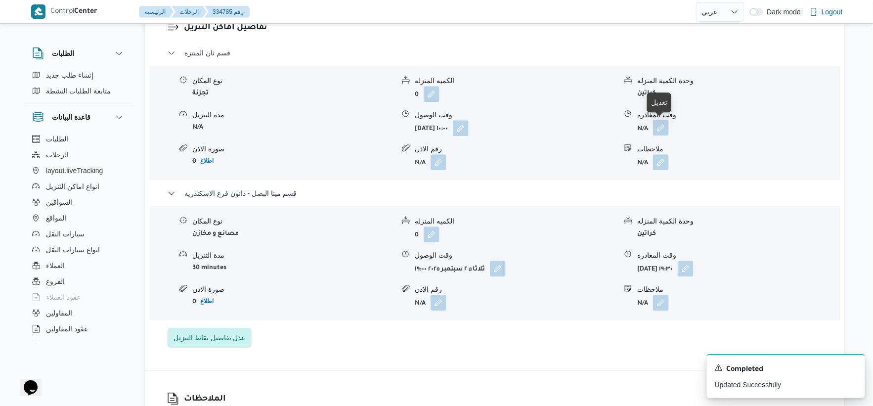
click at [664, 126] on button "button" at bounding box center [661, 128] width 16 height 16
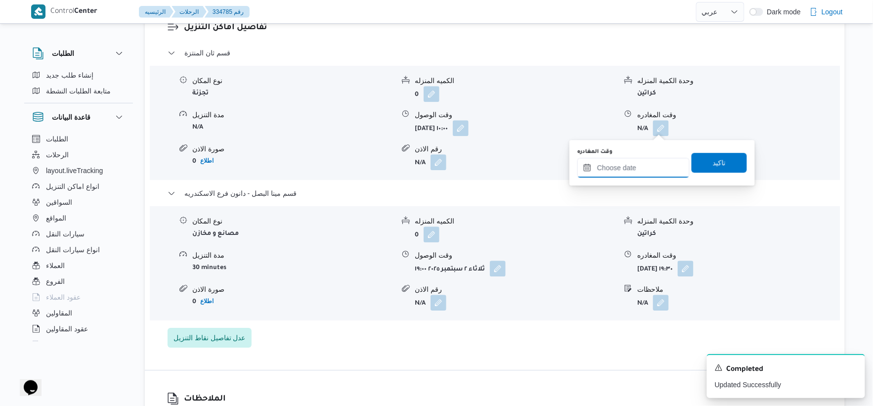
click at [646, 174] on input "وقت المغادره" at bounding box center [633, 168] width 112 height 20
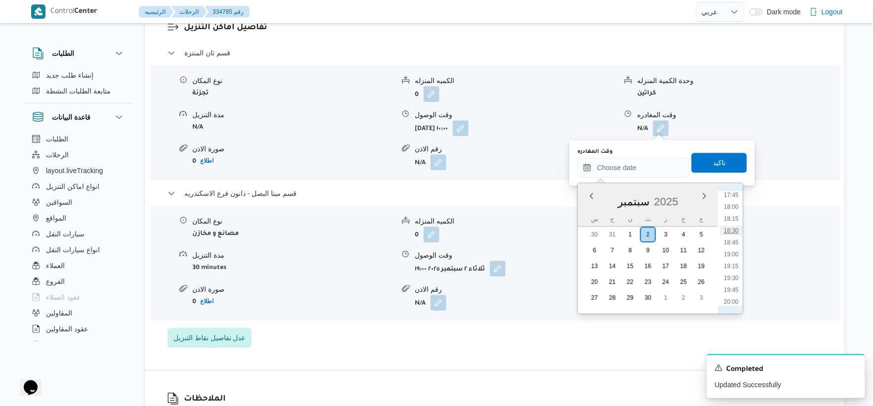
click at [734, 229] on li "18:30" at bounding box center [731, 230] width 23 height 10
type input "[DATE] ١٨:٣٠"
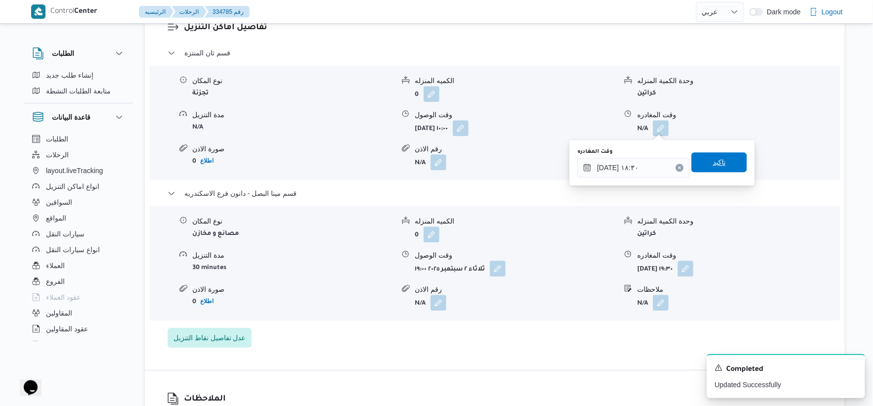
click at [719, 160] on span "تاكيد" at bounding box center [719, 162] width 13 height 12
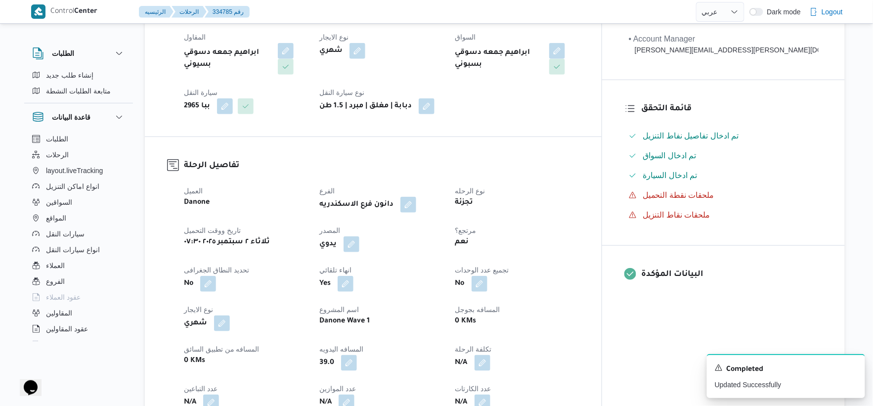
scroll to position [0, 0]
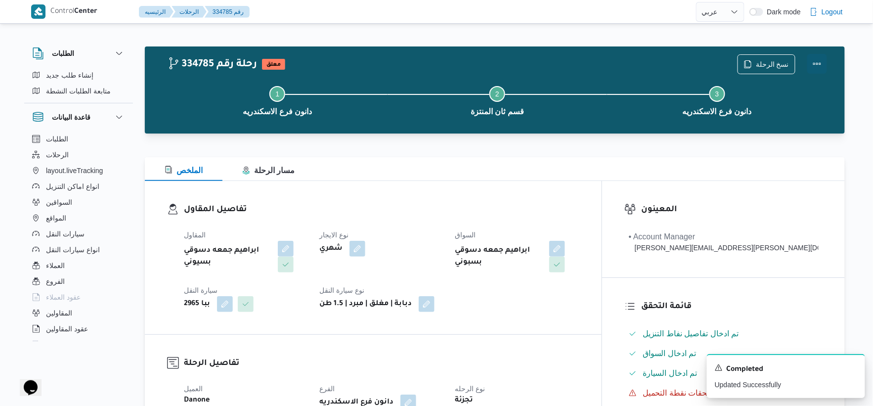
click at [819, 60] on button "Actions" at bounding box center [817, 64] width 20 height 20
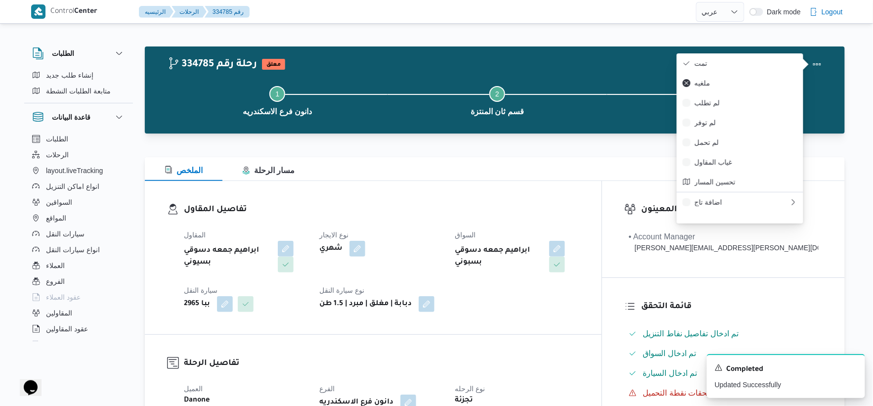
click at [759, 63] on span "تمت" at bounding box center [746, 63] width 103 height 8
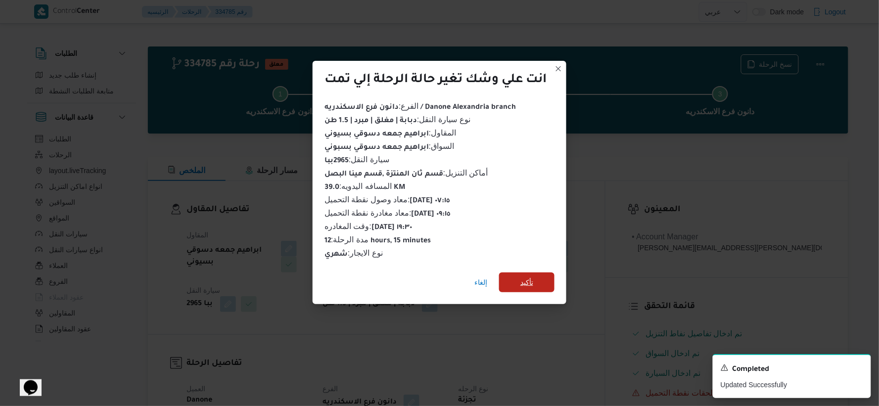
click at [514, 281] on span "تأكيد" at bounding box center [526, 282] width 55 height 20
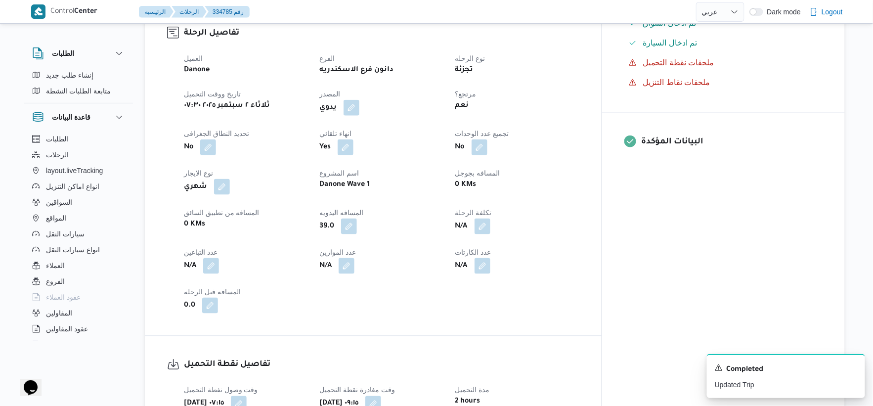
scroll to position [329, 0]
select select "ar"
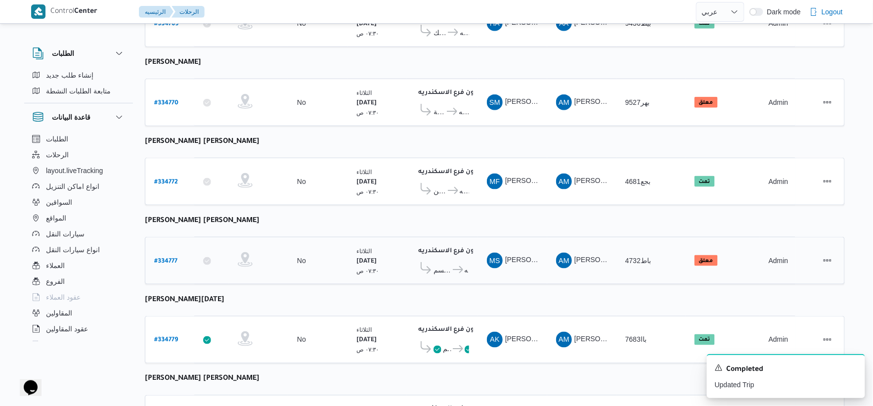
scroll to position [354, 0]
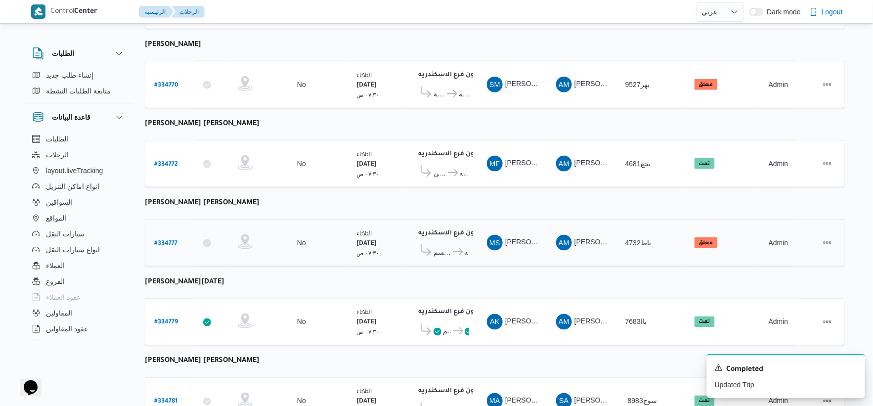
click at [173, 240] on b "# 334777" at bounding box center [165, 243] width 23 height 7
select select "ar"
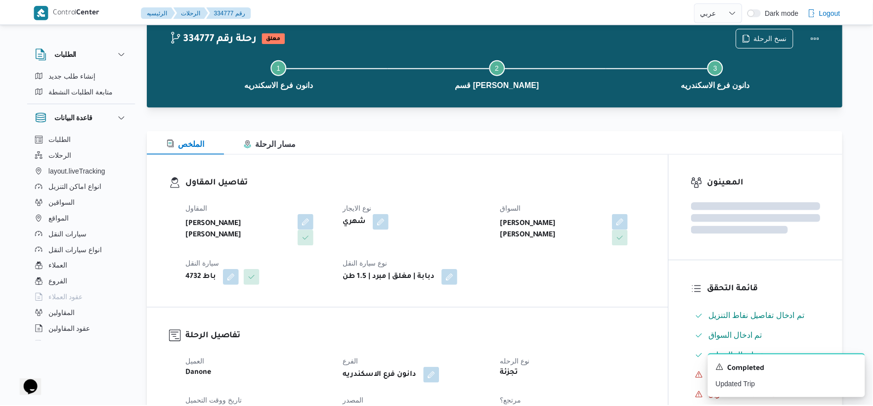
scroll to position [354, 0]
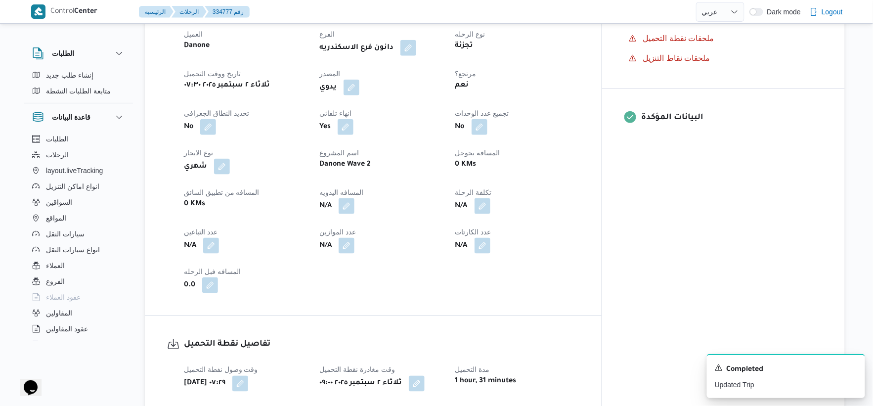
select select "ar"
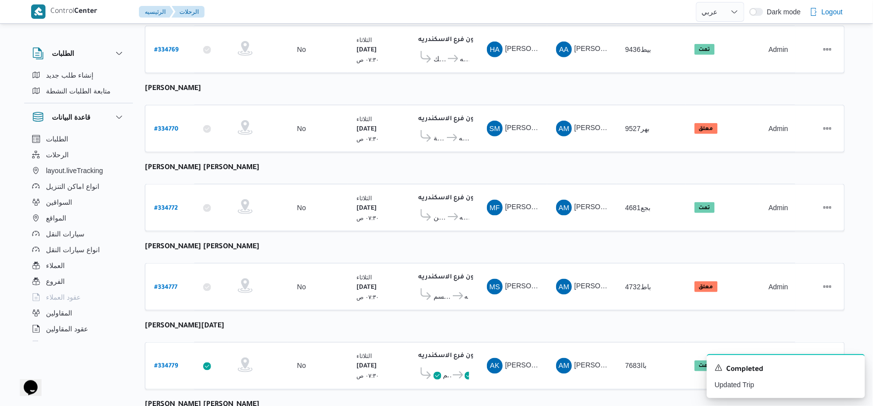
scroll to position [245, 0]
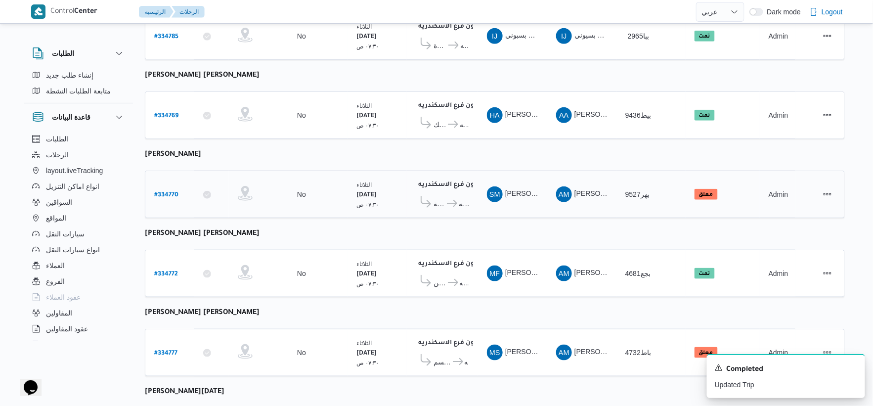
click at [174, 192] on b "# 334770" at bounding box center [166, 195] width 24 height 7
select select "ar"
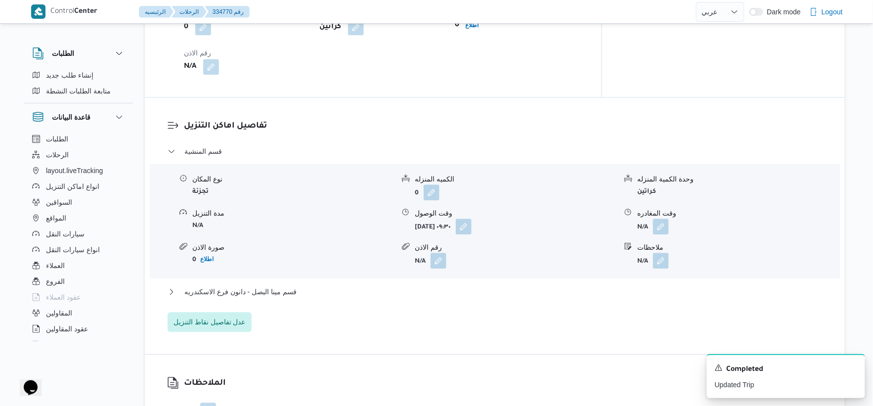
scroll to position [794, 0]
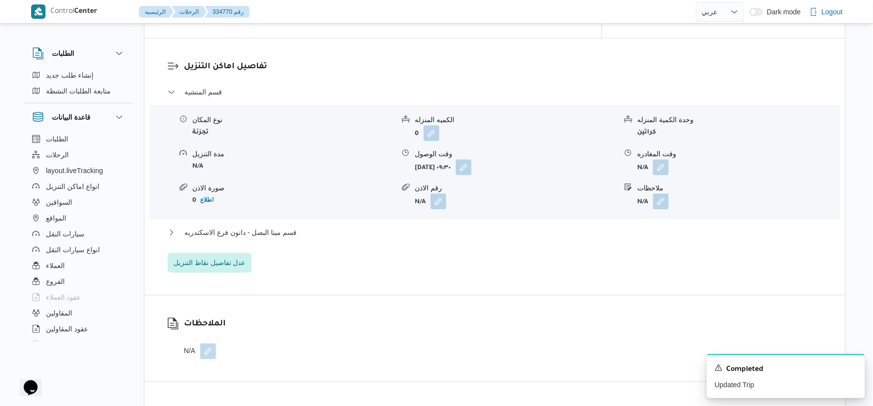
click at [345, 224] on div "قسم المنشية نوع المكان تجزئة الكميه المنزله 0 وحدة الكمية المنزله كراتين مدة ال…" at bounding box center [495, 179] width 655 height 186
click at [378, 236] on button "قسم مينا البصل - دانون فرع الاسكندريه" at bounding box center [495, 232] width 655 height 12
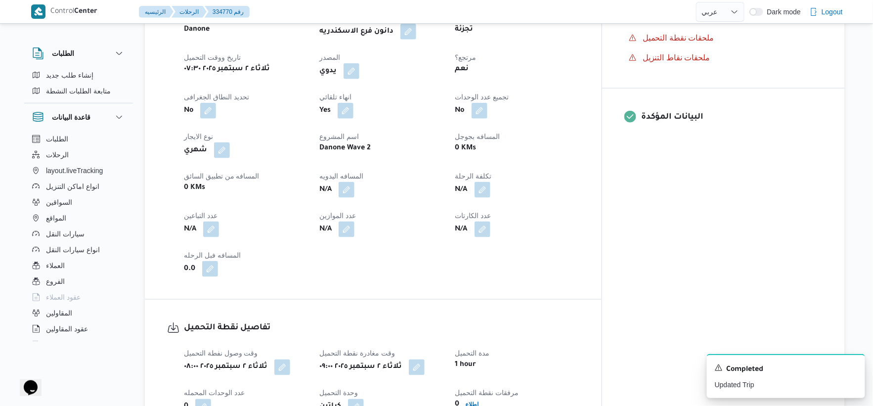
scroll to position [354, 0]
click at [354, 186] on button "button" at bounding box center [347, 190] width 16 height 16
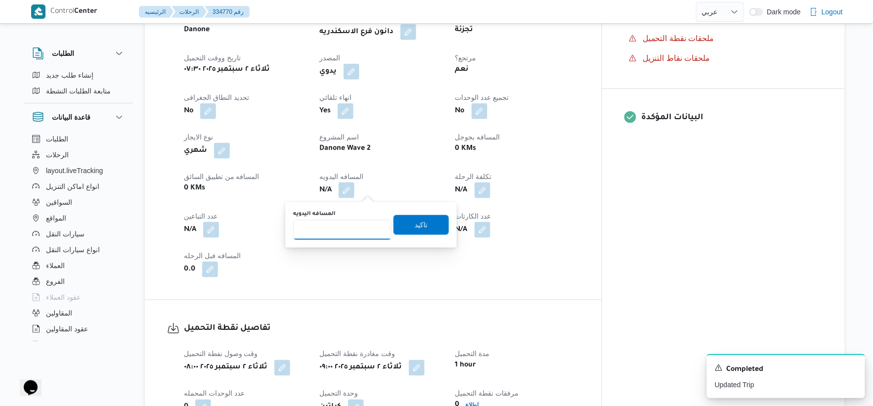
click at [335, 231] on input "المسافه اليدويه" at bounding box center [342, 230] width 98 height 20
type input "24"
click at [403, 225] on span "تاكيد" at bounding box center [421, 225] width 55 height 20
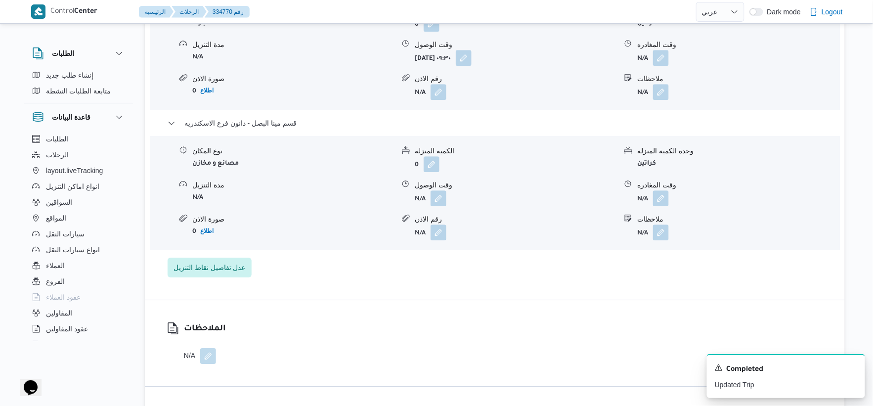
scroll to position [904, 0]
click at [439, 191] on button "button" at bounding box center [439, 197] width 16 height 16
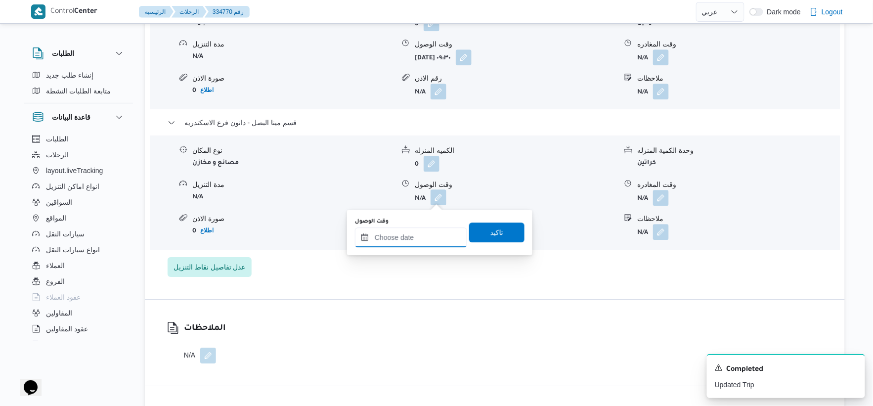
click at [432, 227] on input "وقت الوصول" at bounding box center [411, 237] width 112 height 20
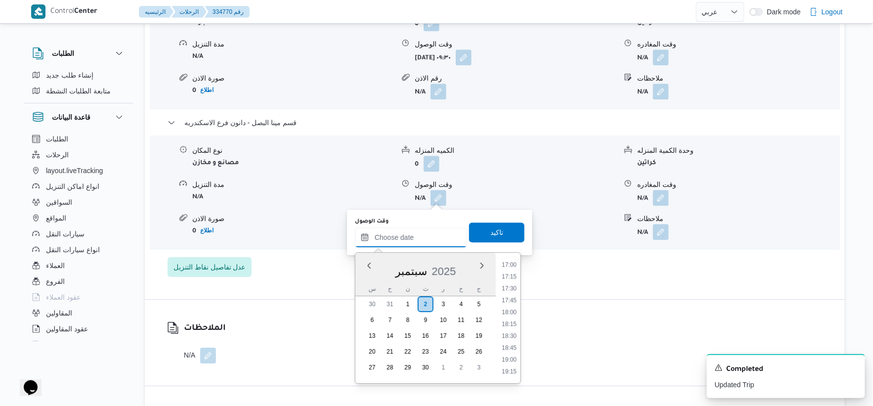
scroll to position [789, 0]
click at [509, 282] on li "17:00" at bounding box center [509, 284] width 23 height 10
type input "[DATE] ١٧:٠٠"
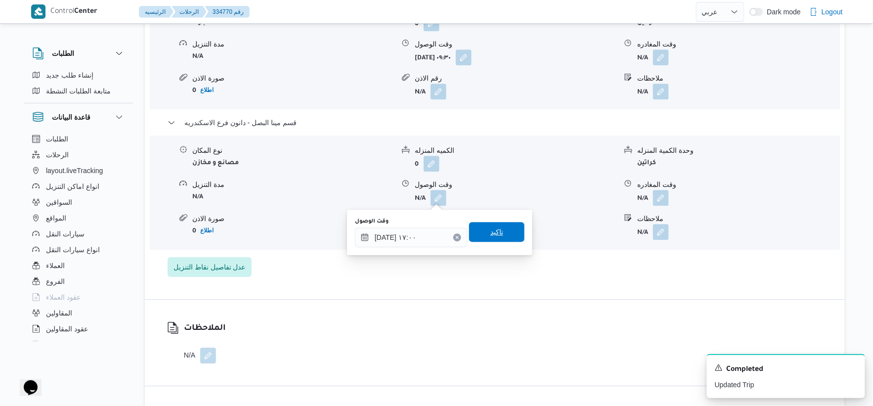
click at [503, 236] on span "تاكيد" at bounding box center [496, 232] width 55 height 20
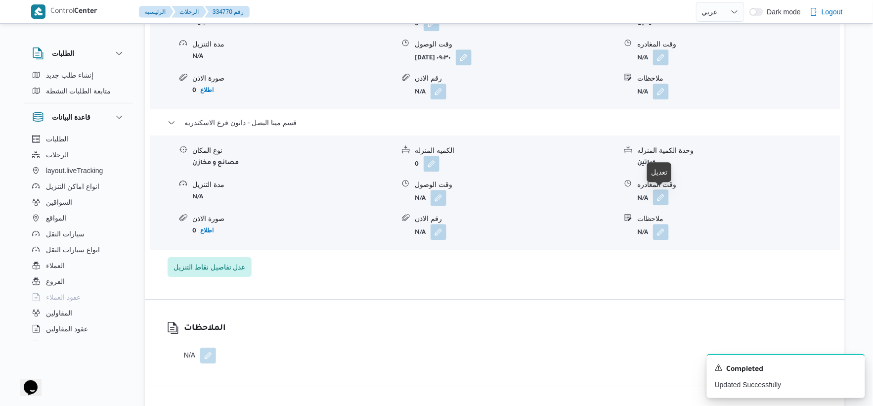
click at [658, 196] on button "button" at bounding box center [661, 197] width 16 height 16
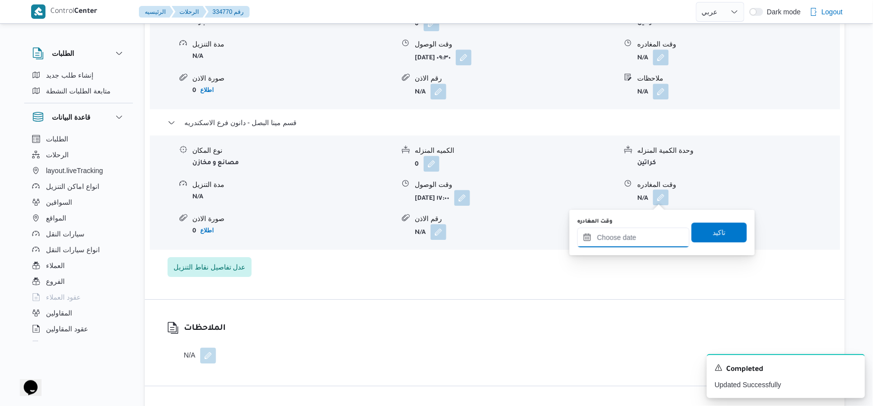
click at [652, 238] on input "وقت المغادره" at bounding box center [633, 237] width 112 height 20
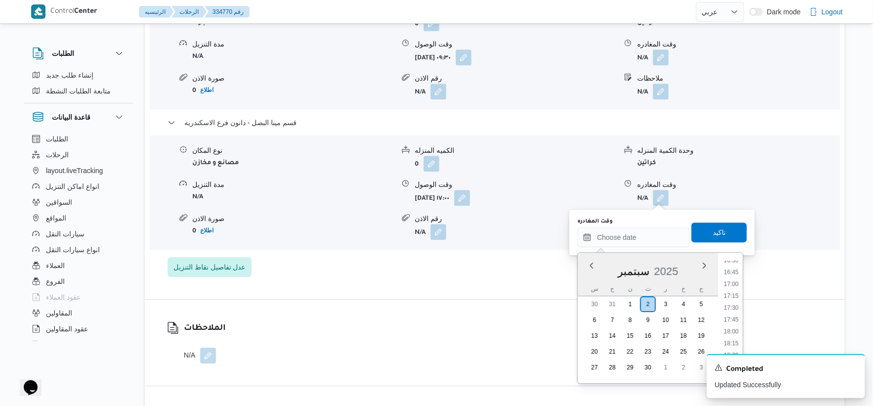
click at [733, 303] on li "17:30" at bounding box center [731, 308] width 23 height 10
type input "٠٢/٠٩/٢٠٢٥ ١٧:٣٠"
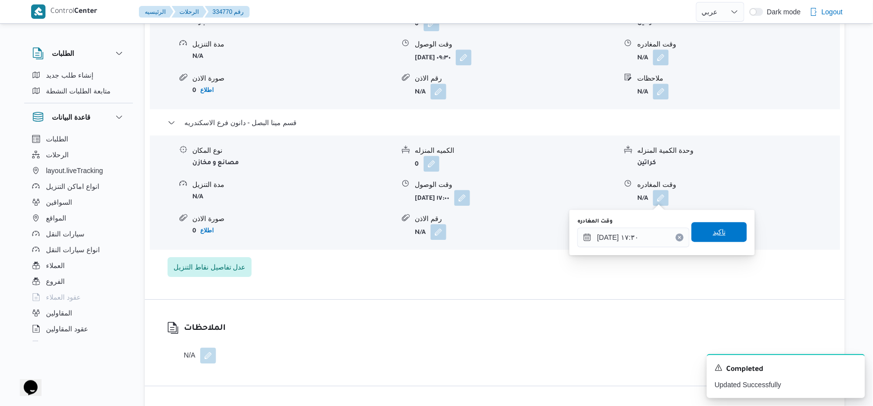
click at [727, 234] on span "تاكيد" at bounding box center [719, 232] width 55 height 20
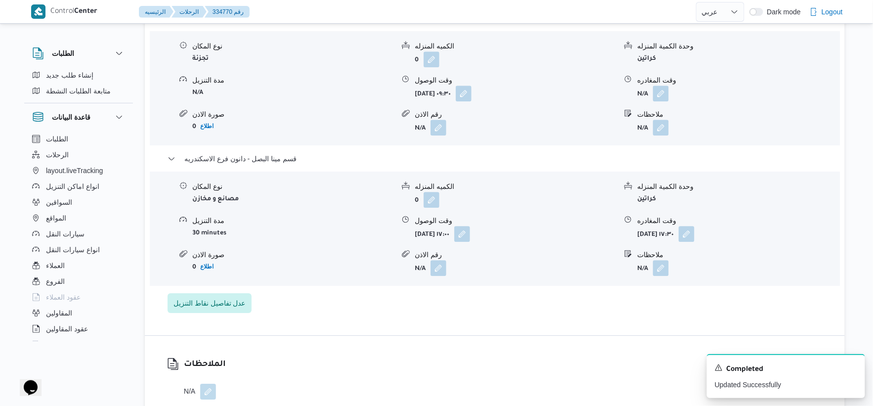
scroll to position [849, 0]
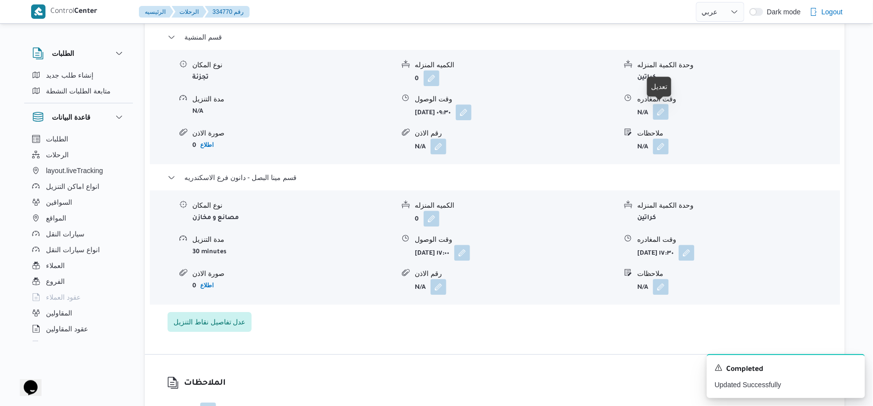
click at [659, 109] on button "button" at bounding box center [661, 112] width 16 height 16
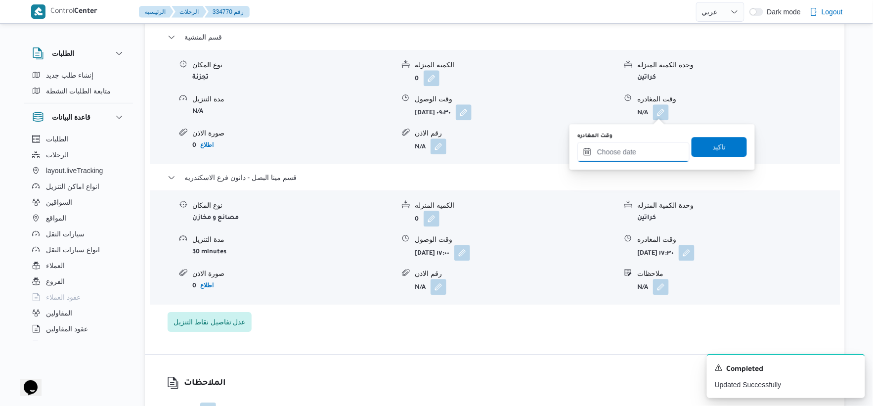
click at [653, 150] on input "وقت المغادره" at bounding box center [633, 152] width 112 height 20
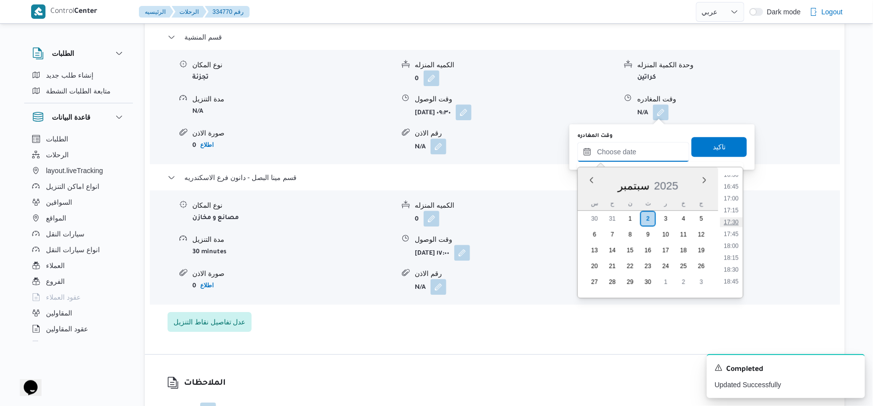
scroll to position [734, 0]
click at [738, 228] on li "16:30" at bounding box center [731, 229] width 23 height 10
type input "٠٢/٠٩/٢٠٢٥ ١٦:٣٠"
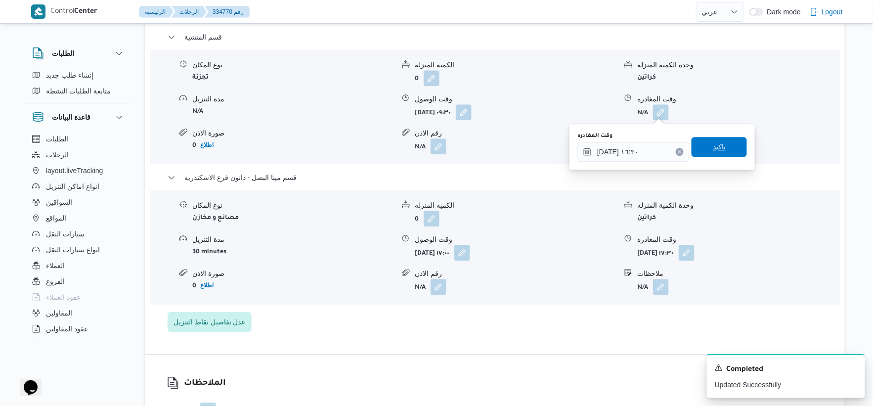
click at [730, 145] on span "تاكيد" at bounding box center [719, 147] width 55 height 20
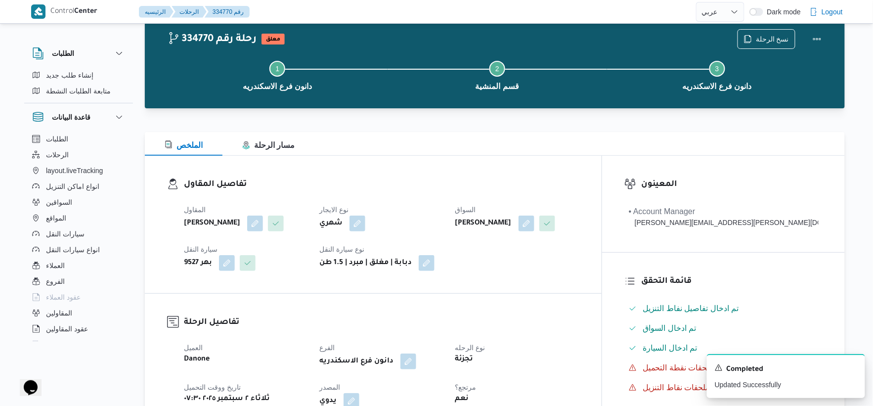
scroll to position [0, 0]
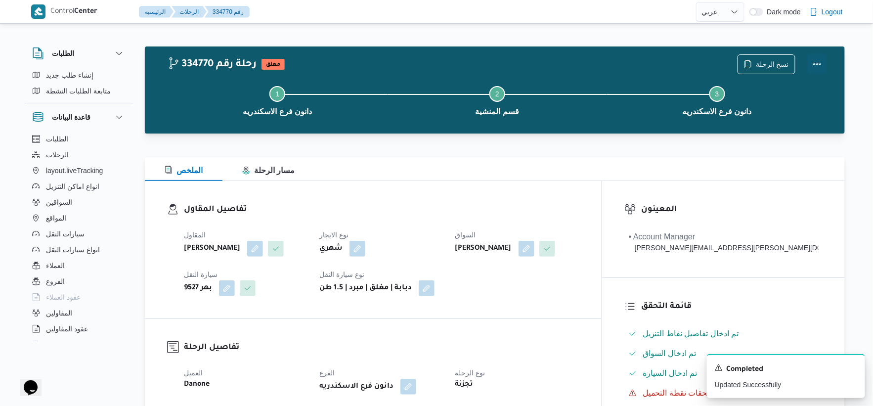
click at [820, 58] on button "Actions" at bounding box center [817, 64] width 20 height 20
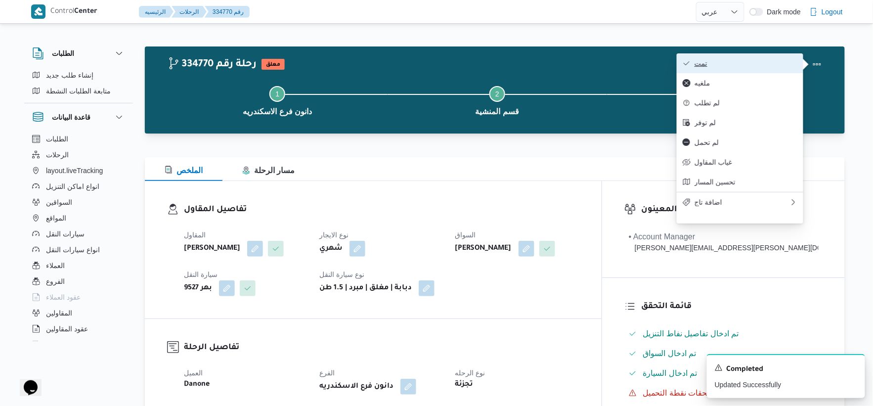
click at [728, 60] on span "تمت" at bounding box center [746, 63] width 103 height 8
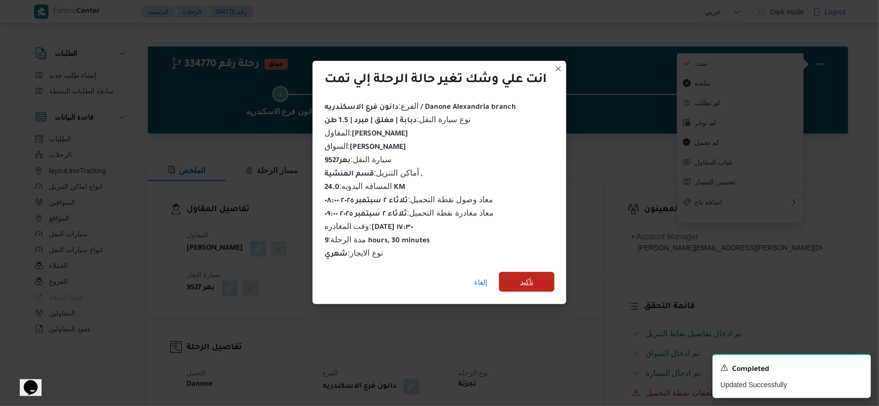
click at [551, 272] on span "تأكيد" at bounding box center [526, 282] width 55 height 20
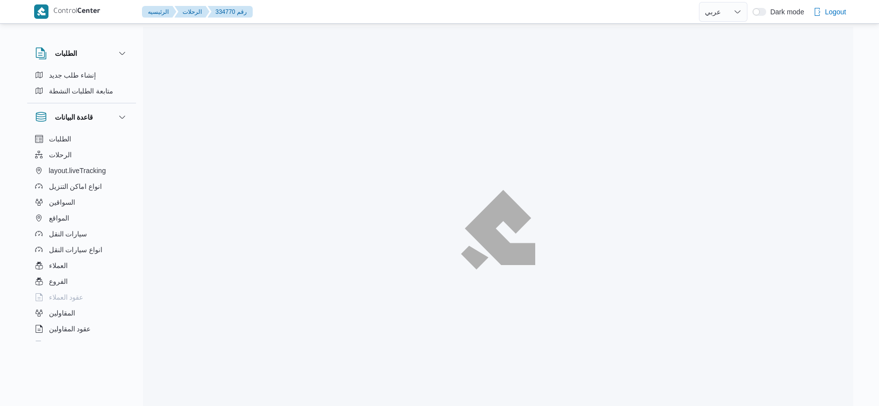
select select "ar"
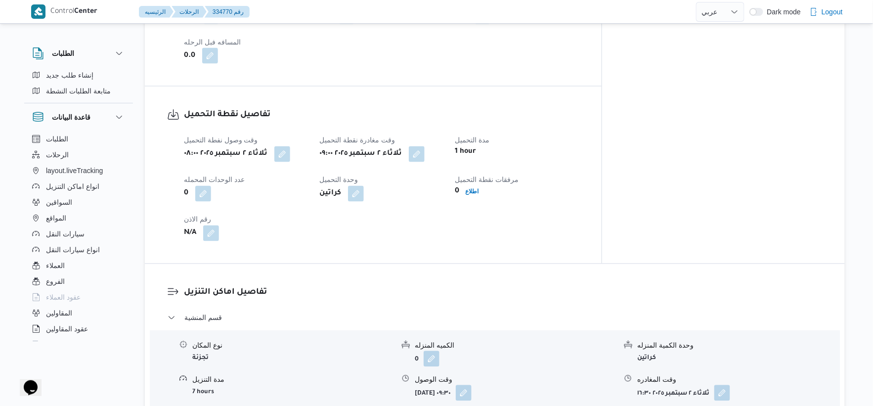
scroll to position [769, 0]
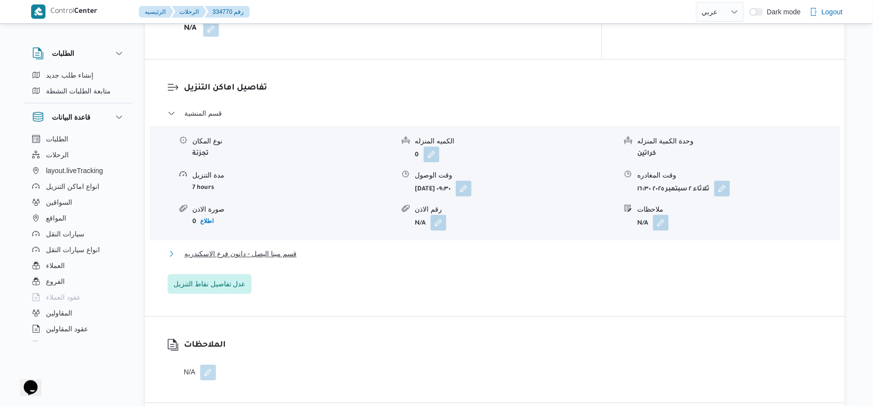
click at [298, 257] on button "قسم مينا البصل - دانون فرع الاسكندريه" at bounding box center [495, 254] width 655 height 12
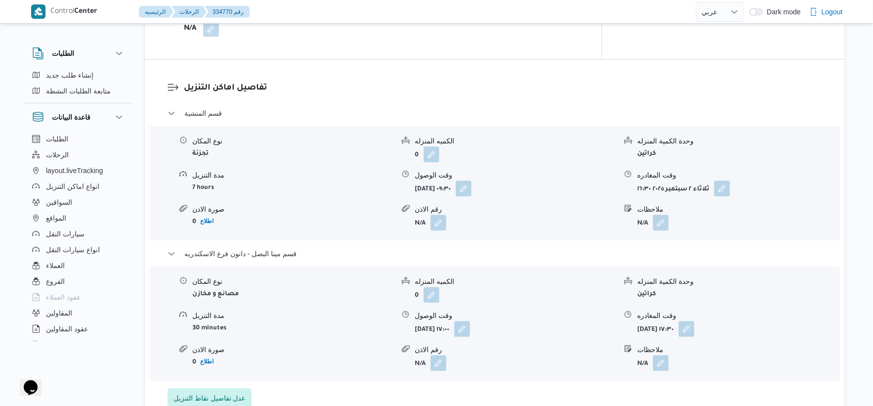
select select "ar"
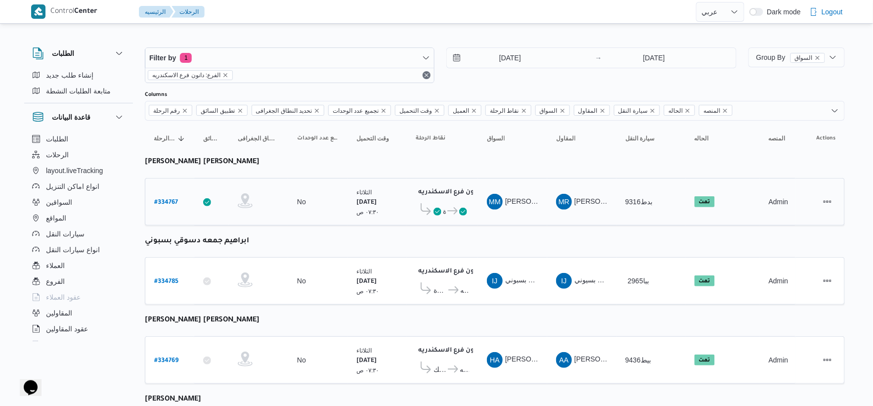
click at [165, 199] on b "# 334767" at bounding box center [166, 202] width 24 height 7
select select "ar"
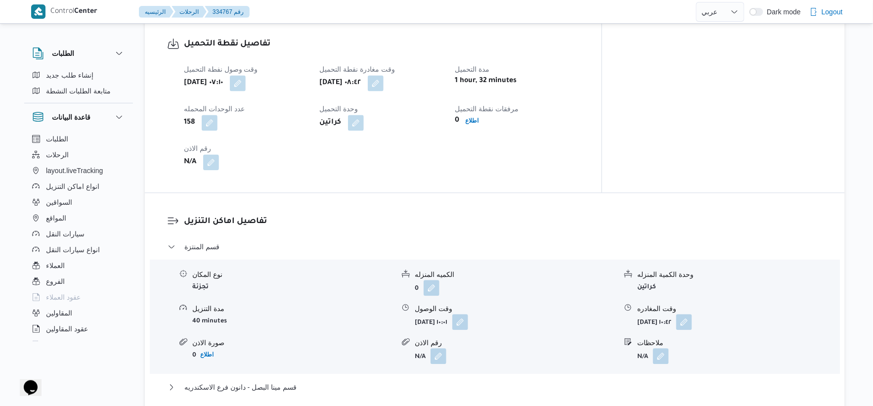
scroll to position [769, 0]
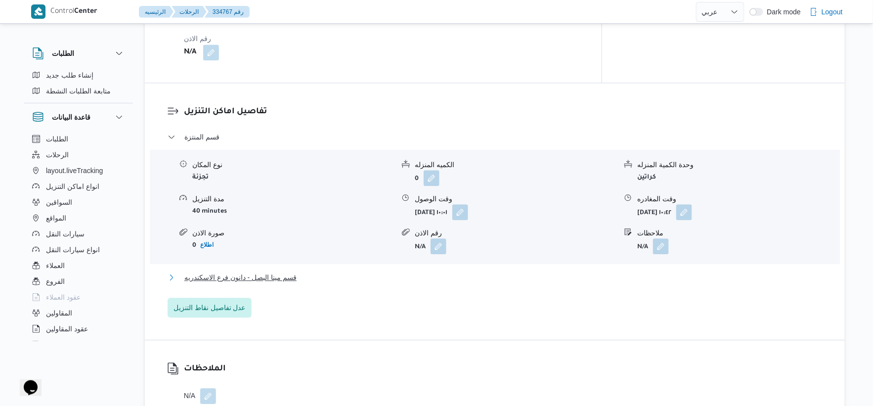
click at [288, 271] on span "قسم مينا البصل - دانون فرع الاسكندريه" at bounding box center [240, 277] width 112 height 12
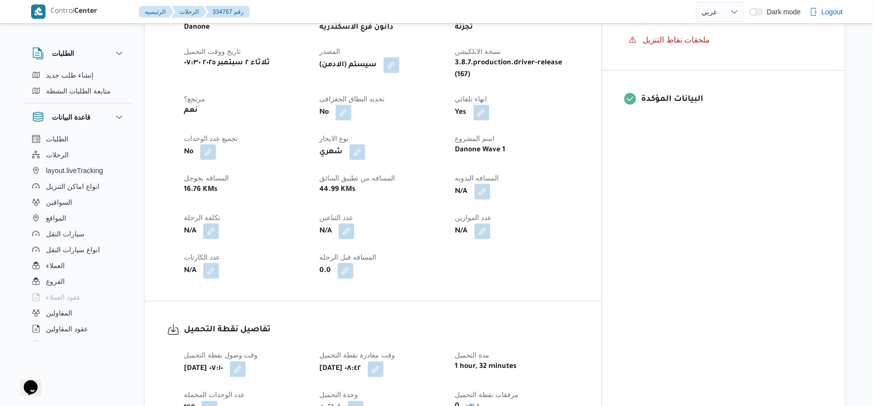
scroll to position [329, 0]
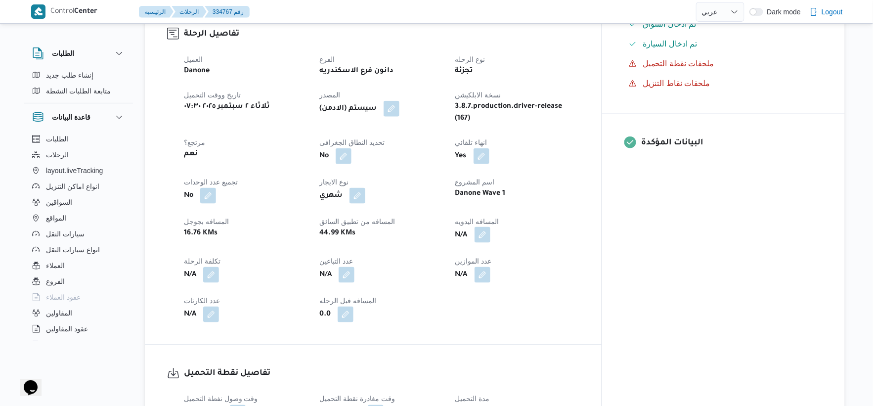
click at [490, 227] on button "button" at bounding box center [483, 235] width 16 height 16
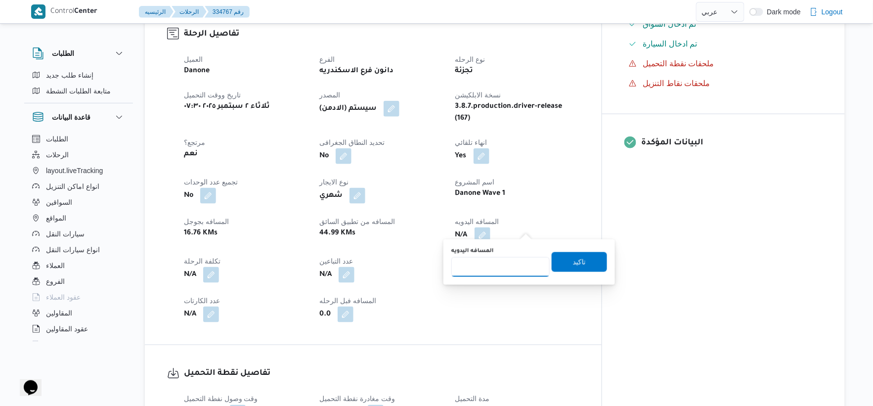
click at [504, 268] on input "المسافه اليدويه" at bounding box center [500, 267] width 98 height 20
type input "43"
click at [579, 268] on span "تاكيد" at bounding box center [579, 262] width 55 height 20
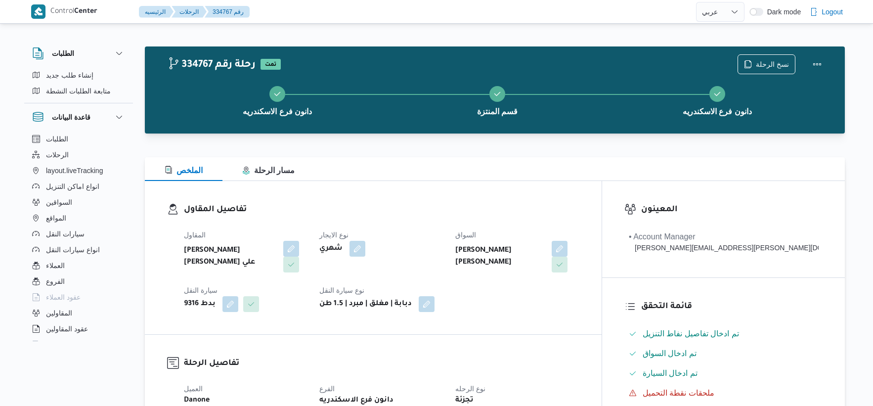
select select "ar"
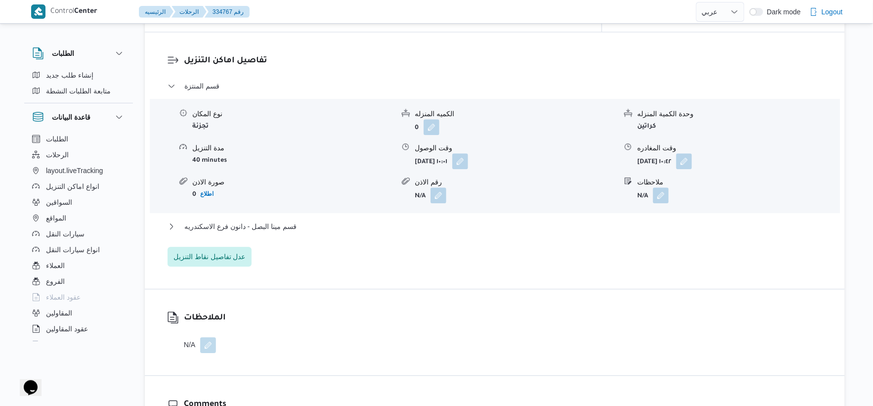
scroll to position [824, 0]
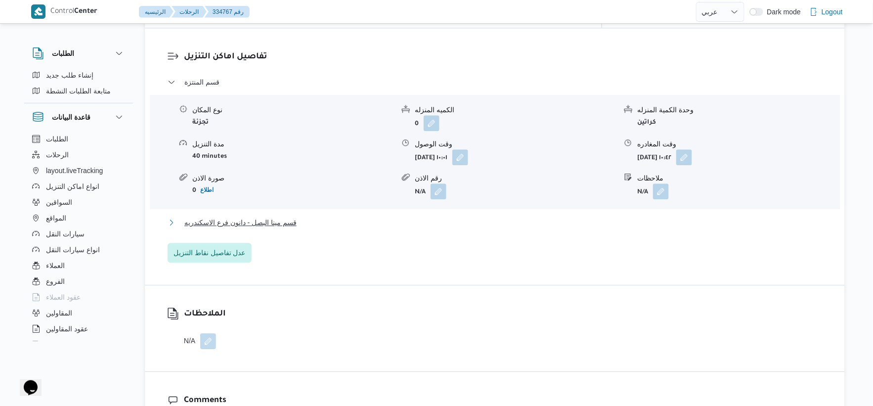
click at [286, 217] on span "قسم مينا البصل - دانون فرع الاسكندريه" at bounding box center [240, 223] width 112 height 12
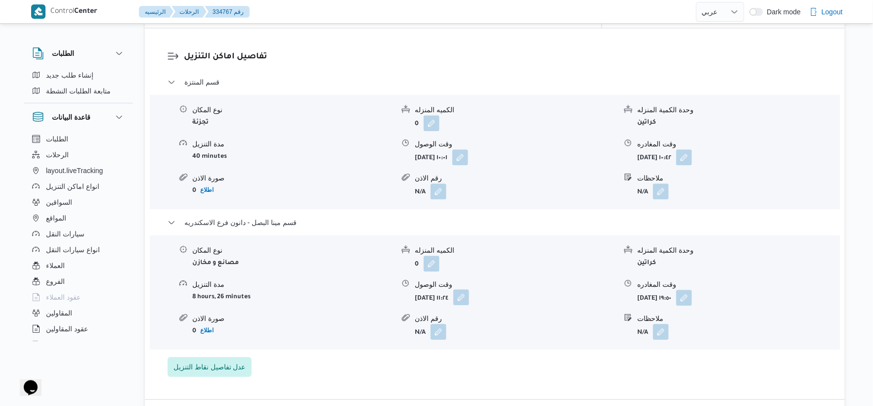
click at [469, 289] on button "button" at bounding box center [461, 297] width 16 height 16
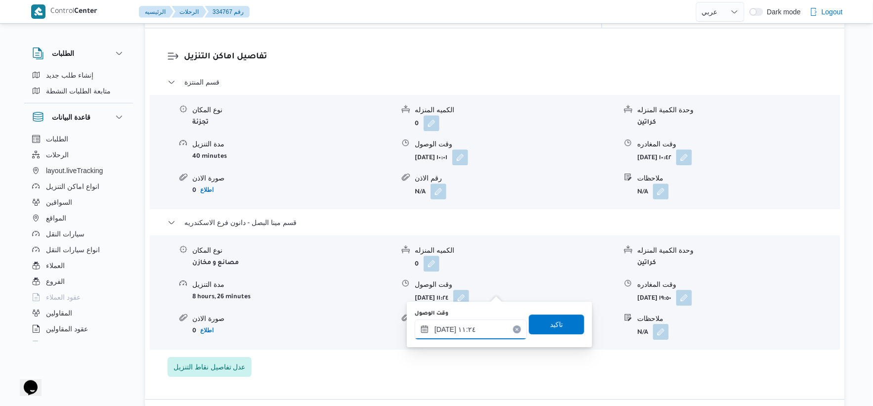
drag, startPoint x: 473, startPoint y: 334, endPoint x: 513, endPoint y: 319, distance: 42.5
click at [473, 334] on input "٠٢/٠٩/٢٠٢٥ ١١:٢٤" at bounding box center [471, 329] width 112 height 20
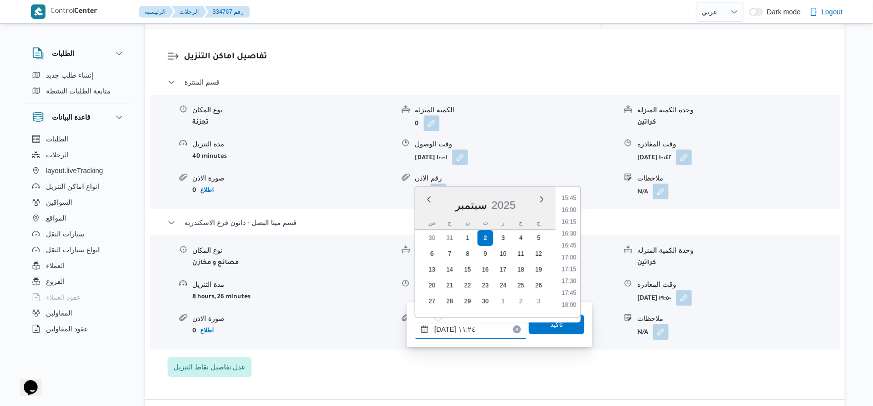
scroll to position [804, 0]
click at [572, 274] on li "18:30" at bounding box center [569, 273] width 23 height 10
type input "٠٢/٠٩/٢٠٢٥ ١٨:٣٠"
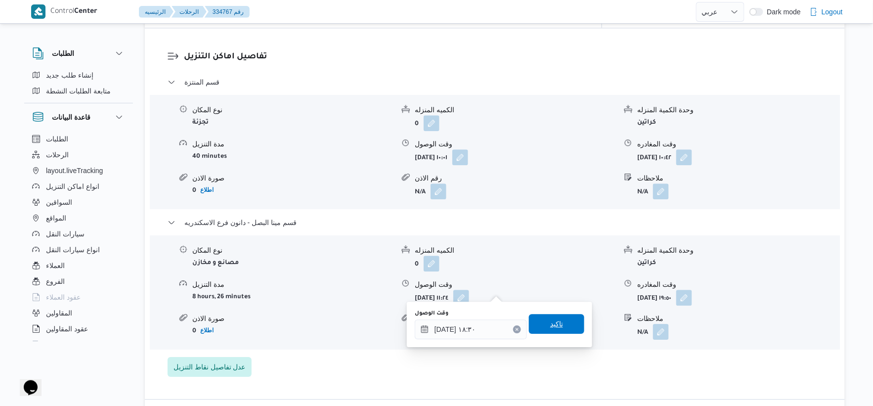
click at [570, 322] on span "تاكيد" at bounding box center [556, 324] width 55 height 20
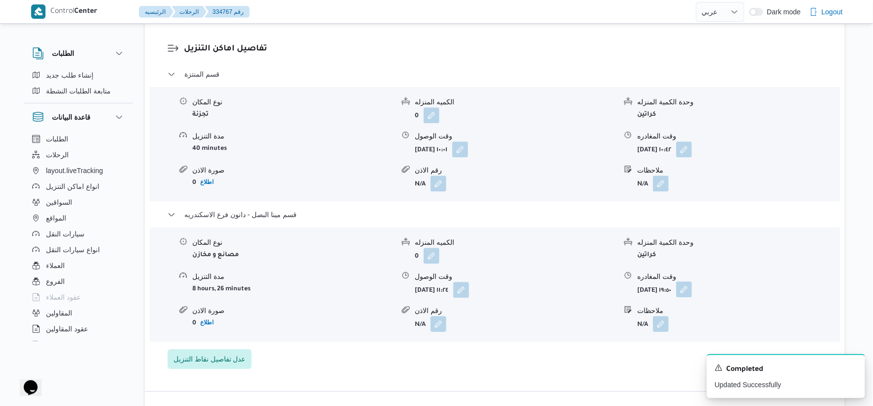
click at [692, 292] on button "button" at bounding box center [684, 289] width 16 height 16
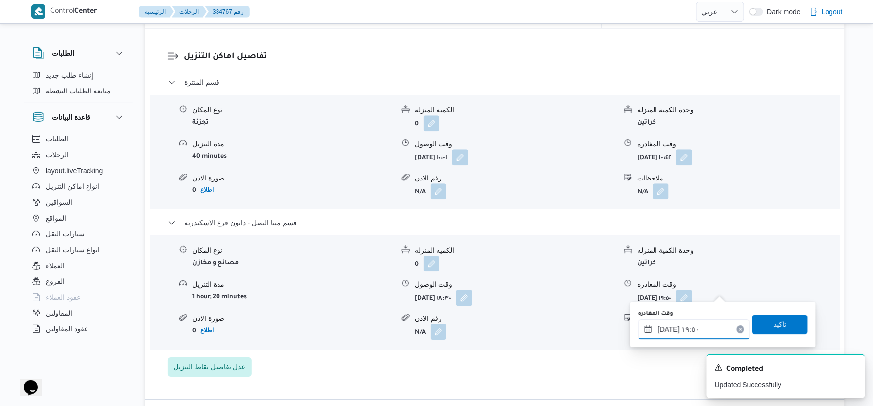
click at [700, 328] on input "٠٢/٠٩/٢٠٢٥ ١٩:٥٠" at bounding box center [694, 329] width 112 height 20
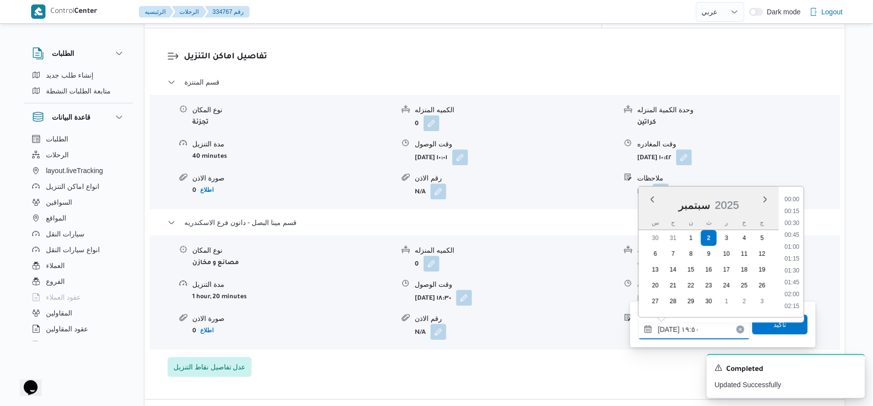
scroll to position [878, 0]
click at [795, 220] on li "19:00" at bounding box center [792, 224] width 23 height 10
type input "٠٢/٠٩/٢٠٢٥ ١٩:٠٠"
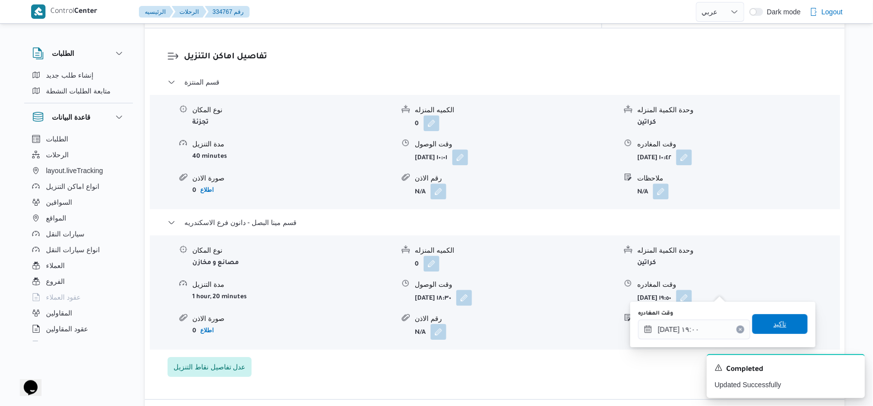
click at [788, 318] on span "تاكيد" at bounding box center [780, 324] width 55 height 20
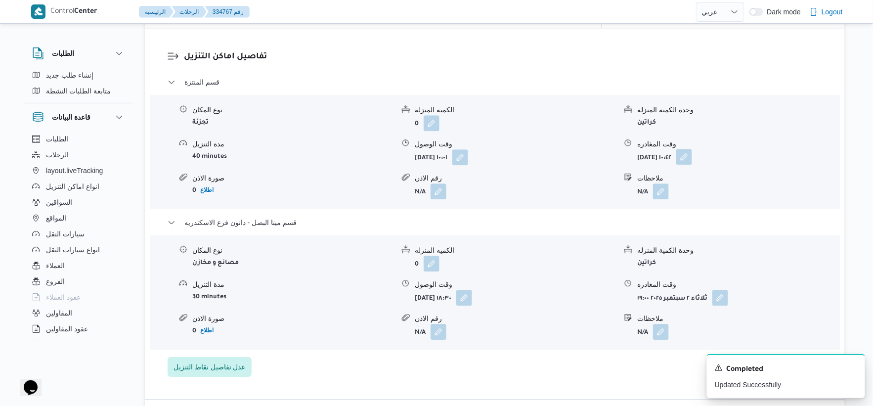
click at [692, 149] on button "button" at bounding box center [684, 157] width 16 height 16
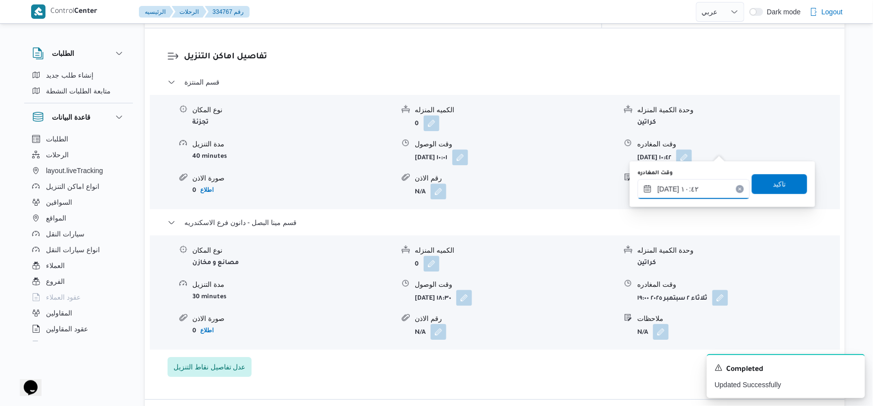
click at [692, 189] on input "٠٢/٠٩/٢٠٢٥ ١٠:٤٢" at bounding box center [694, 189] width 112 height 20
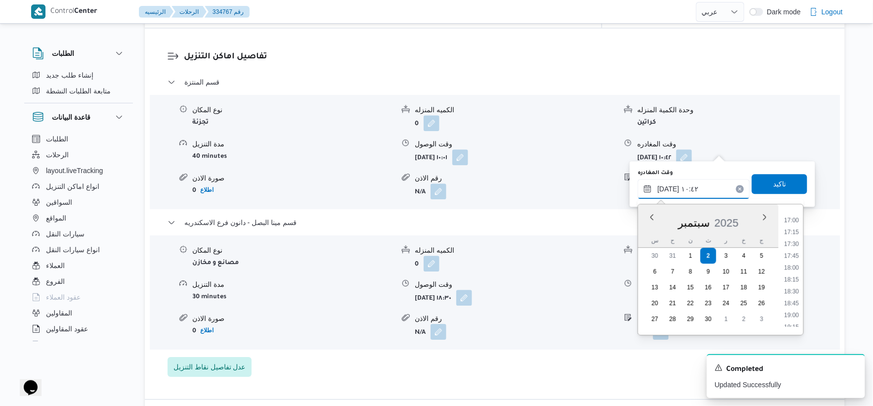
scroll to position [824, 0]
click at [796, 244] on li "18:00" at bounding box center [792, 248] width 23 height 10
type input "٠٢/٠٩/٢٠٢٥ ١٨:٠٠"
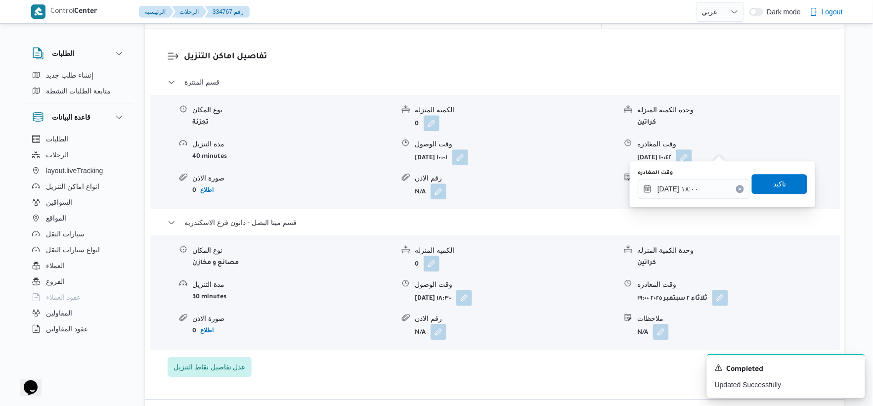
click at [780, 172] on div "وقت المغادره ٠٢/٠٩/٢٠٢٥ ١٨:٠٠ تاكيد" at bounding box center [723, 184] width 172 height 32
click at [786, 181] on span "تاكيد" at bounding box center [779, 184] width 55 height 20
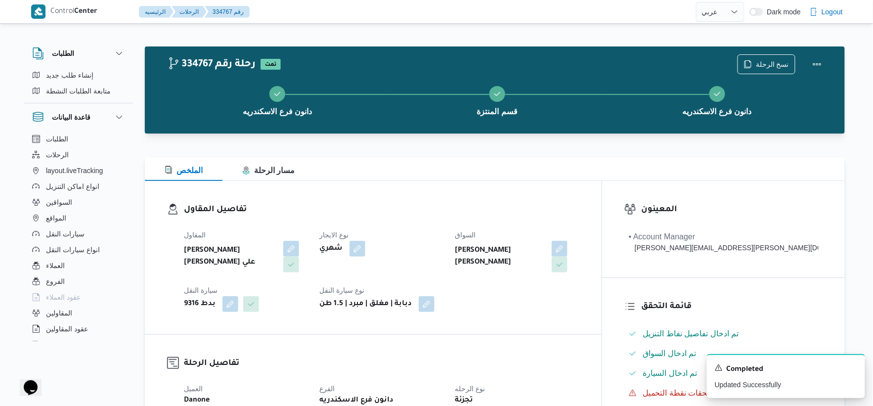
scroll to position [329, 0]
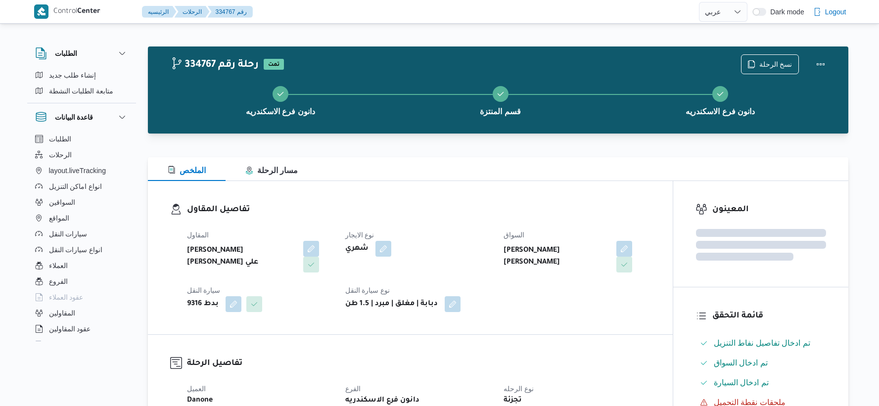
select select "ar"
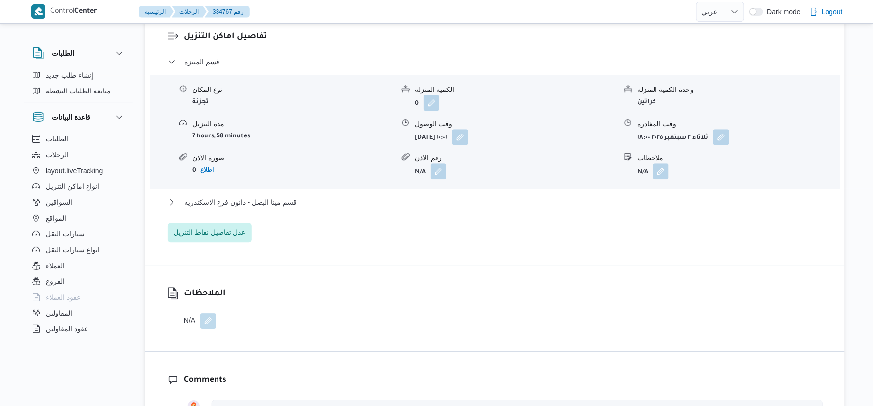
scroll to position [851, 0]
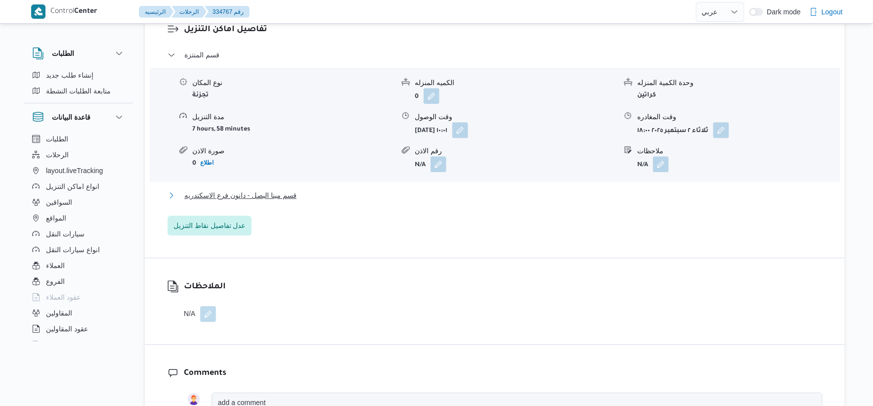
click at [295, 189] on span "قسم مينا البصل - دانون فرع الاسكندريه" at bounding box center [240, 195] width 112 height 12
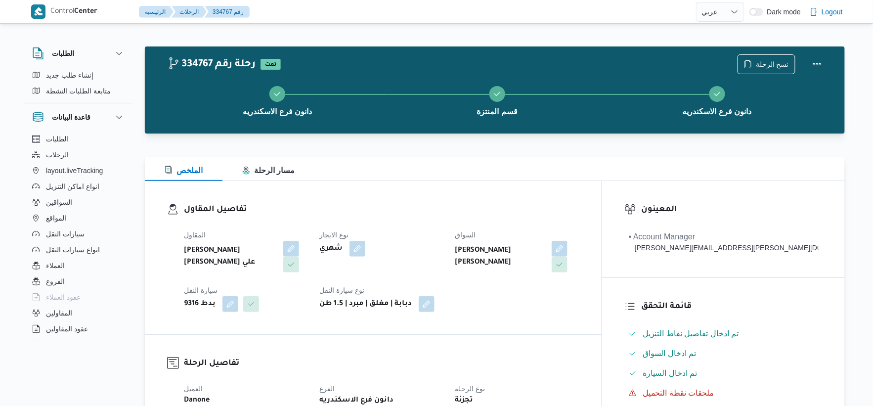
scroll to position [329, 0]
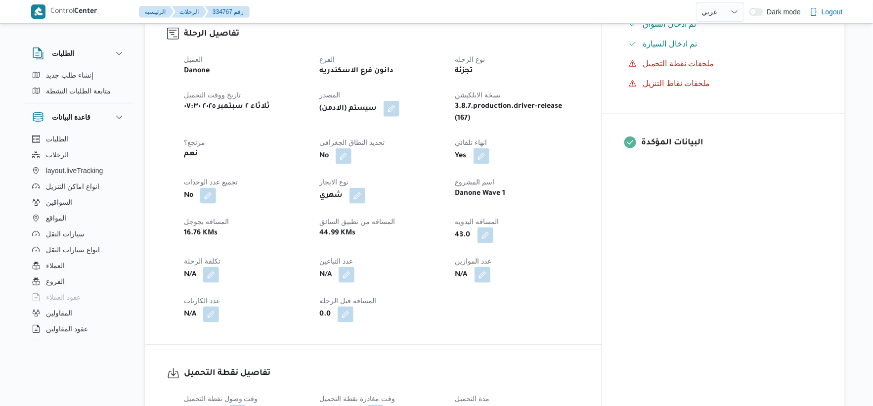
select select "ar"
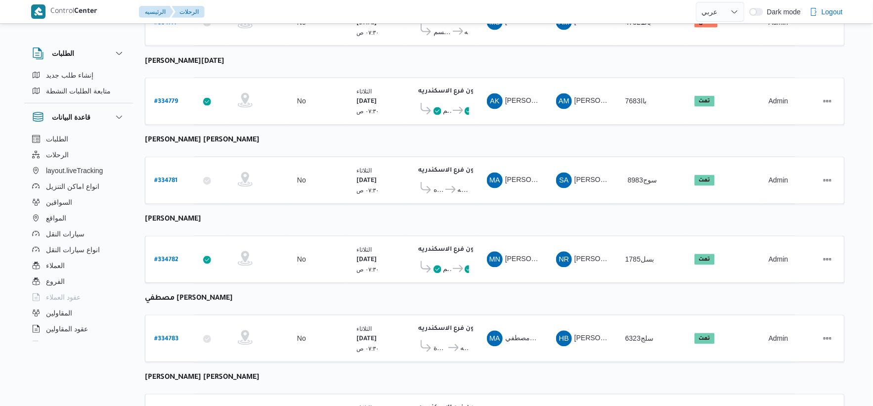
scroll to position [575, 0]
click at [172, 258] on b "# 334782" at bounding box center [166, 261] width 24 height 7
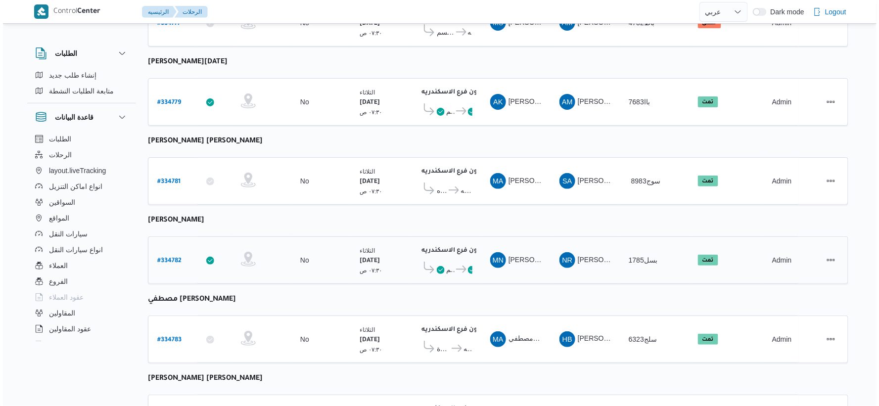
scroll to position [27, 0]
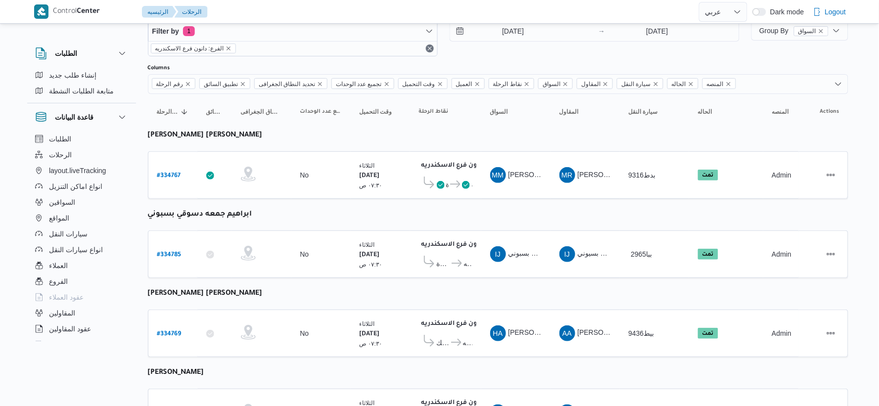
select select "ar"
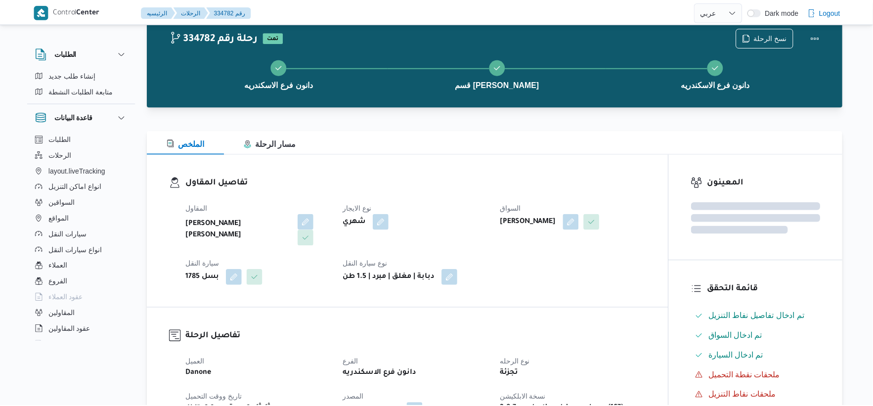
scroll to position [575, 0]
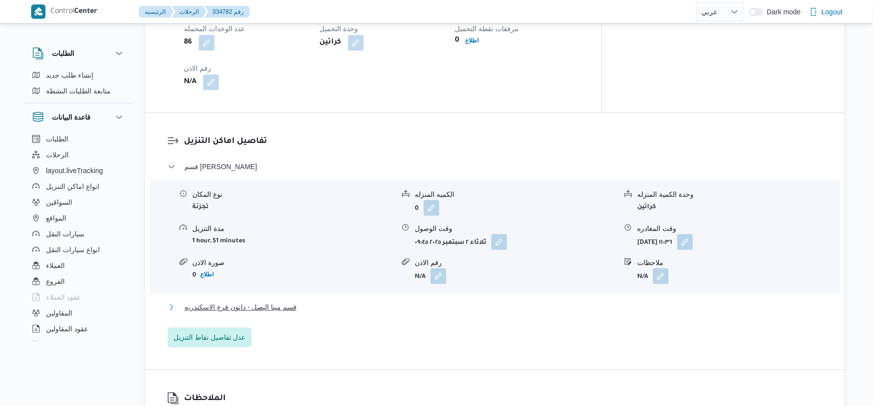
click at [297, 301] on button "قسم مينا البصل - دانون فرع الاسكندريه" at bounding box center [495, 307] width 655 height 12
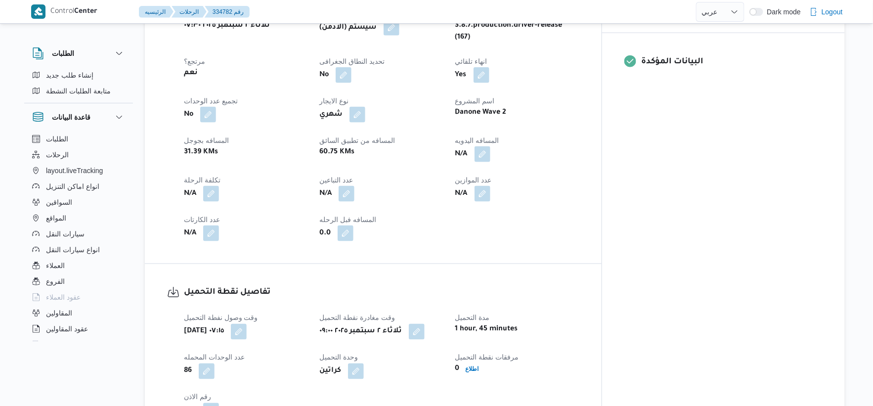
scroll to position [409, 0]
click at [490, 147] on button "button" at bounding box center [483, 155] width 16 height 16
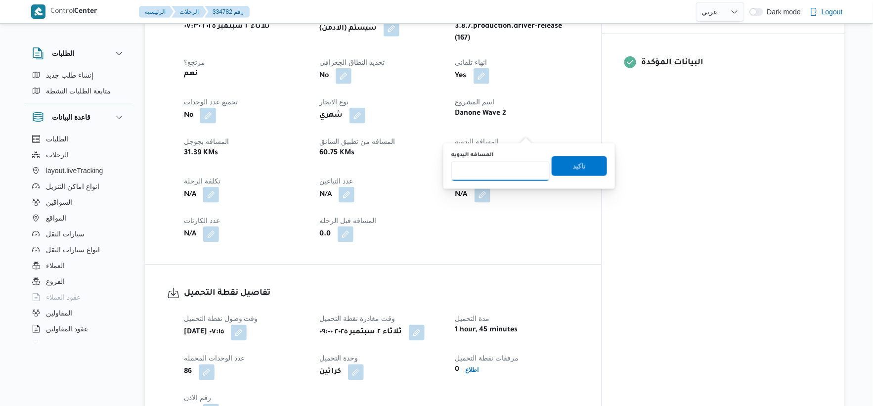
click at [500, 172] on input "المسافه اليدويه" at bounding box center [500, 171] width 98 height 20
type input "45"
click at [587, 164] on span "تاكيد" at bounding box center [579, 166] width 55 height 20
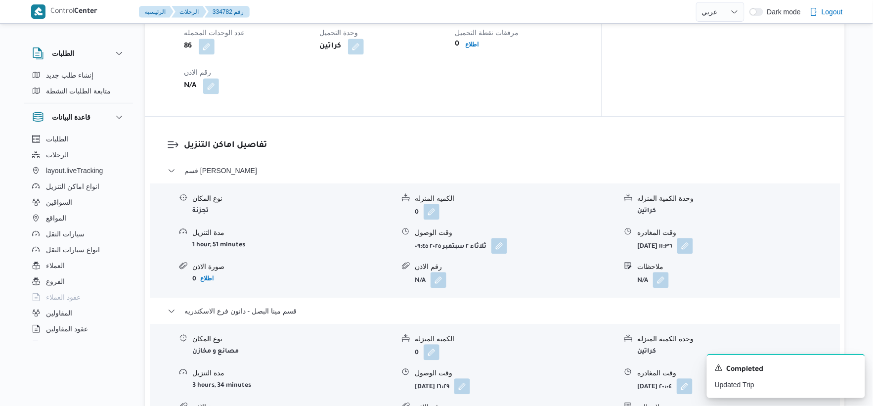
scroll to position [794, 0]
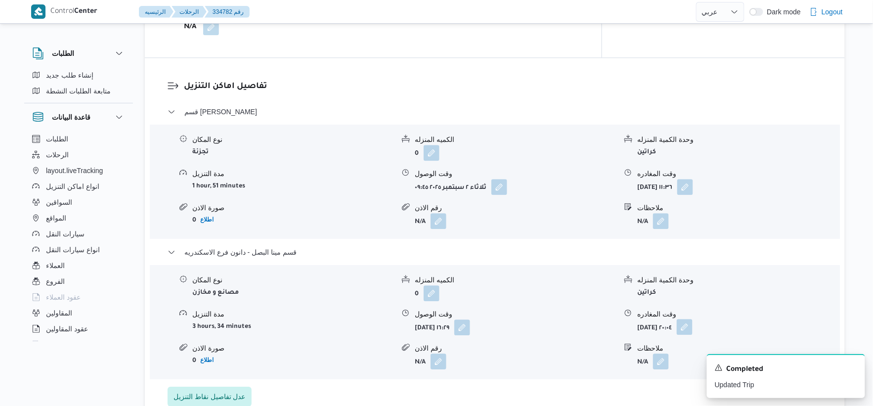
click at [693, 319] on button "button" at bounding box center [685, 327] width 16 height 16
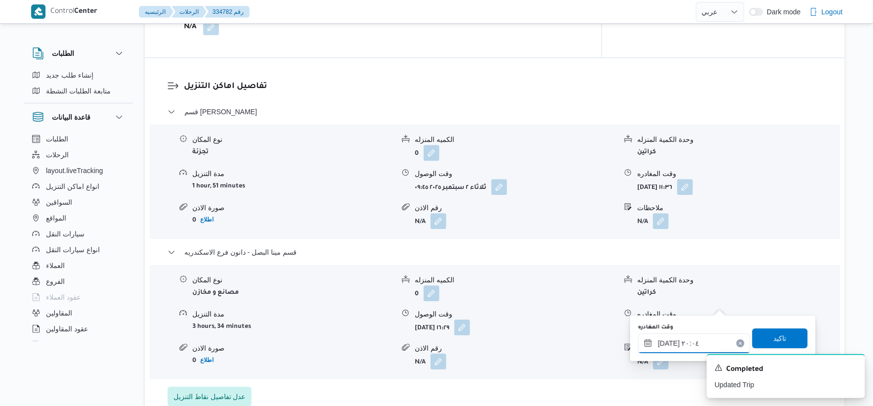
click at [709, 336] on div "[DATE] ٢٠:٠٤" at bounding box center [694, 343] width 112 height 20
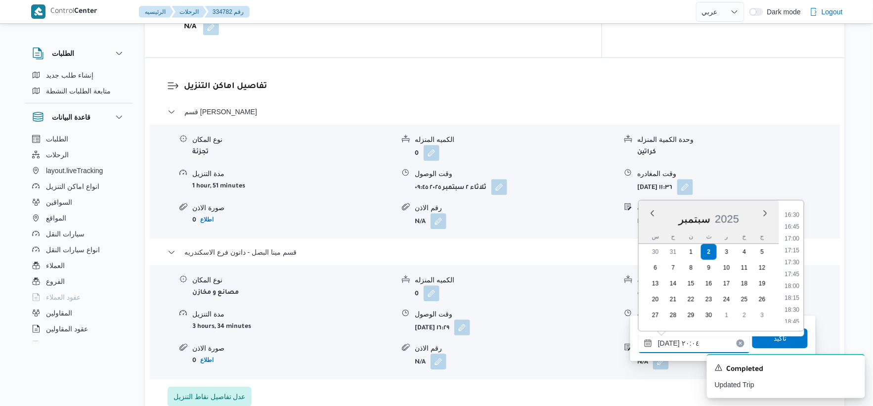
scroll to position [780, 0]
click at [798, 240] on li "17:00" at bounding box center [792, 240] width 23 height 10
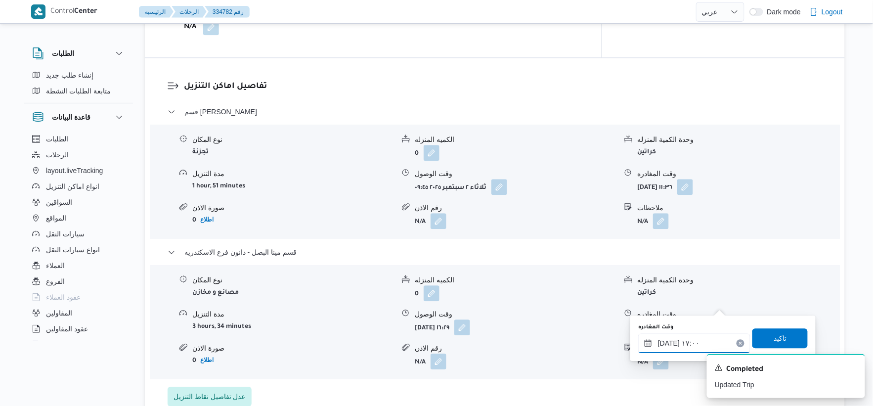
click at [667, 339] on input "[DATE] ١٧:٠٠" at bounding box center [694, 343] width 112 height 20
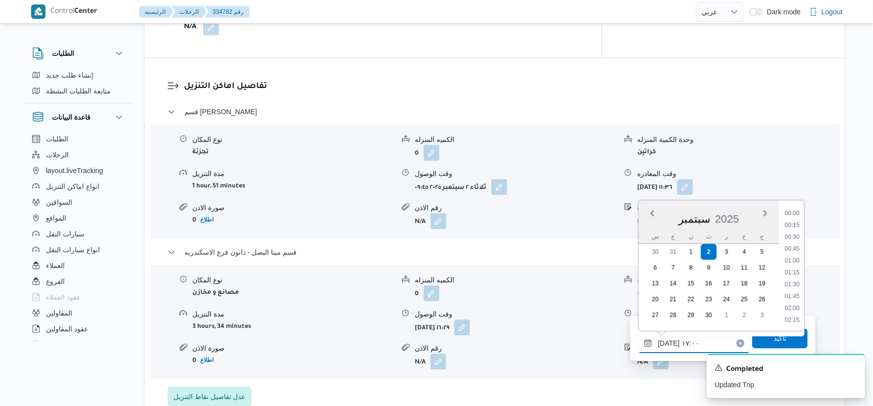
click at [667, 338] on input "[DATE] ١٧:٠٠" at bounding box center [694, 343] width 112 height 20
type input "[DATE] ١٧:١٣"
click at [788, 339] on span "تاكيد" at bounding box center [780, 338] width 55 height 20
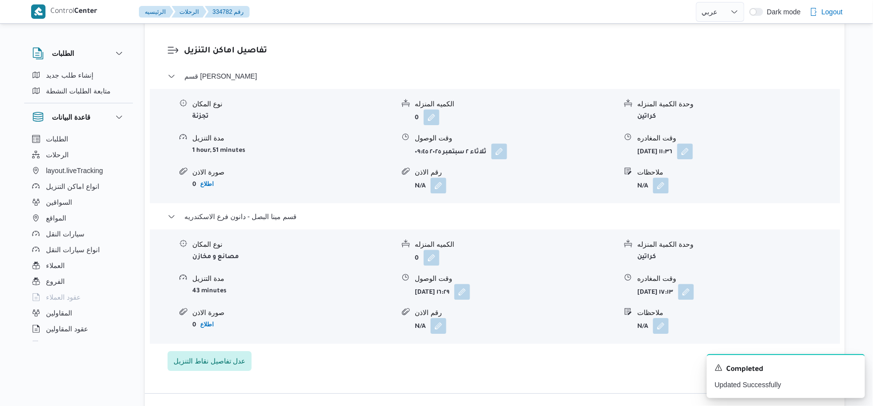
scroll to position [849, 0]
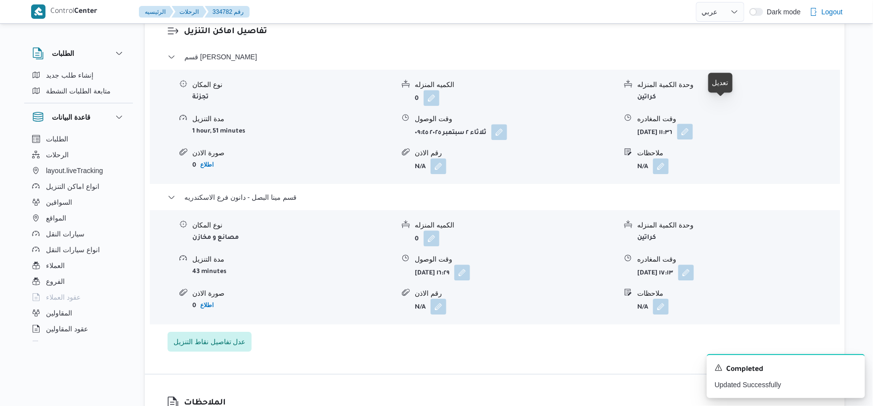
click at [693, 124] on button "button" at bounding box center [685, 132] width 16 height 16
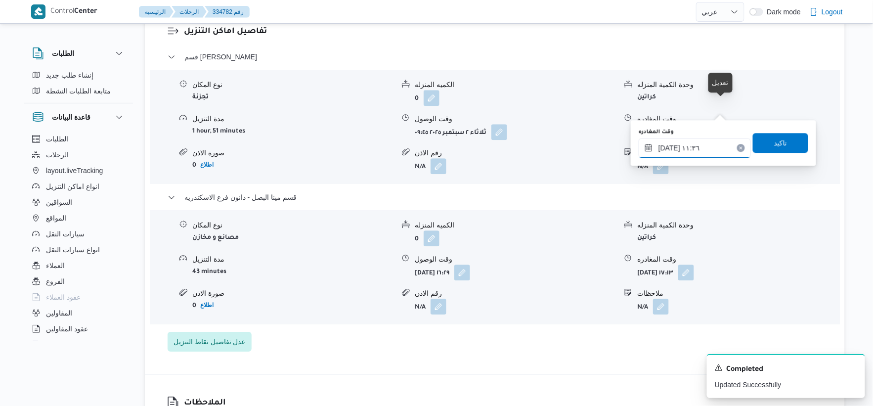
click at [693, 144] on input "[DATE] ١١:٣٦" at bounding box center [695, 148] width 112 height 20
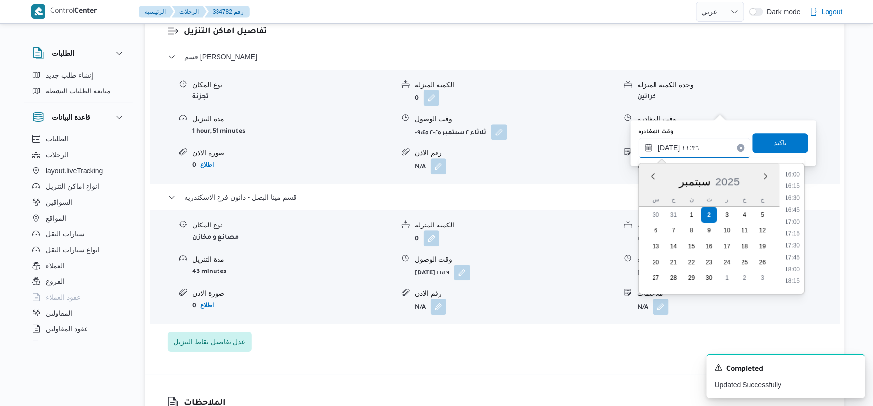
scroll to position [706, 0]
click at [797, 228] on li "16:00" at bounding box center [793, 229] width 23 height 10
type input "[DATE] ١٦:٠٠"
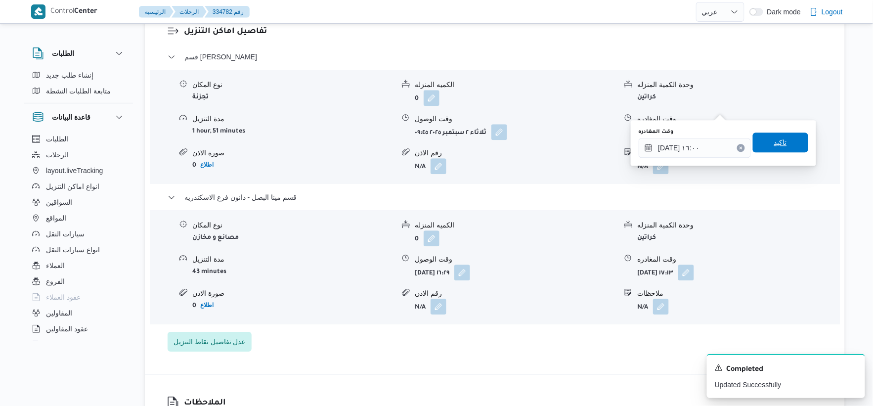
click at [786, 141] on span "تاكيد" at bounding box center [780, 143] width 55 height 20
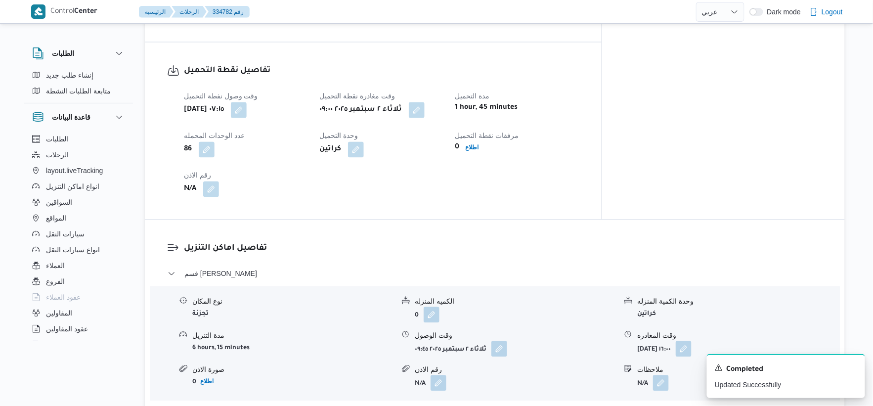
scroll to position [794, 0]
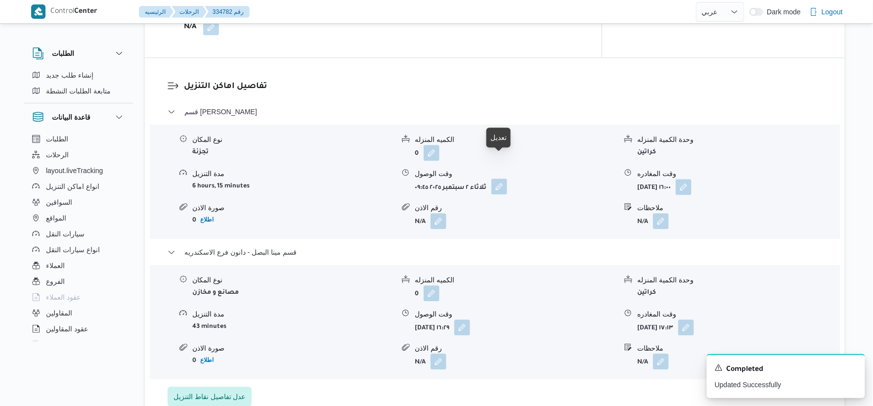
click at [499, 178] on button "button" at bounding box center [499, 186] width 16 height 16
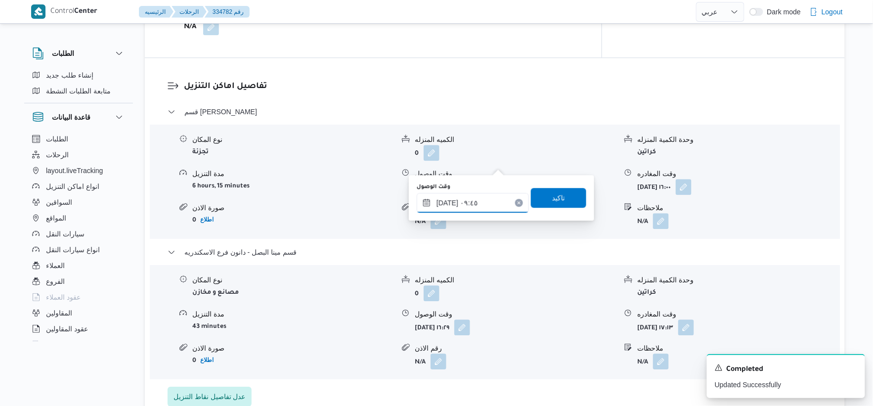
click at [490, 205] on input "[DATE] ٠٩:٤٥" at bounding box center [473, 203] width 112 height 20
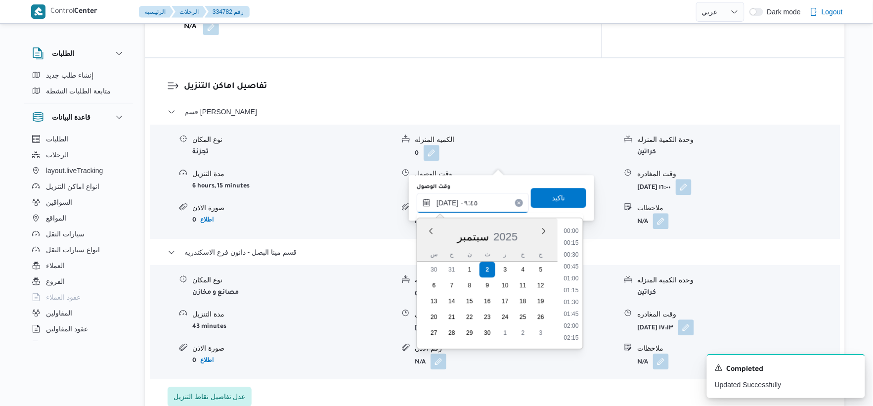
scroll to position [403, 0]
drag, startPoint x: 574, startPoint y: 273, endPoint x: 578, endPoint y: 254, distance: 19.8
click at [576, 273] on li "09:30" at bounding box center [571, 278] width 23 height 10
type input "[DATE] ٠٩:٣٠"
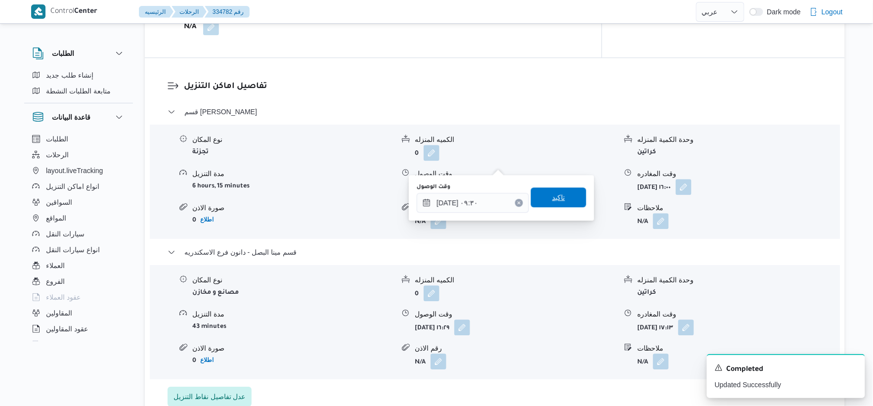
click at [573, 196] on span "تاكيد" at bounding box center [558, 197] width 55 height 20
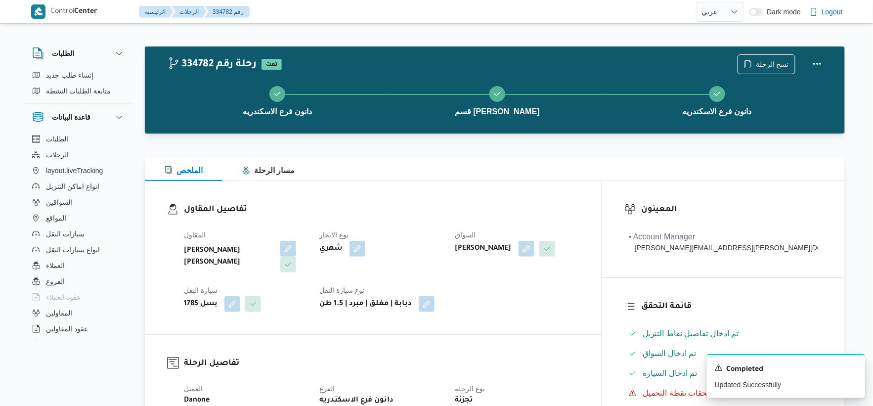
scroll to position [384, 0]
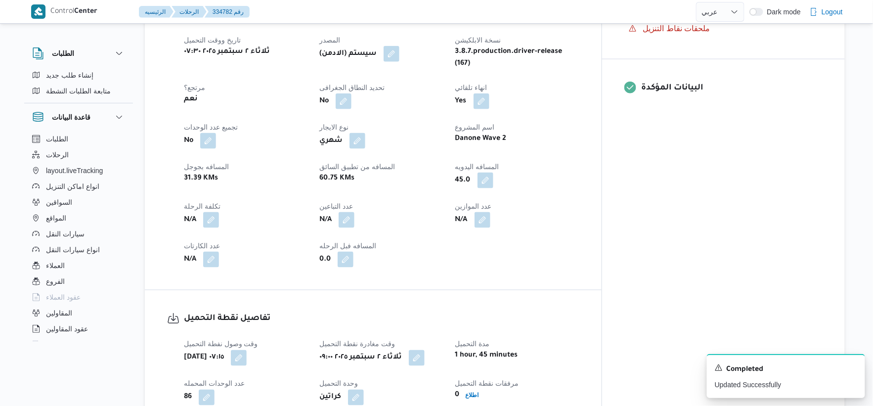
select select "ar"
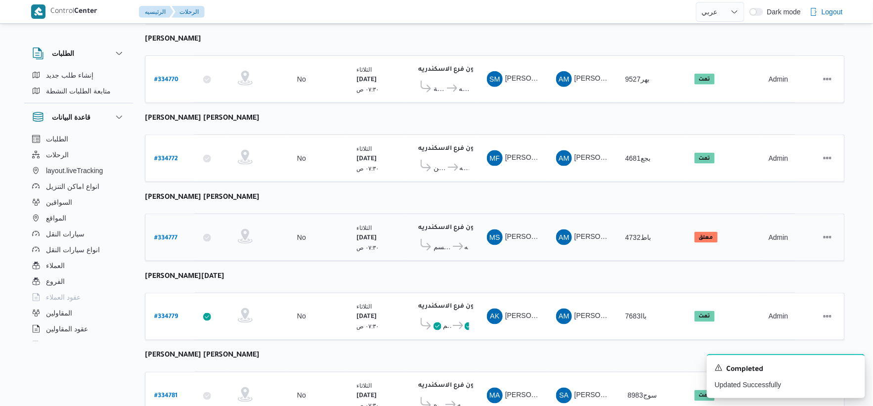
scroll to position [354, 0]
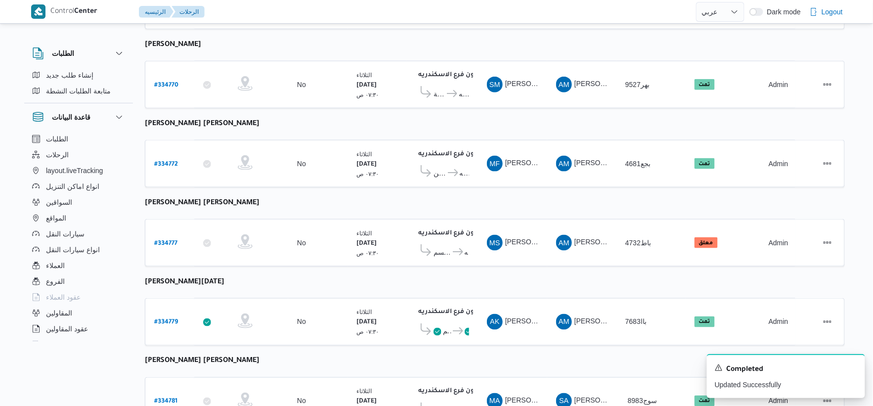
click at [229, 202] on b "[PERSON_NAME] [PERSON_NAME]" at bounding box center [202, 203] width 115 height 8
copy tbody "[PERSON_NAME] [PERSON_NAME] رقم الرحلة"
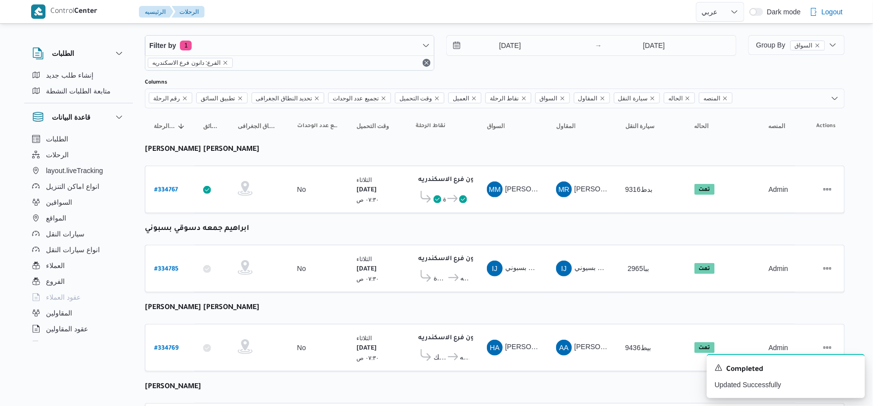
scroll to position [0, 0]
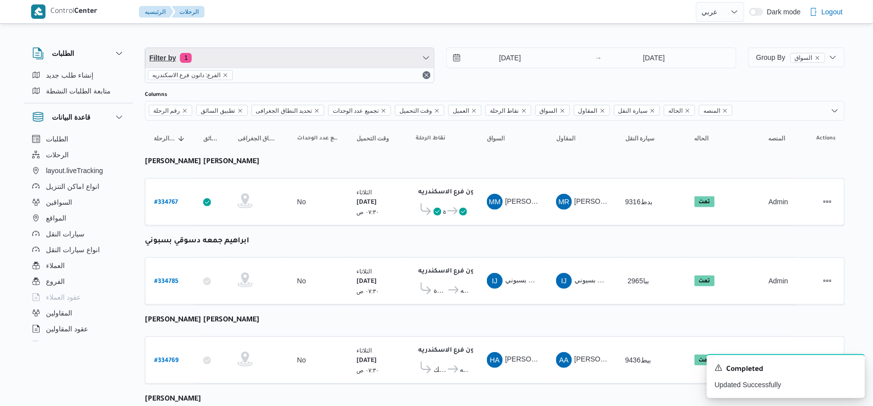
click at [282, 62] on span "Filter by 1" at bounding box center [289, 58] width 289 height 20
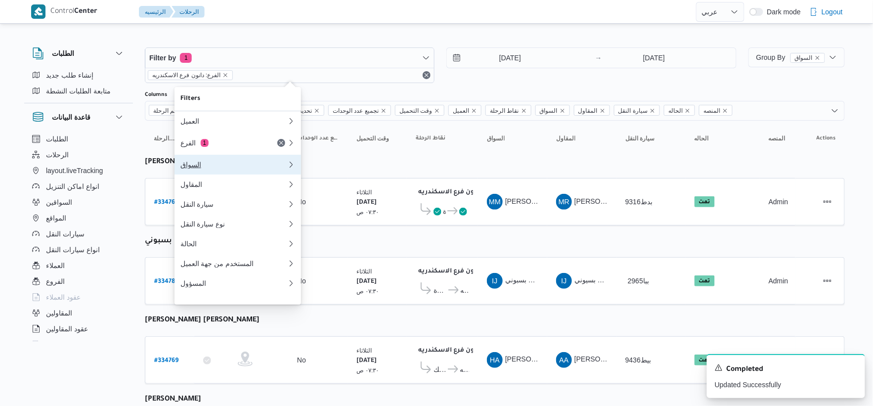
click at [218, 169] on div "السواق" at bounding box center [233, 165] width 107 height 8
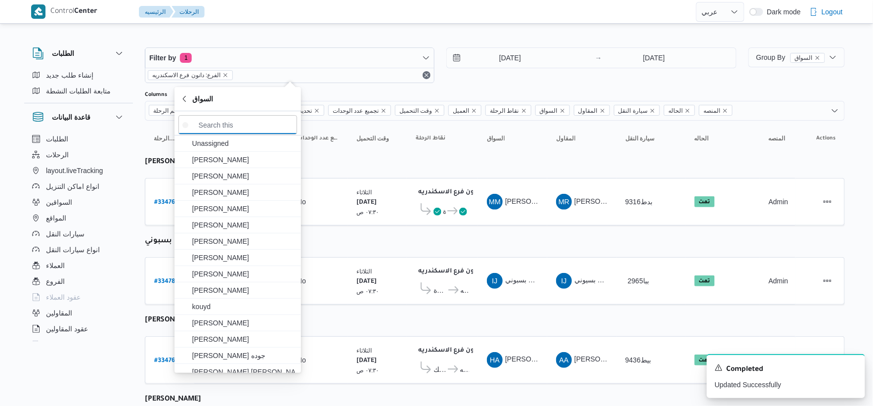
paste input "[PERSON_NAME] [PERSON_NAME]"
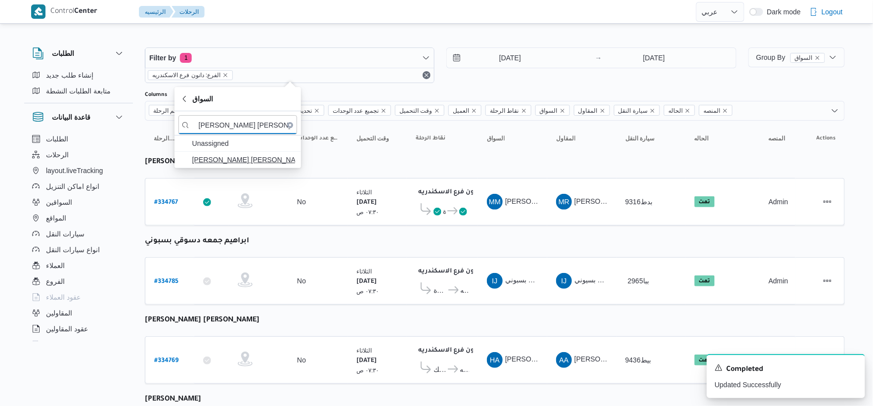
type input "[PERSON_NAME] [PERSON_NAME]"
click at [251, 160] on span "[PERSON_NAME] [PERSON_NAME]" at bounding box center [243, 160] width 103 height 12
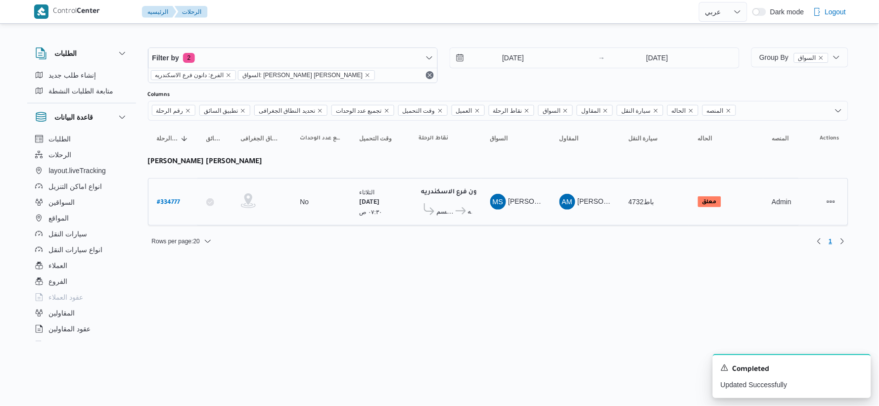
click at [456, 210] on icon at bounding box center [460, 210] width 10 height 7
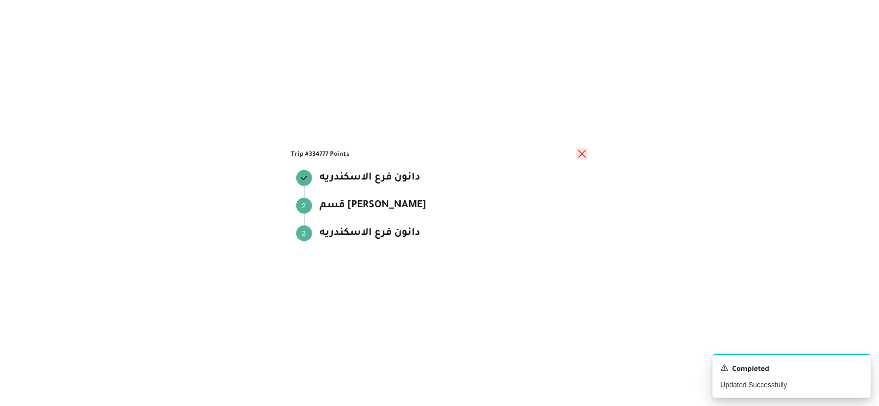
click at [581, 153] on button "close" at bounding box center [582, 154] width 12 height 12
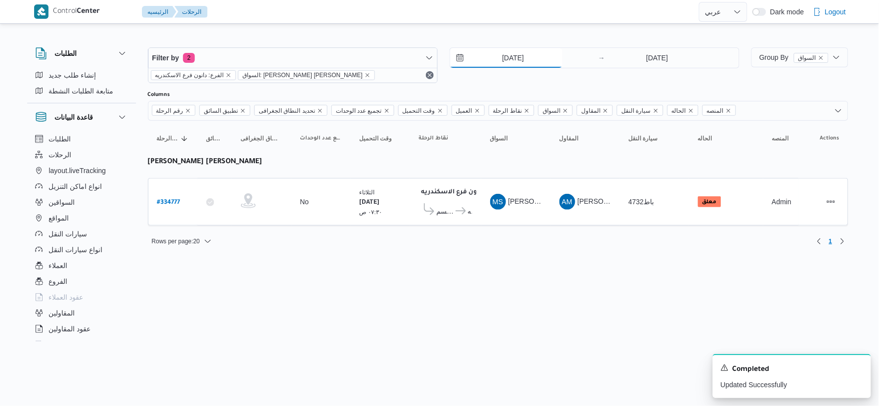
click at [524, 57] on input "[DATE]" at bounding box center [506, 58] width 112 height 20
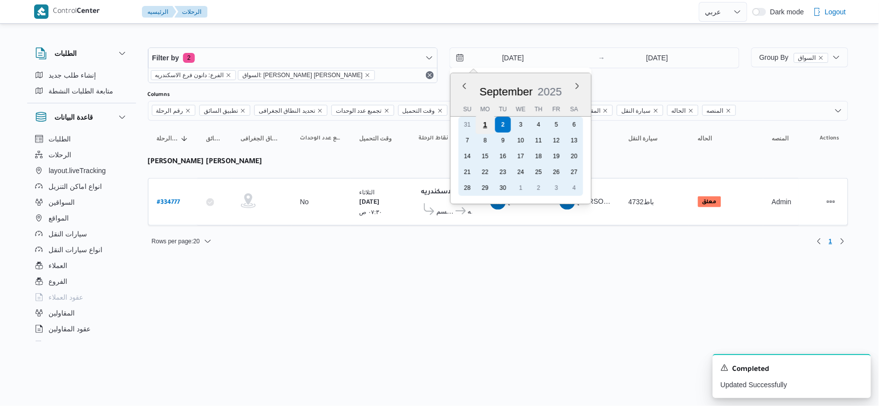
click at [488, 124] on div "1" at bounding box center [485, 124] width 19 height 19
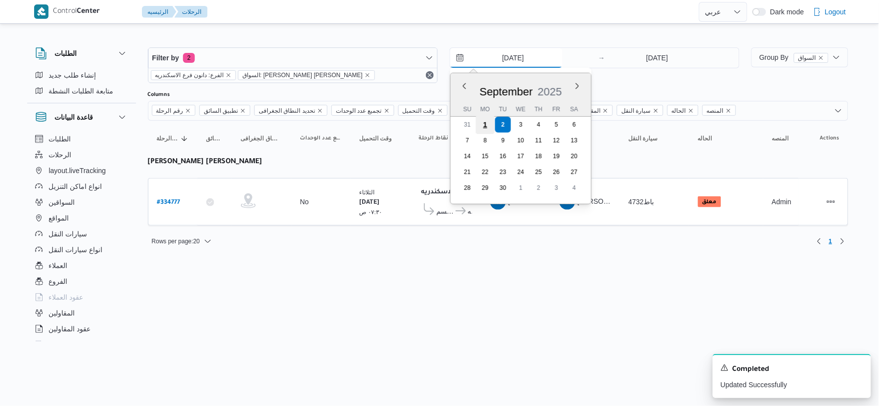
type input "[DATE]"
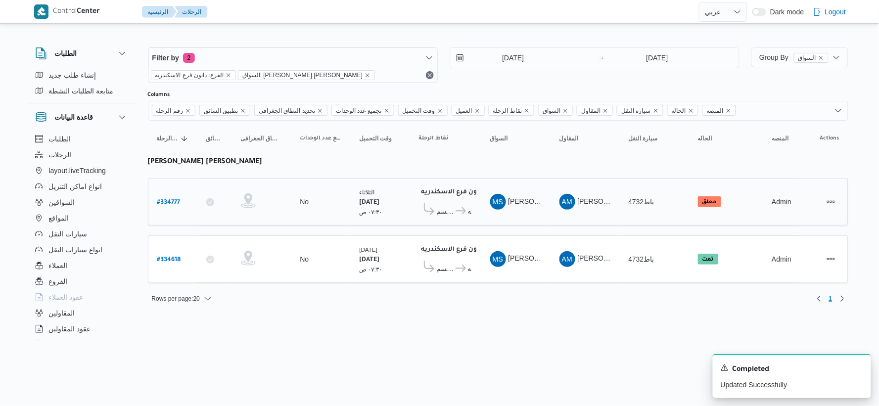
click at [456, 209] on icon at bounding box center [460, 210] width 10 height 7
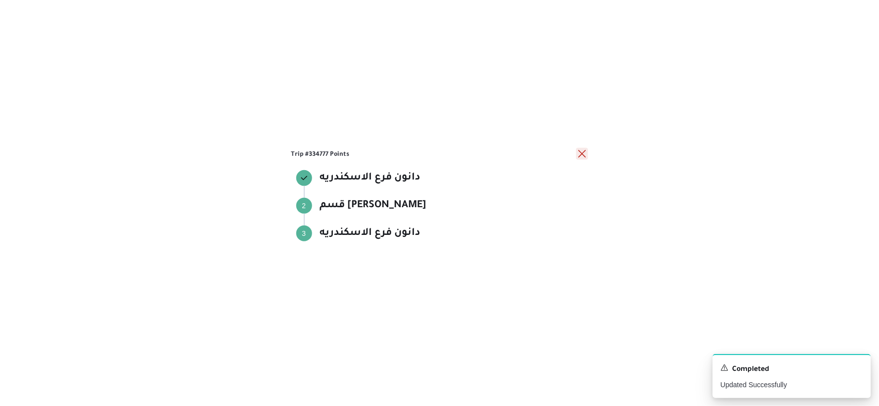
click at [582, 151] on button "close" at bounding box center [582, 154] width 12 height 12
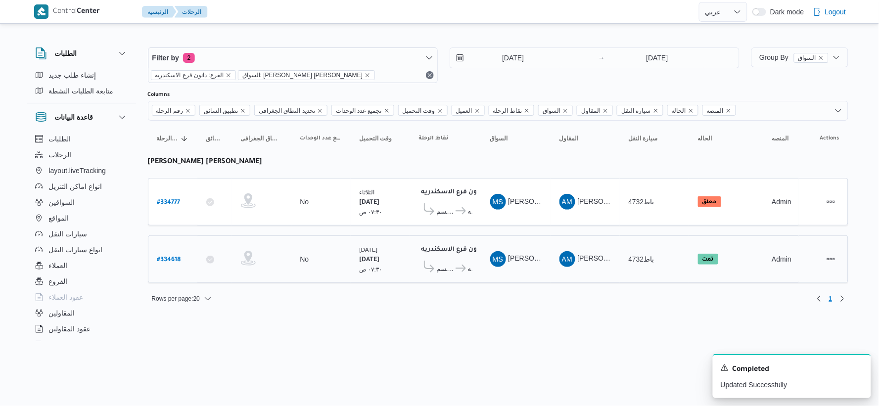
click at [462, 263] on span "دانون فرع الاسكندريه" at bounding box center [463, 269] width 18 height 12
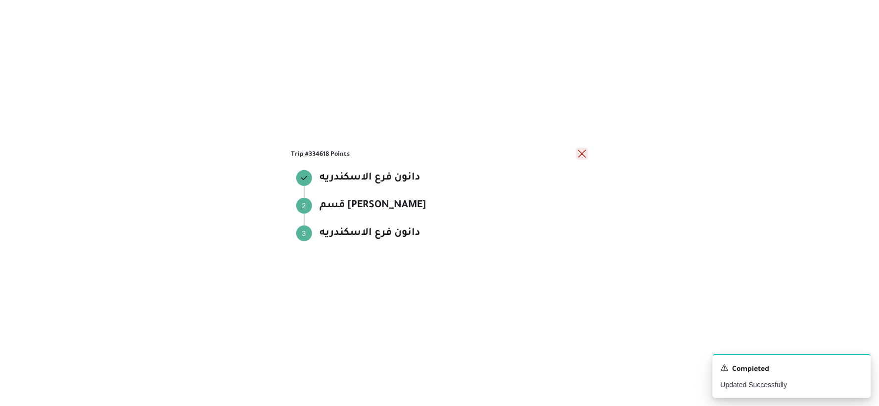
click at [582, 155] on button "close" at bounding box center [582, 154] width 12 height 12
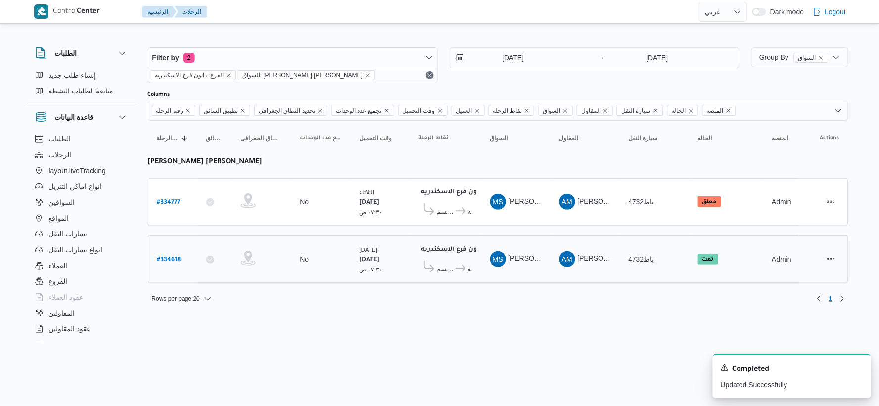
click at [175, 260] on b "# 334618" at bounding box center [169, 260] width 24 height 7
select select "ar"
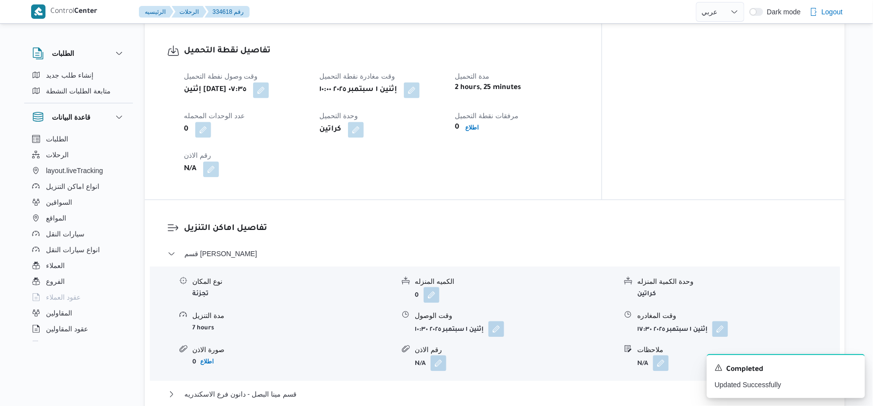
scroll to position [659, 0]
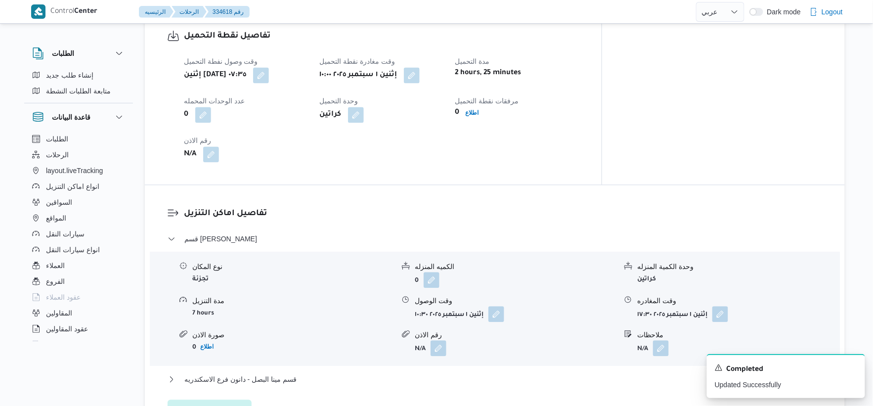
select select "ar"
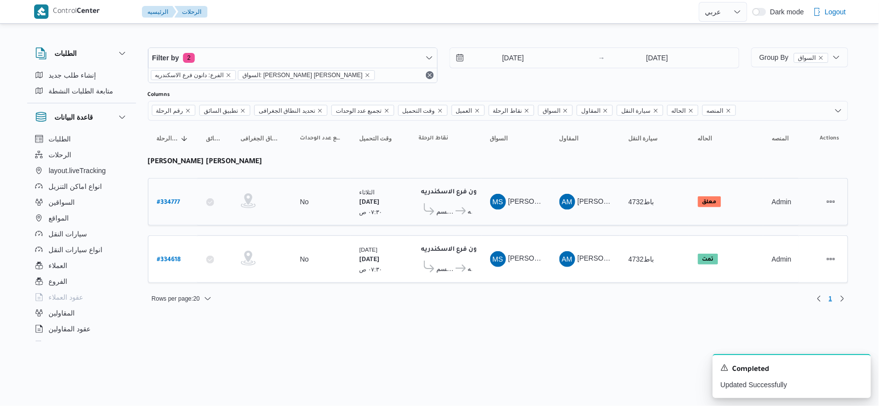
click at [166, 199] on b "# 334777" at bounding box center [168, 202] width 23 height 7
select select "ar"
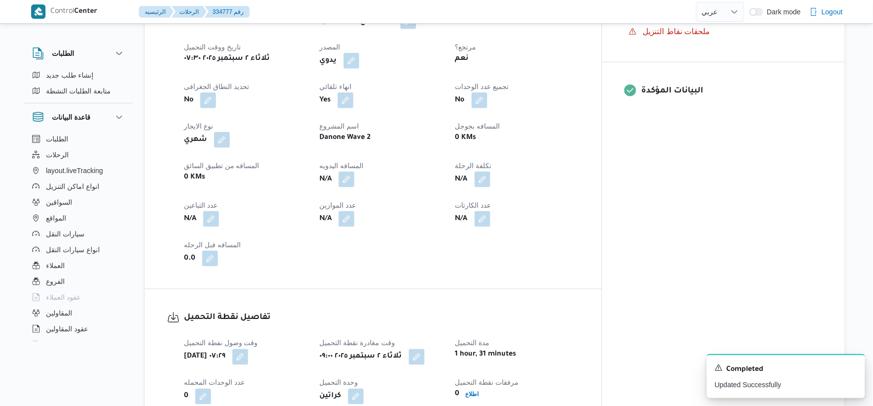
scroll to position [384, 0]
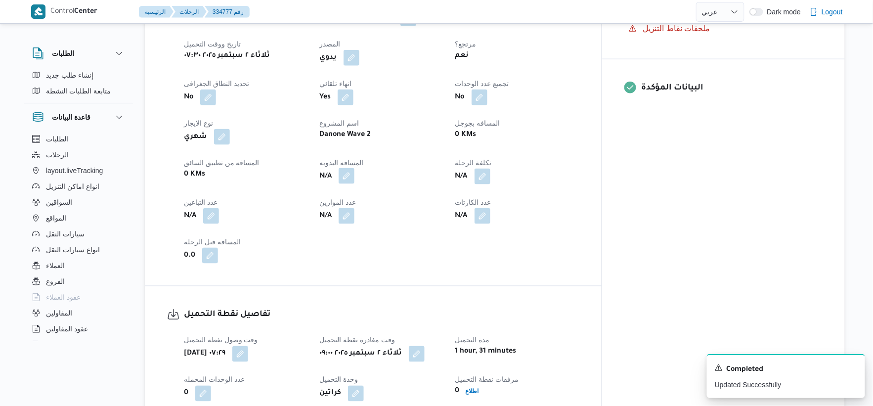
click at [354, 176] on button "button" at bounding box center [347, 176] width 16 height 16
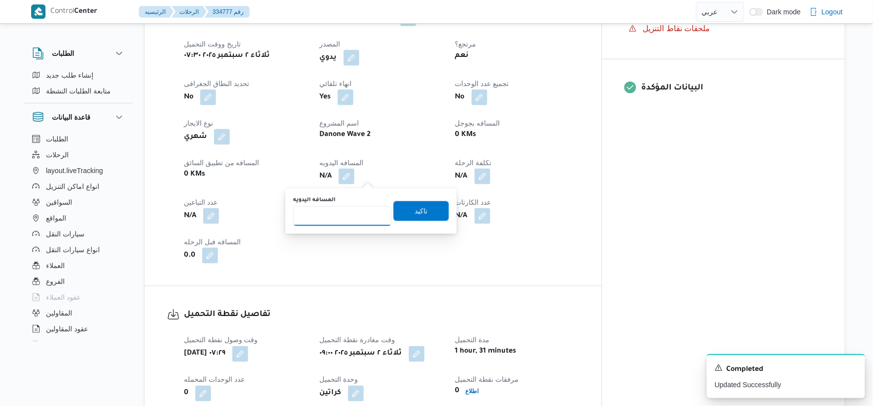
click at [346, 213] on input "المسافه اليدويه" at bounding box center [342, 216] width 98 height 20
type input "35"
click at [433, 208] on span "تاكيد" at bounding box center [421, 211] width 55 height 20
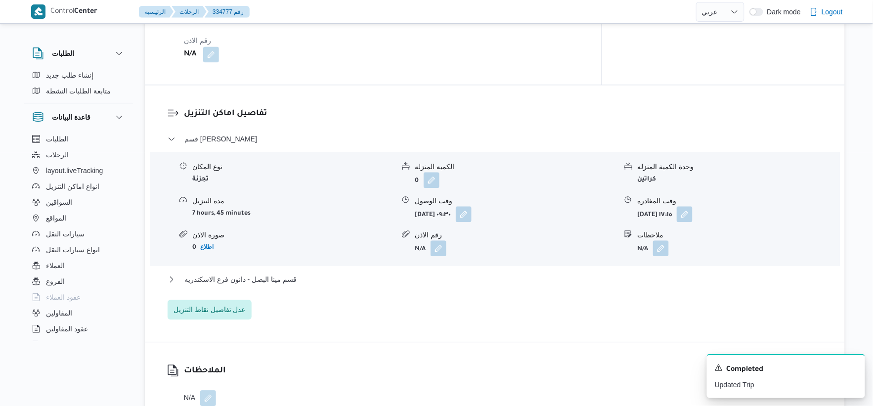
scroll to position [769, 0]
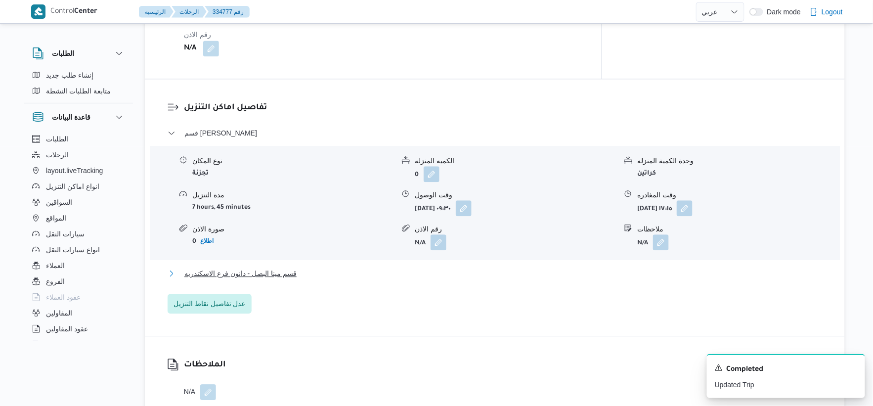
click at [297, 275] on button "قسم مينا البصل - دانون فرع الاسكندريه" at bounding box center [495, 273] width 655 height 12
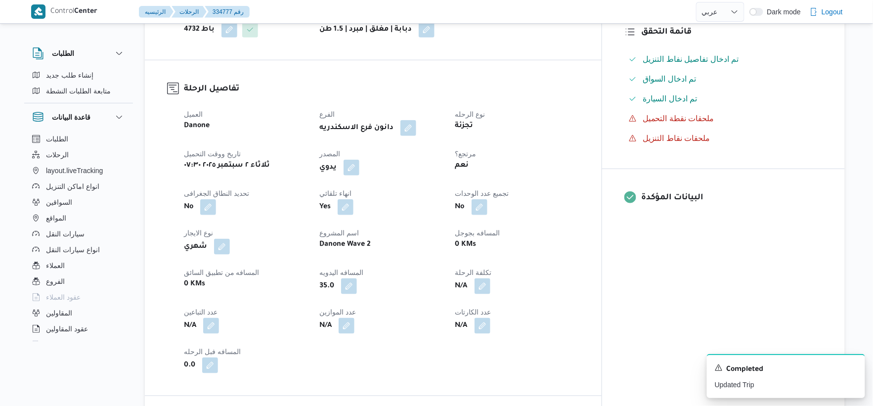
scroll to position [0, 0]
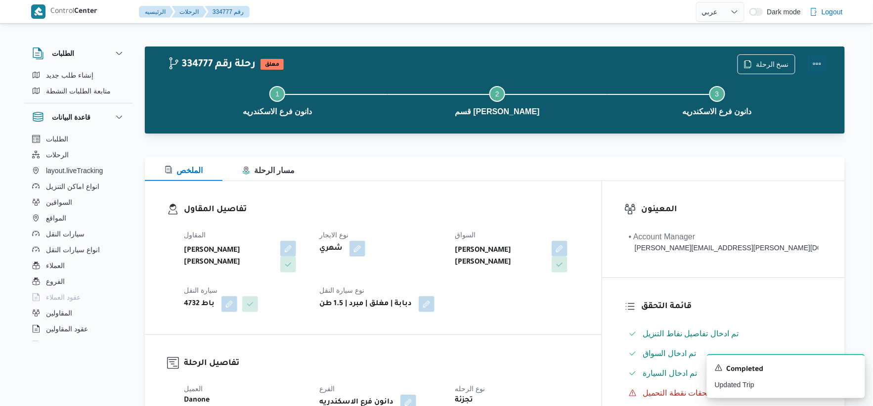
click at [816, 63] on button "Actions" at bounding box center [817, 64] width 20 height 20
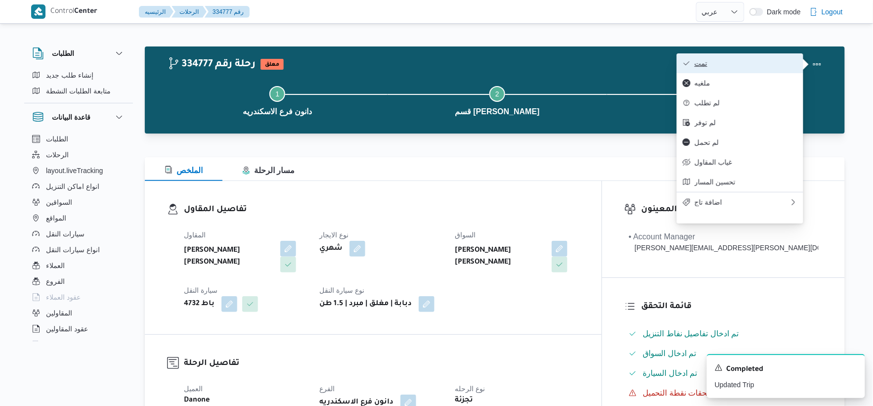
click at [760, 64] on span "تمت" at bounding box center [746, 63] width 103 height 8
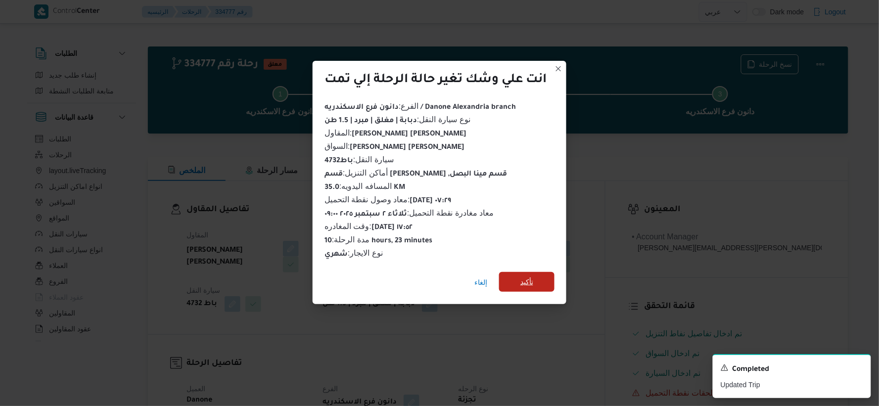
click at [534, 284] on span "تأكيد" at bounding box center [526, 282] width 55 height 20
